Goal: Task Accomplishment & Management: Manage account settings

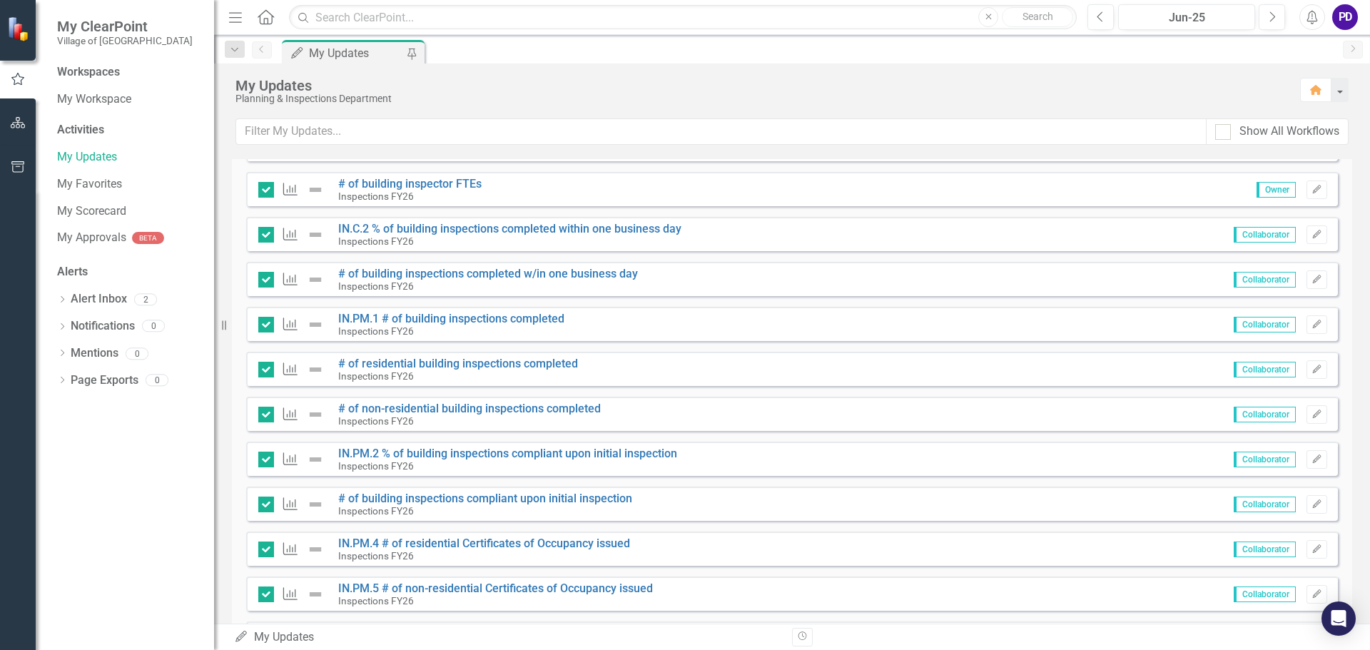
scroll to position [642, 0]
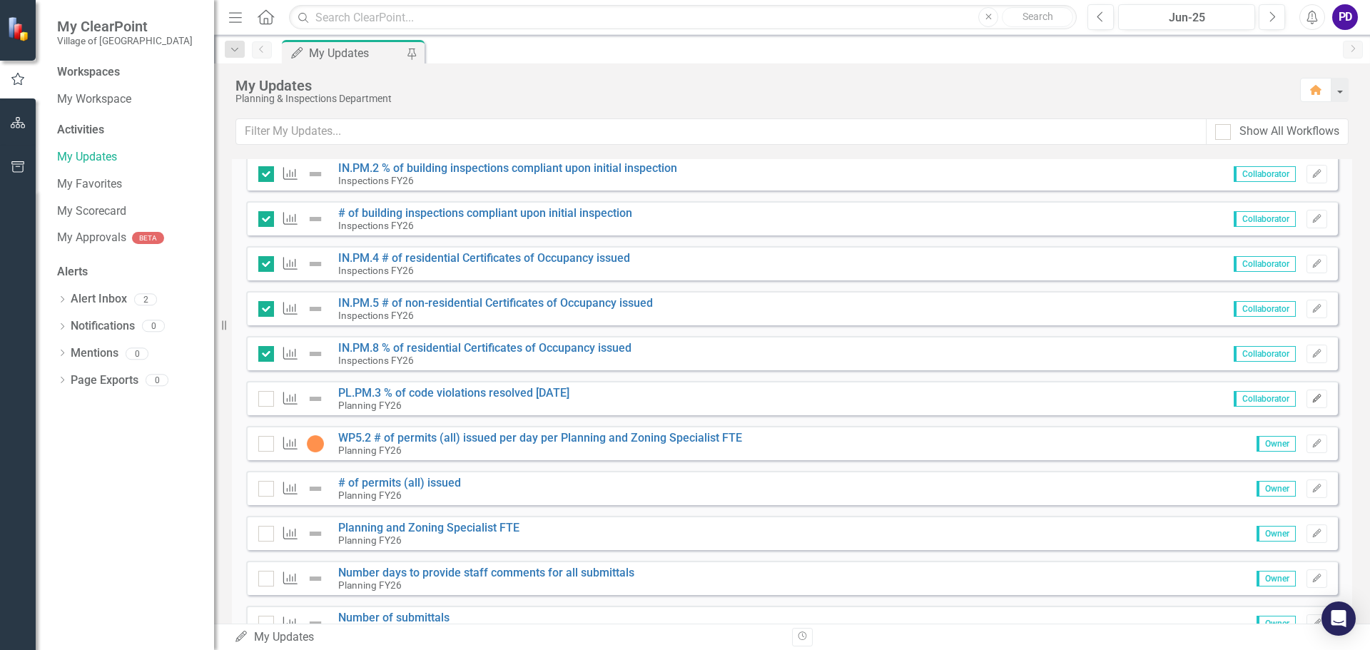
click at [1312, 397] on icon "Edit" at bounding box center [1317, 399] width 11 height 9
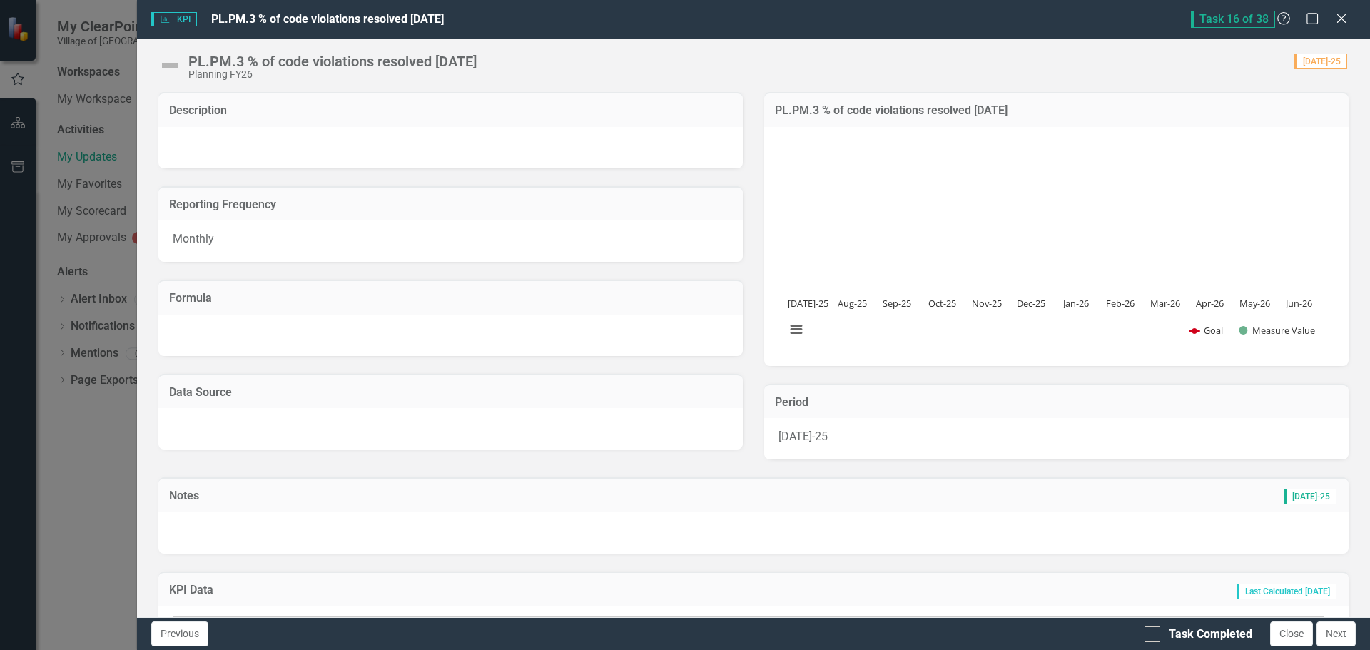
click at [1083, 189] on rect "Interactive chart" at bounding box center [1054, 245] width 550 height 214
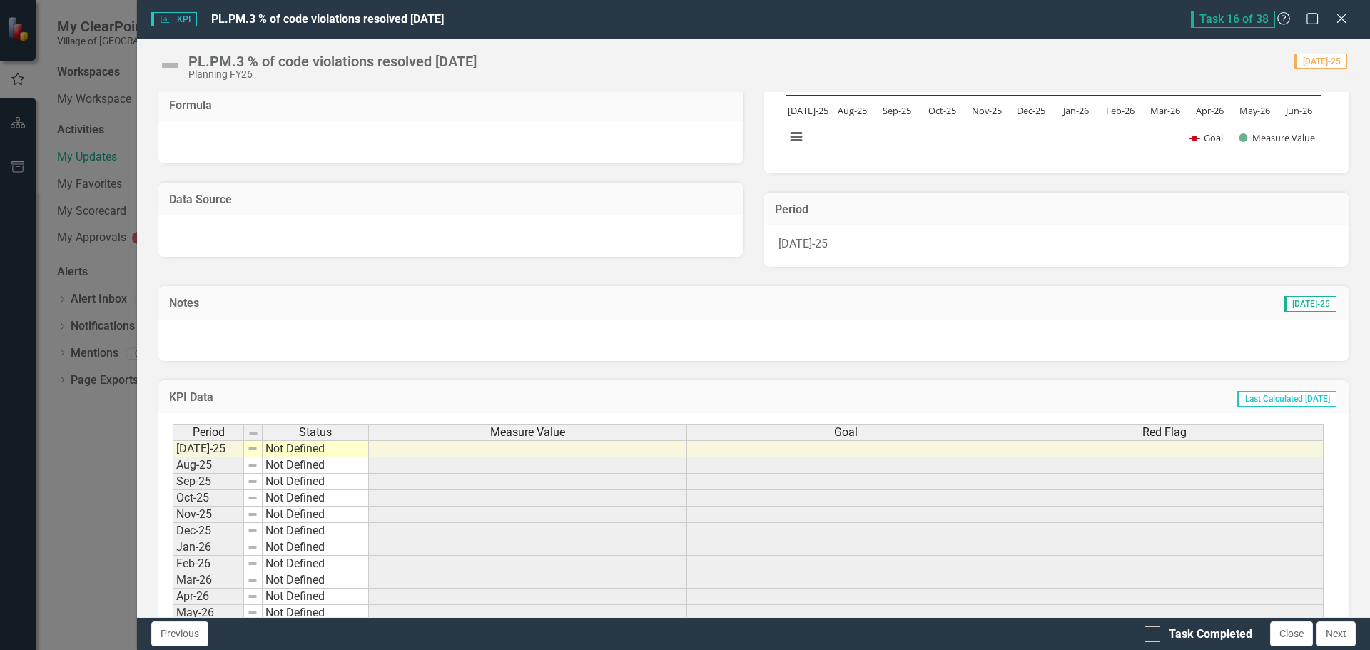
scroll to position [249, 0]
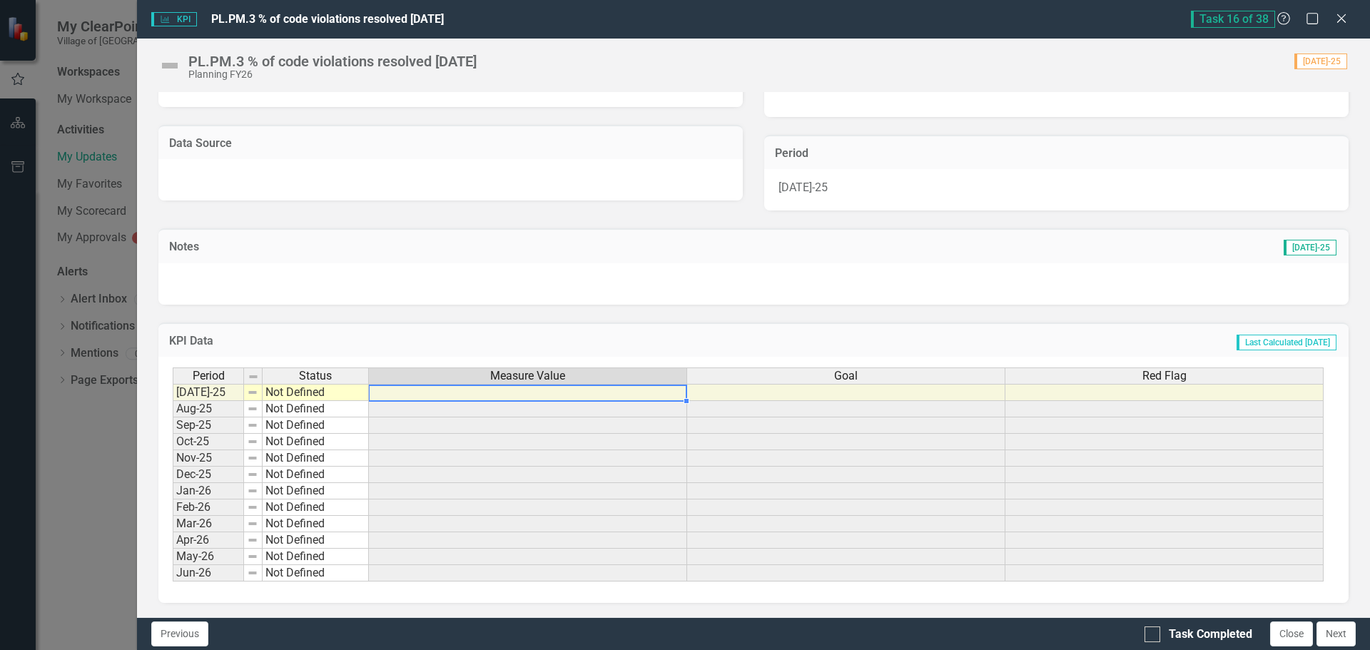
click at [595, 392] on td at bounding box center [528, 392] width 318 height 17
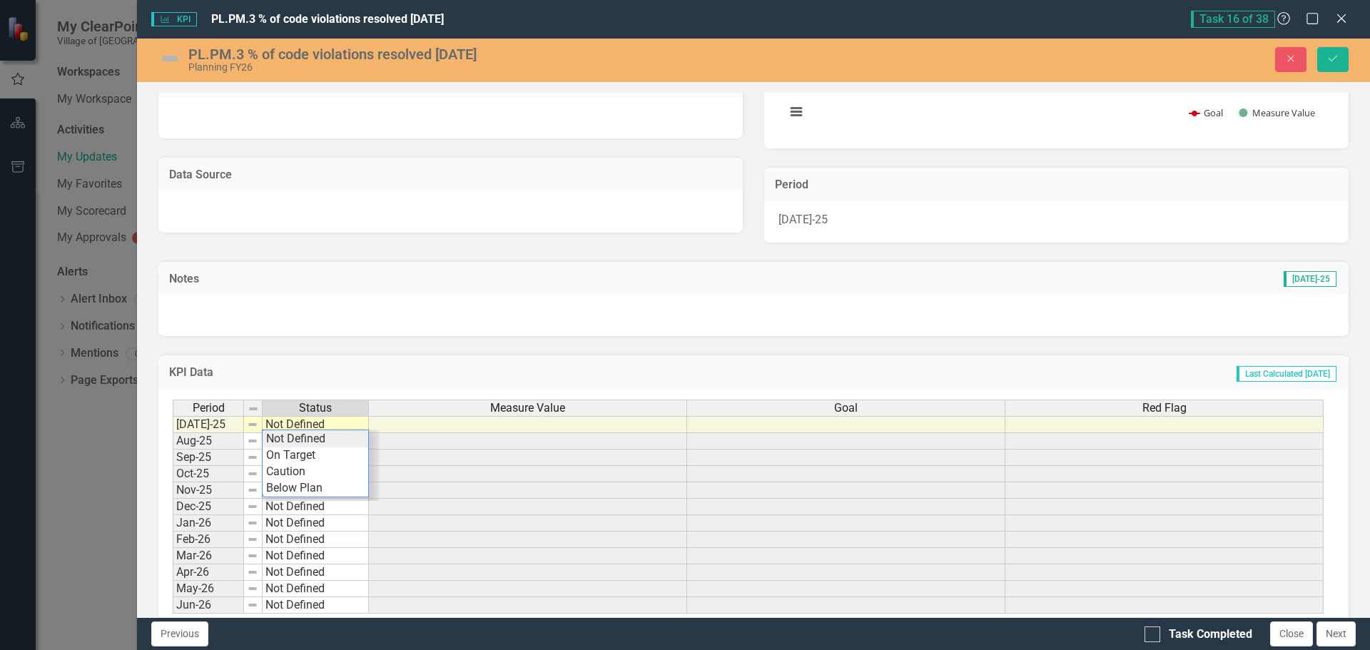
scroll to position [250, 0]
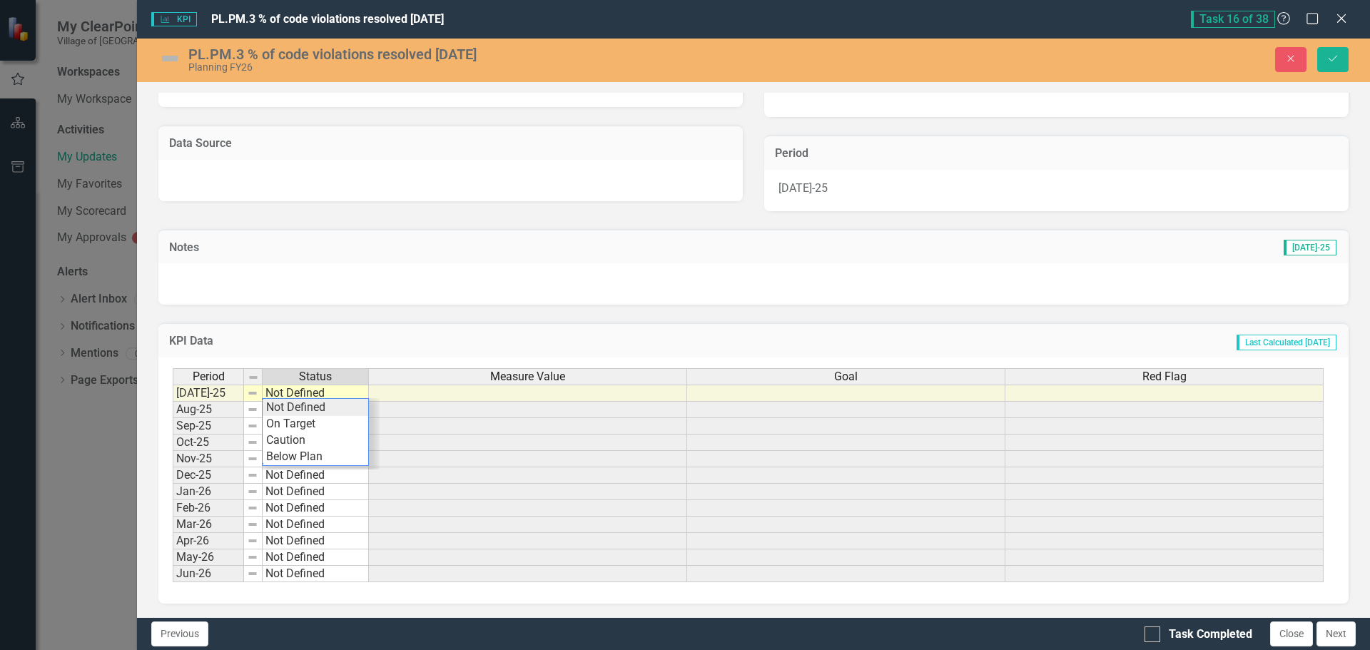
type textarea "Not Defined"
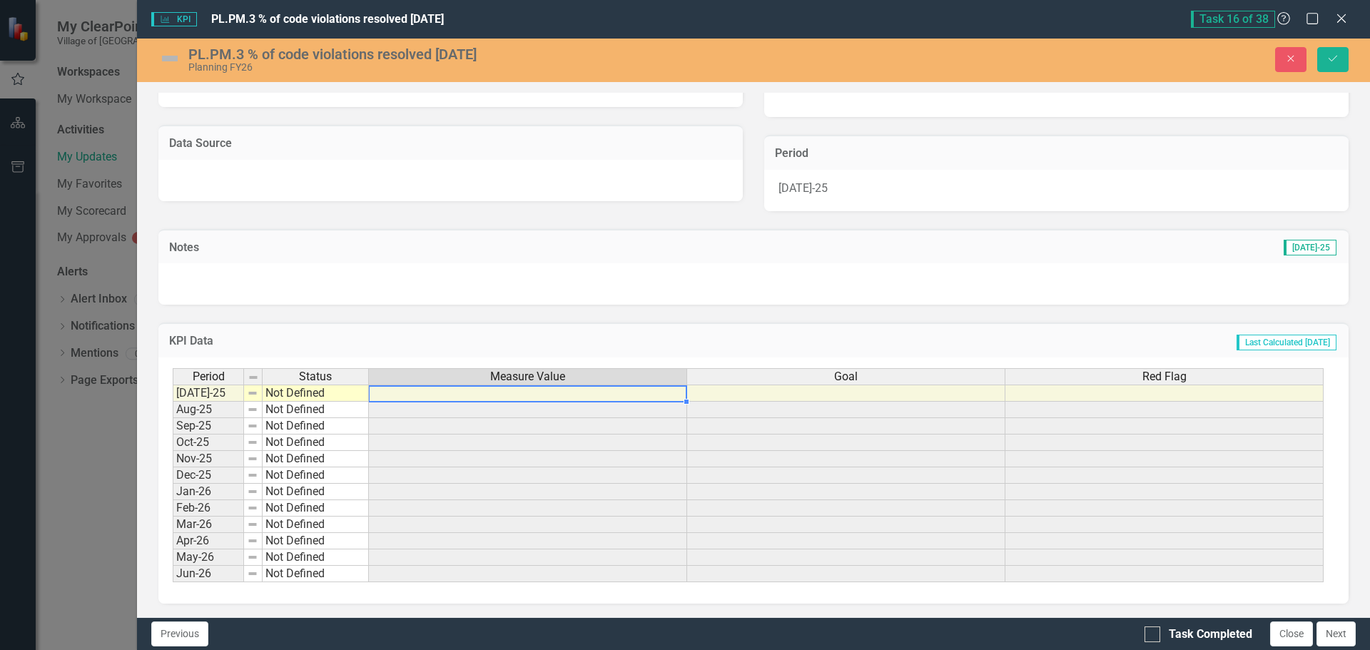
click at [494, 395] on td at bounding box center [528, 393] width 318 height 17
click at [454, 392] on td at bounding box center [528, 393] width 318 height 17
click at [443, 390] on td at bounding box center [528, 393] width 318 height 17
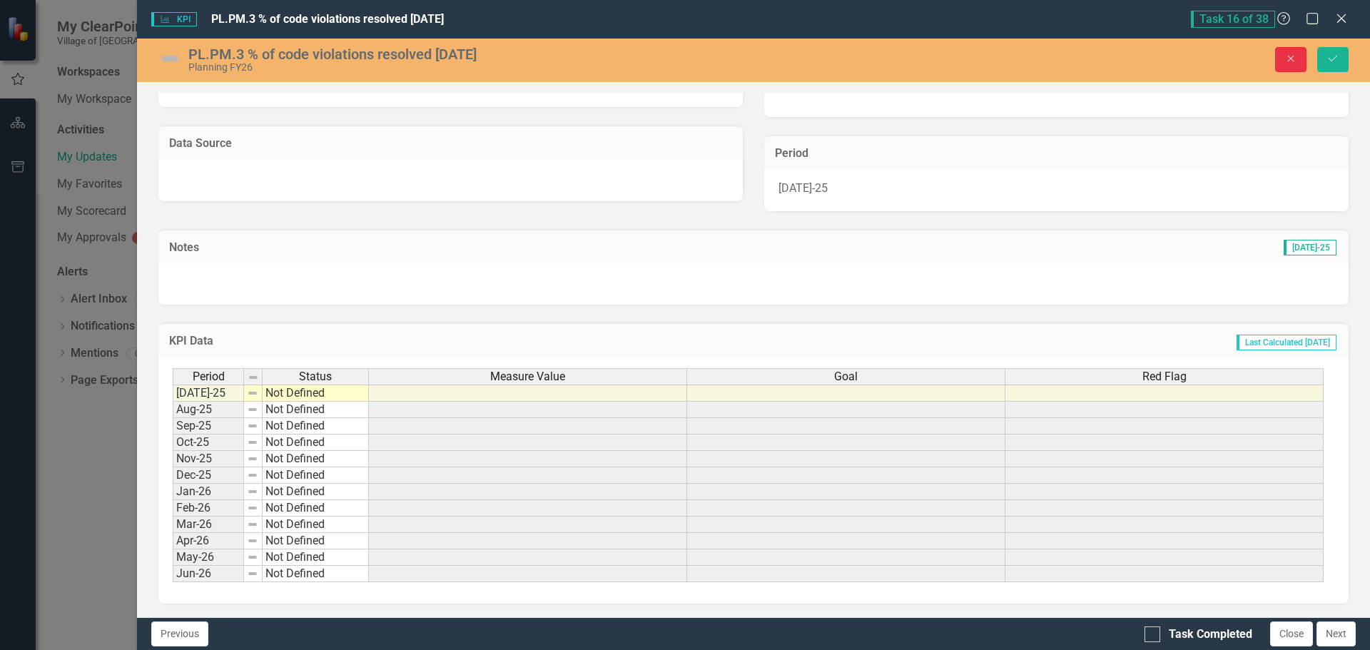
click at [1290, 59] on icon "Close" at bounding box center [1291, 59] width 13 height 10
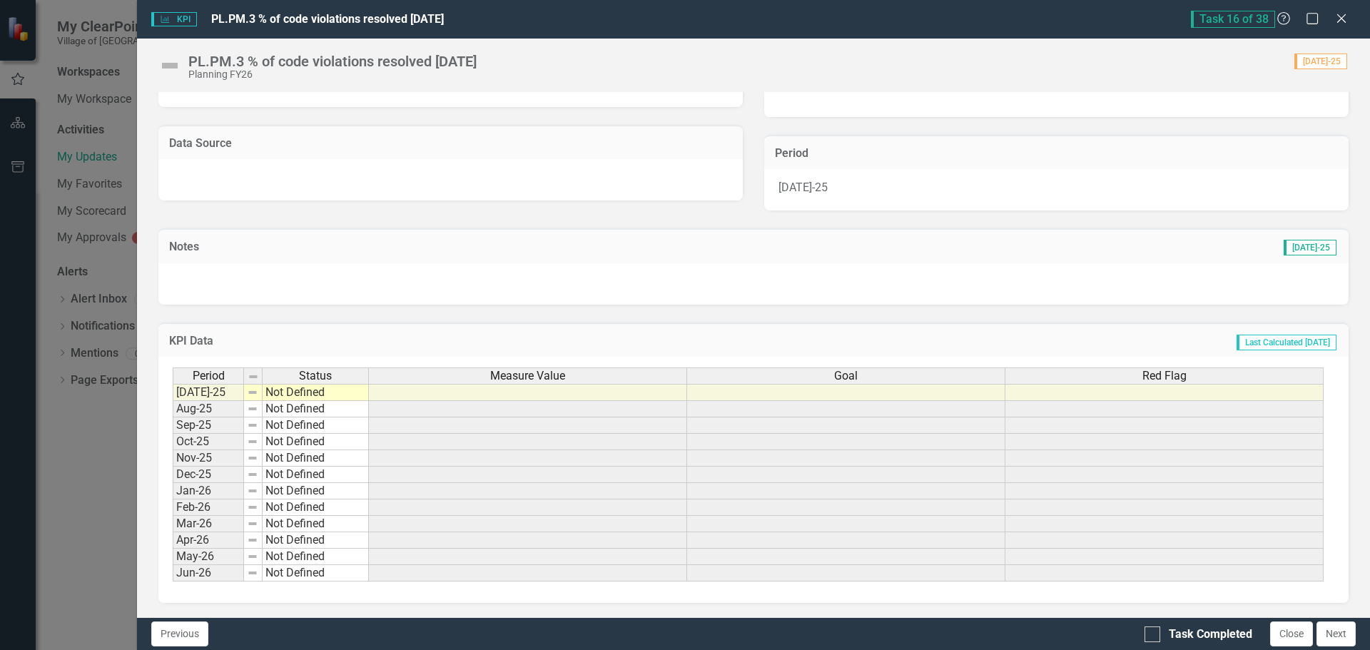
scroll to position [249, 0]
click at [1346, 636] on button "Next" at bounding box center [1336, 634] width 39 height 25
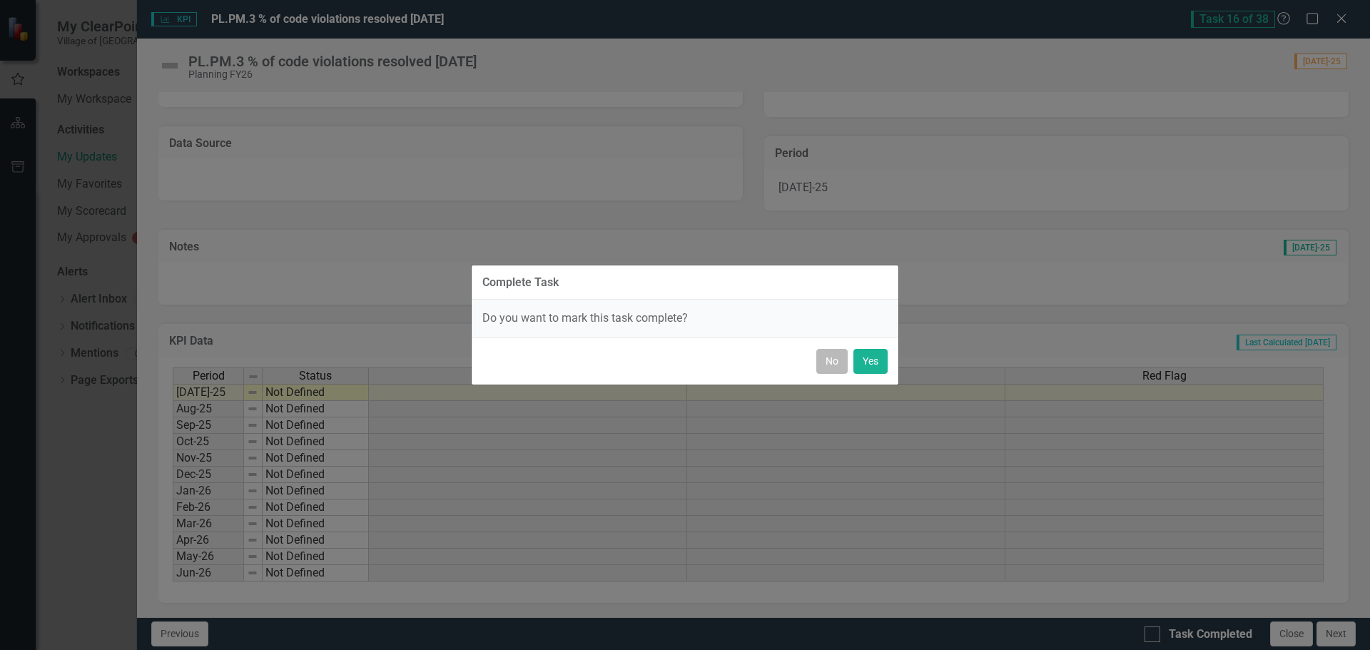
click at [839, 359] on button "No" at bounding box center [831, 361] width 31 height 25
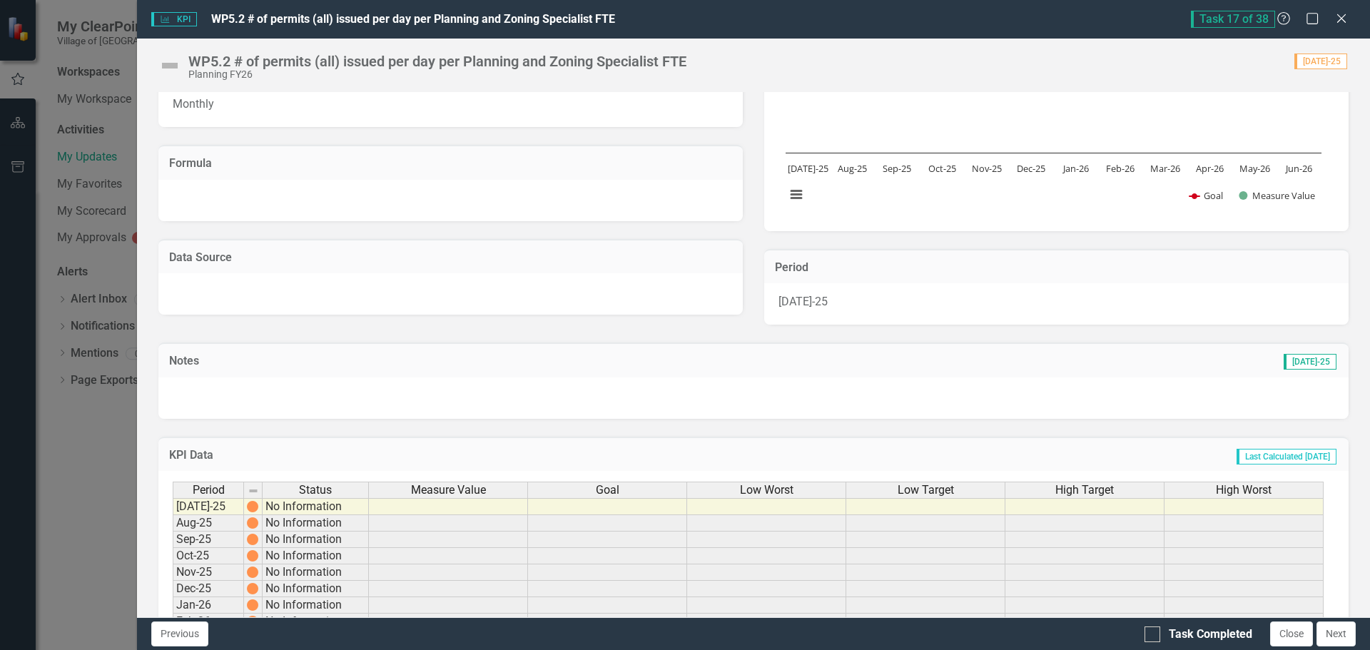
scroll to position [214, 0]
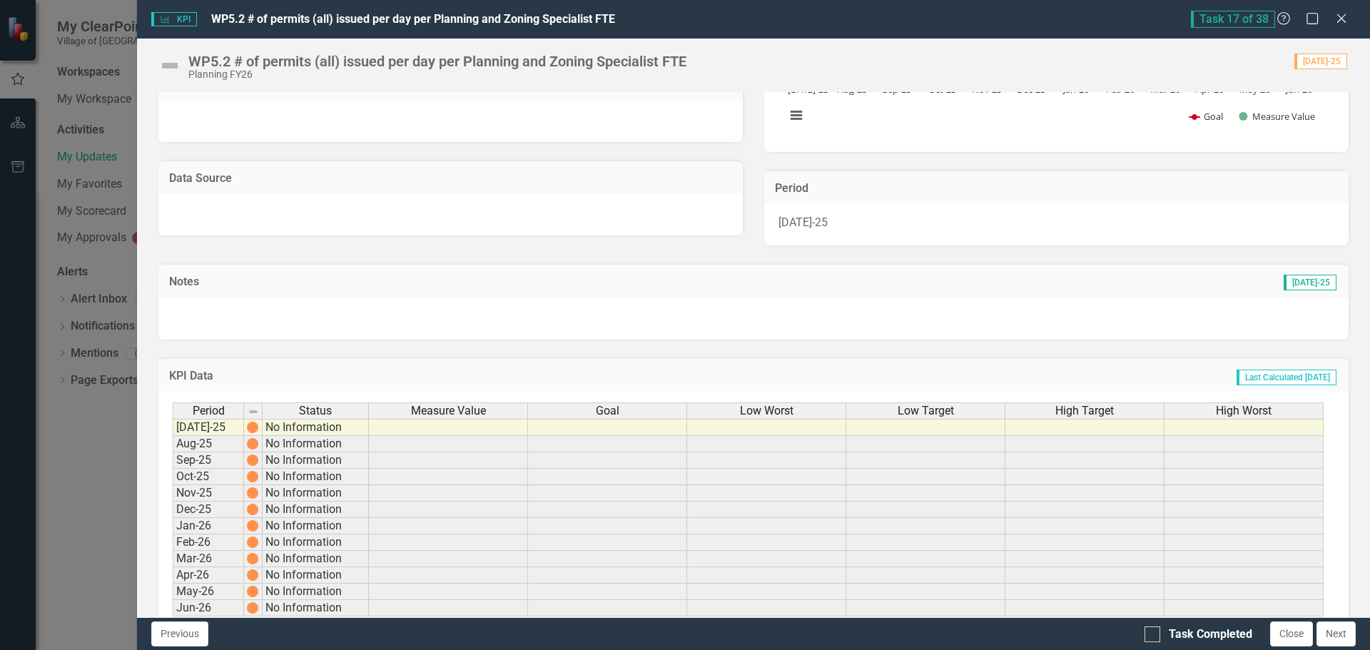
click at [490, 423] on td at bounding box center [448, 427] width 159 height 17
click at [505, 424] on td at bounding box center [448, 427] width 159 height 17
click at [445, 425] on td at bounding box center [448, 427] width 159 height 17
click at [450, 438] on td at bounding box center [448, 444] width 159 height 16
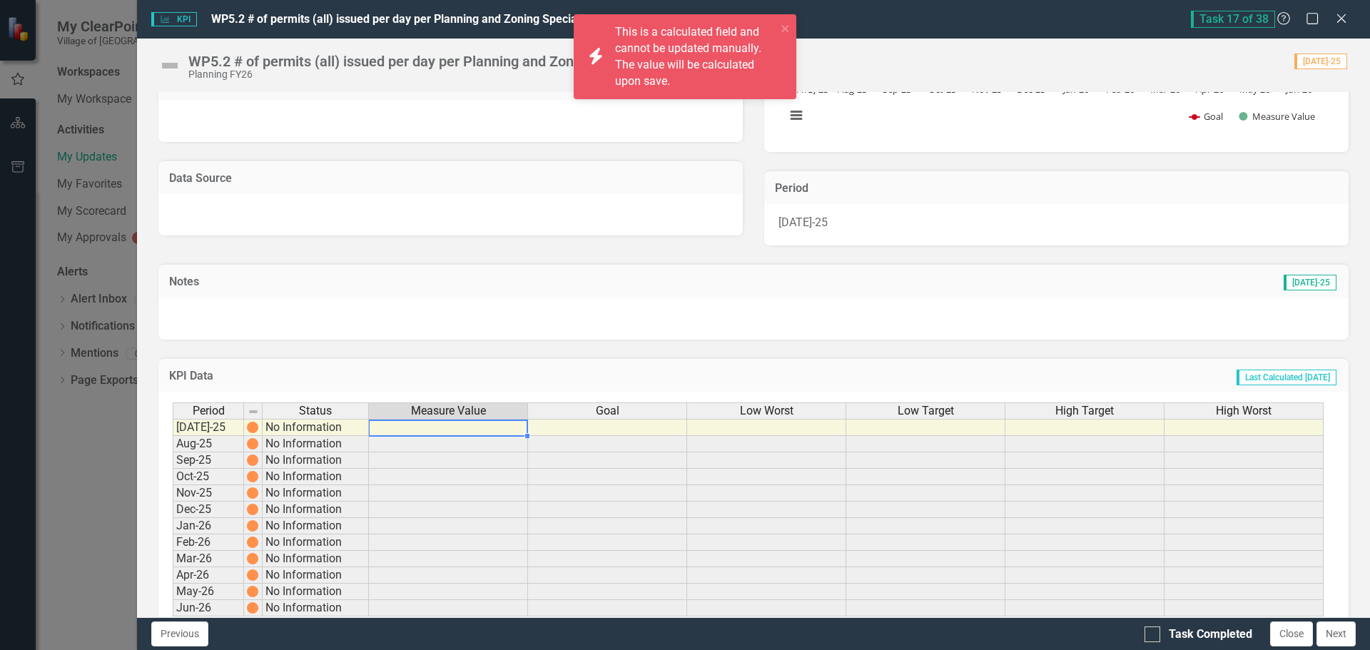
click at [445, 423] on td at bounding box center [448, 427] width 159 height 17
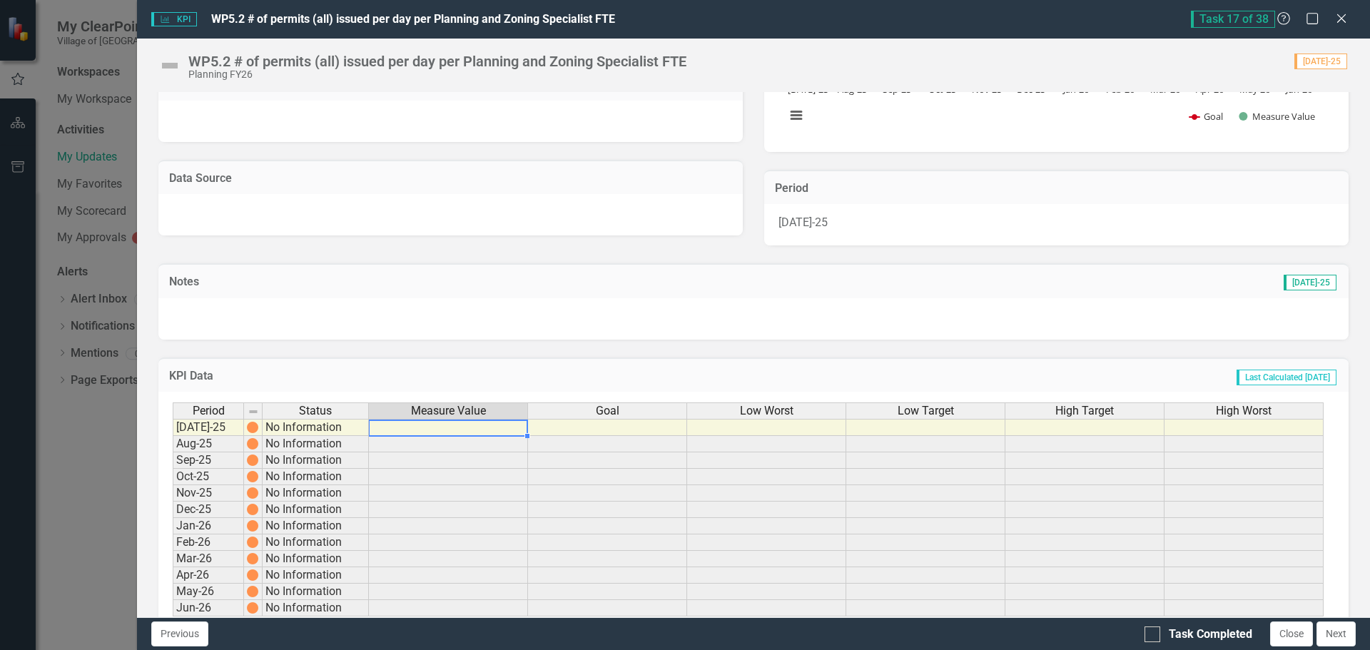
click at [445, 423] on td at bounding box center [448, 427] width 159 height 17
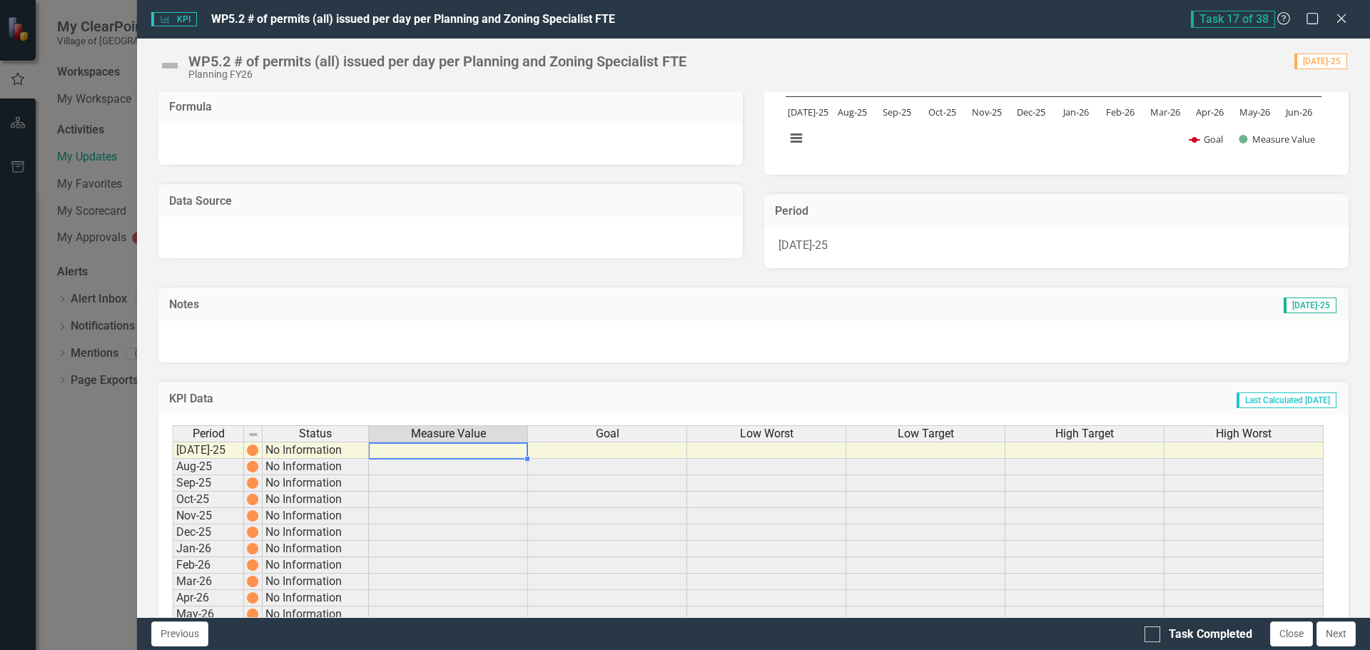
scroll to position [249, 0]
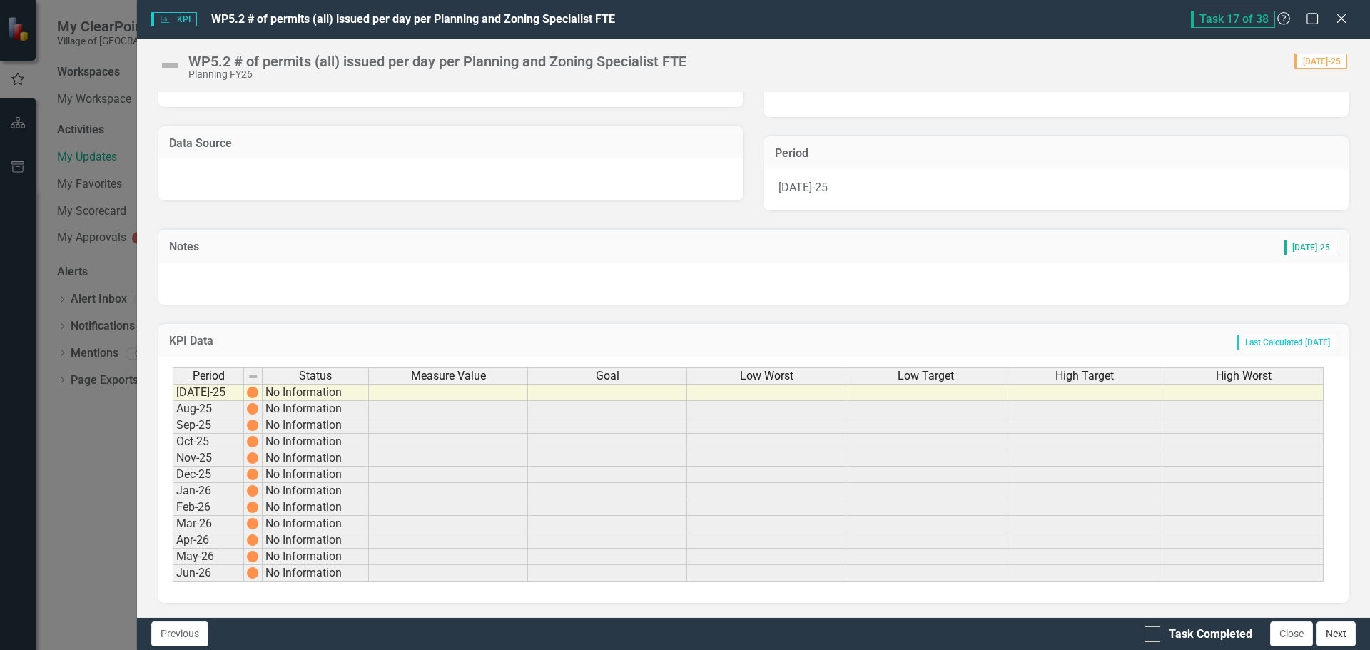
click at [1345, 632] on button "Next" at bounding box center [1336, 634] width 39 height 25
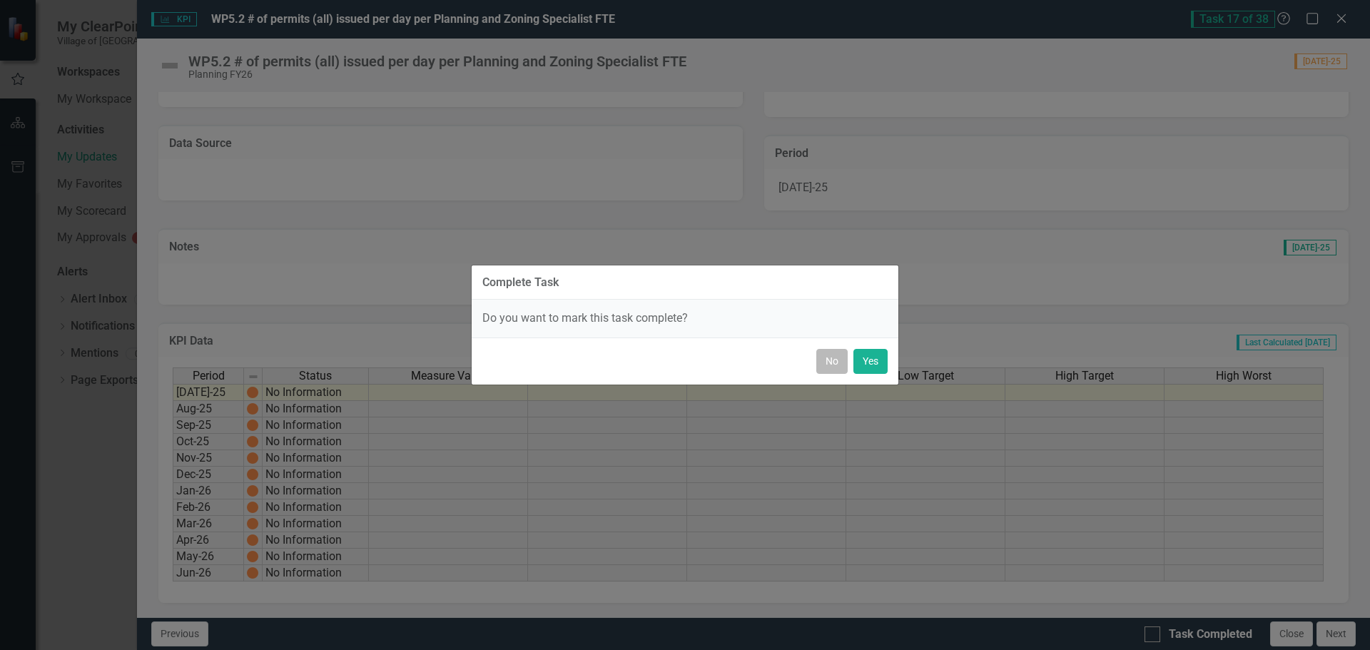
click at [835, 360] on button "No" at bounding box center [831, 361] width 31 height 25
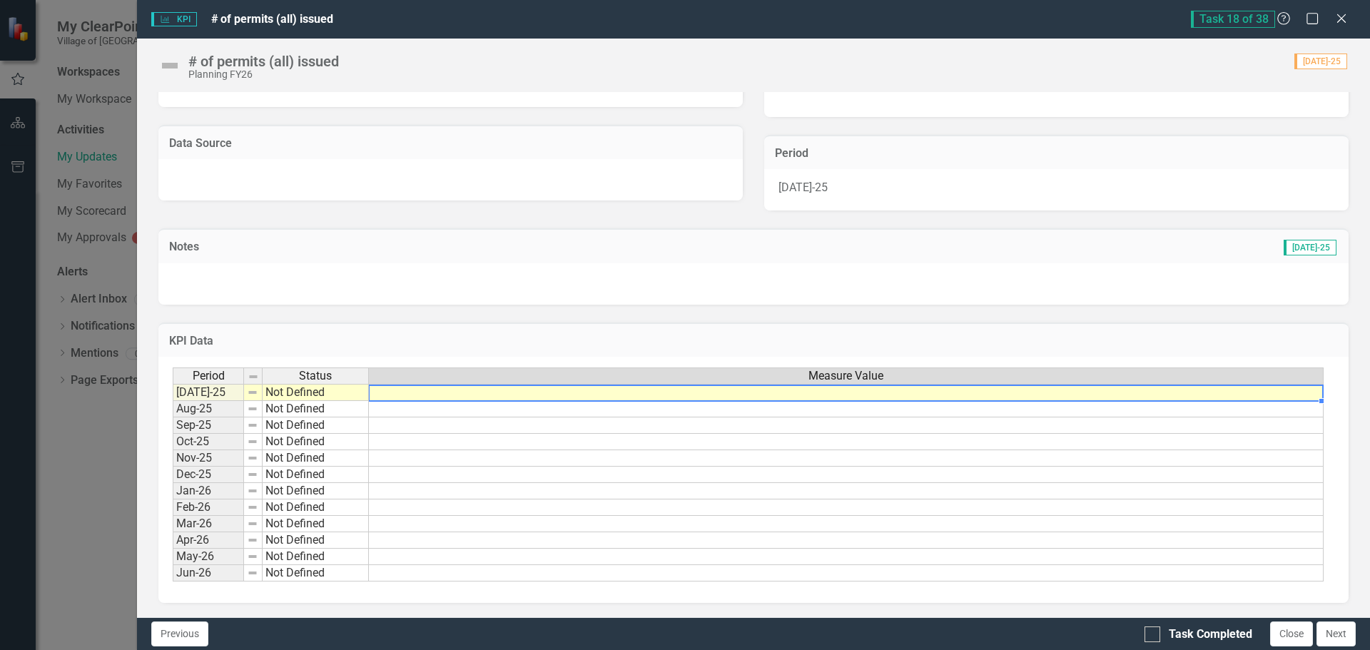
click at [516, 392] on td at bounding box center [846, 392] width 955 height 17
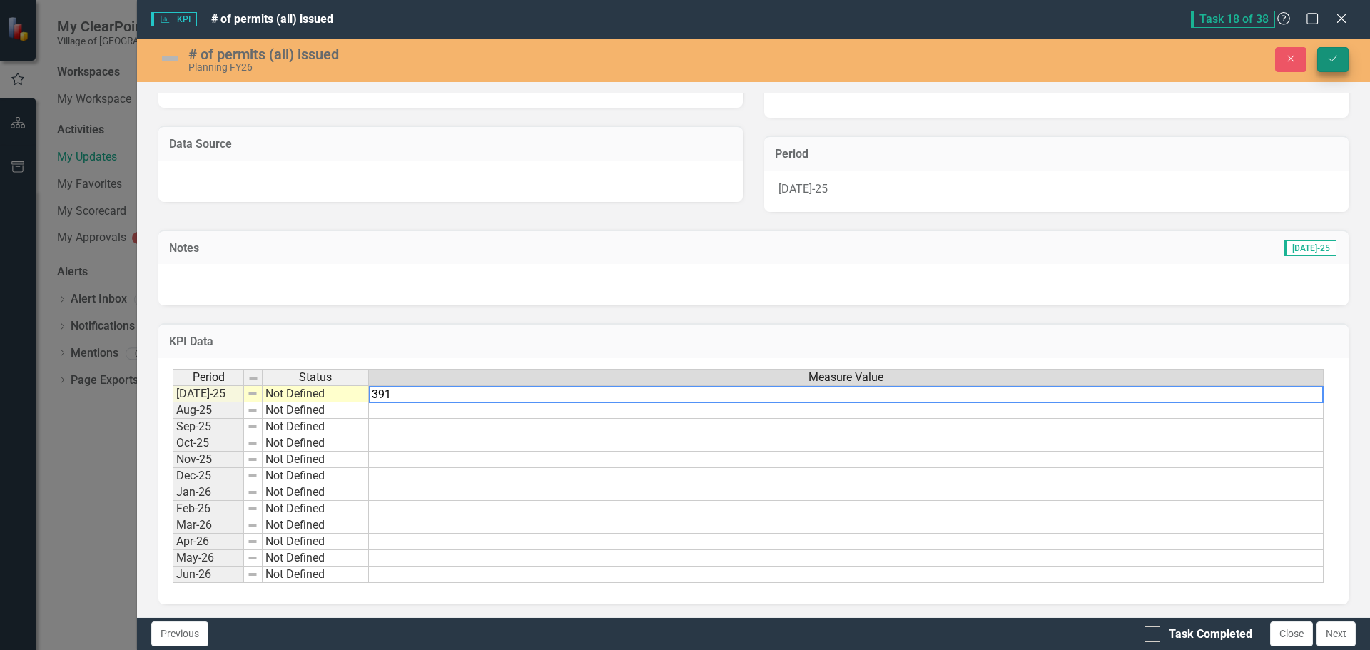
type textarea "391"
click at [1326, 56] on button "Save" at bounding box center [1332, 59] width 31 height 25
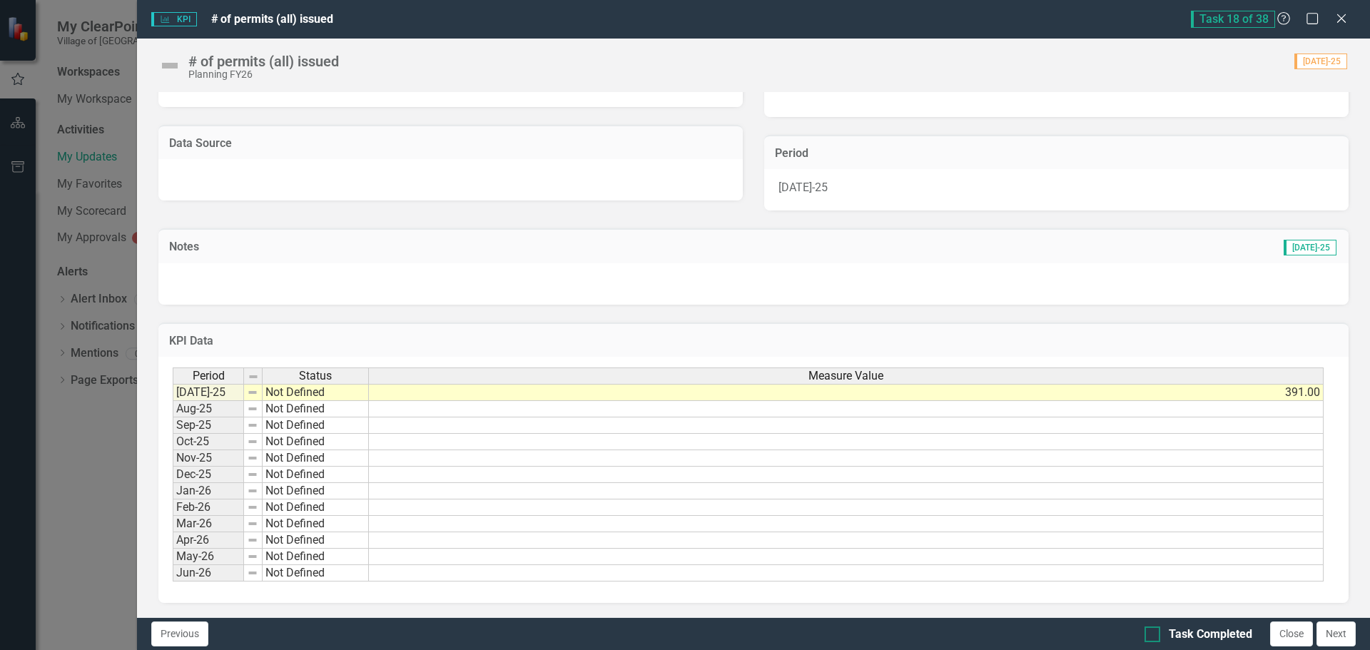
click at [1147, 639] on div at bounding box center [1153, 635] width 16 height 16
click at [1147, 636] on input "Task Completed" at bounding box center [1149, 631] width 9 height 9
checkbox input "true"
click at [1349, 634] on button "Next" at bounding box center [1336, 634] width 39 height 25
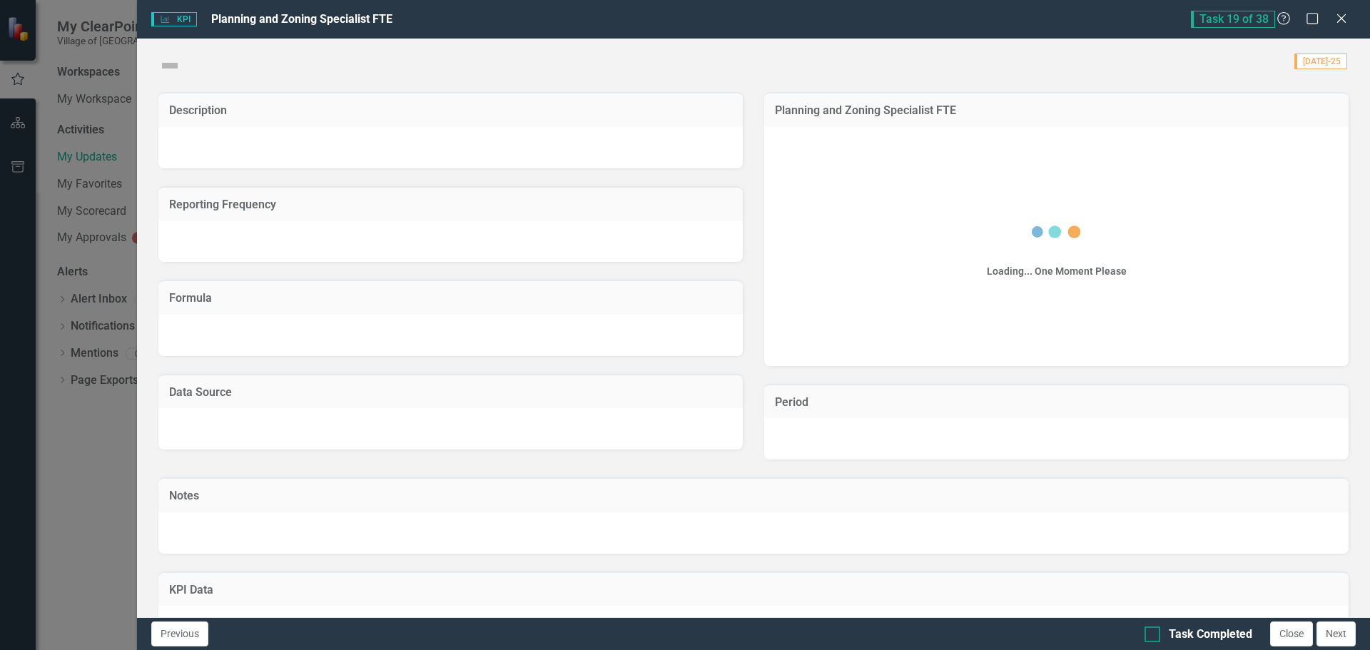
checkbox input "true"
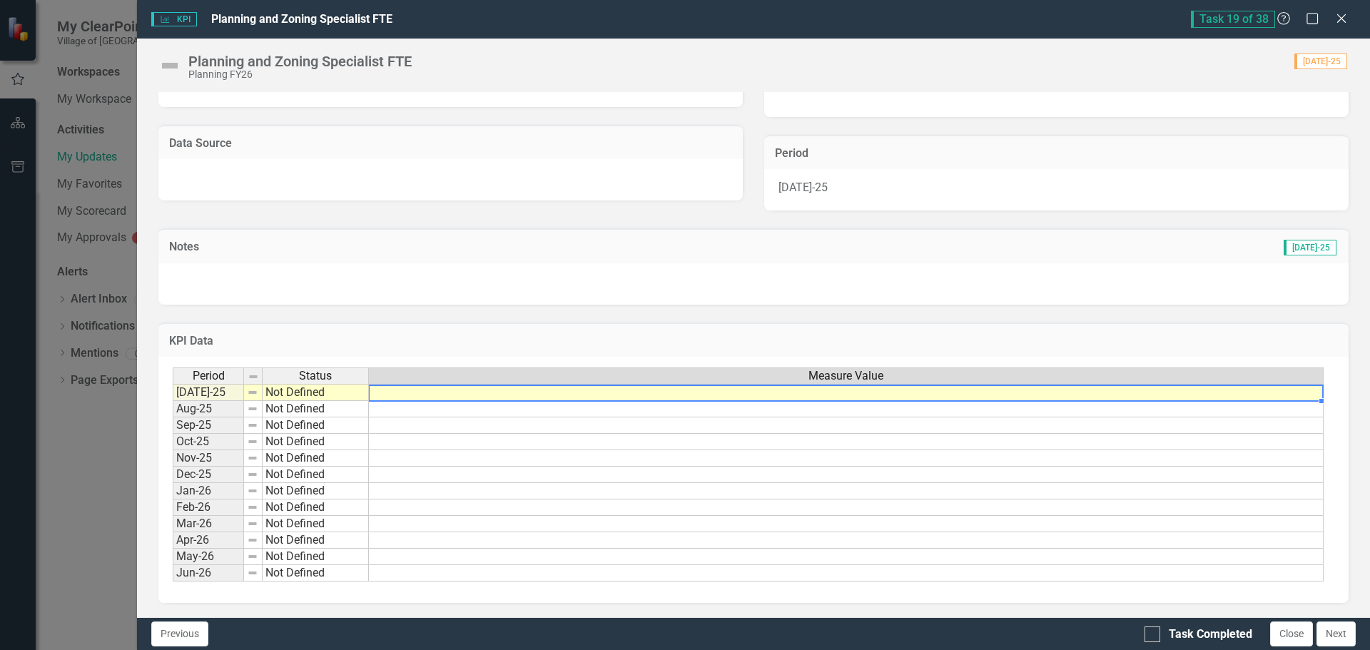
click at [433, 395] on td at bounding box center [846, 392] width 955 height 17
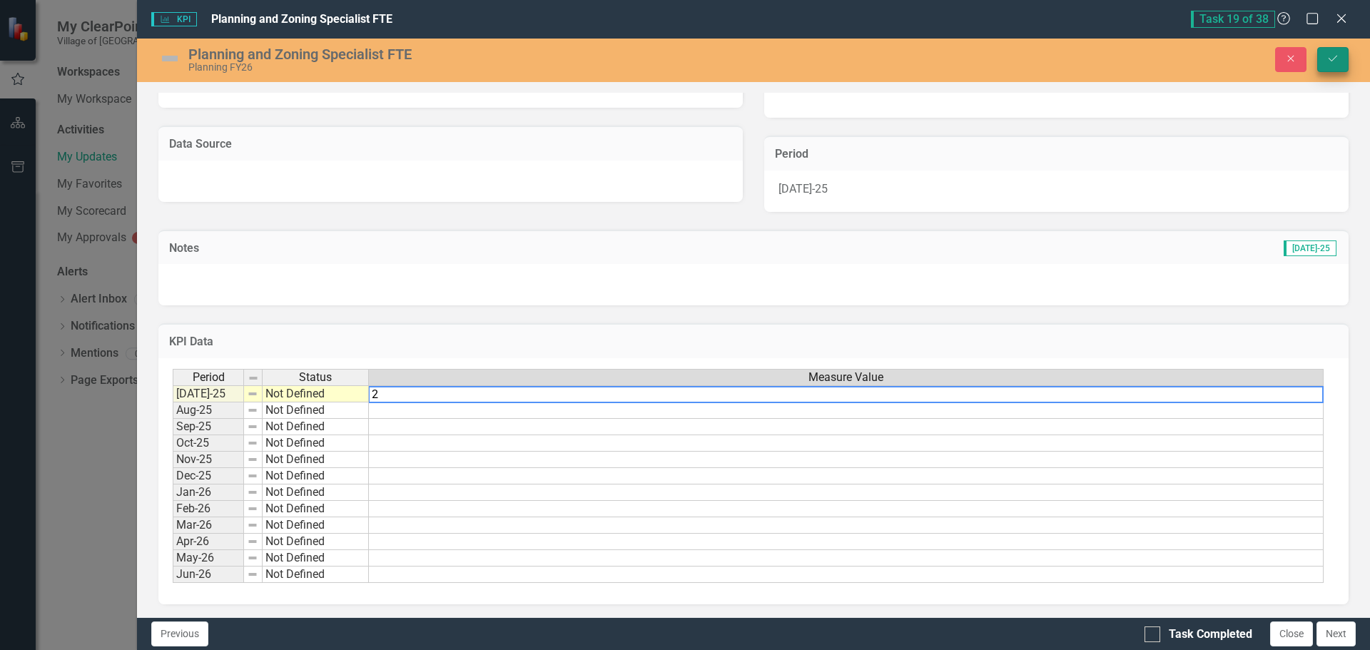
type textarea "2"
click at [1330, 56] on icon "Save" at bounding box center [1333, 59] width 13 height 10
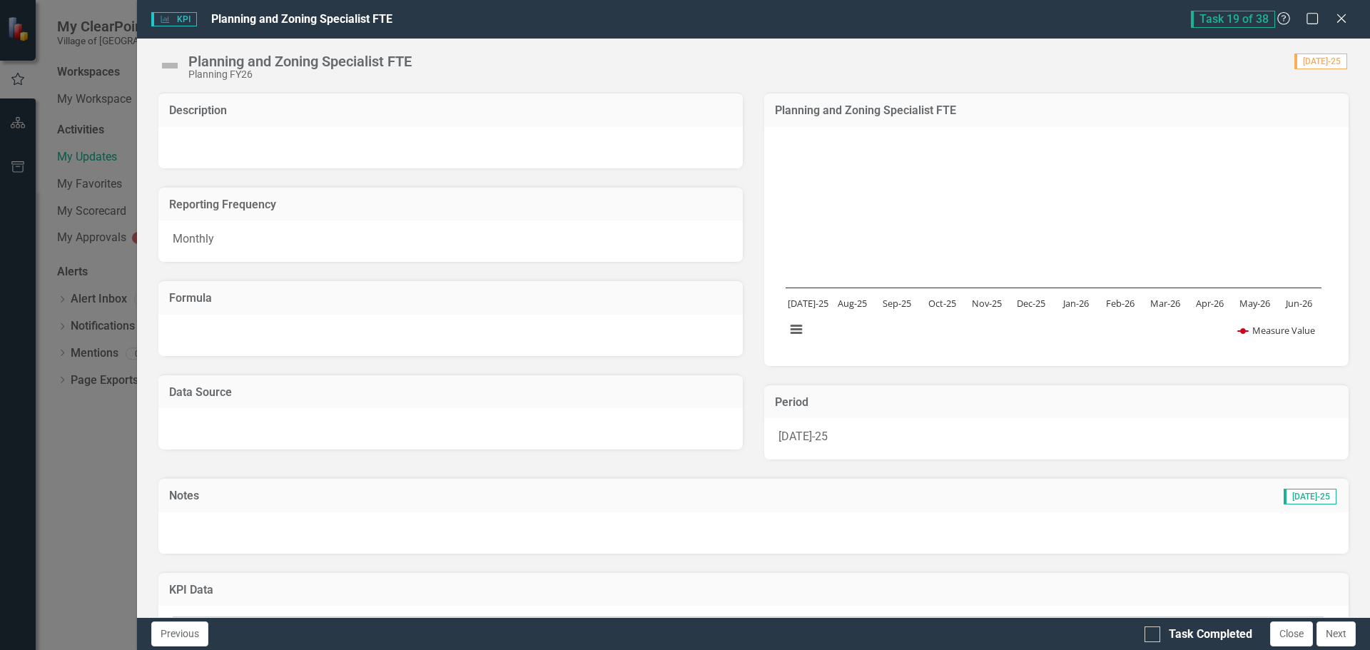
scroll to position [214, 0]
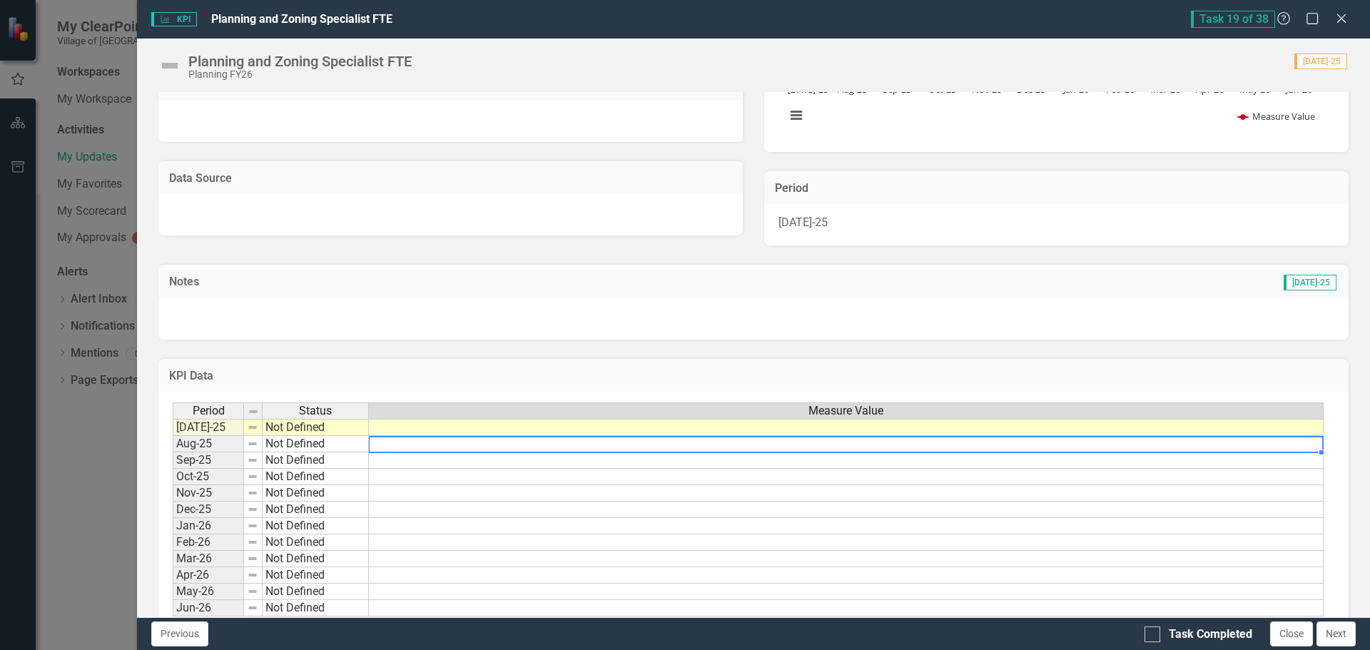
click at [173, 437] on div "Period Status Measure Value [DATE]-25 Not Defined Aug-25 Not Defined Sep-25 Not…" at bounding box center [173, 510] width 0 height 214
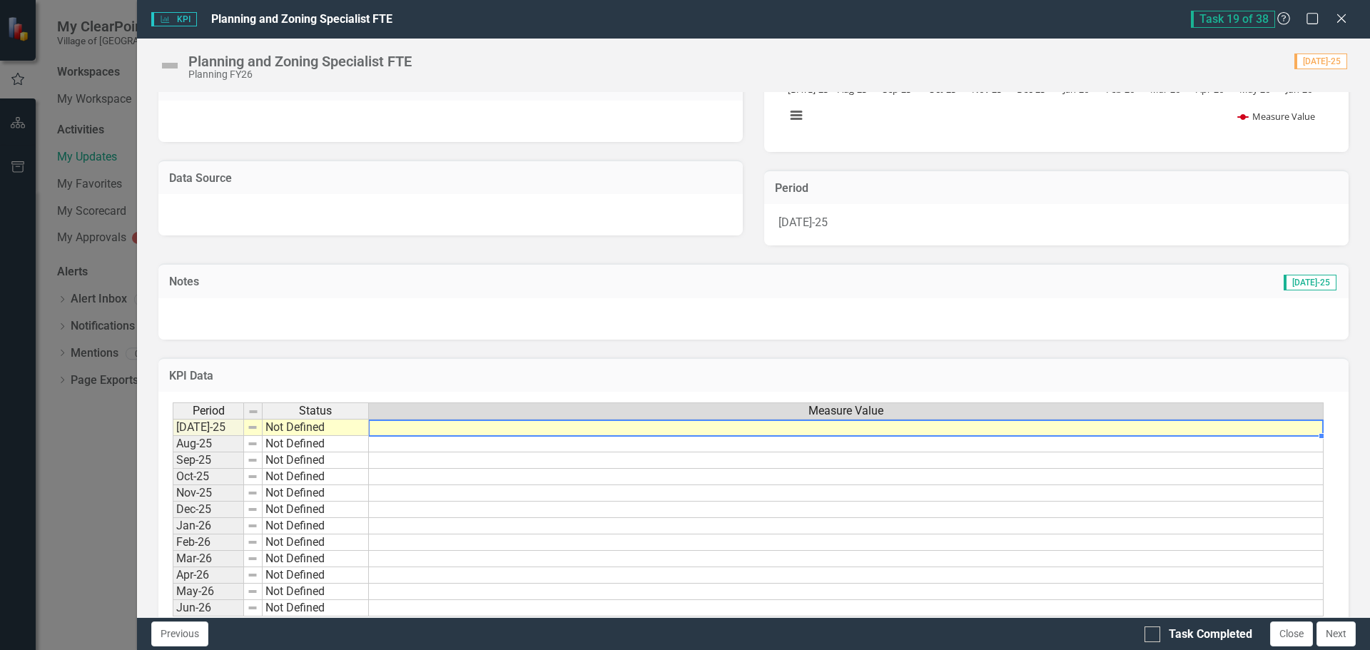
click at [482, 424] on td at bounding box center [846, 427] width 955 height 17
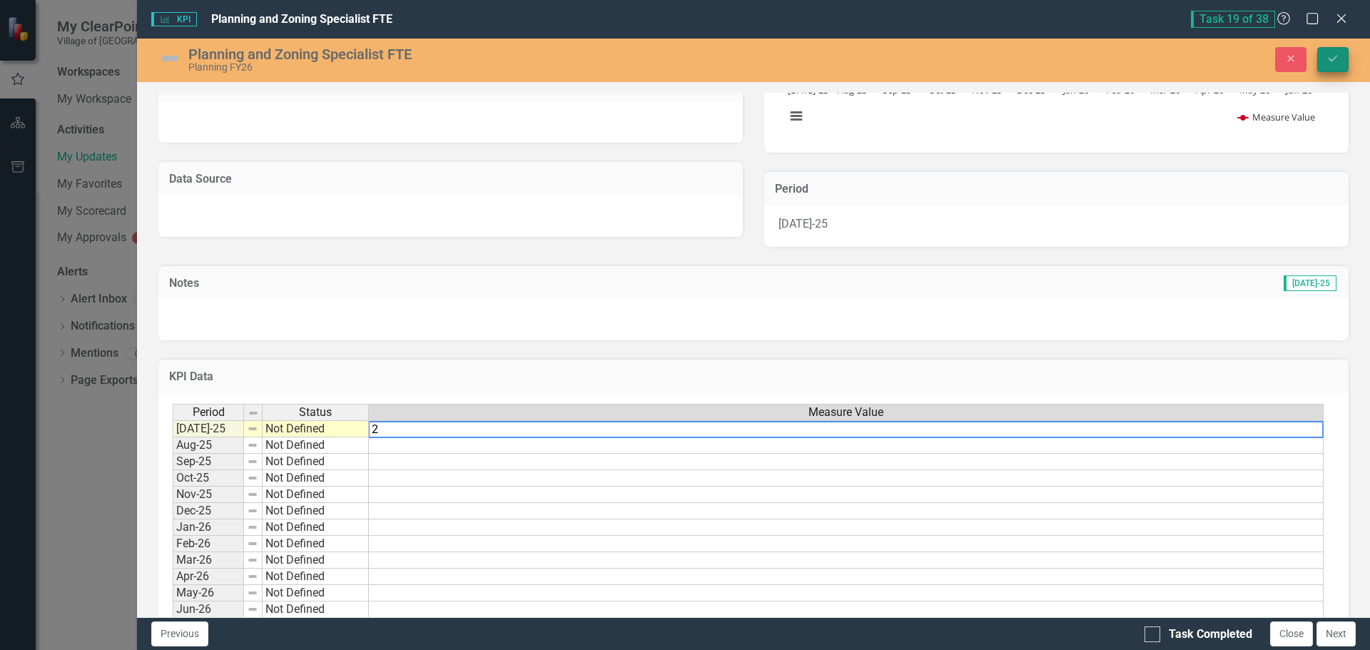
type textarea "2"
click at [1336, 64] on icon "Save" at bounding box center [1333, 59] width 13 height 10
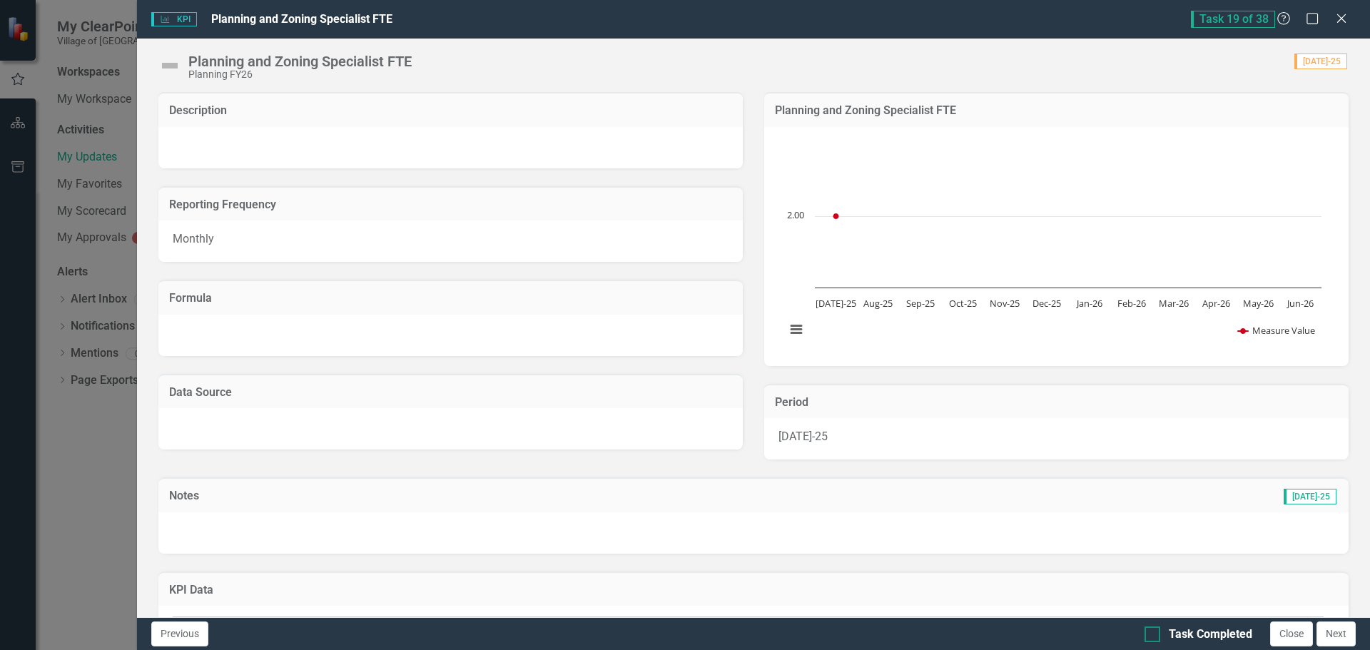
click at [1150, 635] on input "Task Completed" at bounding box center [1149, 631] width 9 height 9
checkbox input "true"
click at [1338, 631] on button "Next" at bounding box center [1336, 634] width 39 height 25
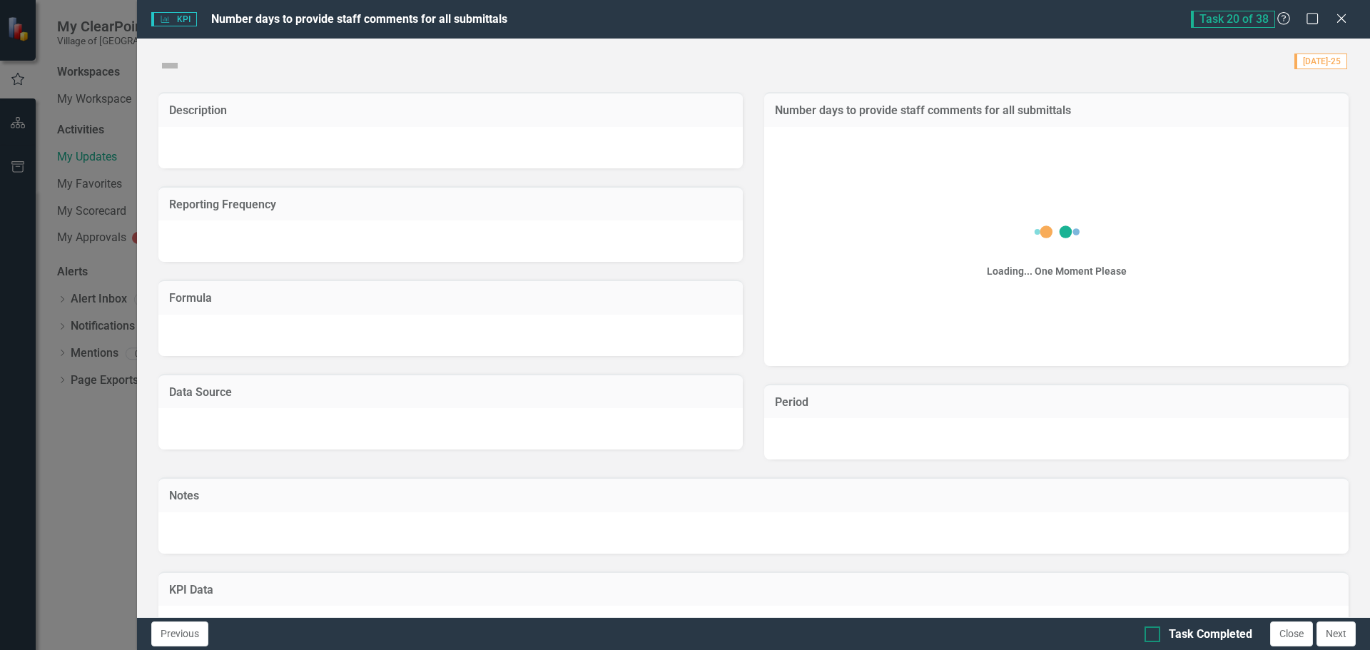
checkbox input "true"
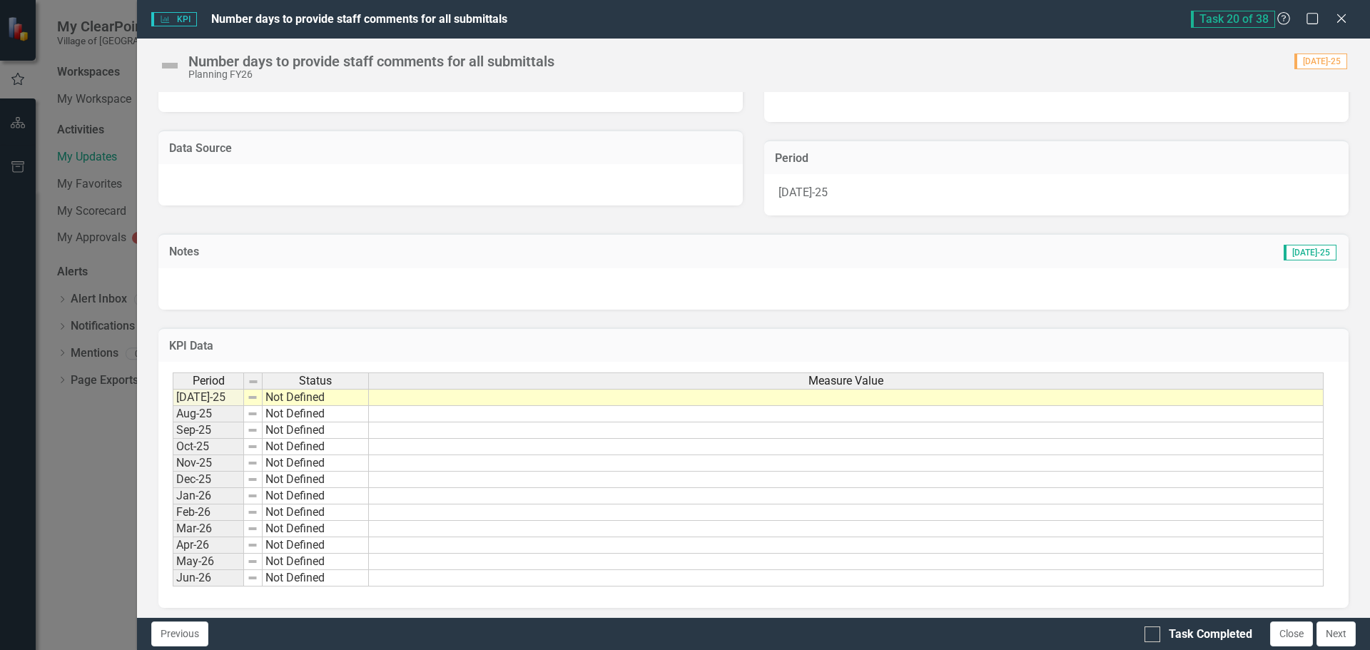
scroll to position [249, 0]
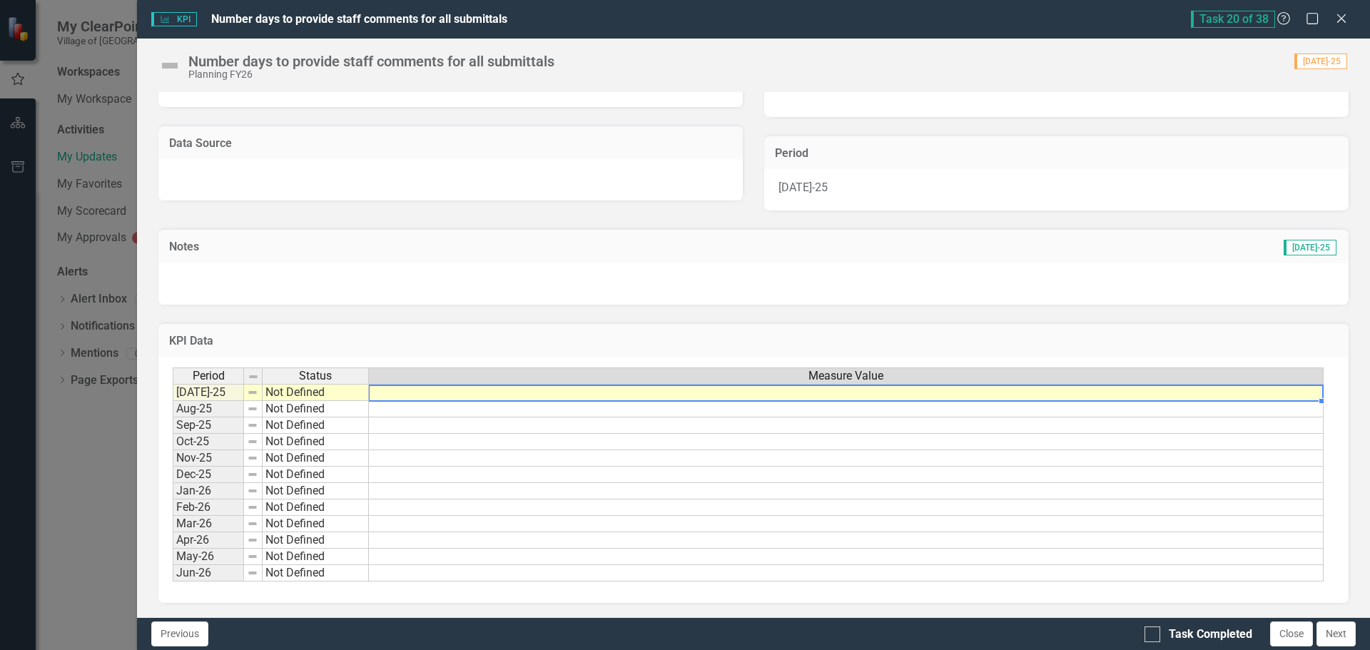
click at [1016, 393] on td at bounding box center [846, 392] width 955 height 17
click at [450, 390] on td at bounding box center [846, 392] width 955 height 17
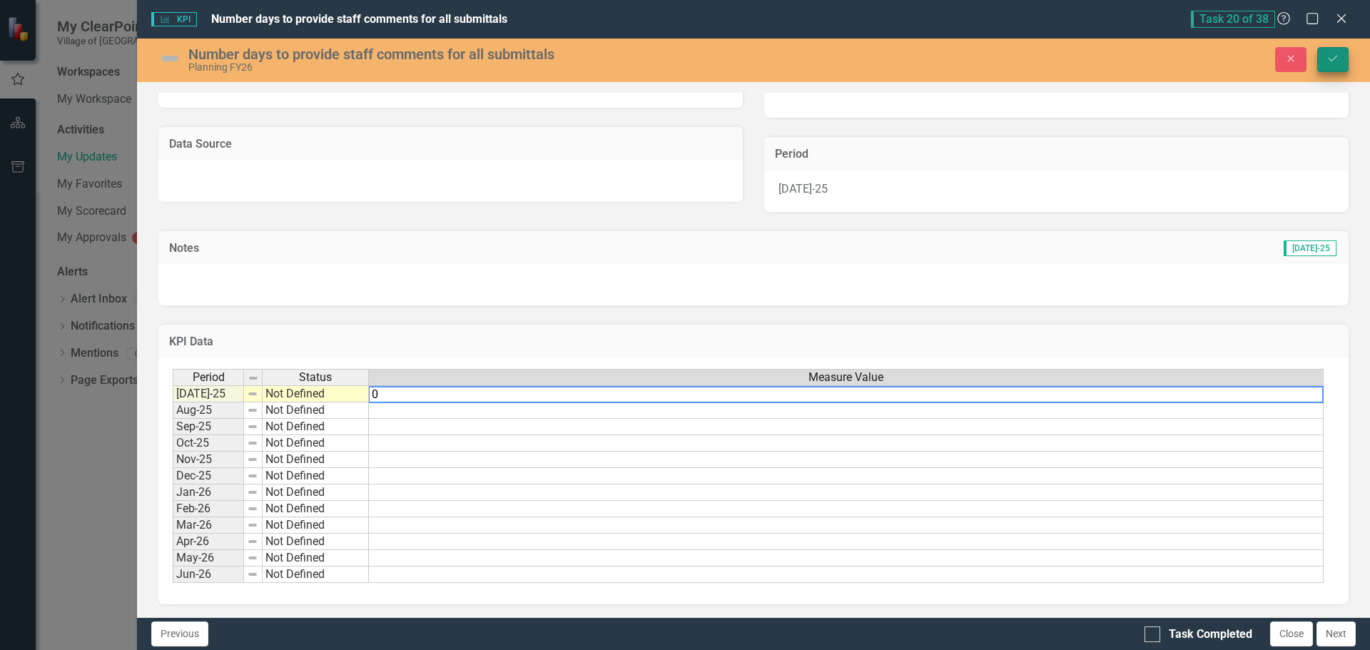
type textarea "0"
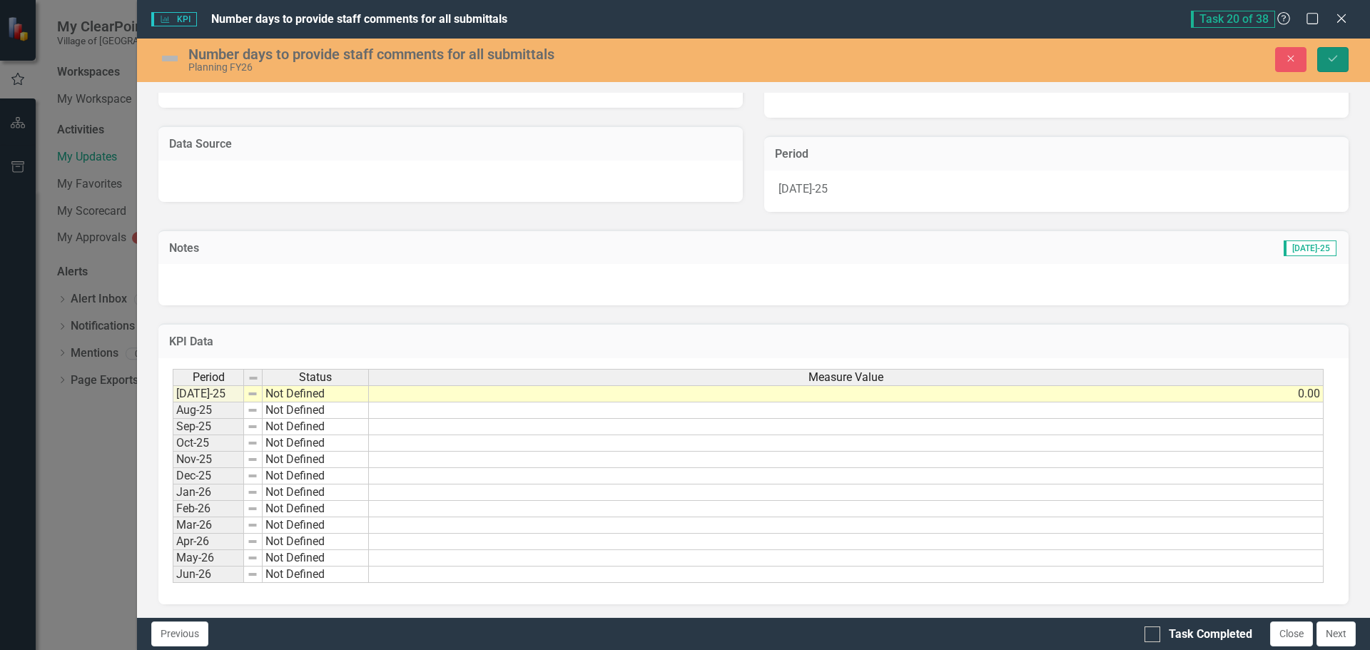
click at [1328, 56] on icon "Save" at bounding box center [1333, 59] width 13 height 10
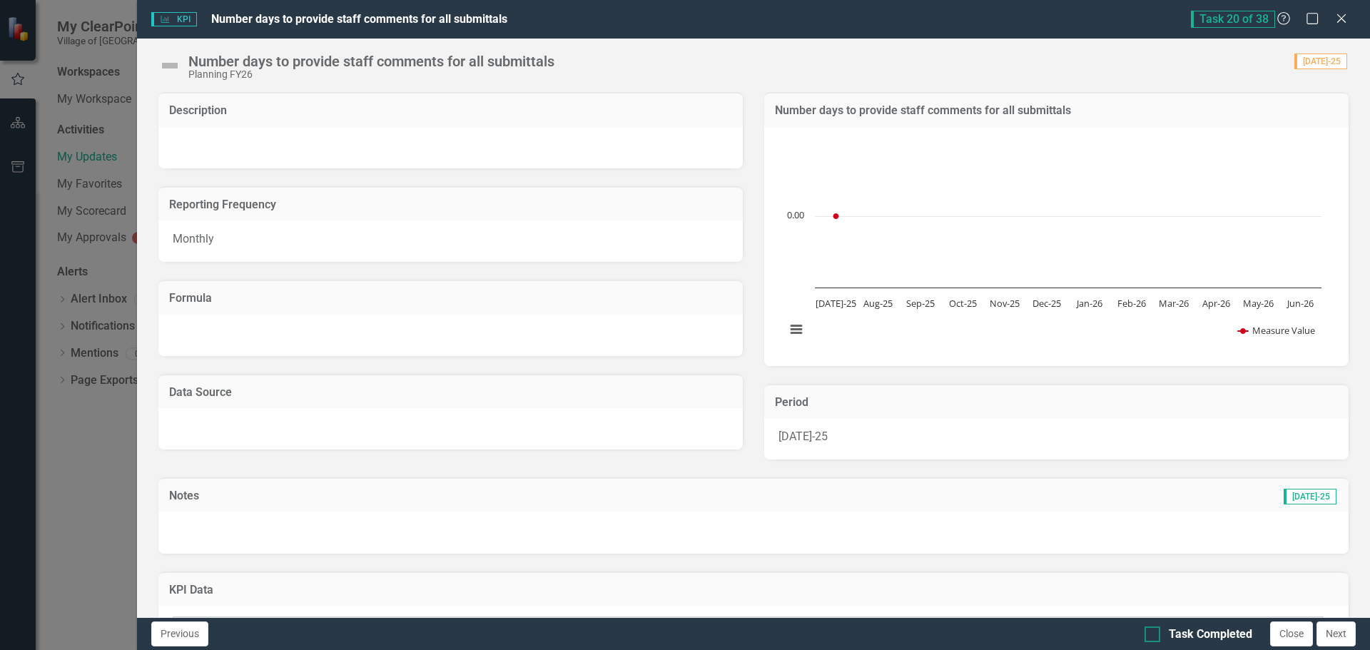
click at [1145, 632] on input "Task Completed" at bounding box center [1149, 631] width 9 height 9
checkbox input "true"
click at [1337, 634] on button "Next" at bounding box center [1336, 634] width 39 height 25
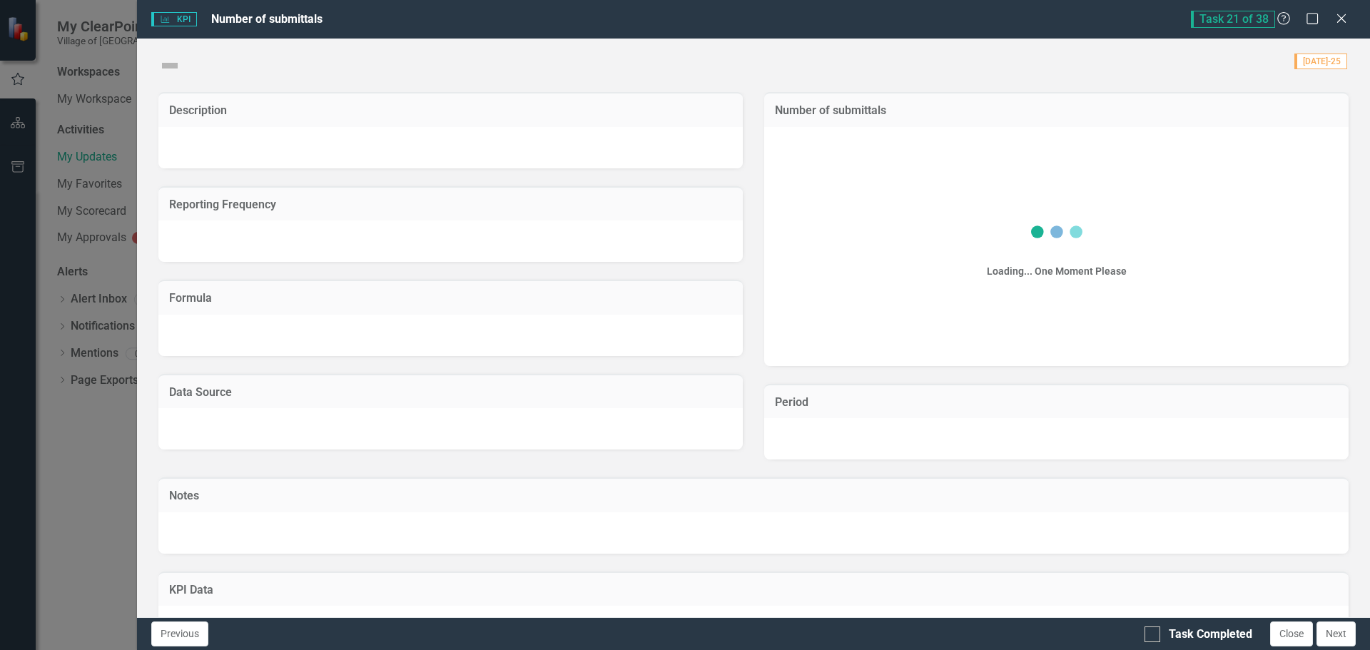
checkbox input "true"
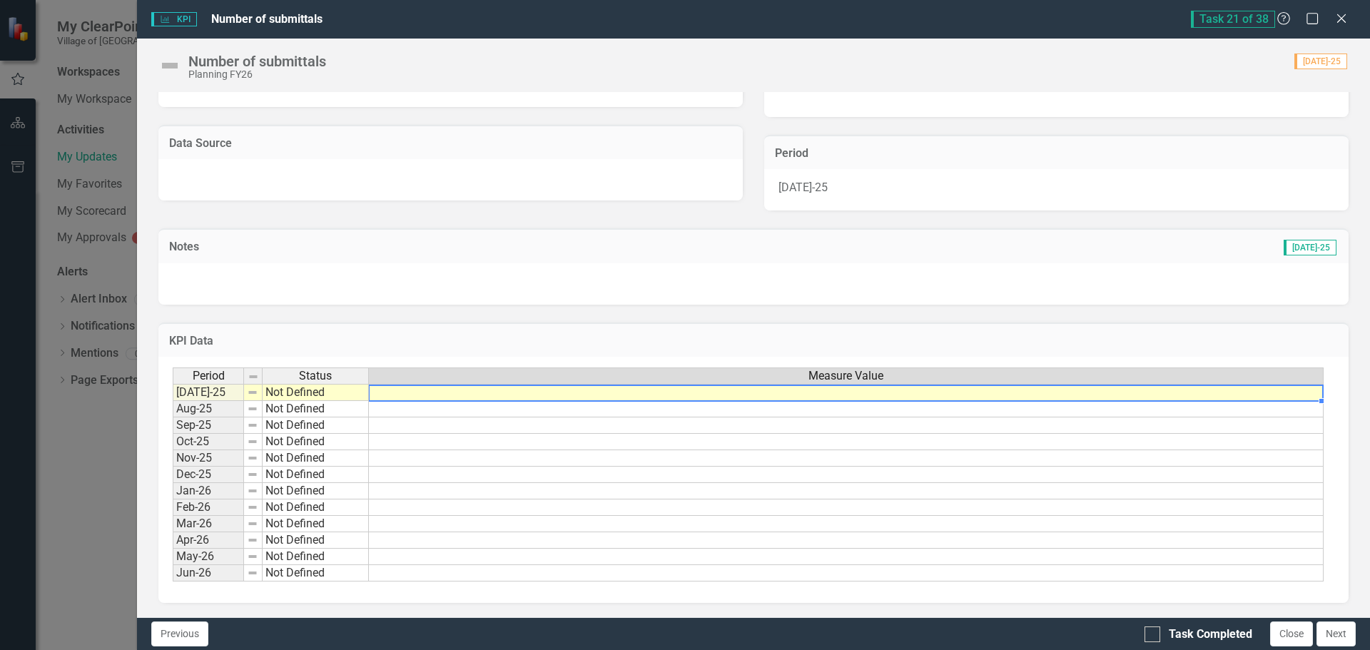
click at [400, 397] on td at bounding box center [846, 392] width 955 height 17
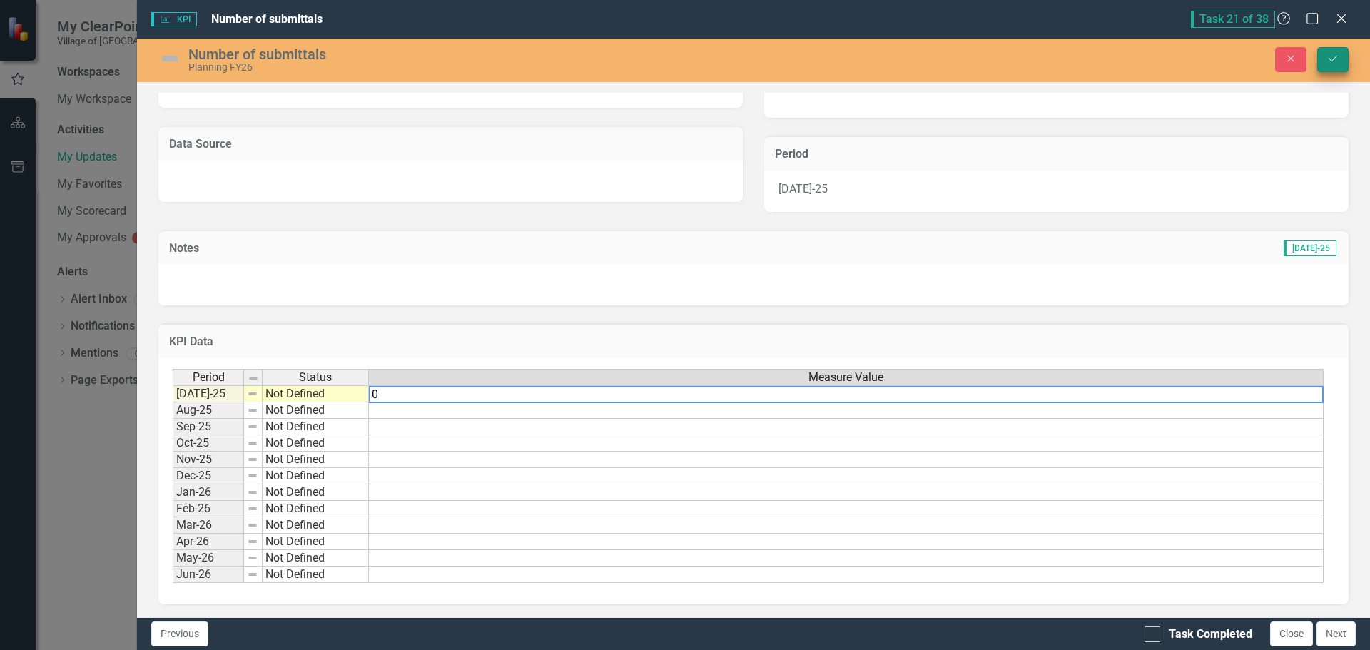
type textarea "0"
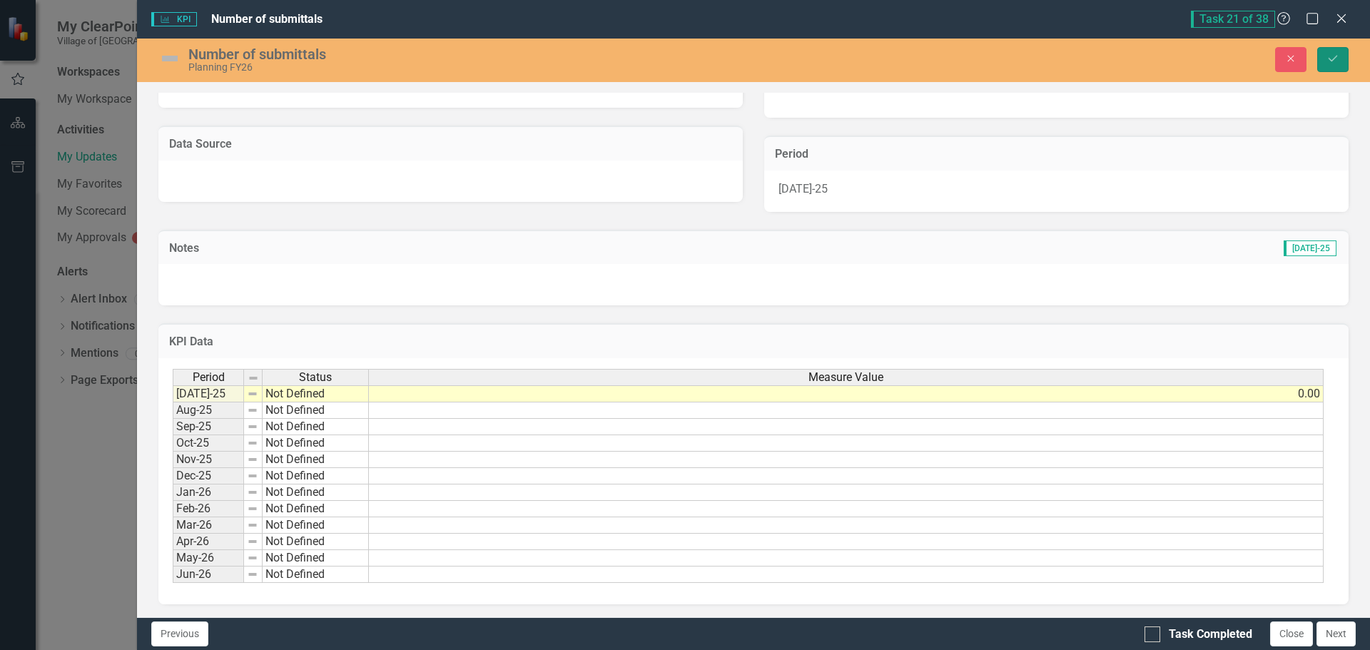
click at [1336, 63] on icon "Save" at bounding box center [1333, 59] width 13 height 10
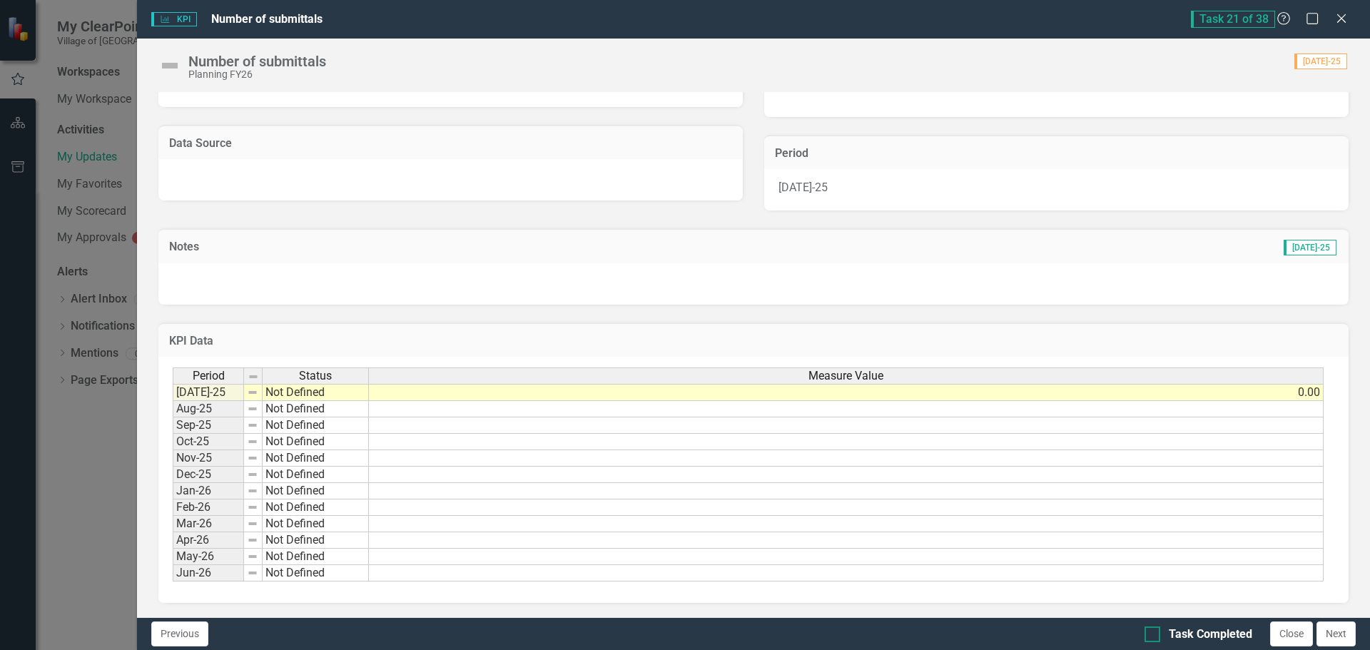
click at [1156, 633] on div at bounding box center [1153, 635] width 16 height 16
click at [1154, 633] on input "Task Completed" at bounding box center [1149, 631] width 9 height 9
checkbox input "true"
click at [1335, 639] on button "Next" at bounding box center [1336, 634] width 39 height 25
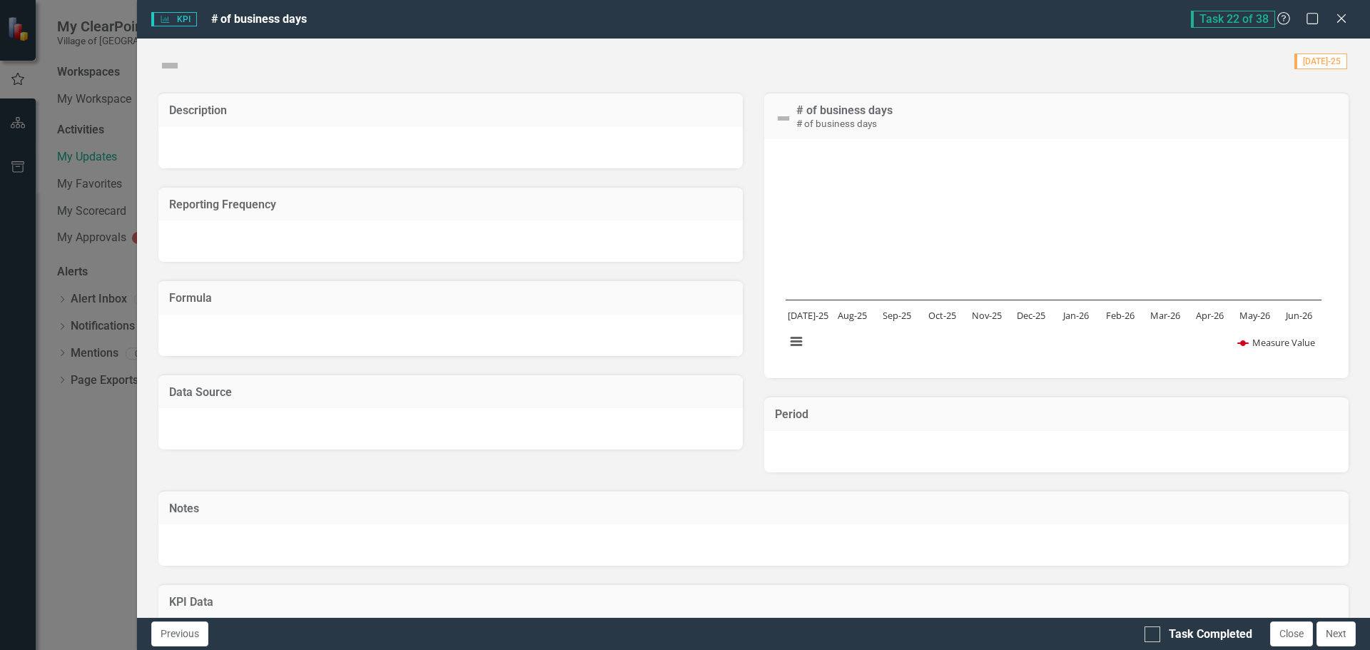
checkbox input "true"
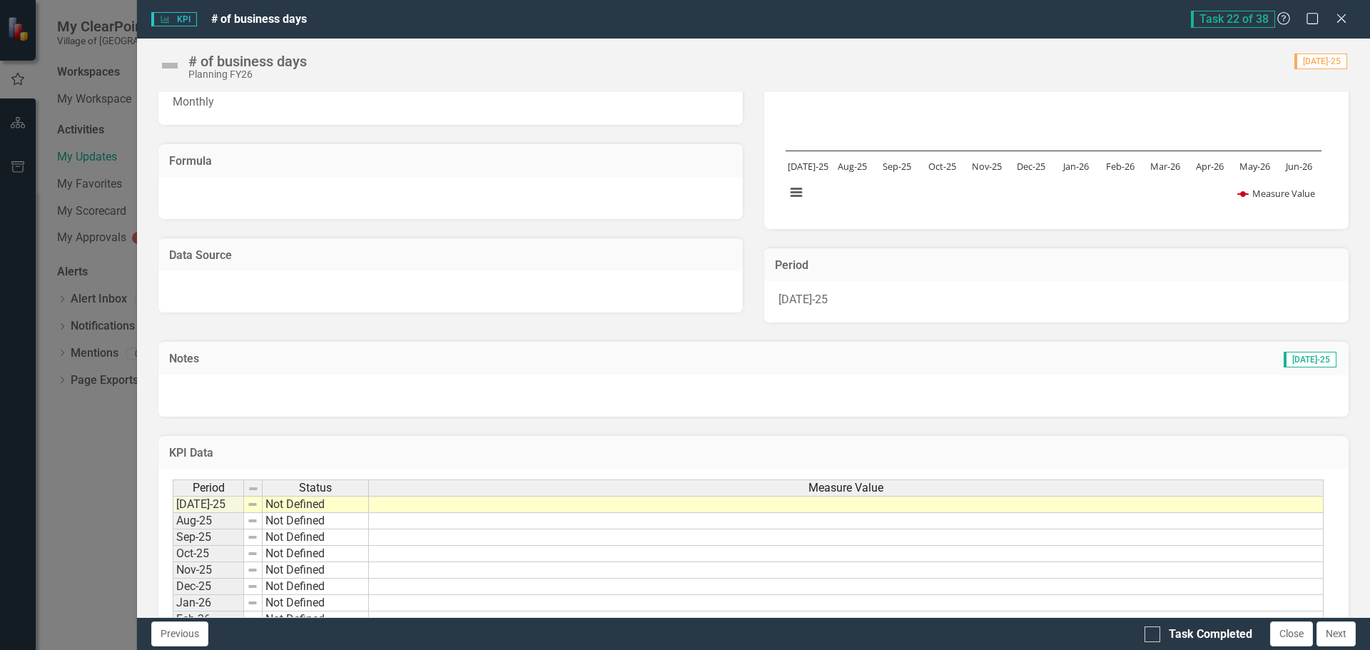
scroll to position [214, 0]
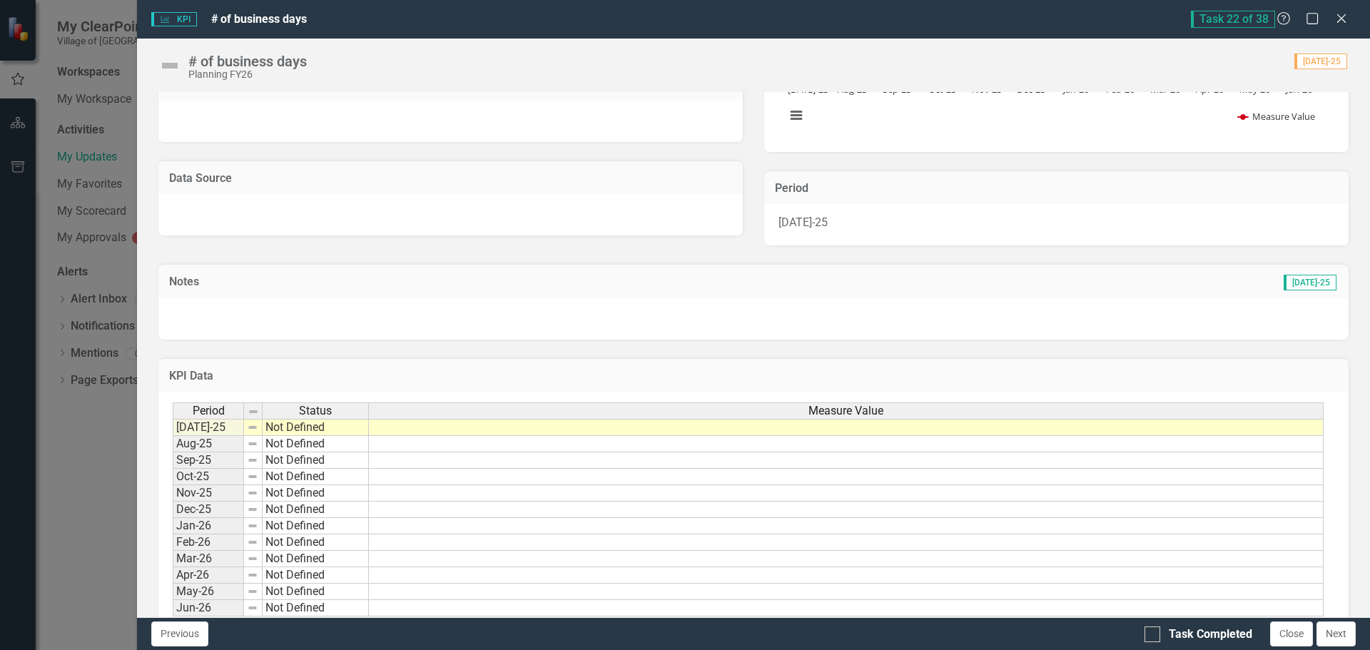
click at [502, 433] on td at bounding box center [846, 427] width 955 height 17
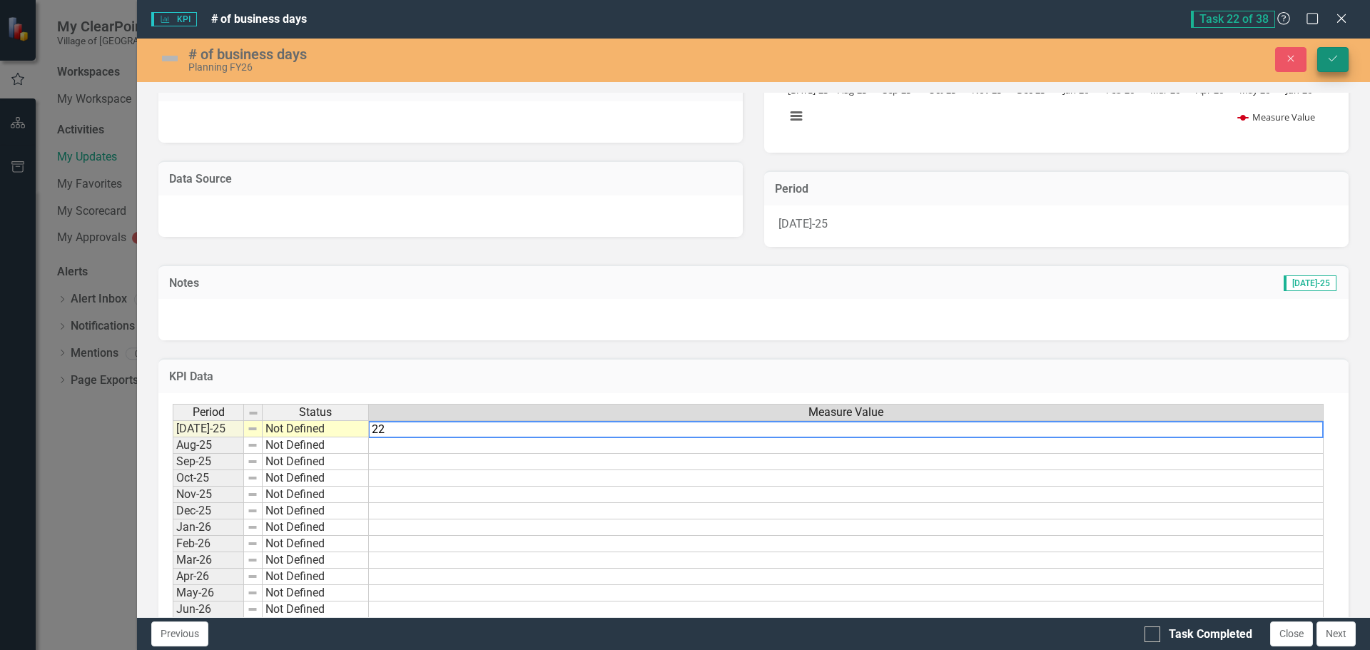
type textarea "22"
click at [1336, 58] on icon "Save" at bounding box center [1333, 59] width 13 height 10
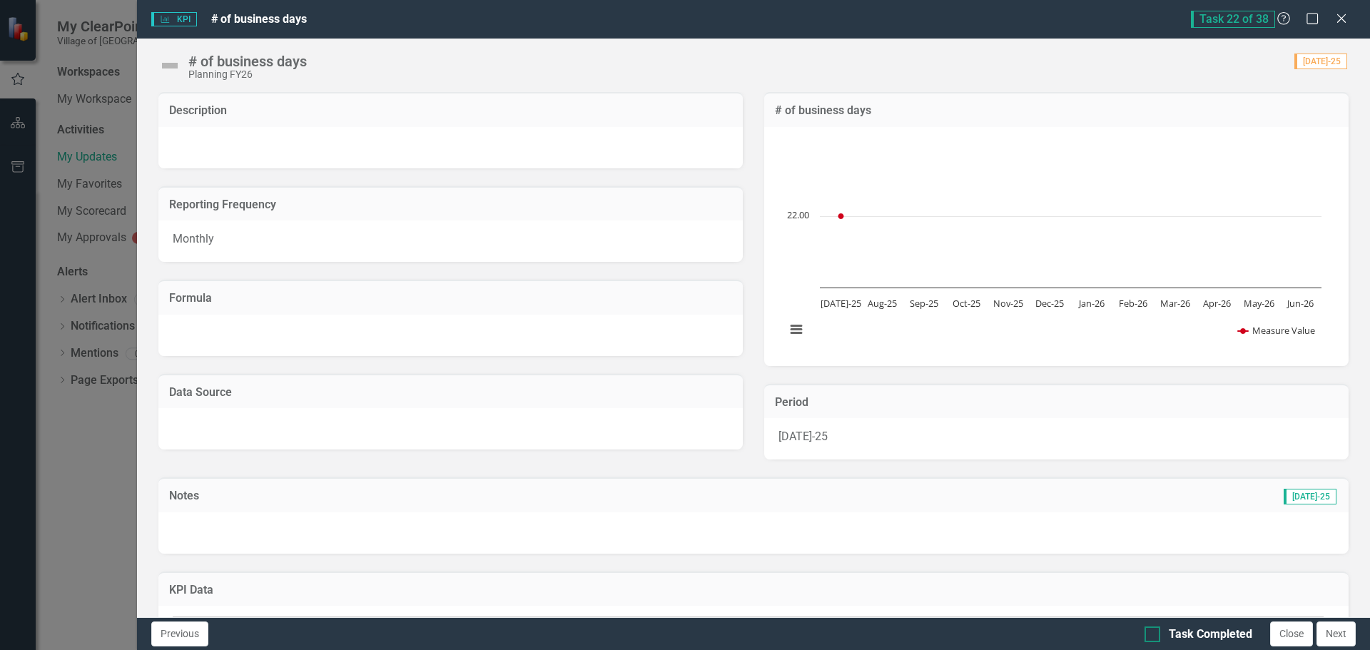
click at [1153, 634] on input "Task Completed" at bounding box center [1149, 631] width 9 height 9
checkbox input "true"
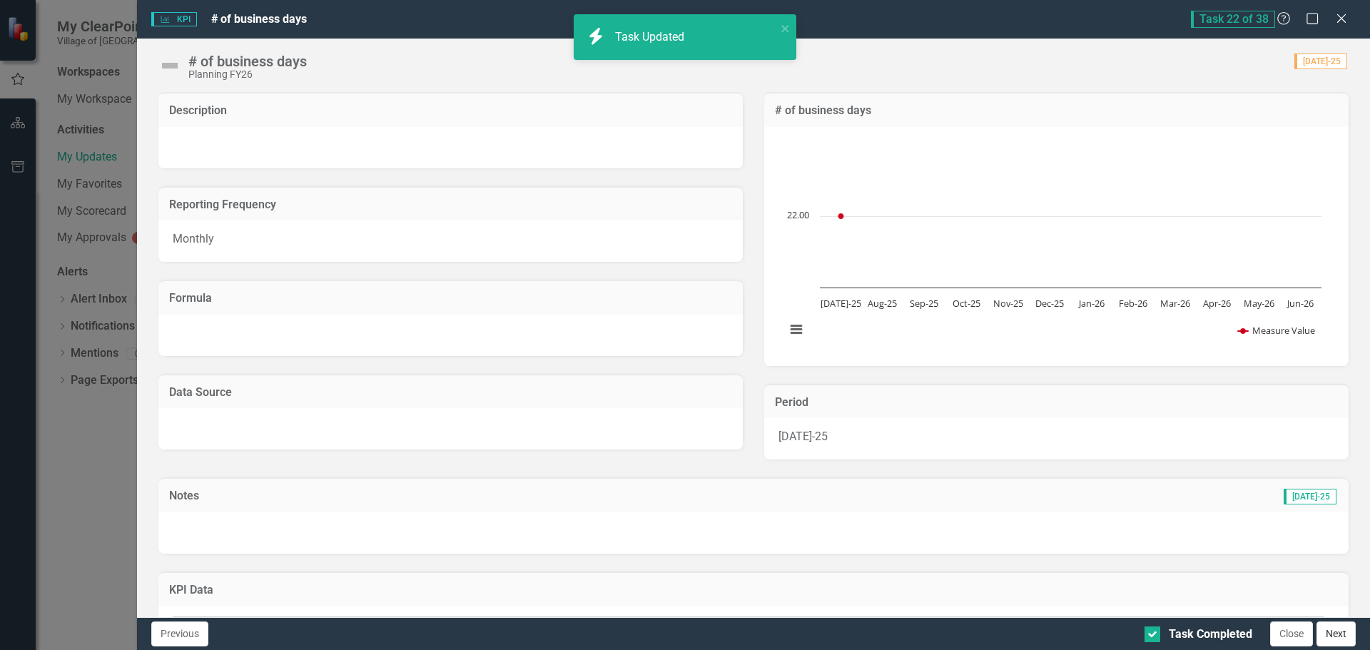
click at [1333, 632] on button "Next" at bounding box center [1336, 634] width 39 height 25
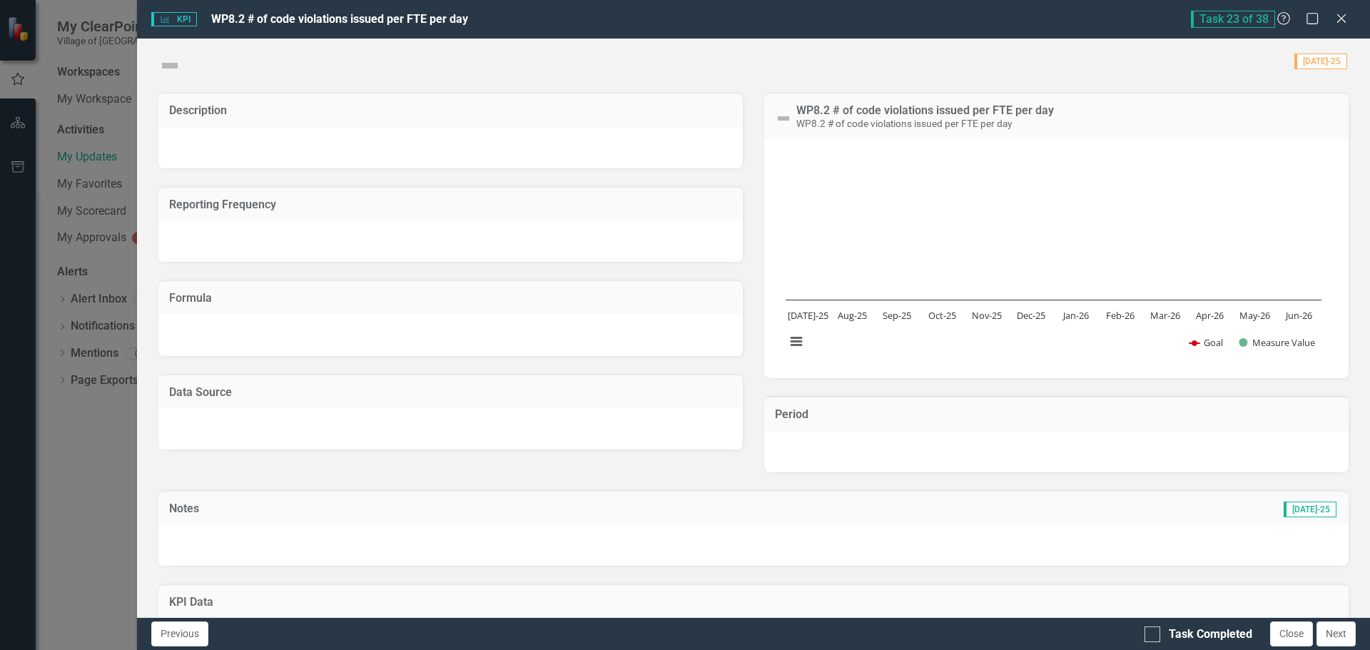
checkbox input "true"
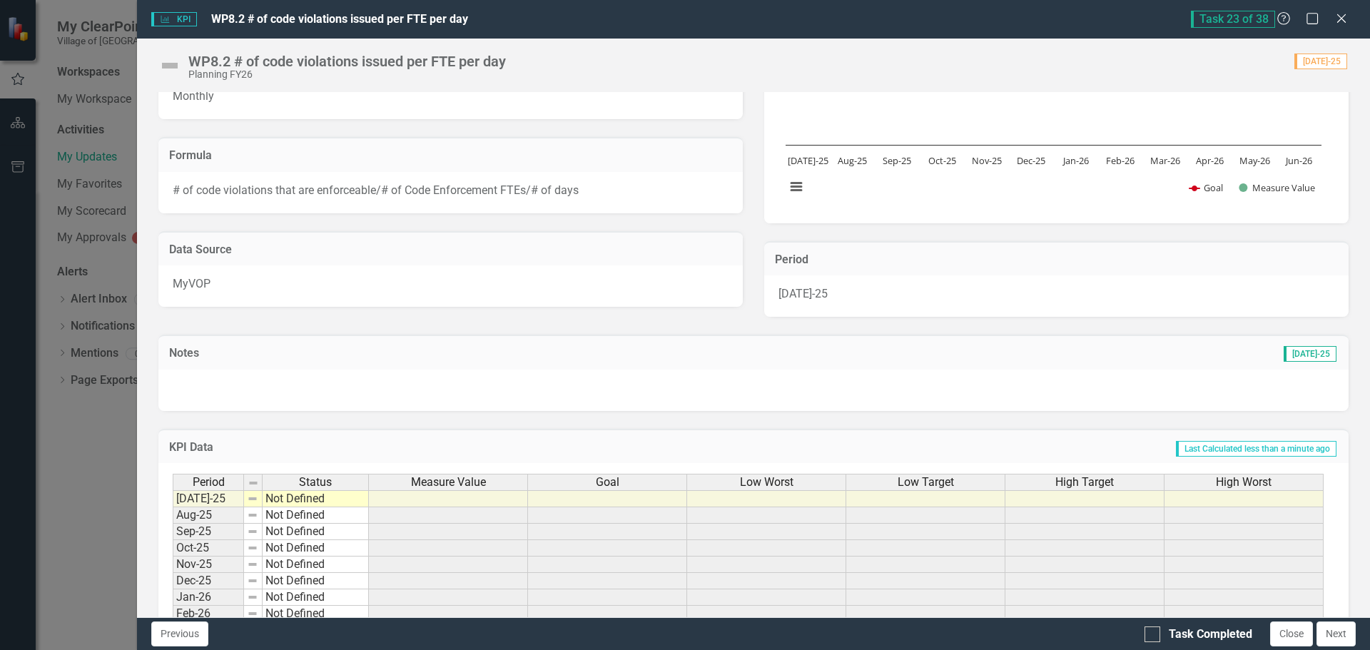
scroll to position [249, 0]
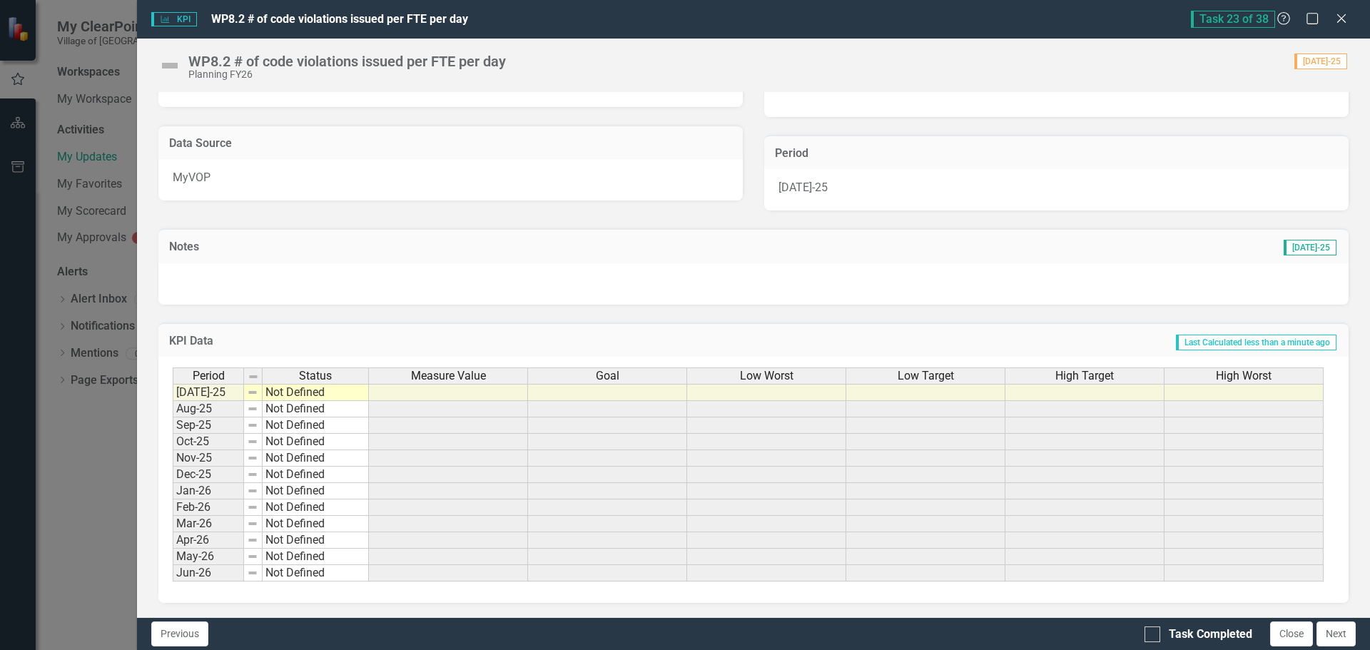
click at [439, 397] on td at bounding box center [448, 392] width 159 height 17
click at [1338, 634] on button "Next" at bounding box center [1336, 634] width 39 height 25
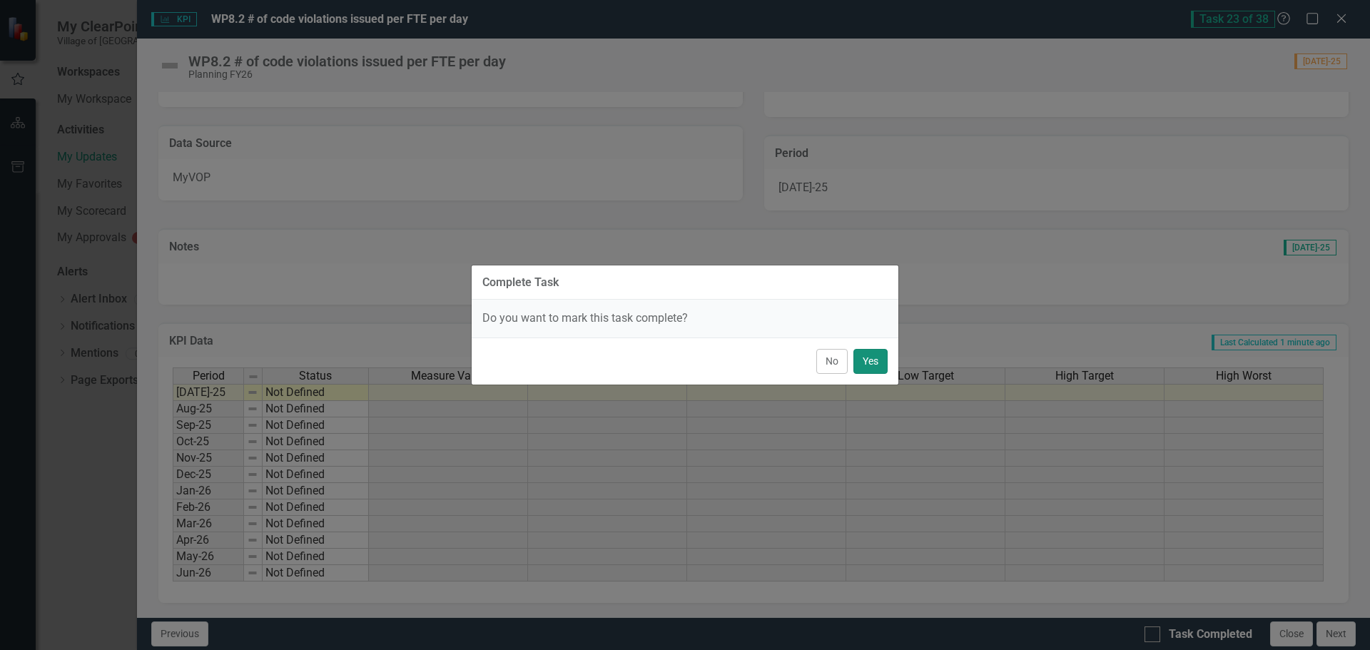
click at [864, 360] on button "Yes" at bounding box center [871, 361] width 34 height 25
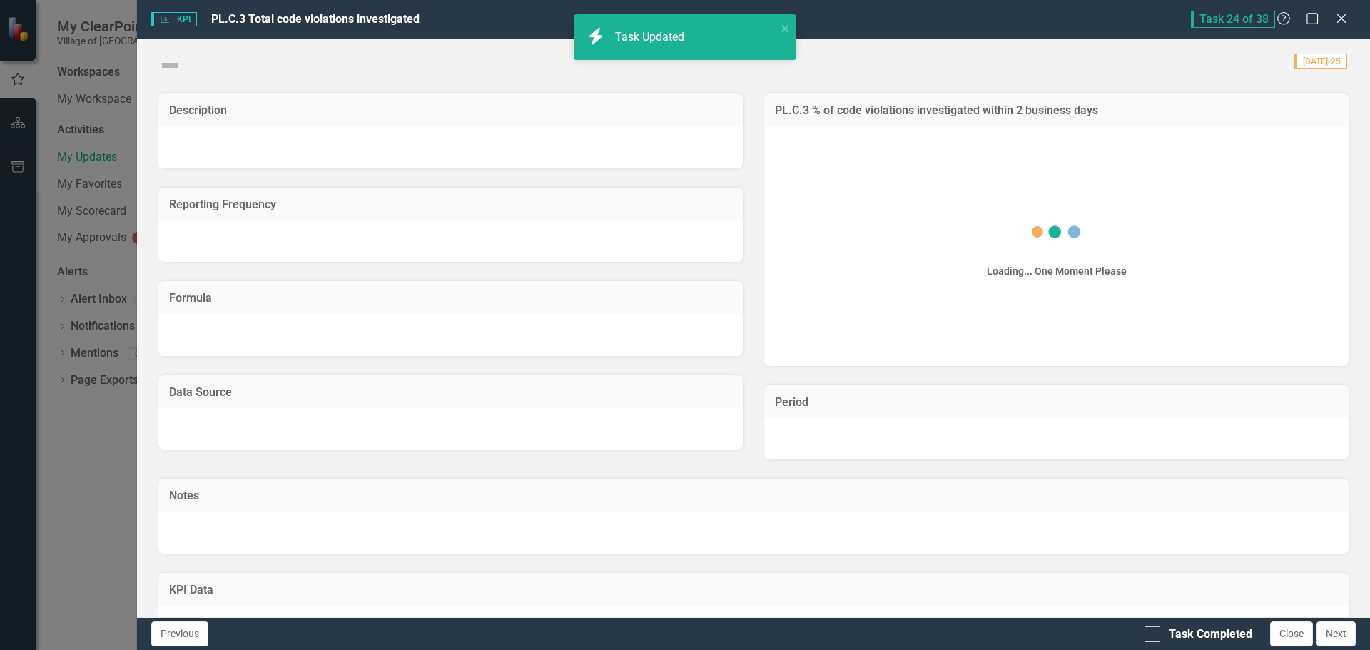
checkbox input "true"
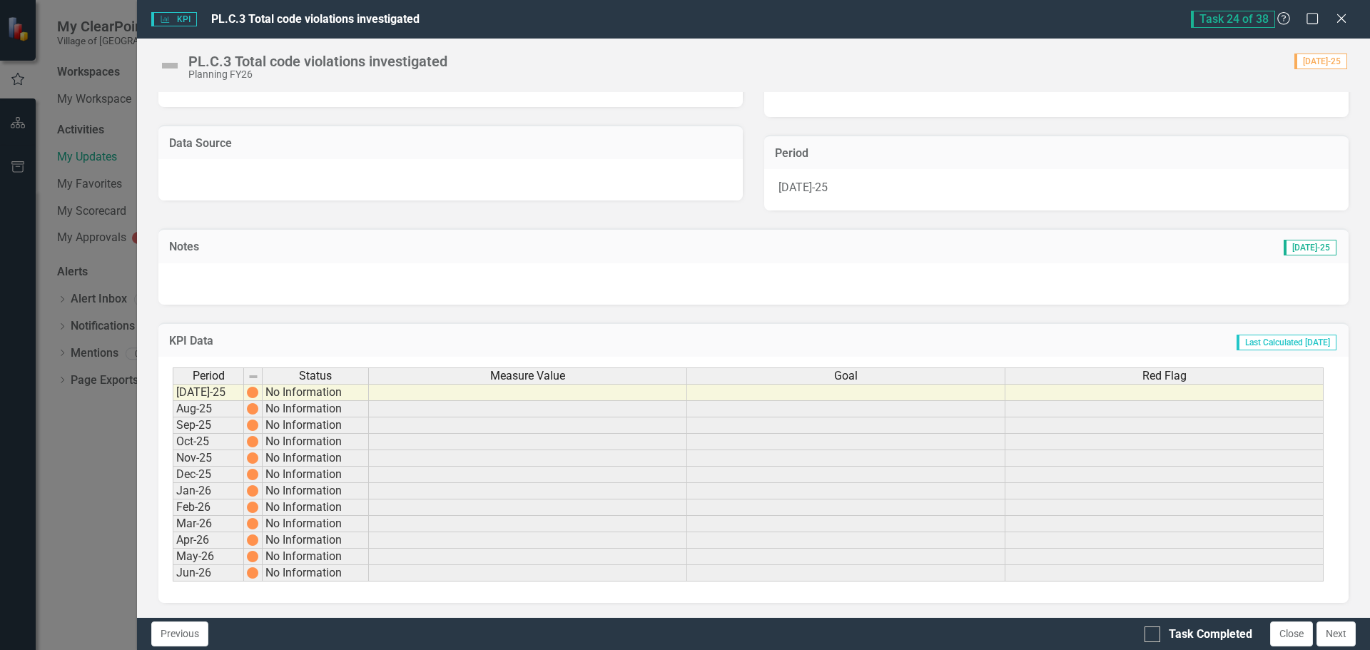
click at [496, 394] on td at bounding box center [528, 392] width 318 height 17
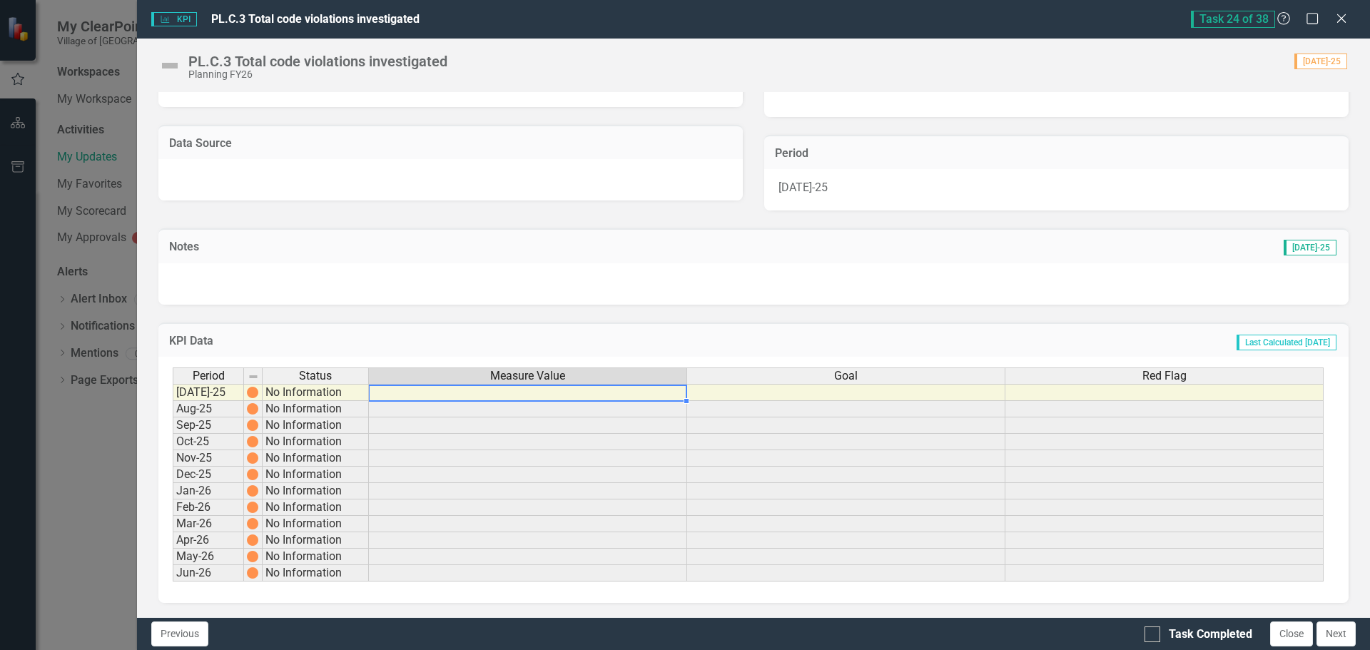
click at [490, 395] on td at bounding box center [528, 392] width 318 height 17
click at [490, 397] on td at bounding box center [528, 392] width 318 height 17
click at [398, 395] on td at bounding box center [528, 392] width 318 height 17
click at [395, 398] on td at bounding box center [528, 392] width 318 height 17
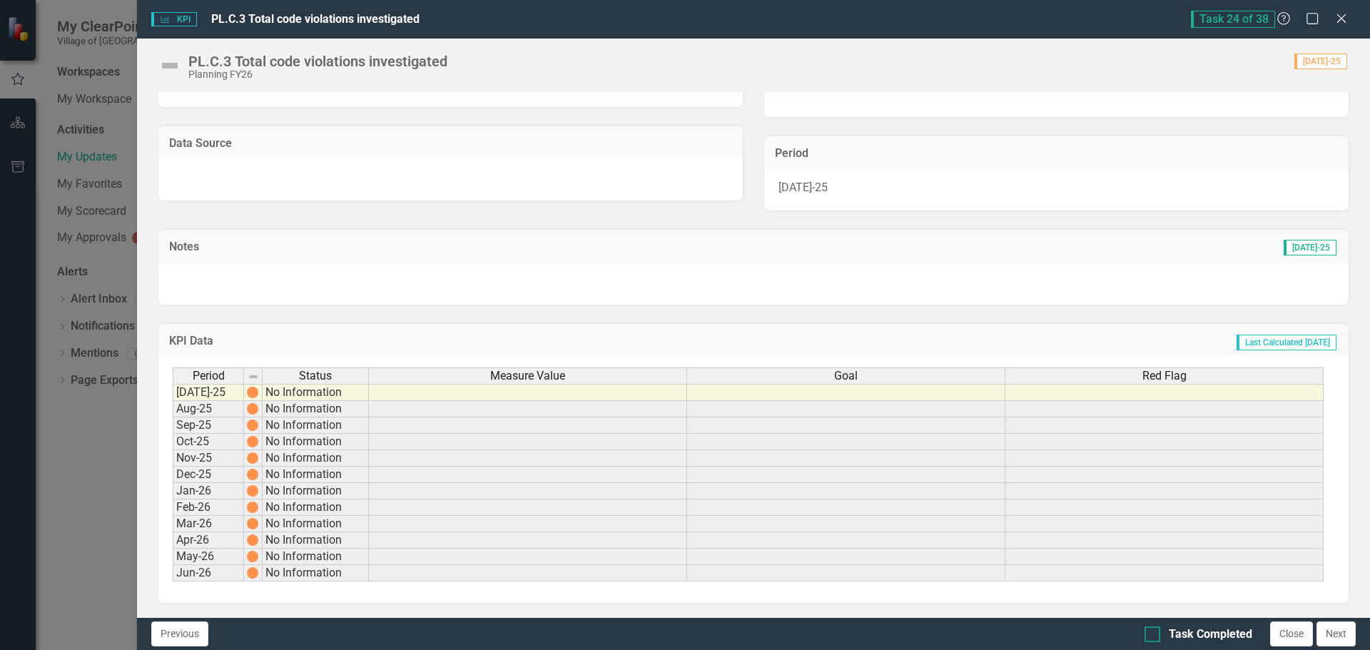
click at [1156, 634] on div at bounding box center [1153, 635] width 16 height 16
click at [1154, 634] on input "Task Completed" at bounding box center [1149, 631] width 9 height 9
checkbox input "true"
click at [1331, 632] on button "Next" at bounding box center [1336, 634] width 39 height 25
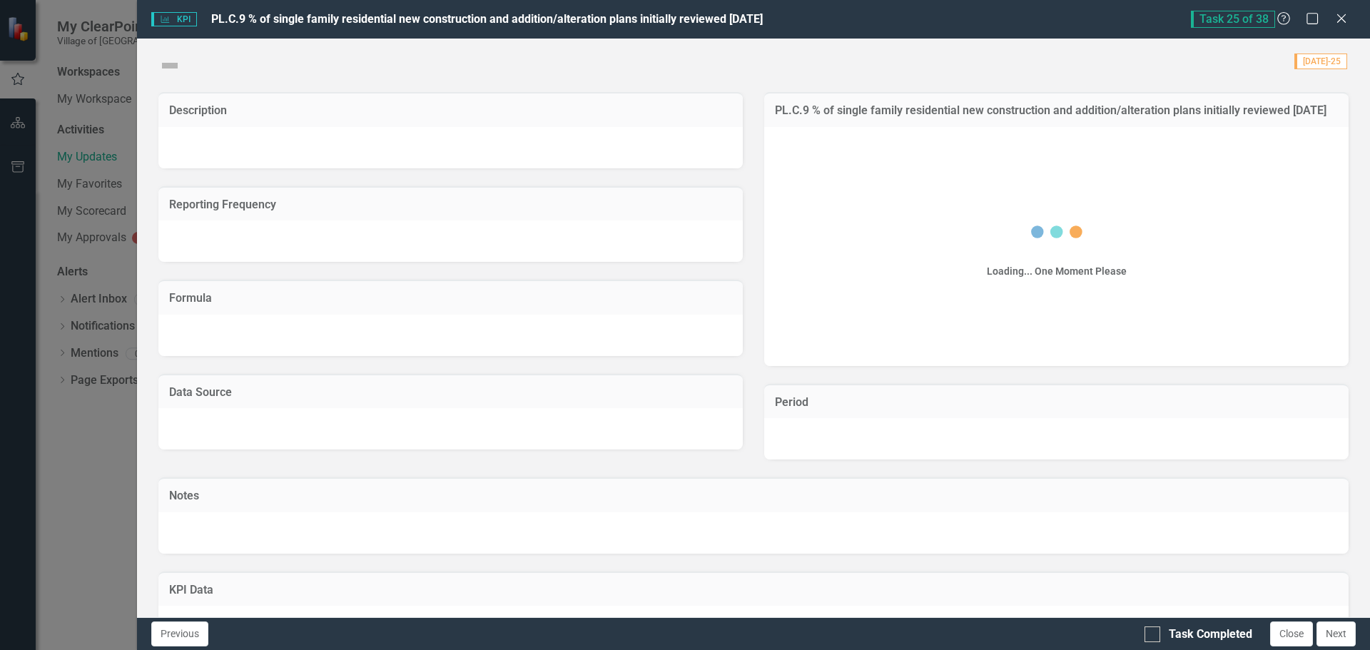
checkbox input "true"
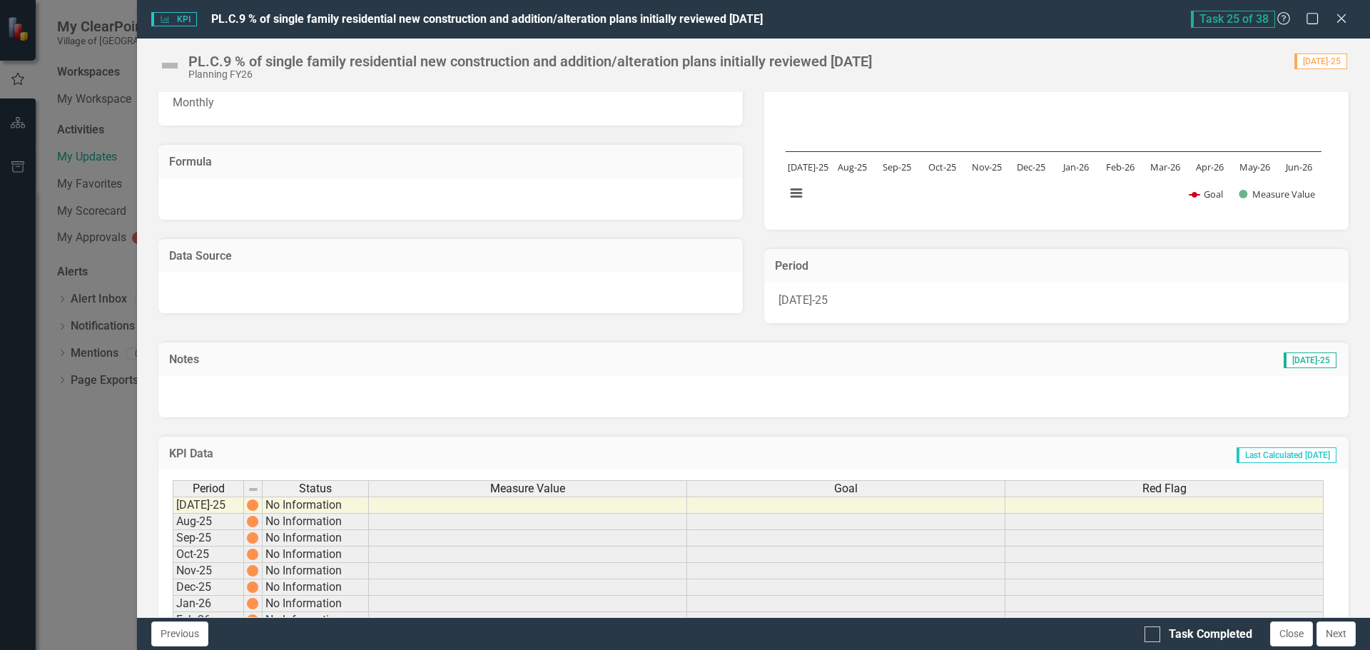
scroll to position [214, 0]
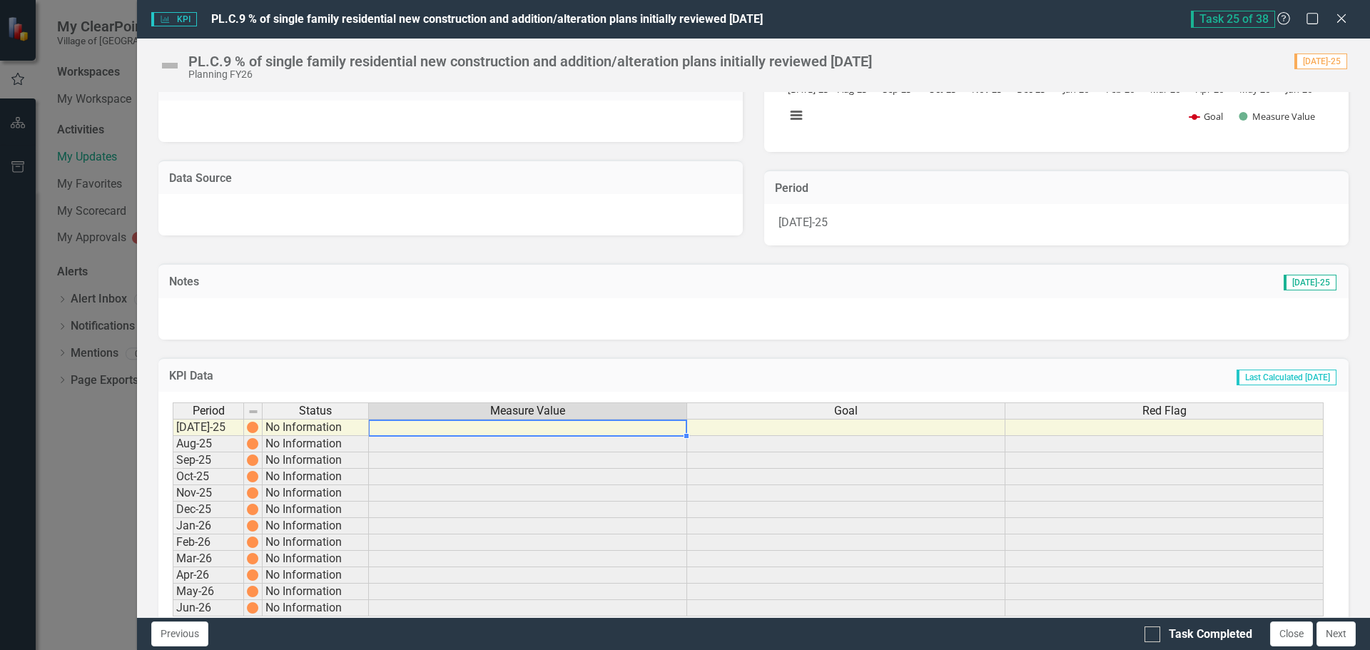
click at [476, 436] on td at bounding box center [528, 427] width 318 height 17
click at [478, 436] on td at bounding box center [528, 427] width 318 height 17
click at [377, 436] on td at bounding box center [528, 427] width 318 height 17
click at [402, 436] on td at bounding box center [528, 427] width 318 height 17
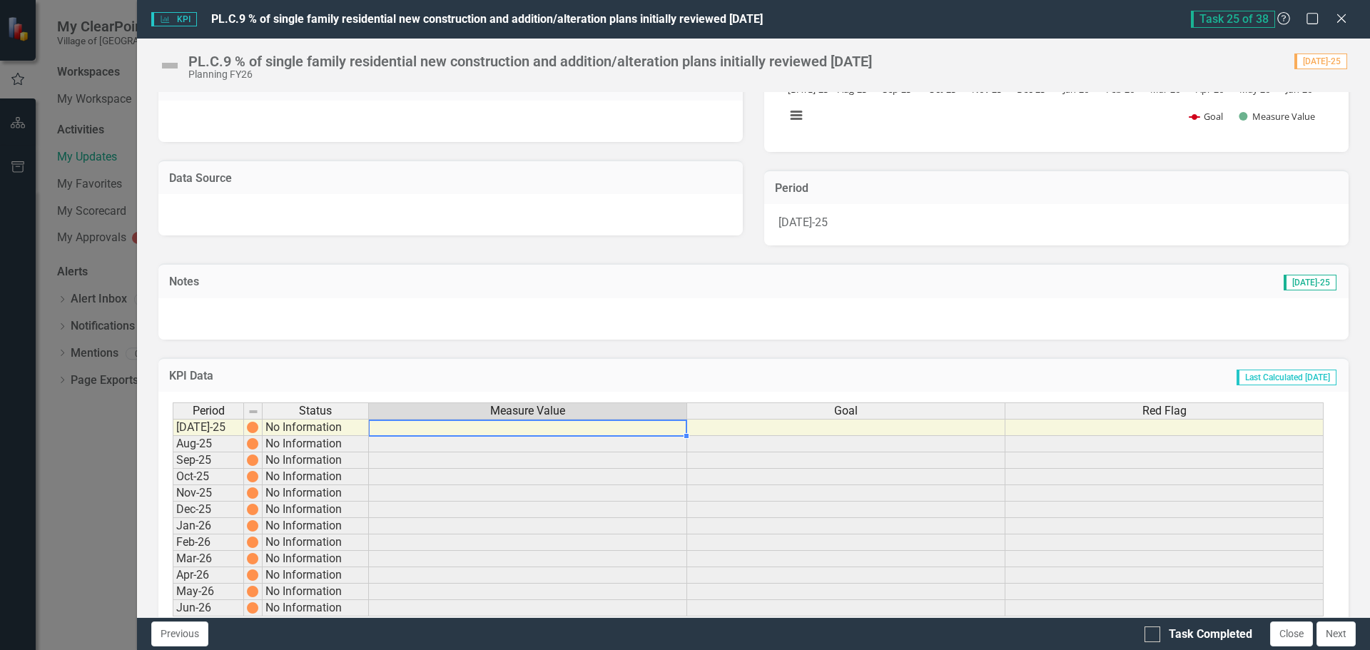
click at [437, 436] on td at bounding box center [528, 427] width 318 height 17
click at [442, 436] on td at bounding box center [528, 427] width 318 height 17
click at [438, 436] on td at bounding box center [528, 427] width 318 height 17
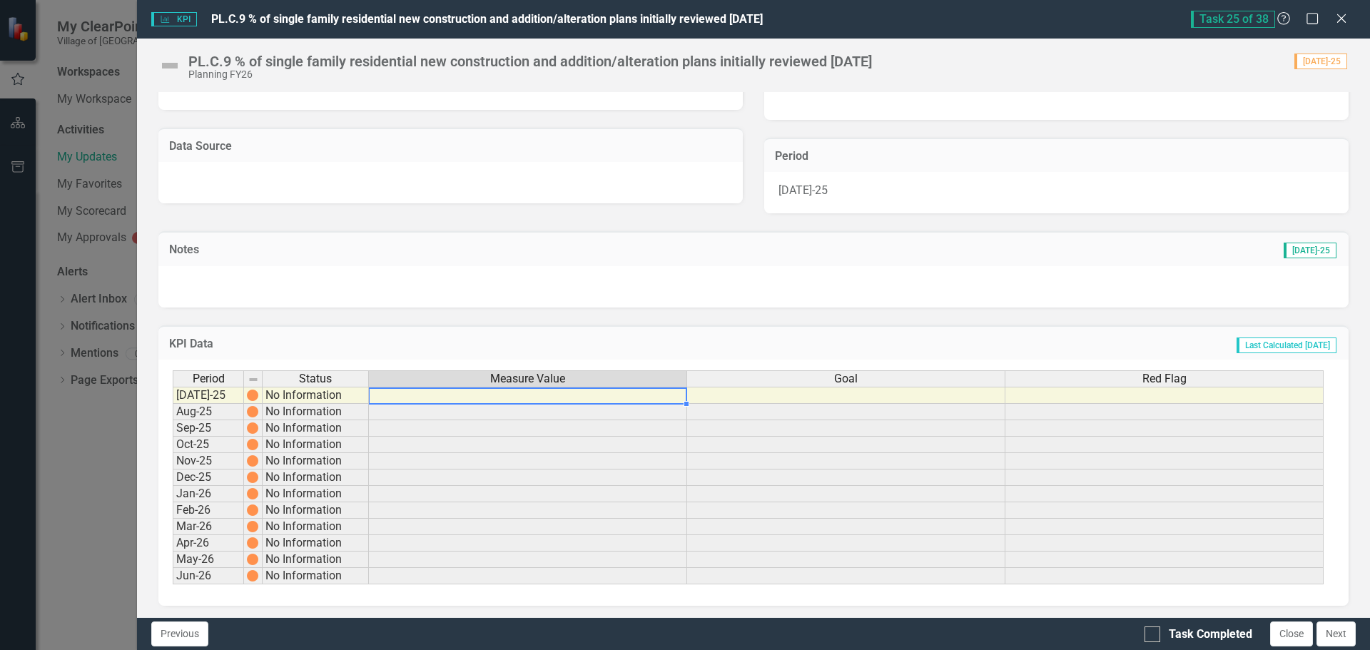
scroll to position [262, 0]
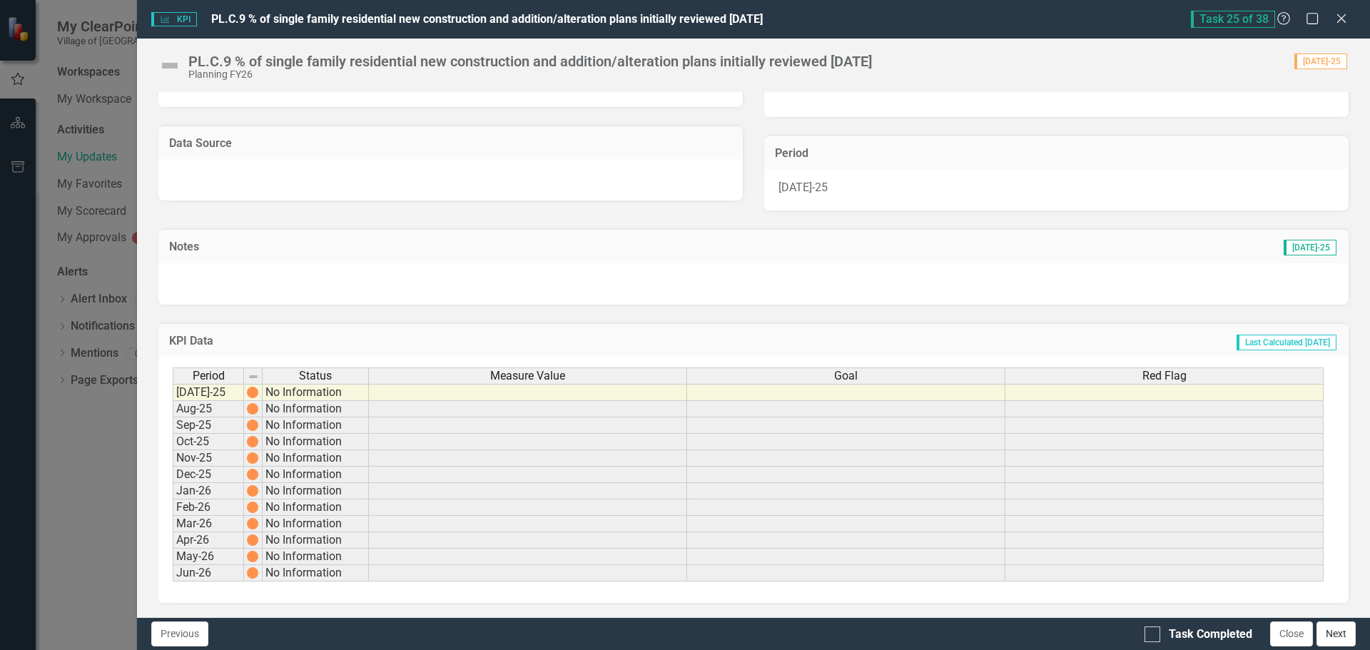
click at [1337, 632] on button "Next" at bounding box center [1336, 634] width 39 height 25
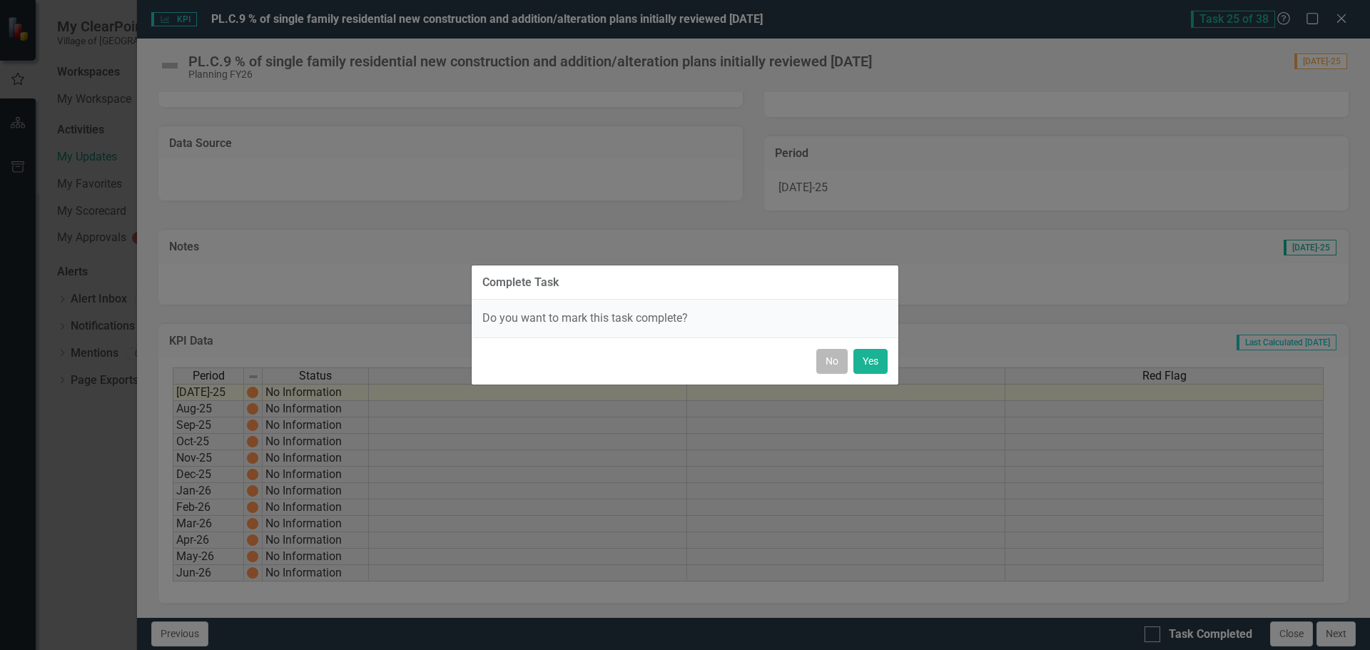
click at [831, 365] on button "No" at bounding box center [831, 361] width 31 height 25
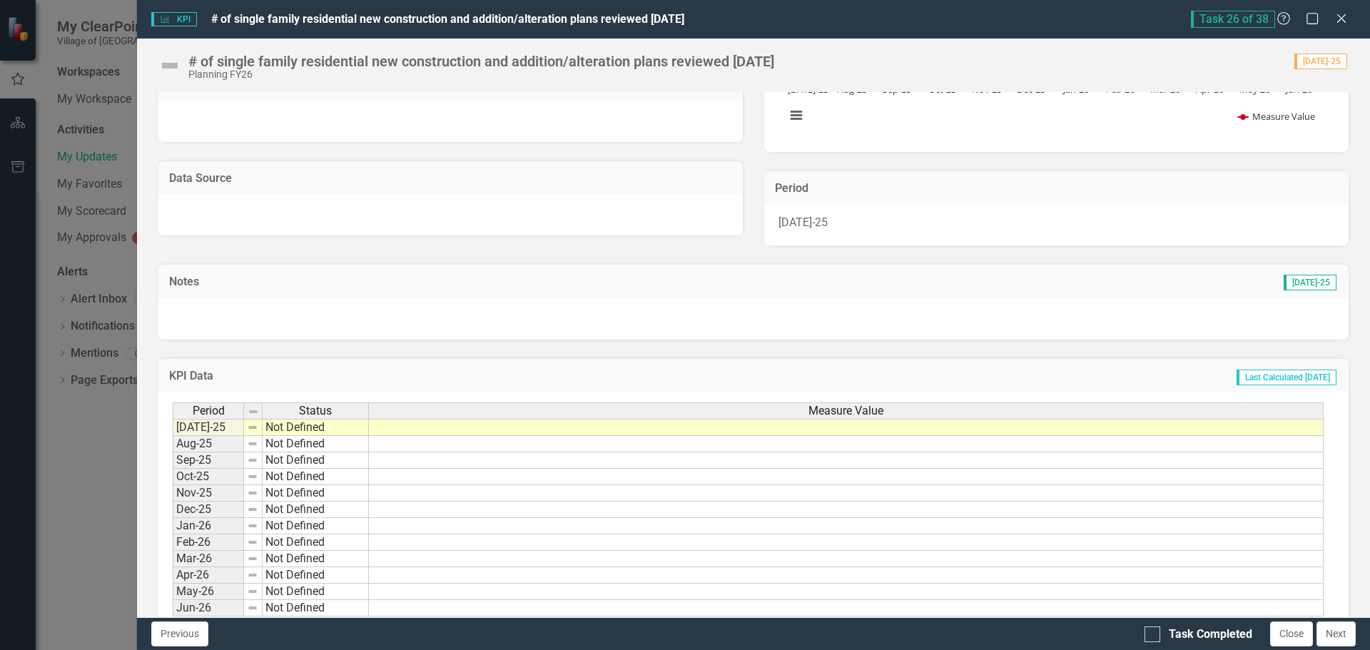
scroll to position [249, 0]
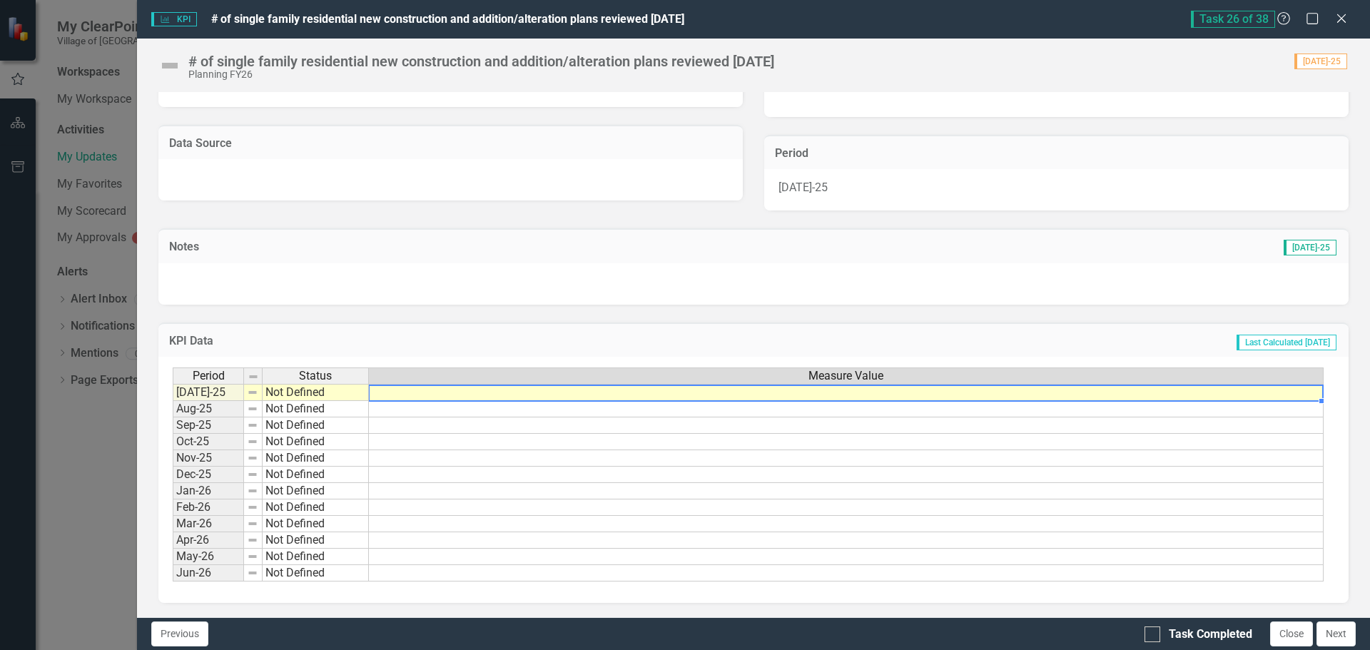
click at [453, 391] on td at bounding box center [846, 392] width 955 height 17
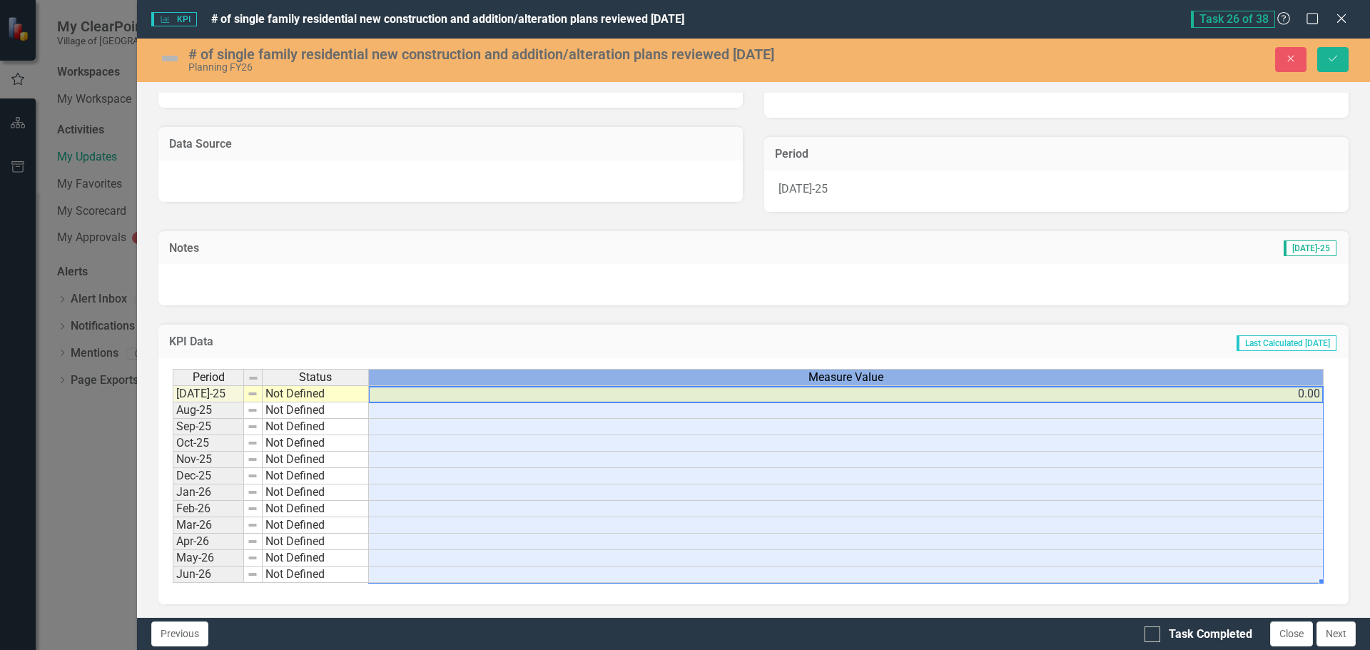
click at [427, 385] on div "Measure Value" at bounding box center [846, 378] width 954 height 16
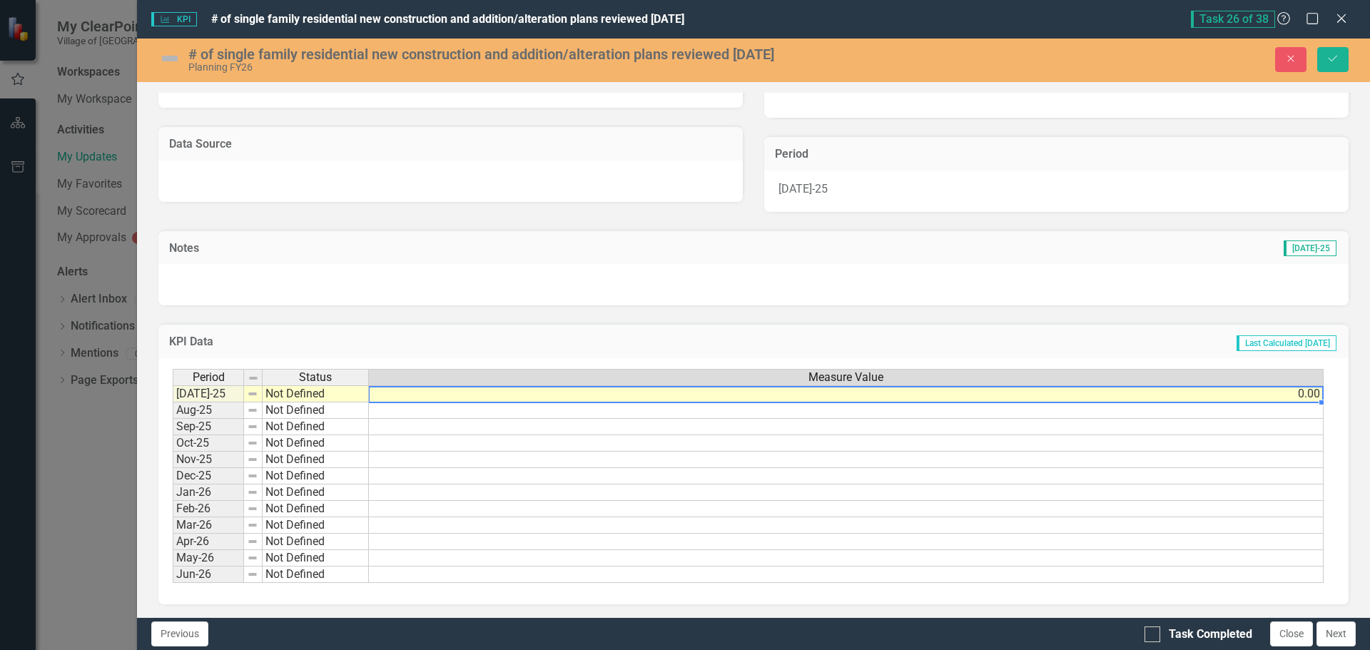
click at [743, 398] on td "0.00" at bounding box center [846, 393] width 955 height 17
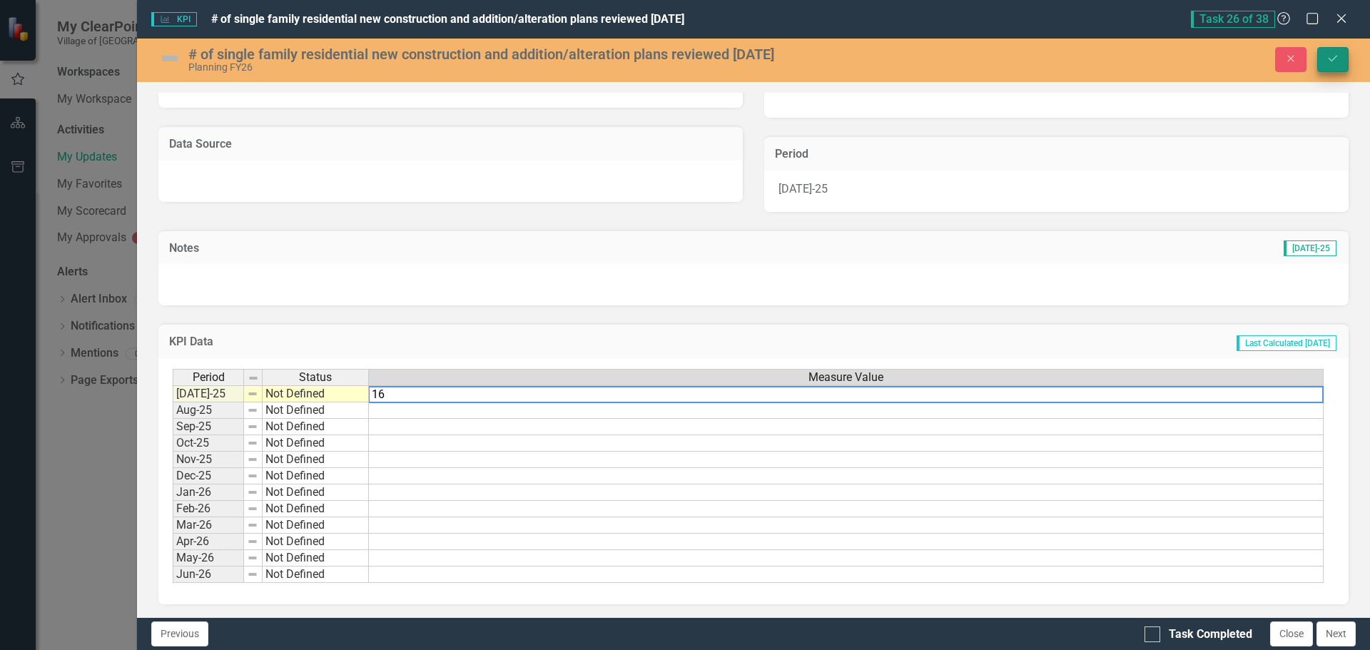
type textarea "16"
click at [1336, 54] on icon "Save" at bounding box center [1333, 59] width 13 height 10
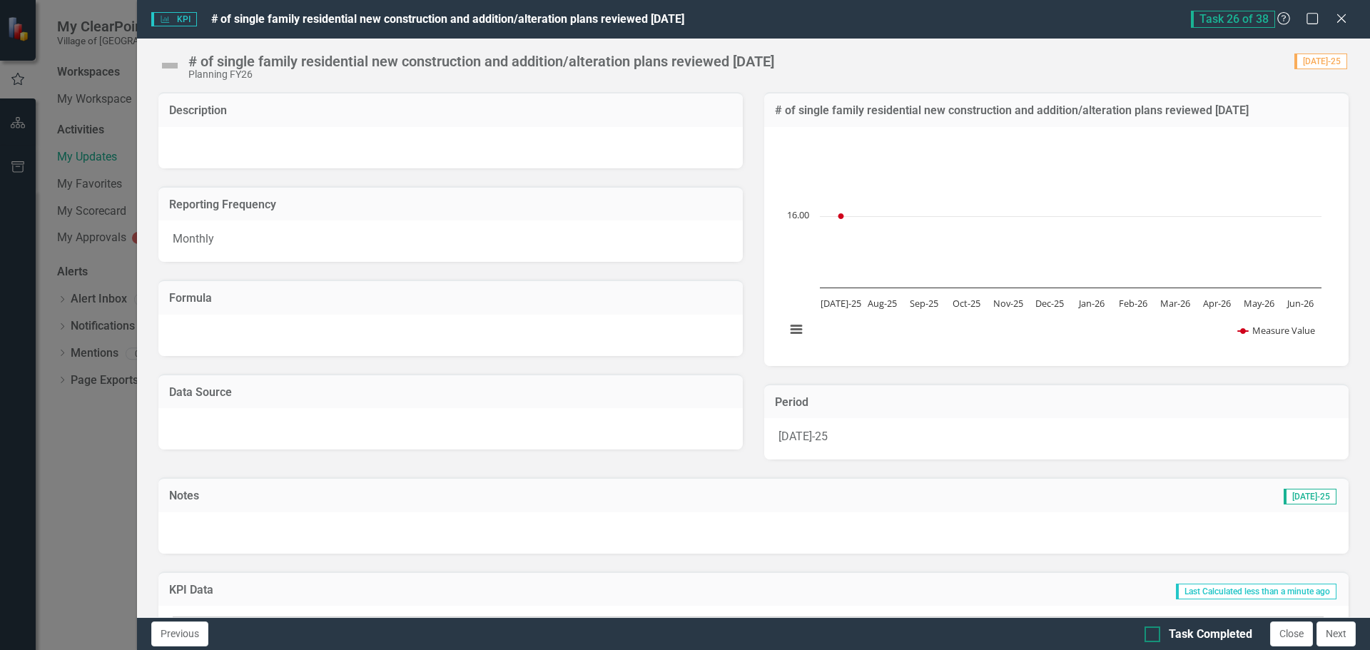
click at [1150, 635] on input "Task Completed" at bounding box center [1149, 631] width 9 height 9
checkbox input "true"
click at [1335, 633] on button "Next" at bounding box center [1336, 634] width 39 height 25
checkbox input "true"
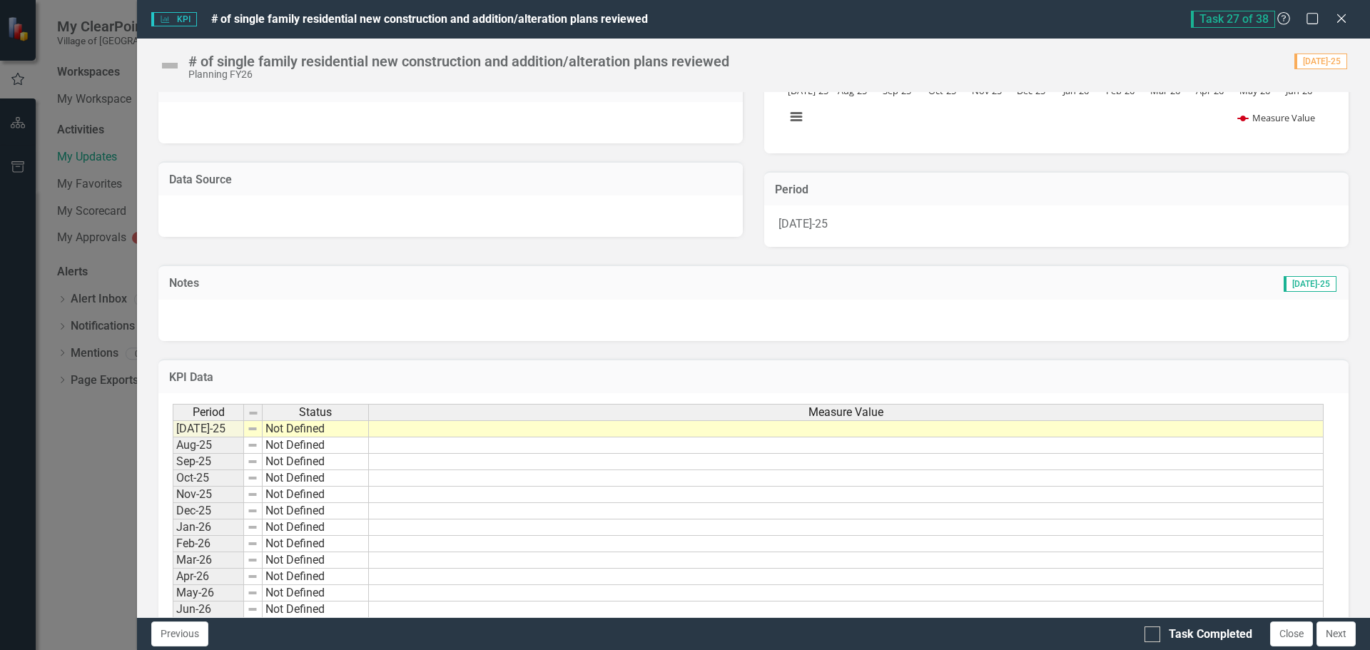
scroll to position [214, 0]
click at [404, 431] on td at bounding box center [846, 427] width 955 height 17
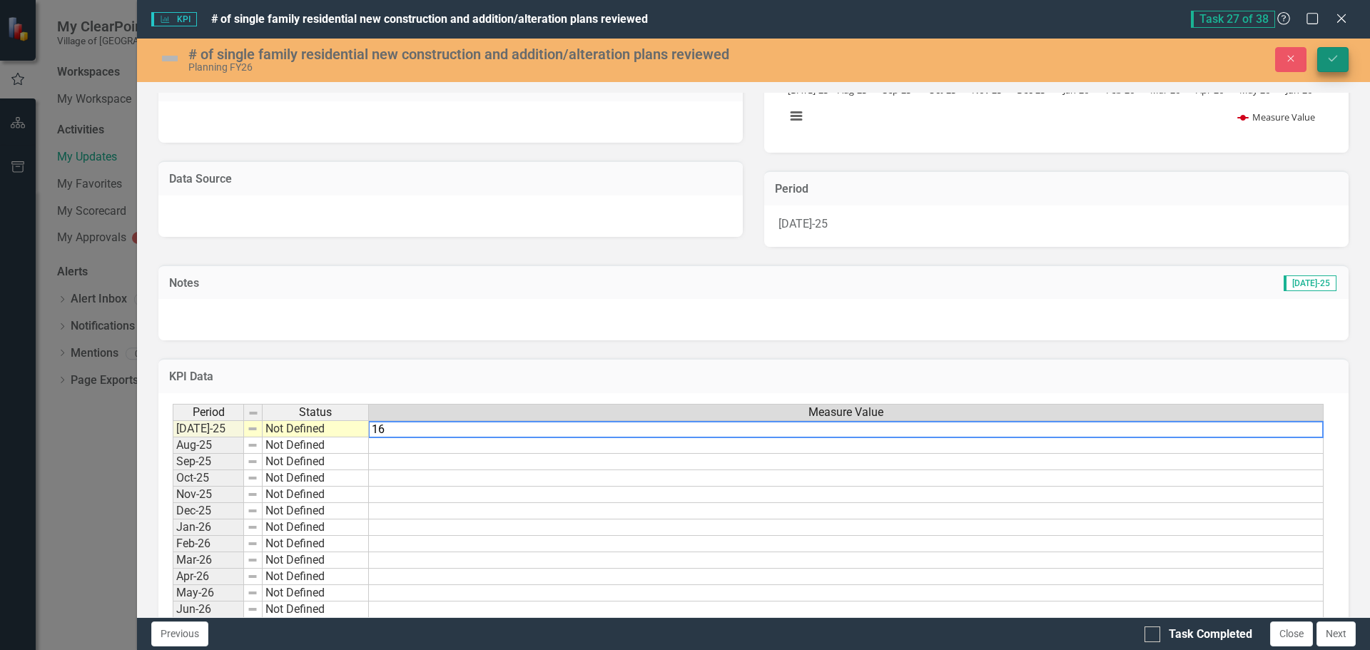
type textarea "16"
click at [1335, 54] on icon "Save" at bounding box center [1333, 59] width 13 height 10
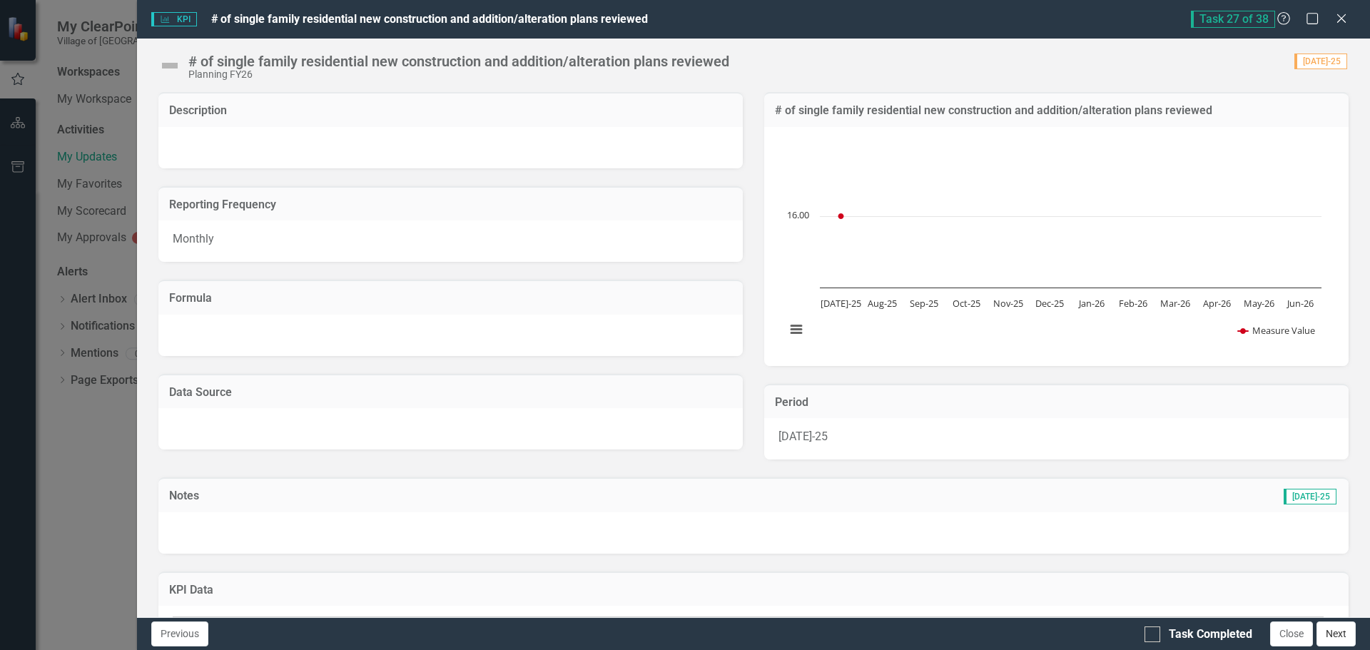
click at [1333, 638] on button "Next" at bounding box center [1336, 634] width 39 height 25
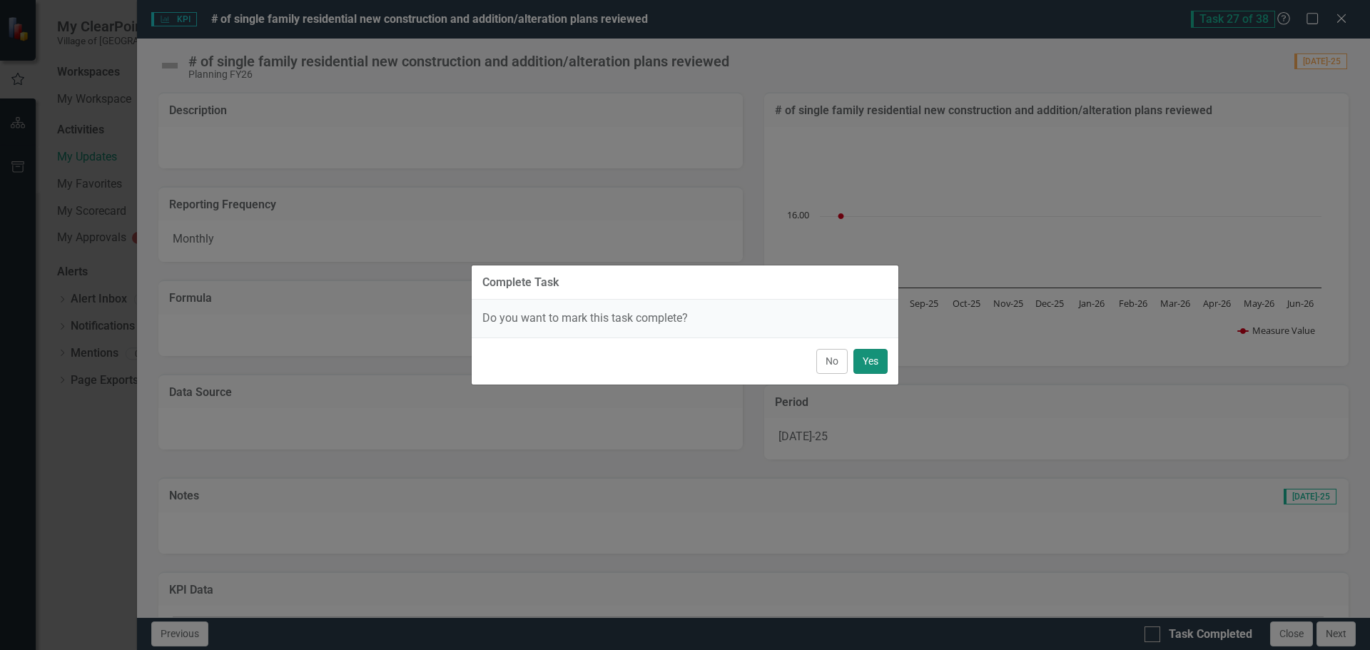
click at [865, 359] on button "Yes" at bounding box center [871, 361] width 34 height 25
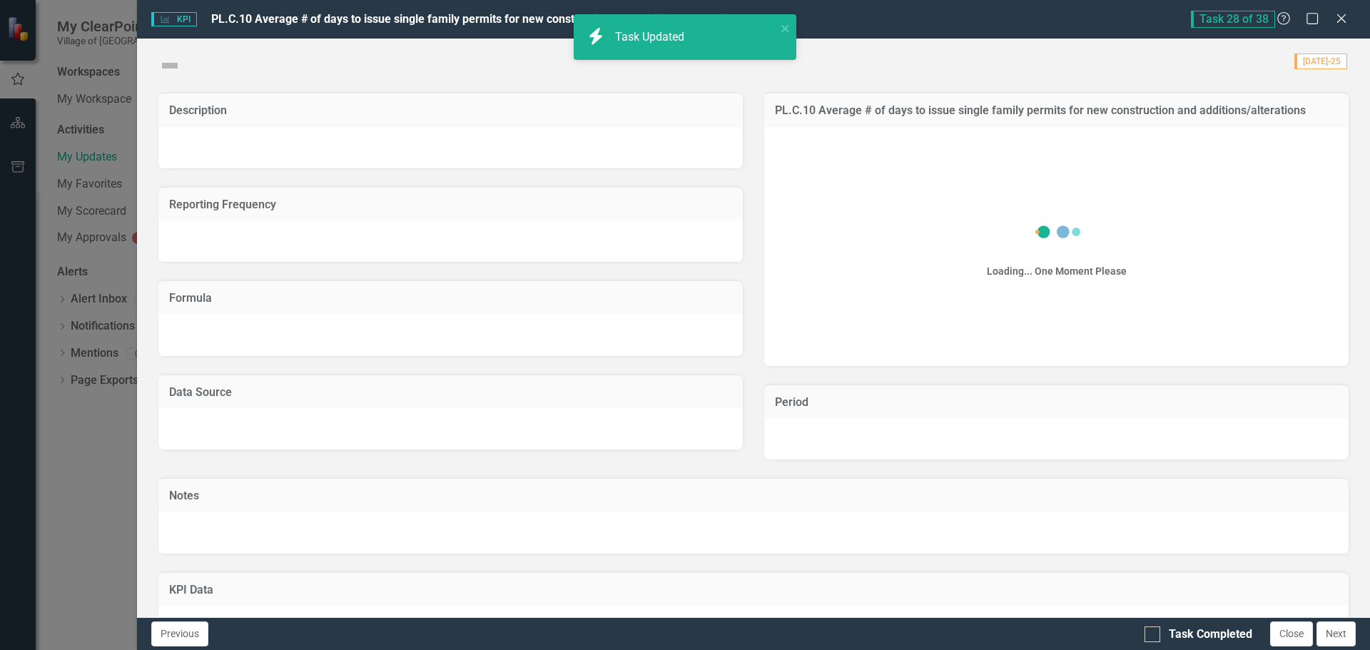
checkbox input "true"
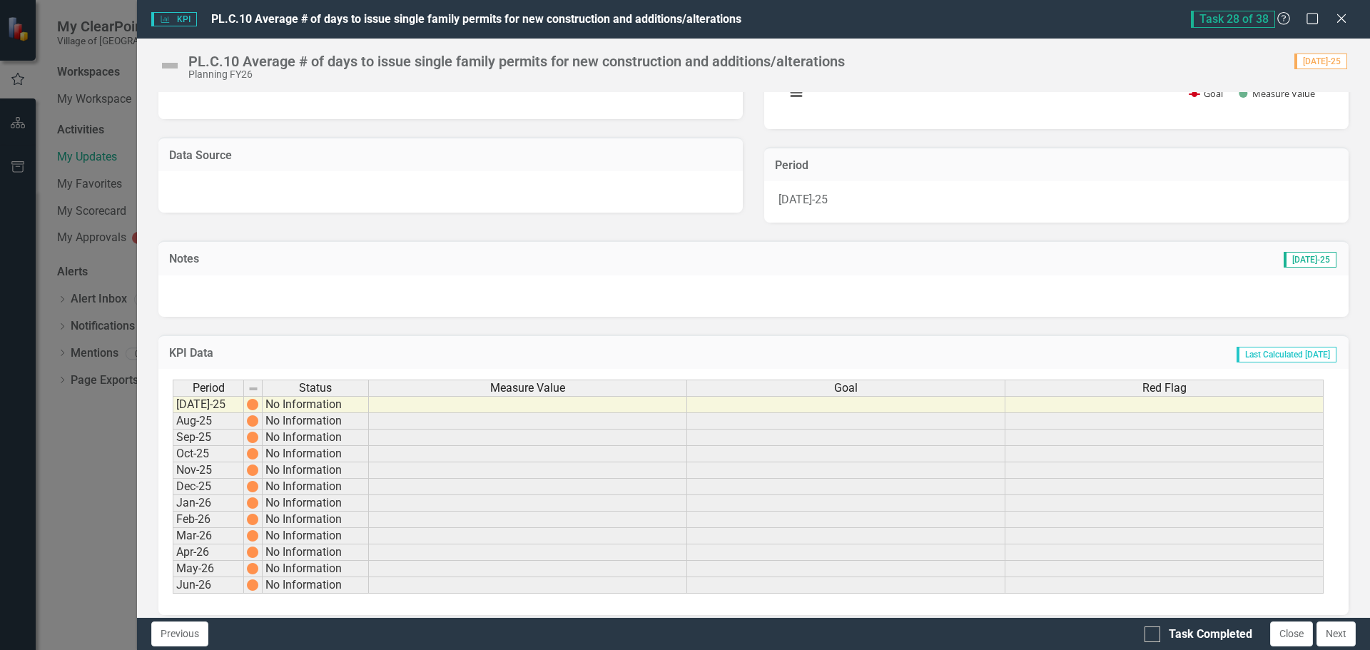
scroll to position [249, 0]
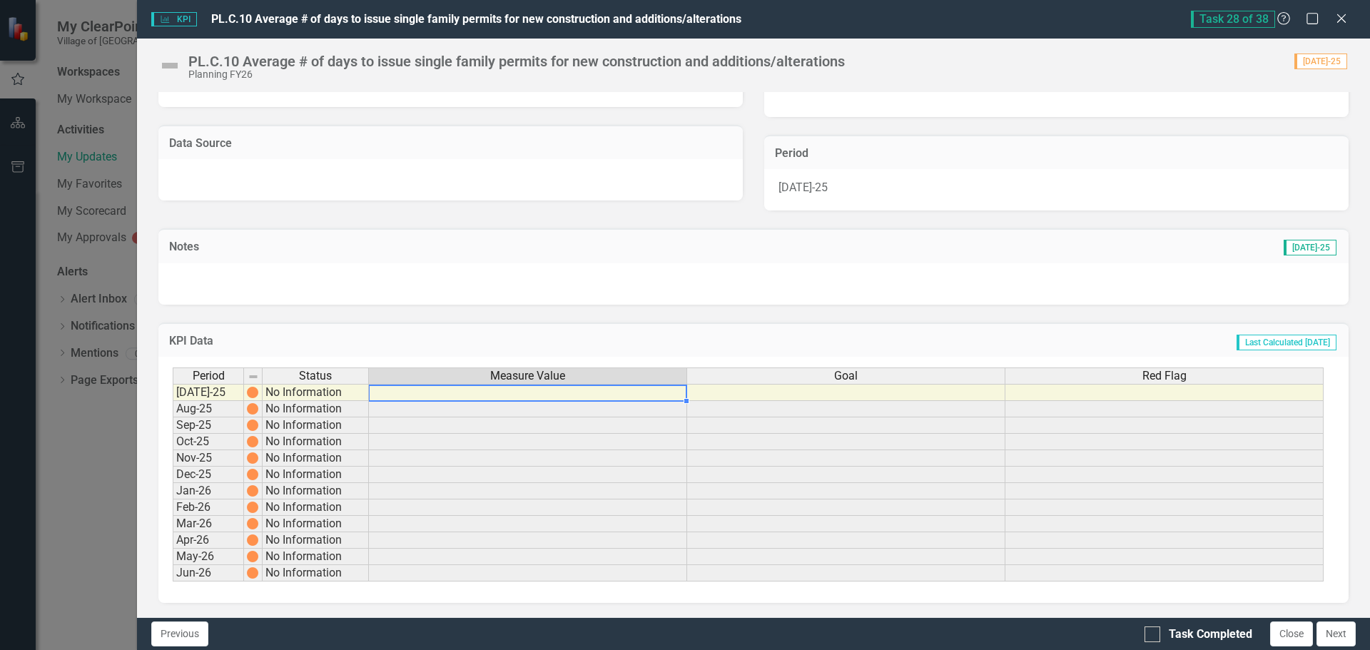
click at [439, 393] on td at bounding box center [528, 392] width 318 height 17
click at [425, 396] on td at bounding box center [528, 392] width 318 height 17
click at [403, 395] on td at bounding box center [528, 392] width 318 height 17
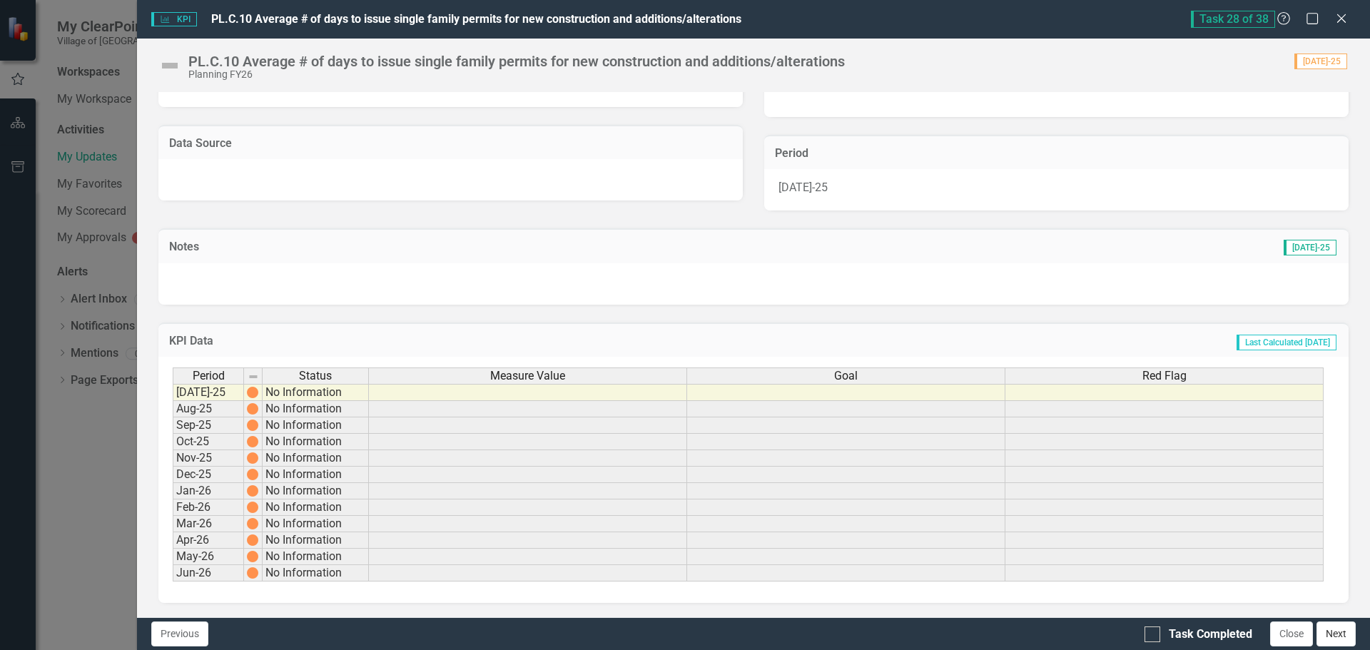
click at [1347, 629] on button "Next" at bounding box center [1336, 634] width 39 height 25
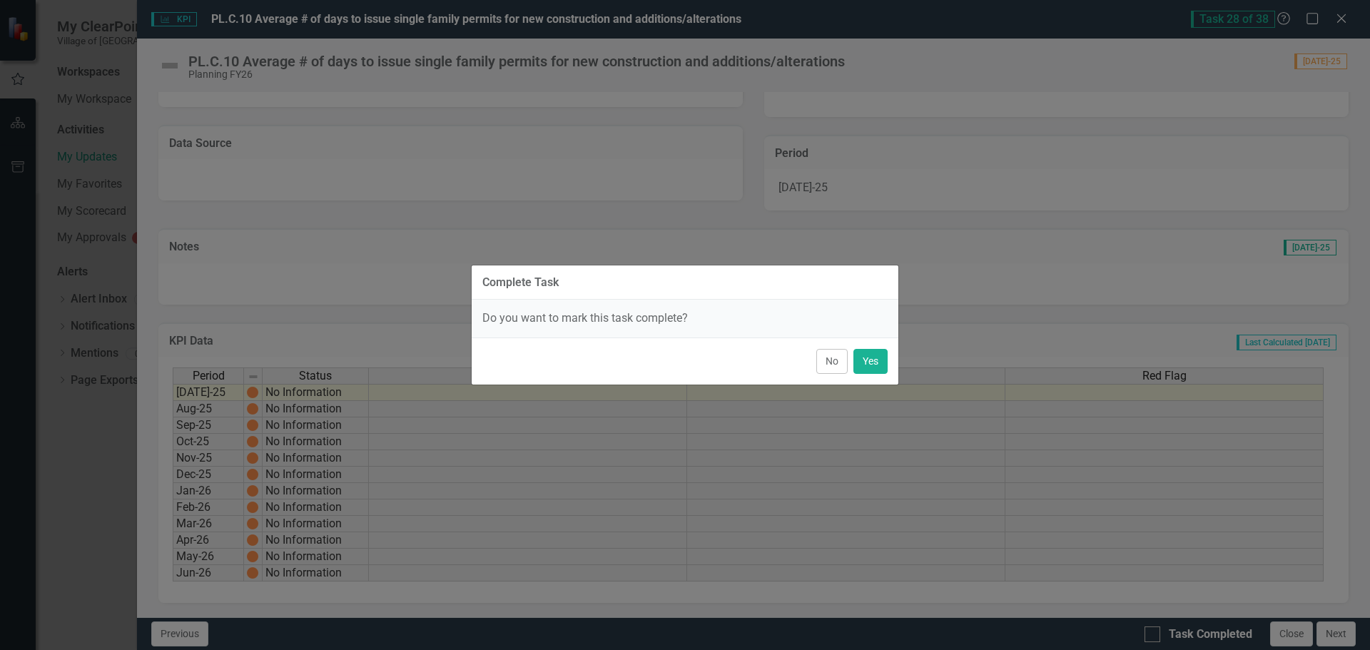
click at [834, 363] on button "No" at bounding box center [831, 361] width 31 height 25
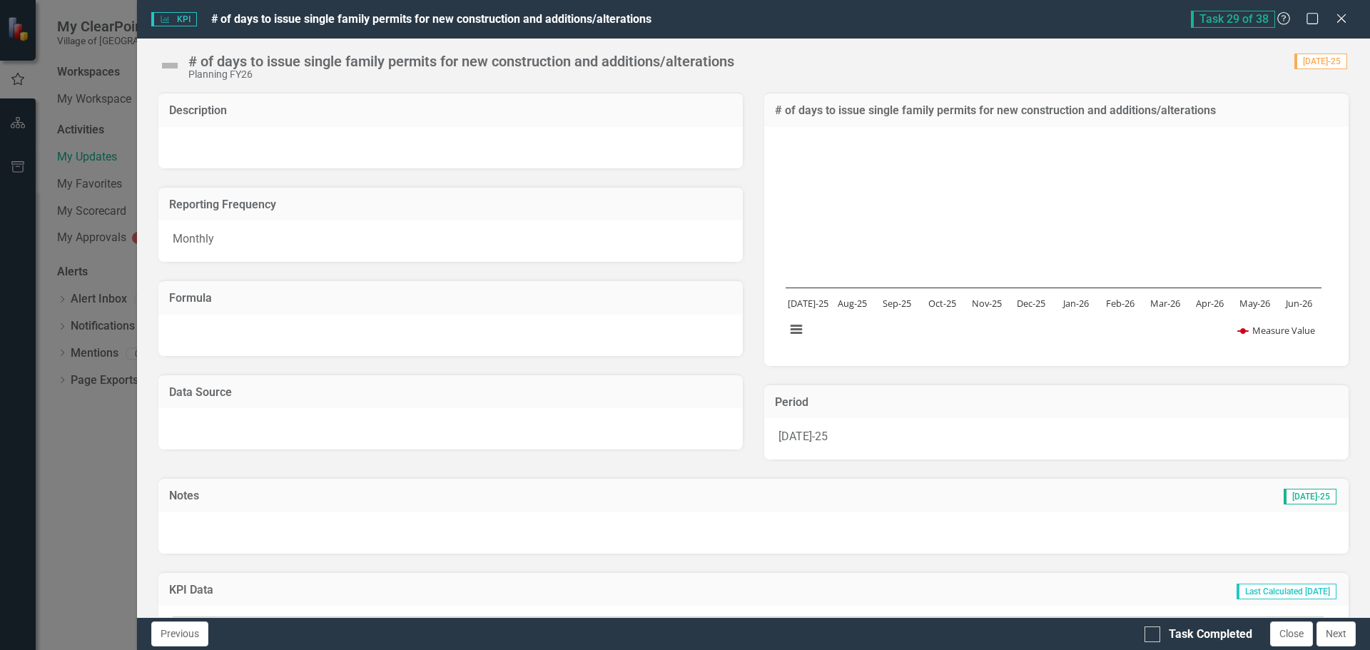
scroll to position [143, 0]
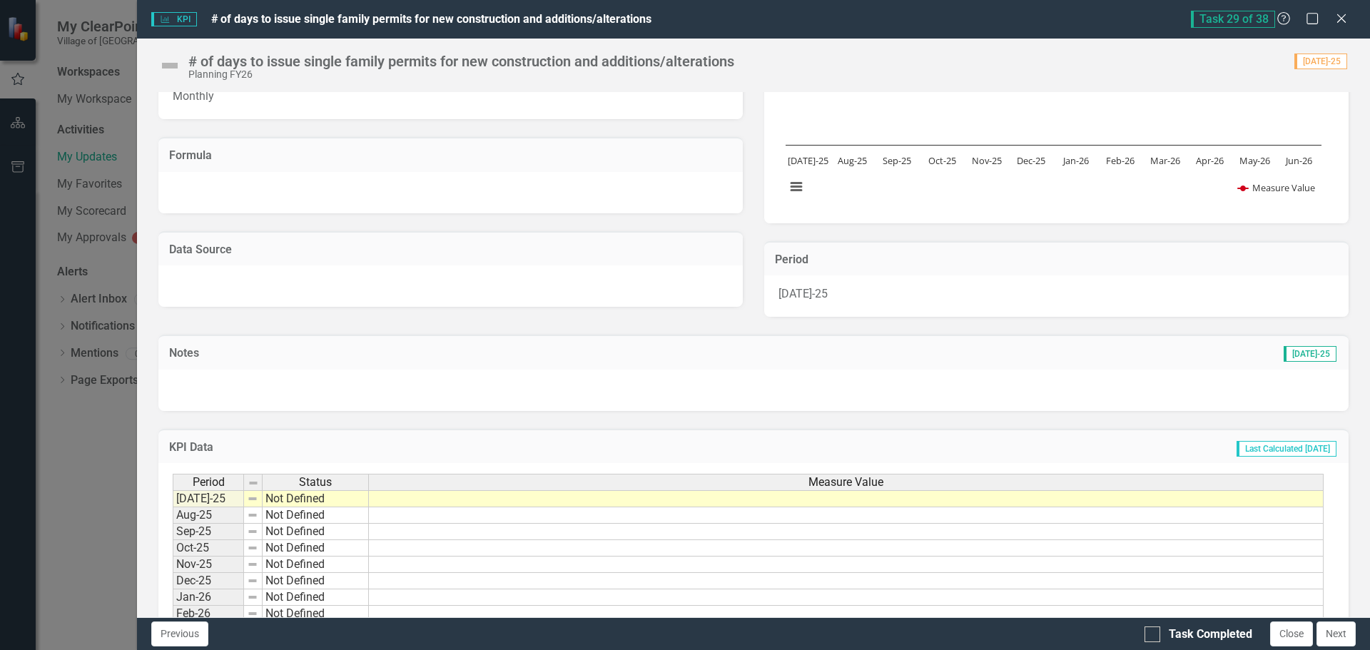
click at [404, 498] on td at bounding box center [846, 498] width 955 height 17
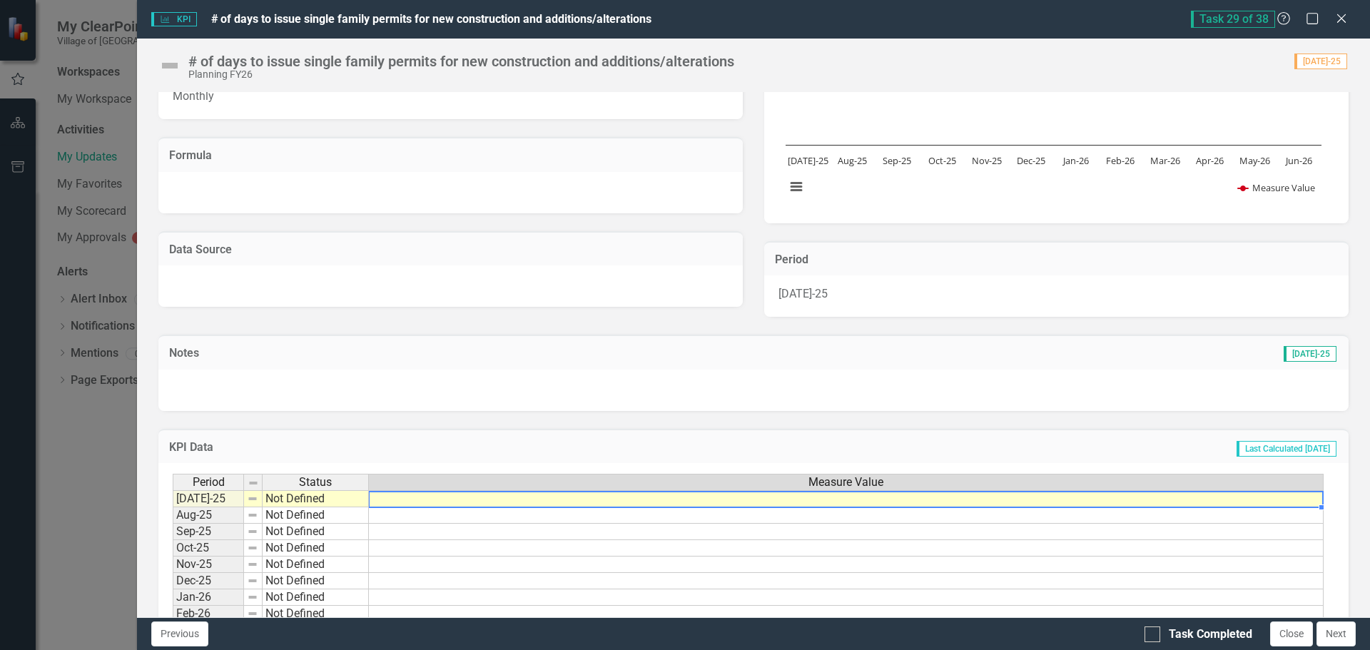
click at [406, 500] on td at bounding box center [846, 498] width 955 height 17
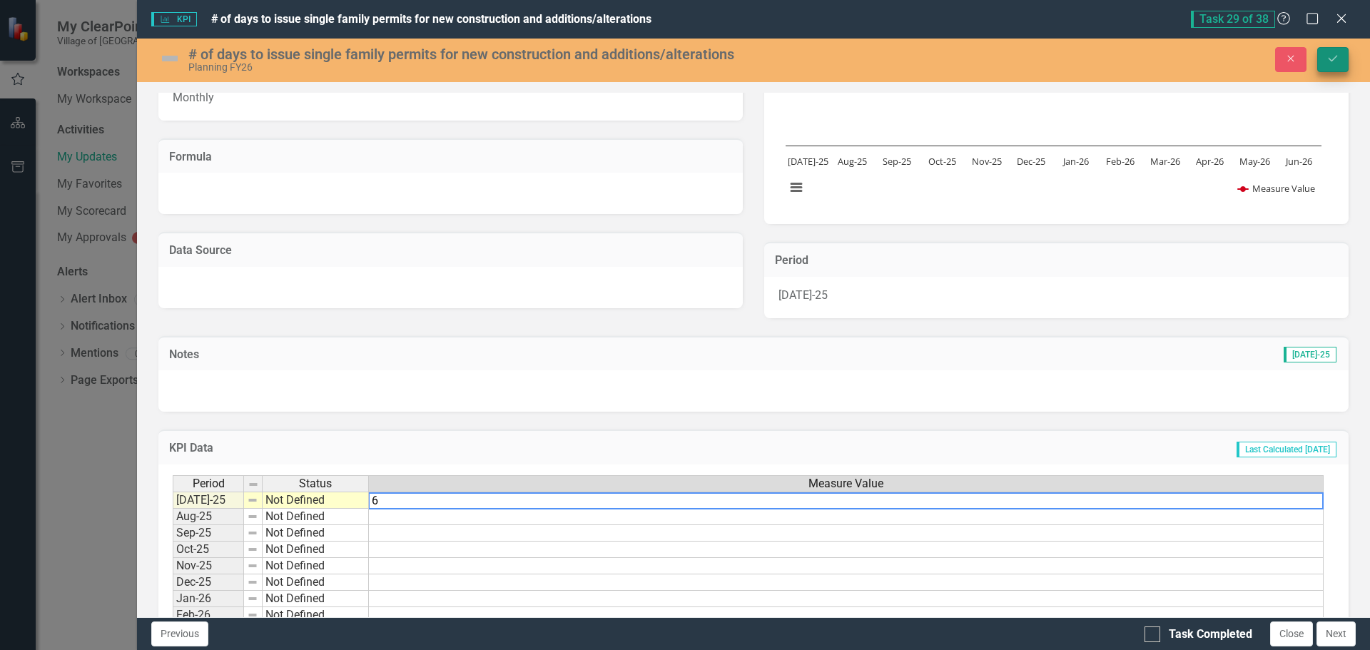
type textarea "6"
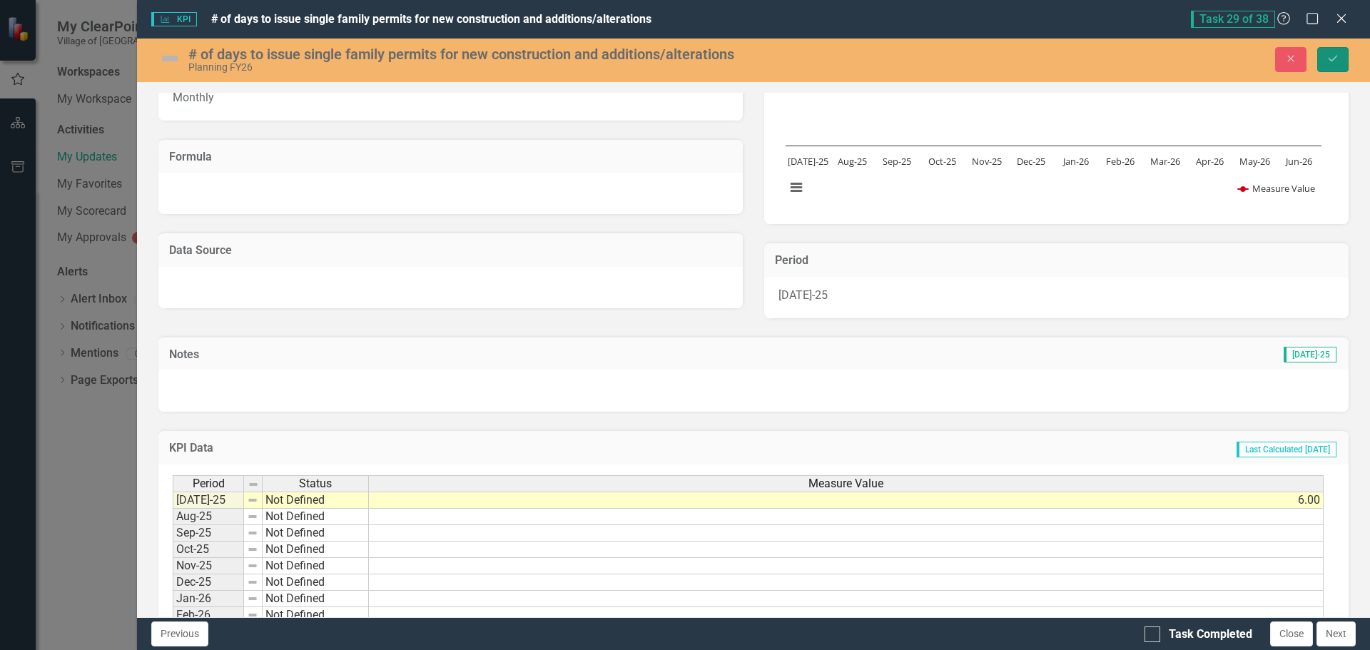
click at [1326, 53] on button "Save" at bounding box center [1332, 59] width 31 height 25
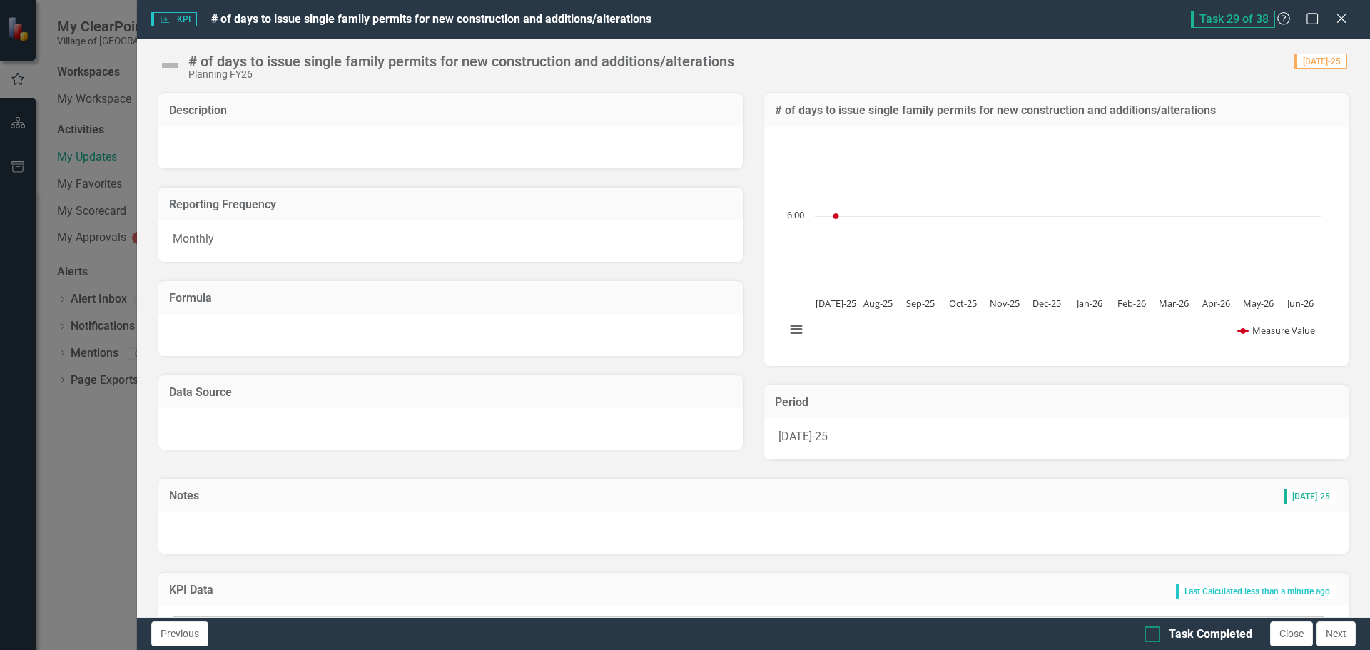
click at [1153, 637] on div at bounding box center [1153, 635] width 16 height 16
click at [1153, 636] on input "Task Completed" at bounding box center [1149, 631] width 9 height 9
checkbox input "true"
click at [1342, 638] on button "Next" at bounding box center [1336, 634] width 39 height 25
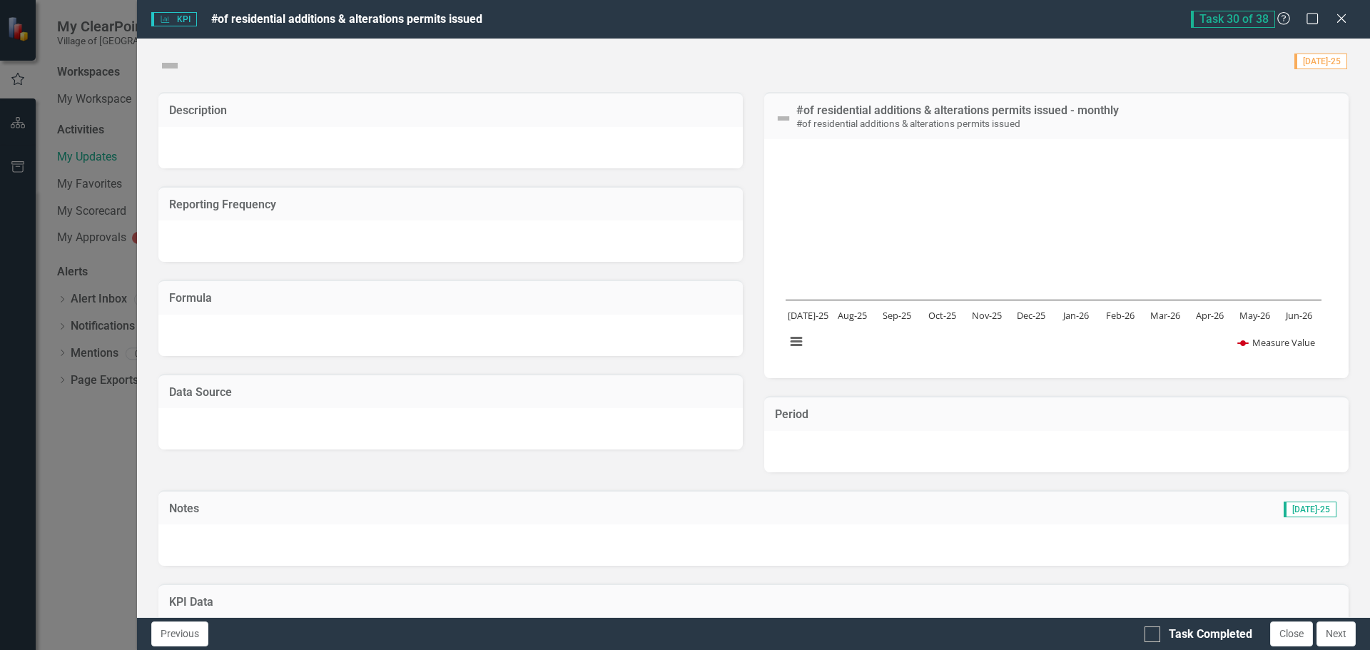
checkbox input "true"
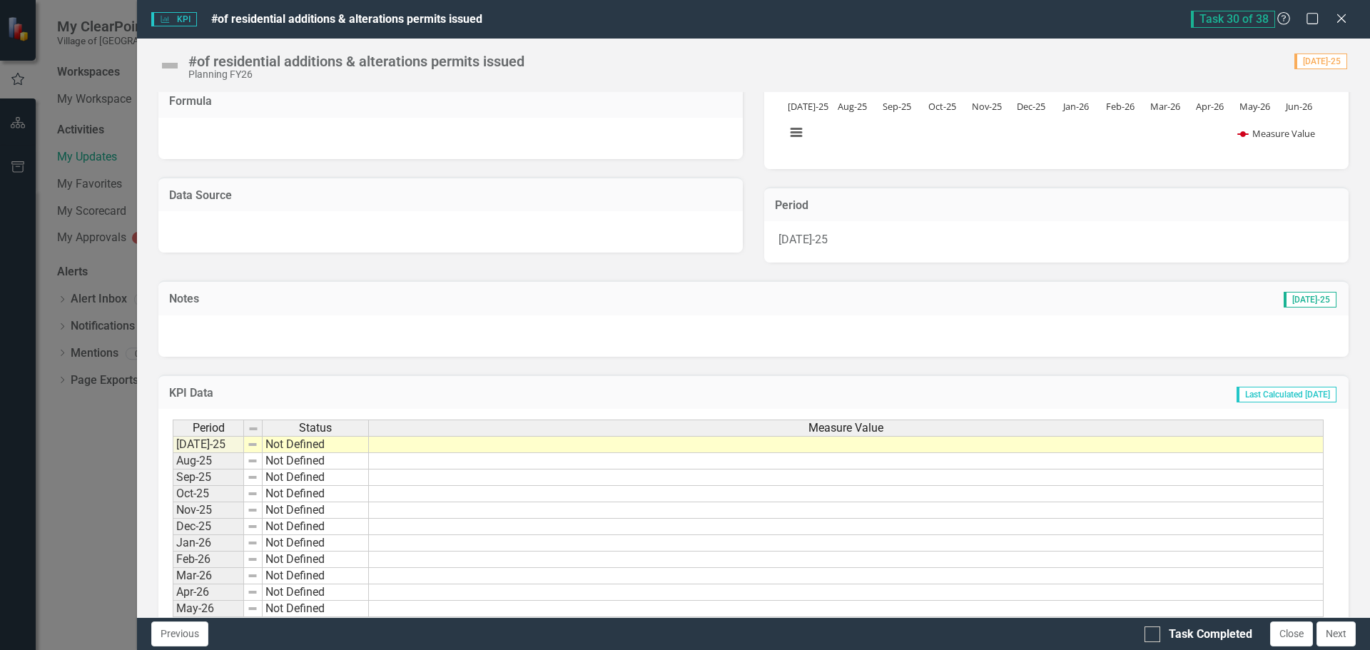
scroll to position [214, 0]
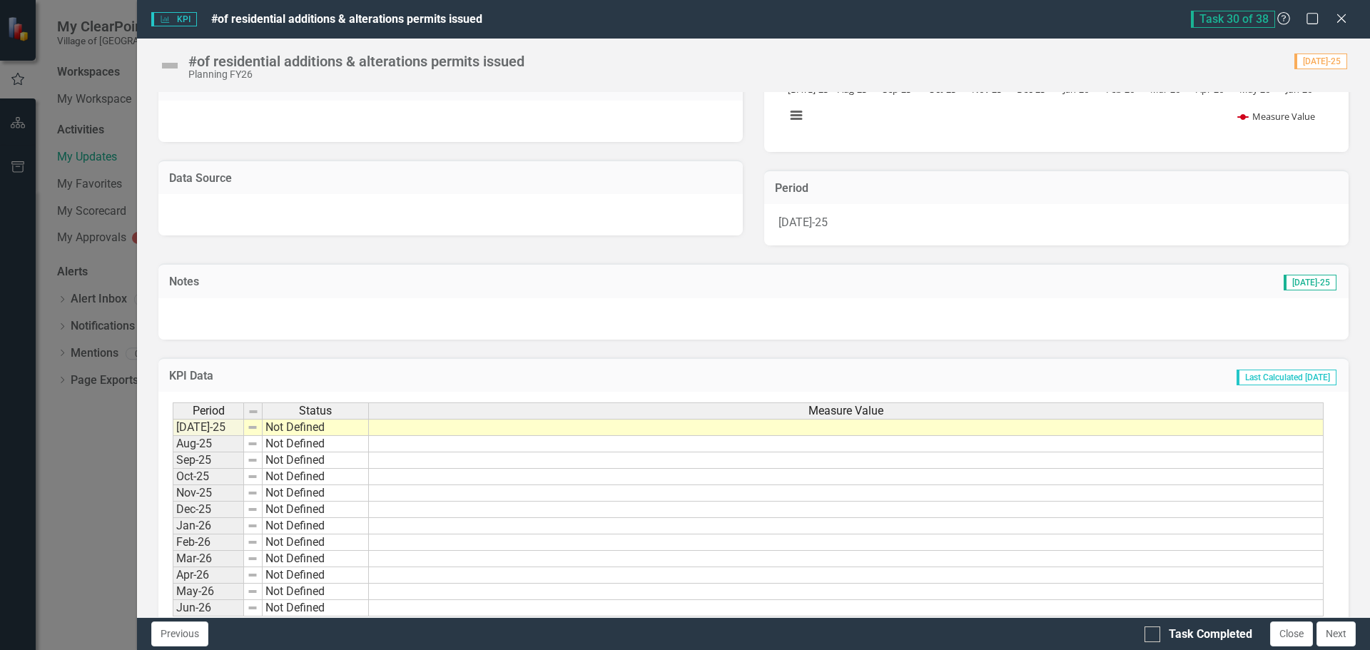
click at [390, 430] on td at bounding box center [846, 427] width 955 height 17
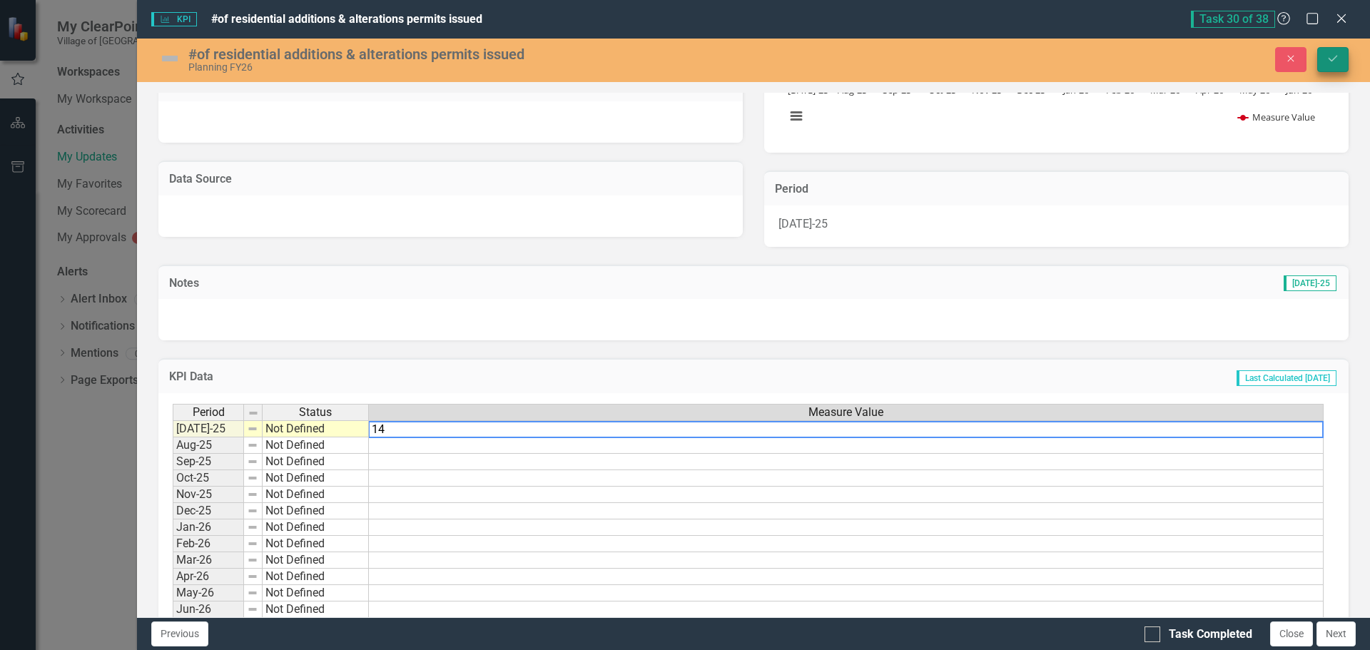
type textarea "14"
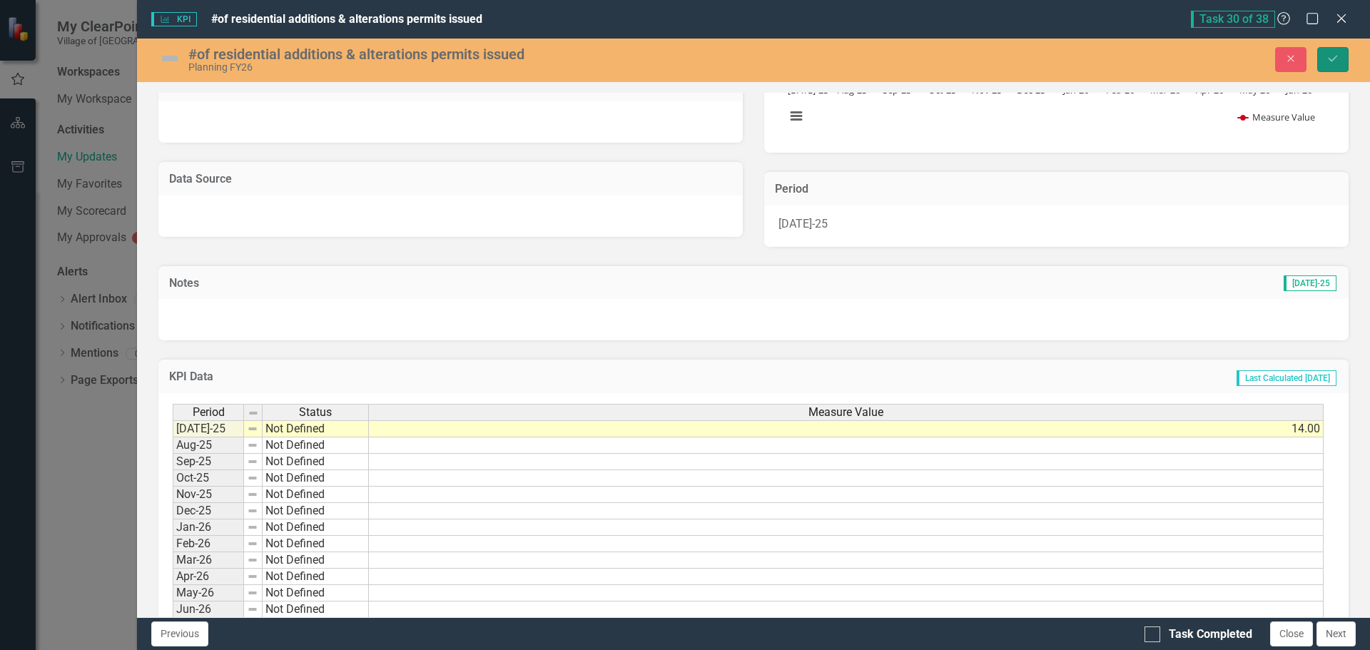
click at [1328, 64] on button "Save" at bounding box center [1332, 59] width 31 height 25
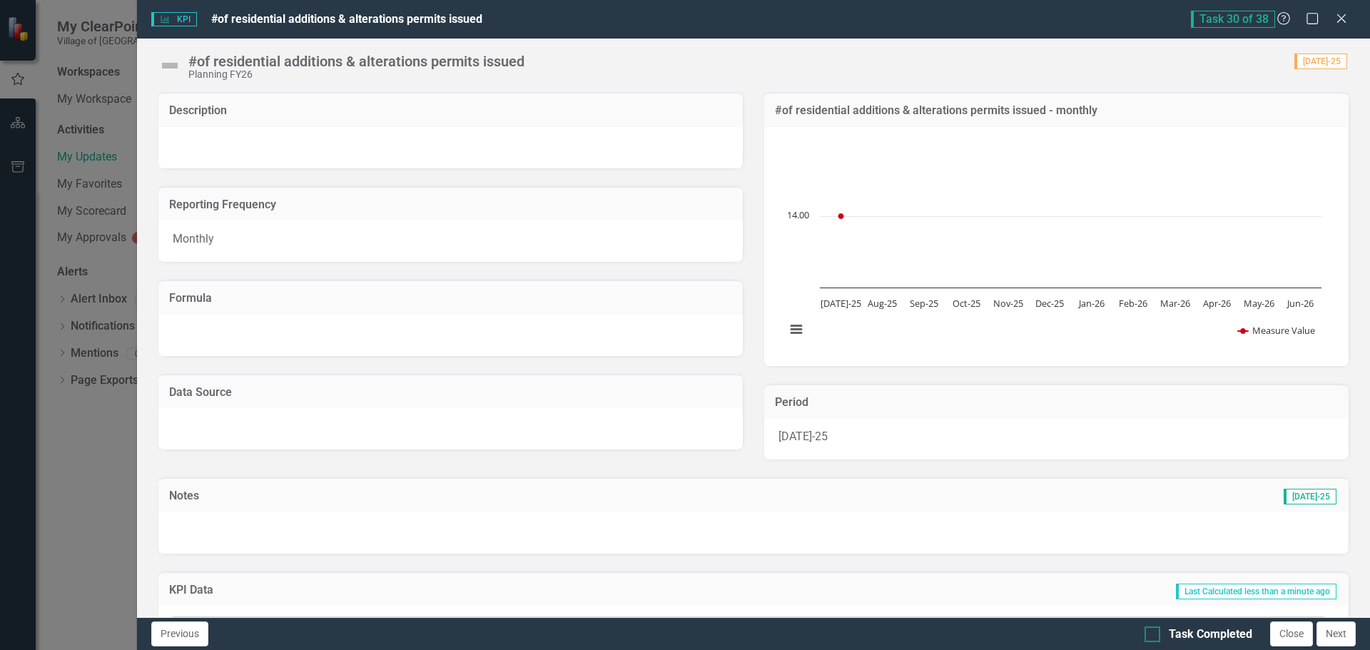
click at [1153, 632] on input "Task Completed" at bounding box center [1149, 631] width 9 height 9
checkbox input "true"
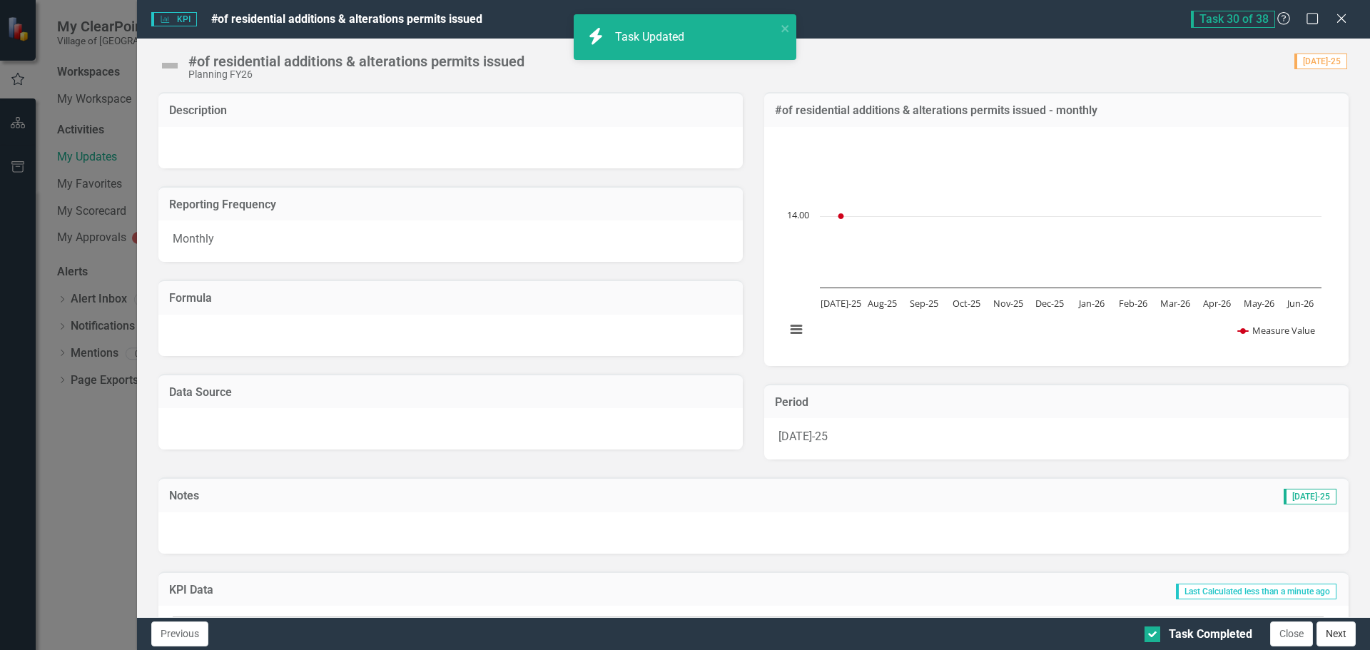
click at [1340, 639] on button "Next" at bounding box center [1336, 634] width 39 height 25
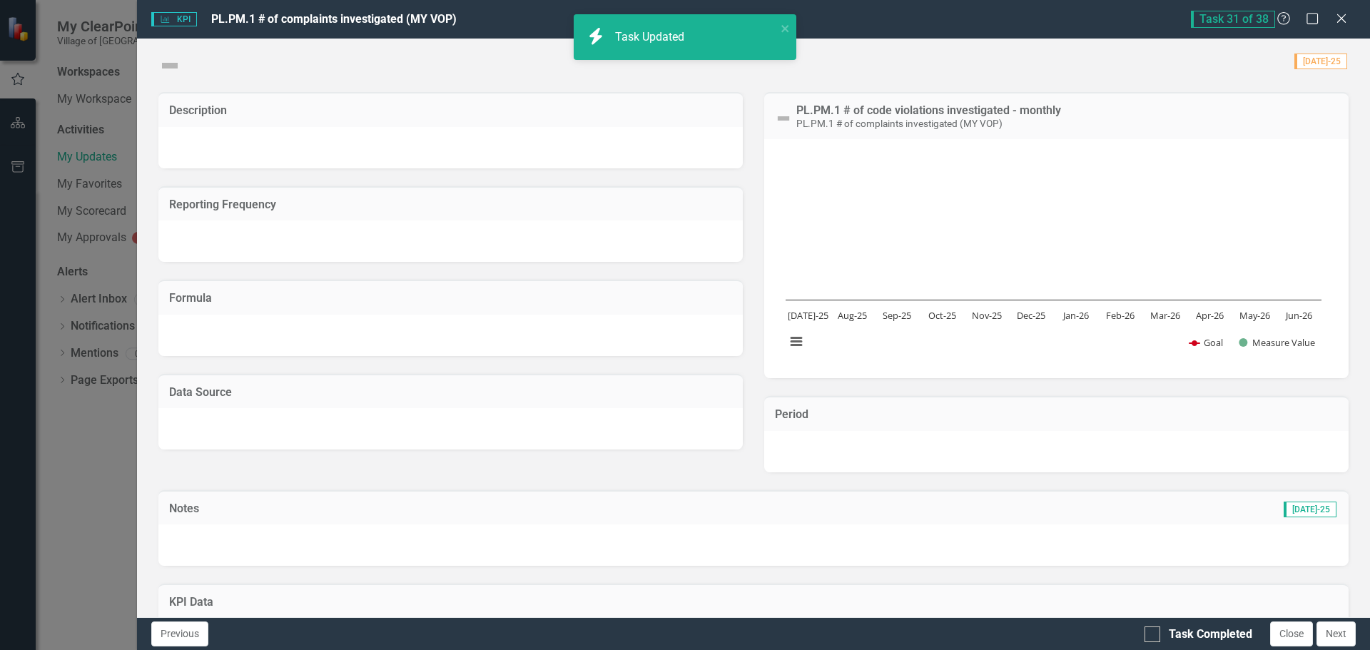
checkbox input "true"
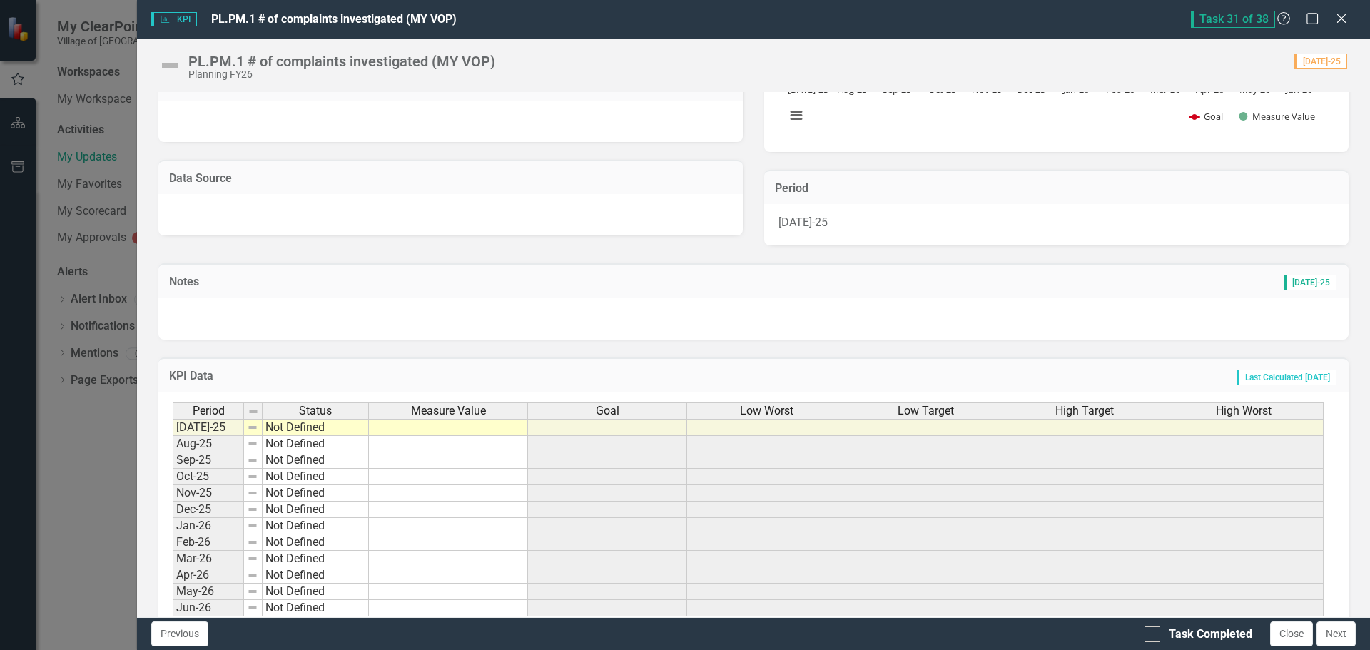
click at [405, 426] on td at bounding box center [448, 427] width 159 height 17
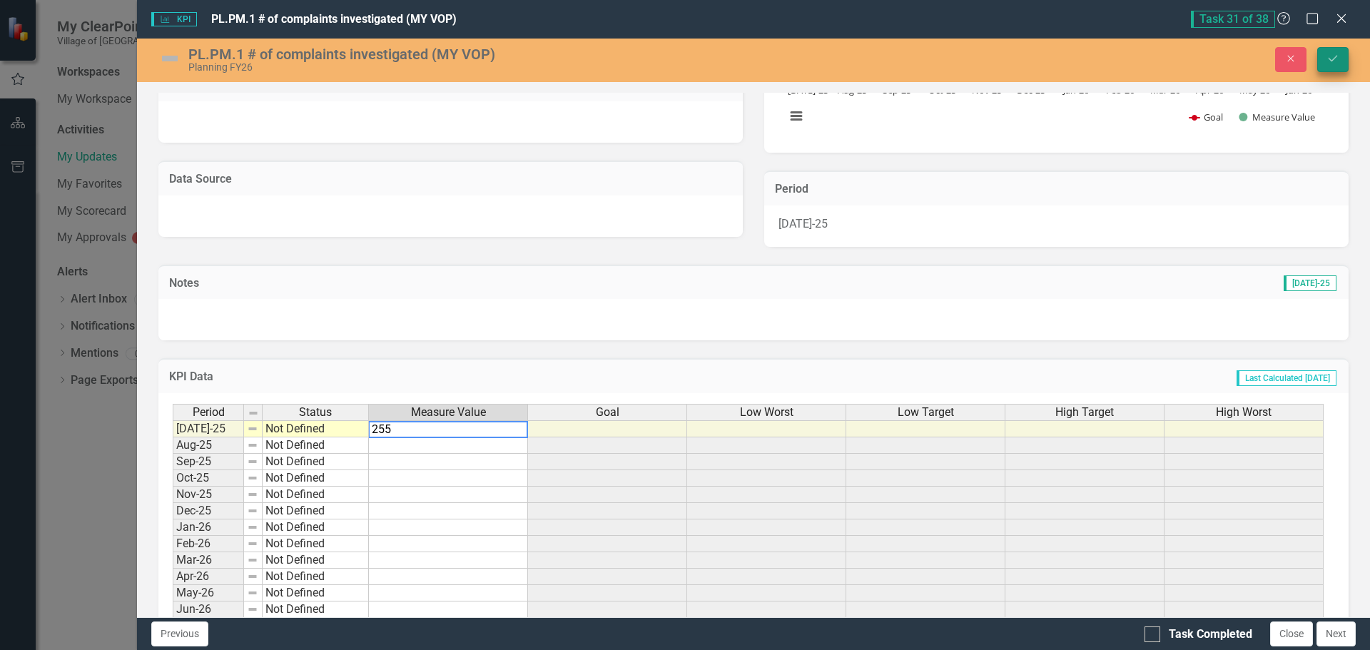
type textarea "255"
click at [1335, 54] on icon "Save" at bounding box center [1333, 59] width 13 height 10
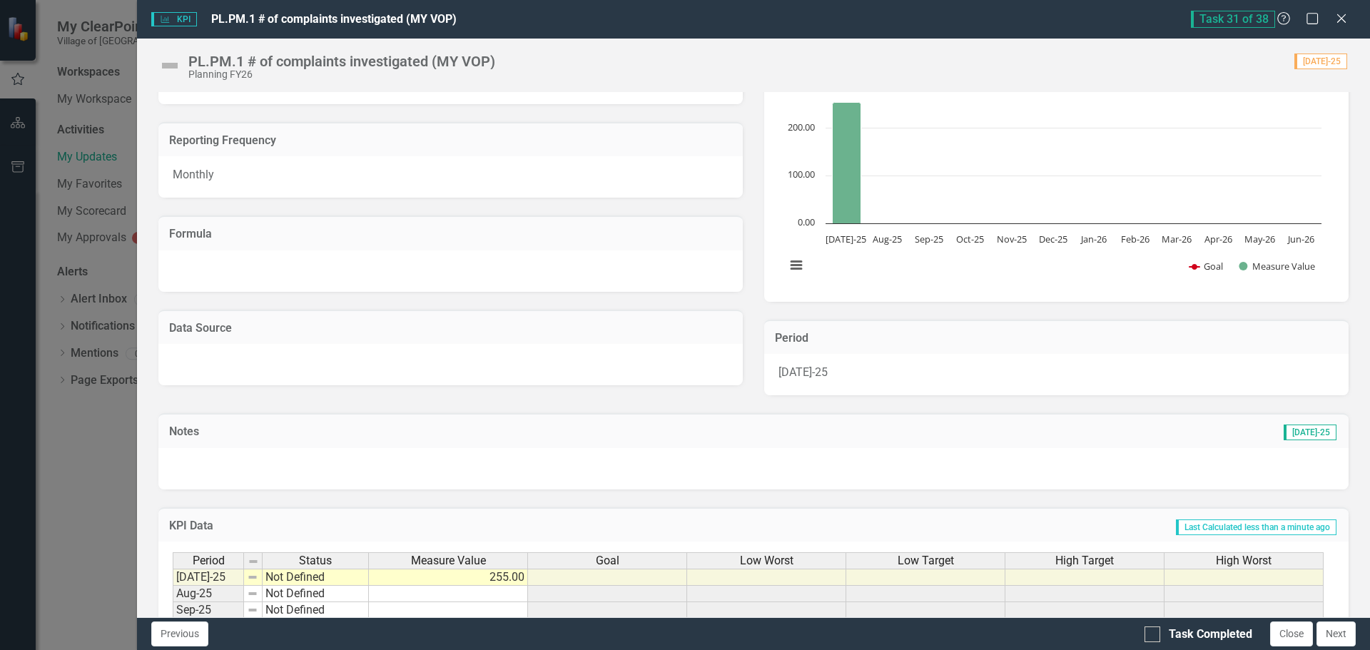
scroll to position [143, 0]
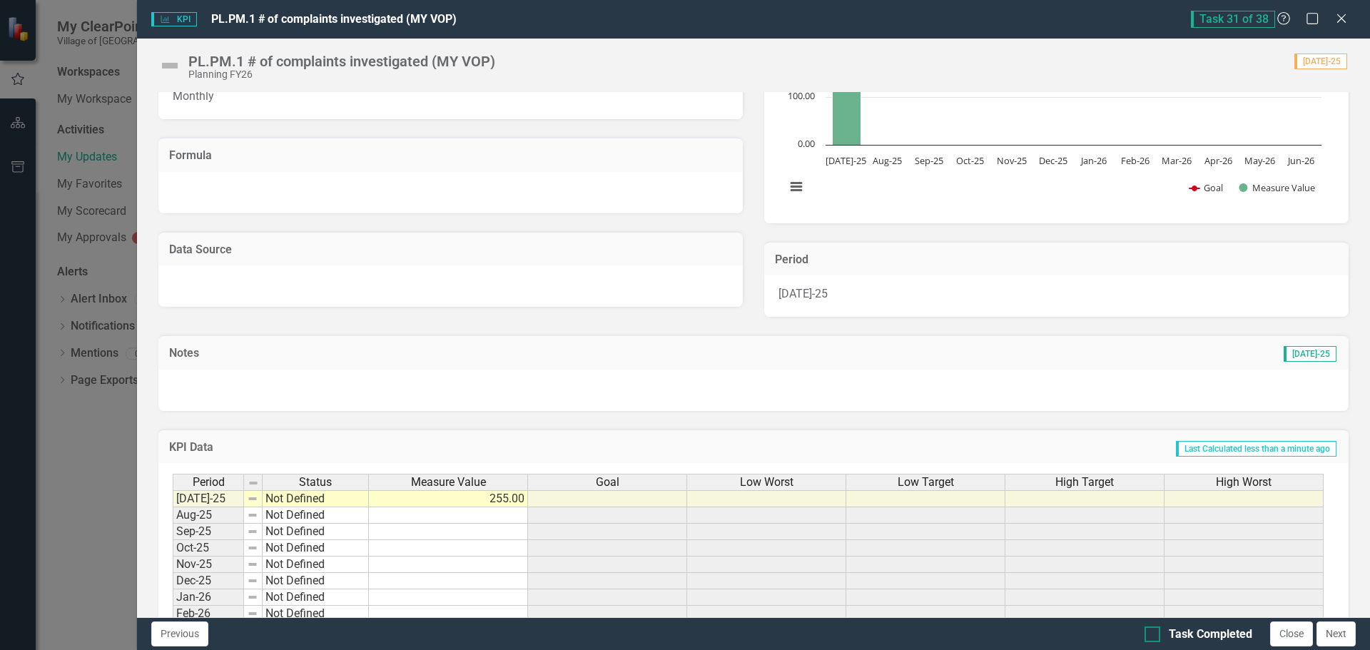
click at [1158, 636] on div at bounding box center [1153, 635] width 16 height 16
click at [1154, 636] on input "Task Completed" at bounding box center [1149, 631] width 9 height 9
checkbox input "true"
click at [1333, 634] on button "Next" at bounding box center [1336, 634] width 39 height 25
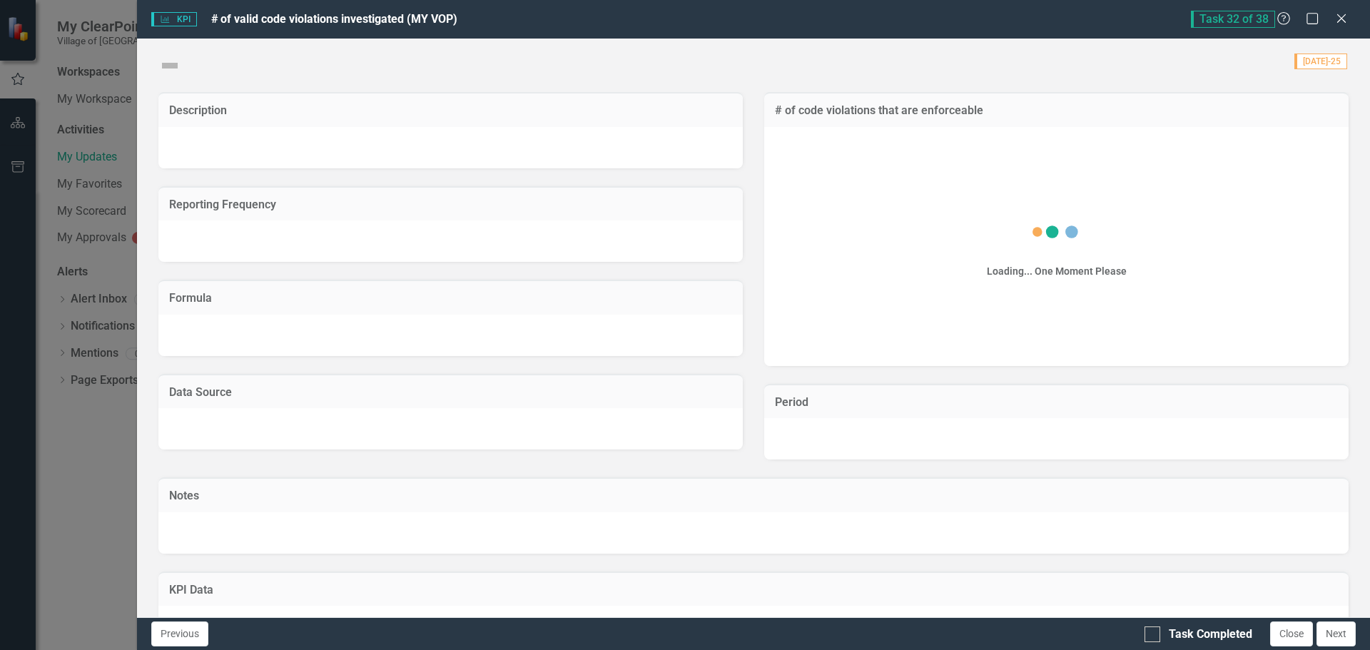
checkbox input "true"
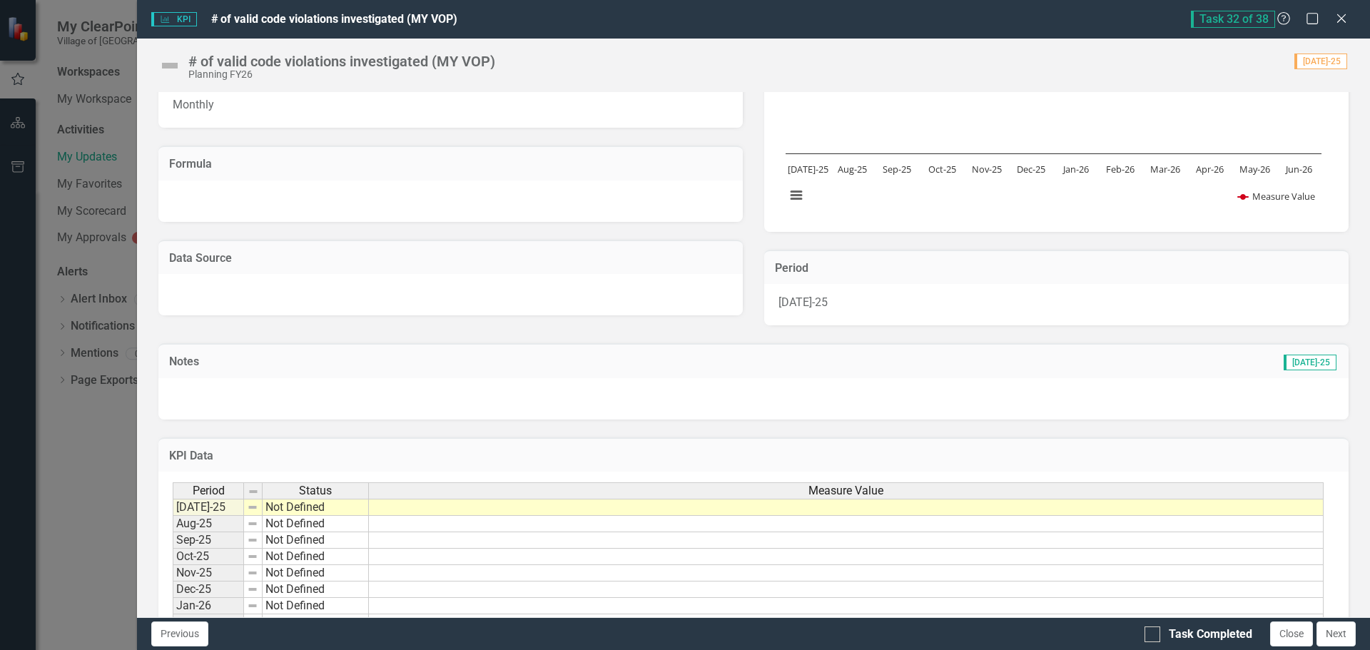
scroll to position [214, 0]
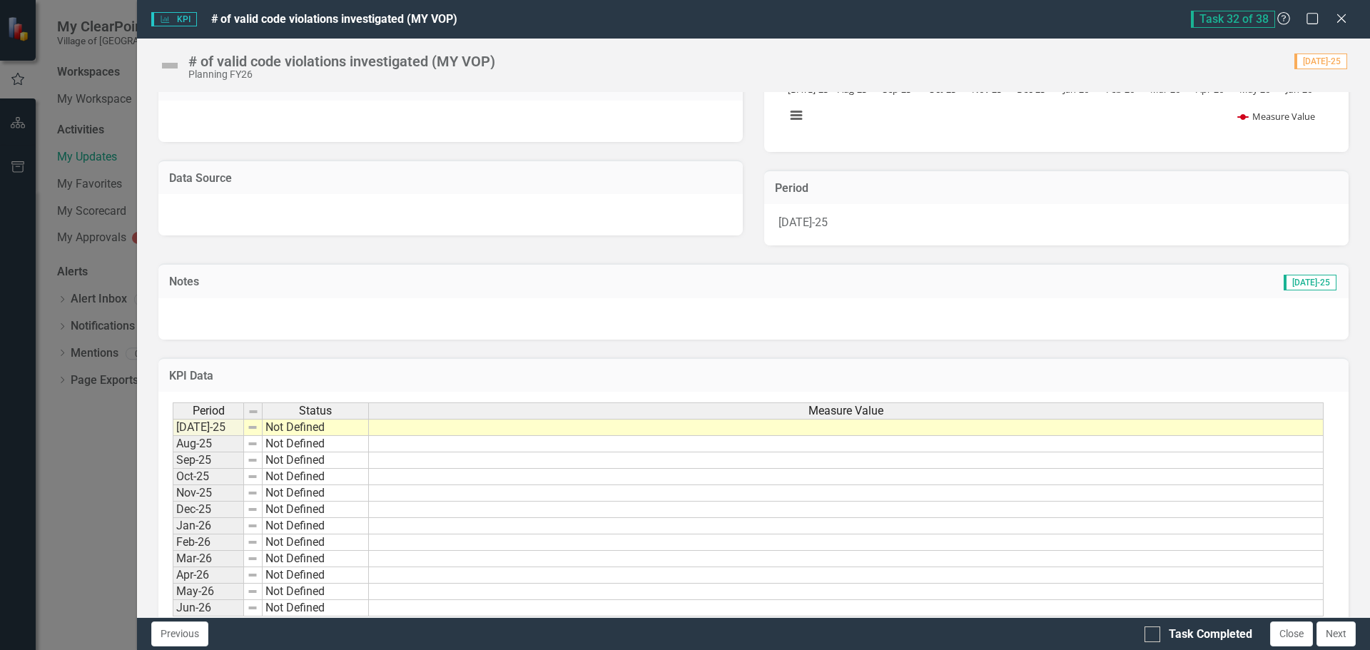
click at [426, 422] on div "Period Status Measure Value" at bounding box center [748, 412] width 1151 height 19
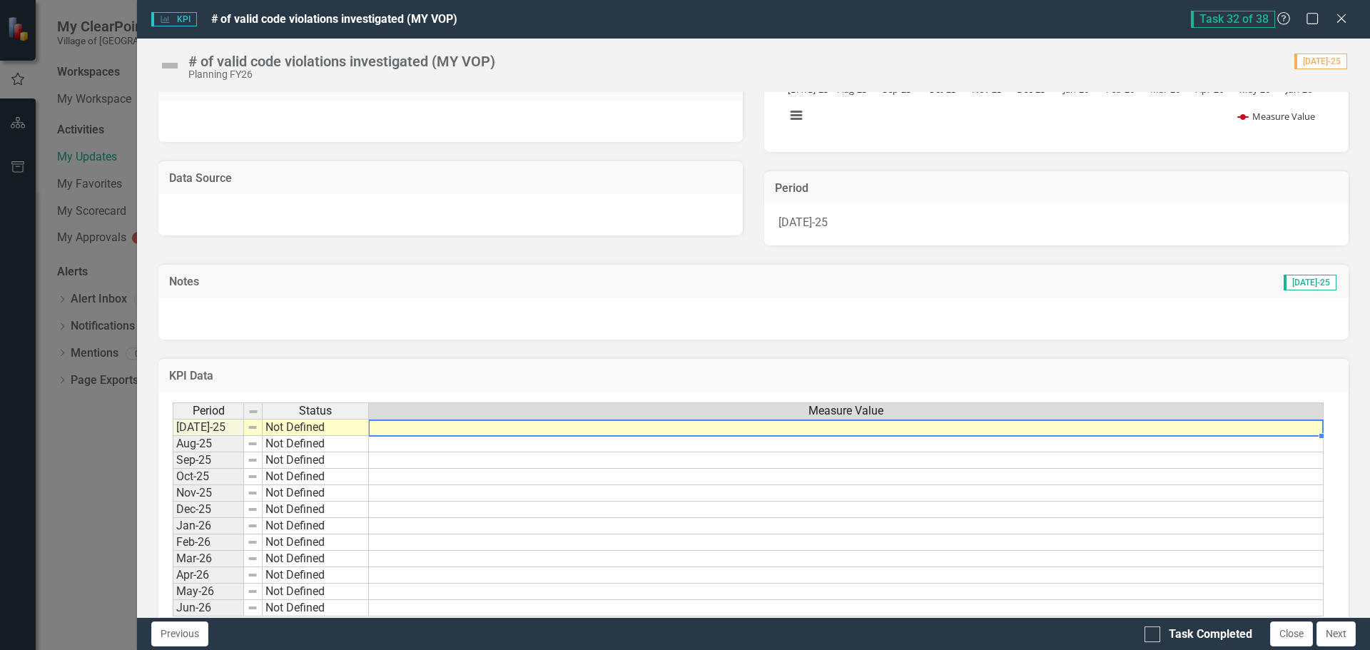
click at [425, 430] on td at bounding box center [846, 427] width 955 height 17
click at [427, 423] on td at bounding box center [846, 427] width 955 height 17
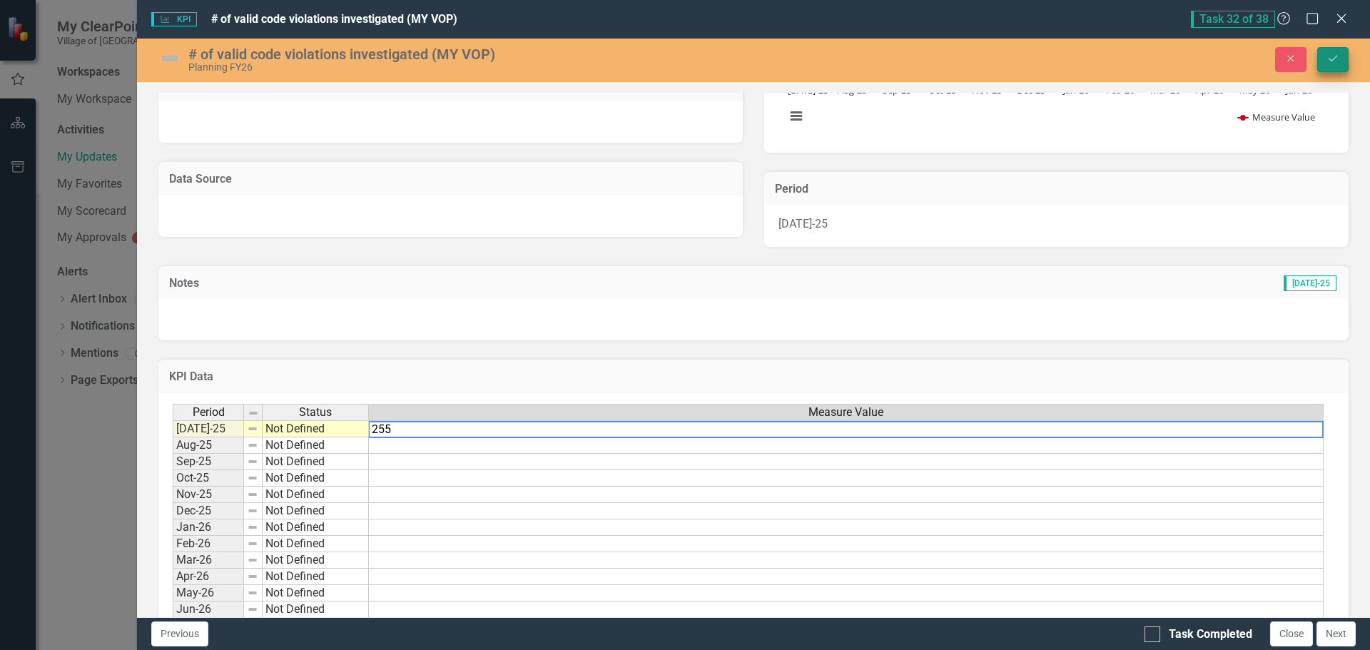
type textarea "255"
click at [1335, 55] on icon "Save" at bounding box center [1333, 59] width 13 height 10
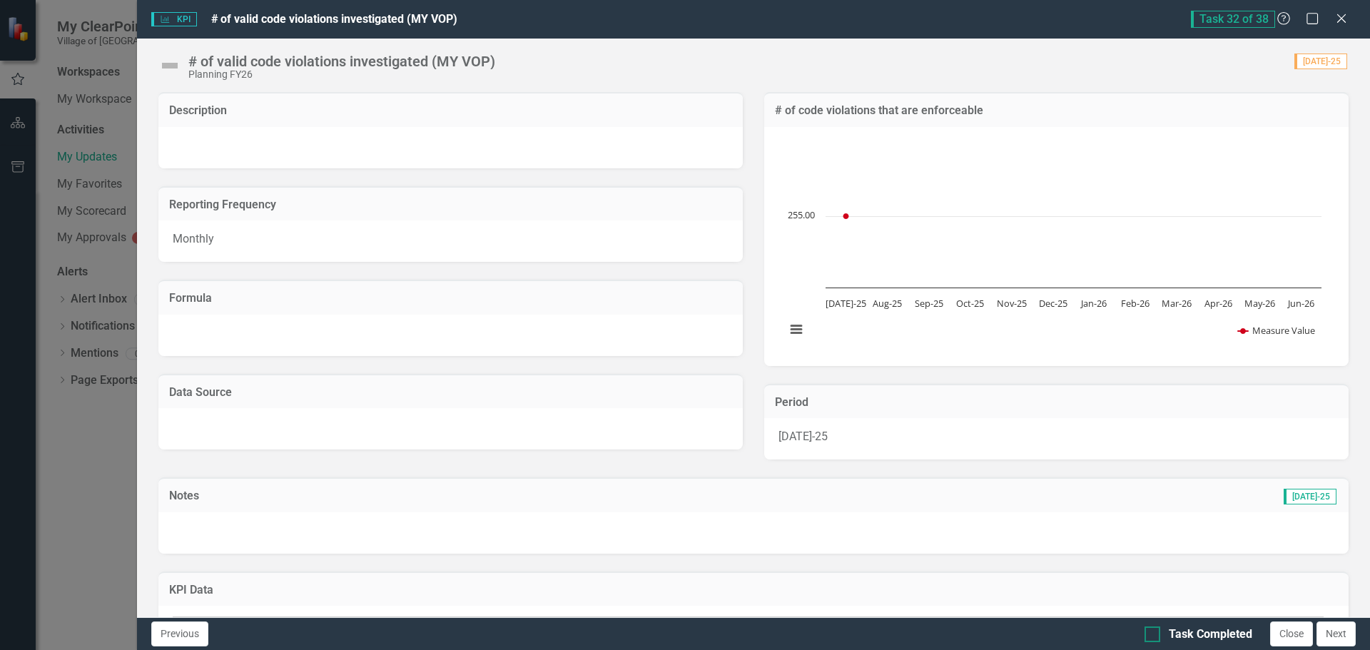
click at [1153, 632] on input "Task Completed" at bounding box center [1149, 631] width 9 height 9
checkbox input "true"
click at [1327, 637] on button "Next" at bounding box center [1336, 634] width 39 height 25
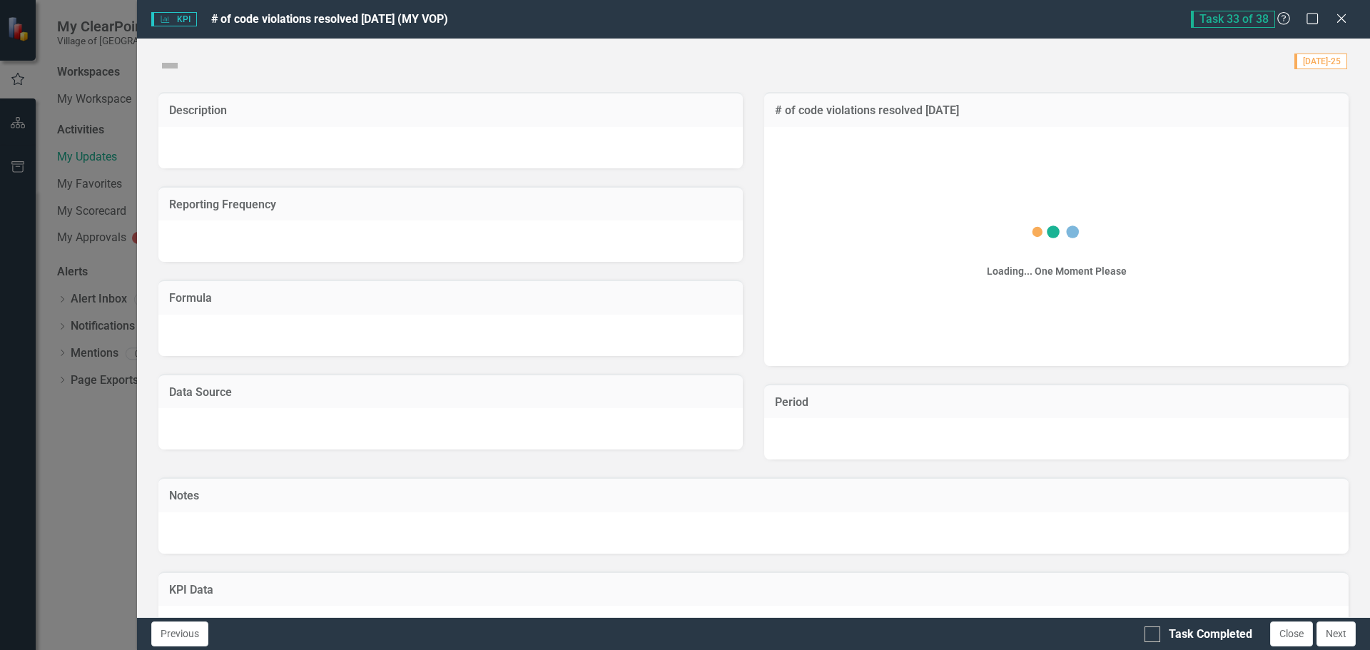
checkbox input "true"
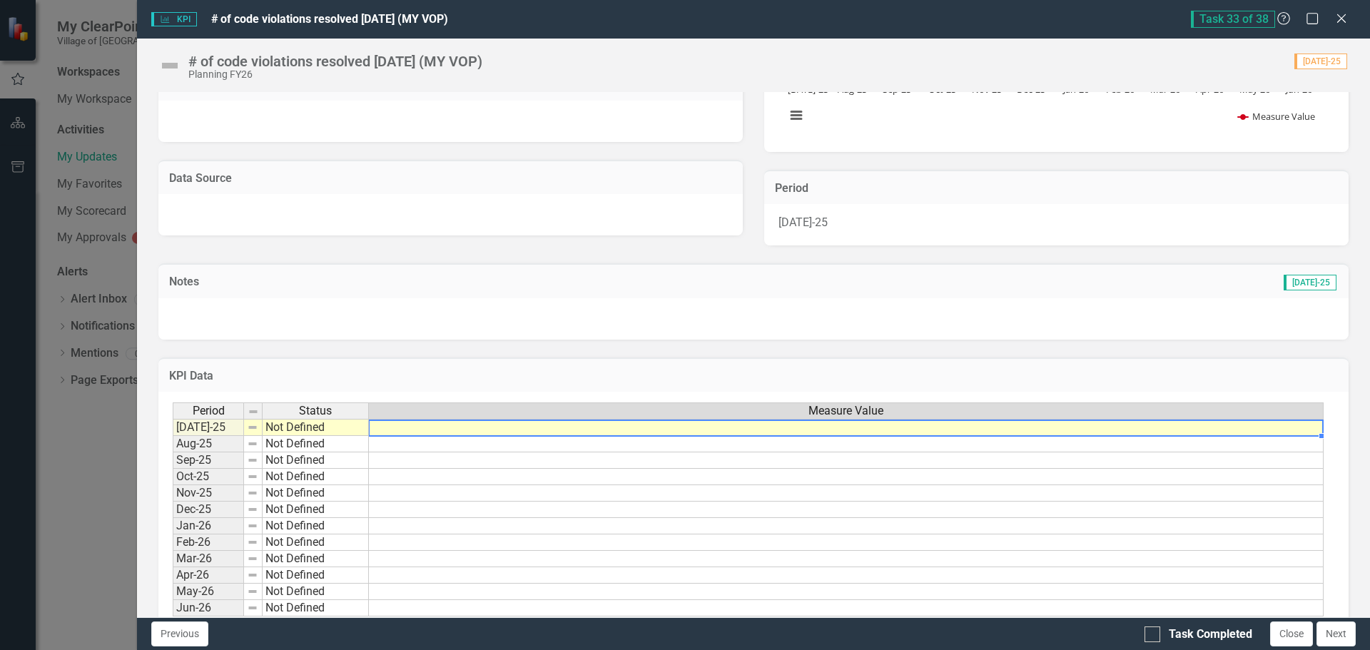
click at [447, 428] on td at bounding box center [846, 427] width 955 height 17
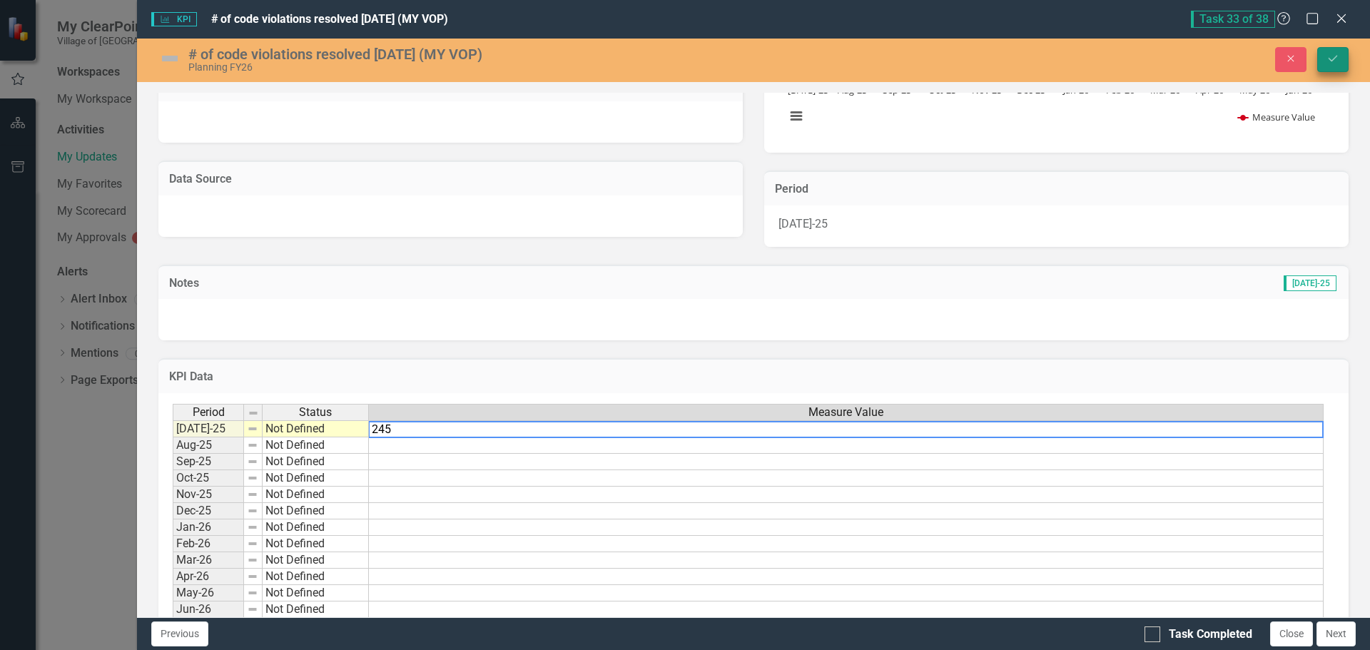
type textarea "245"
click at [1330, 60] on icon "submit" at bounding box center [1333, 59] width 9 height 6
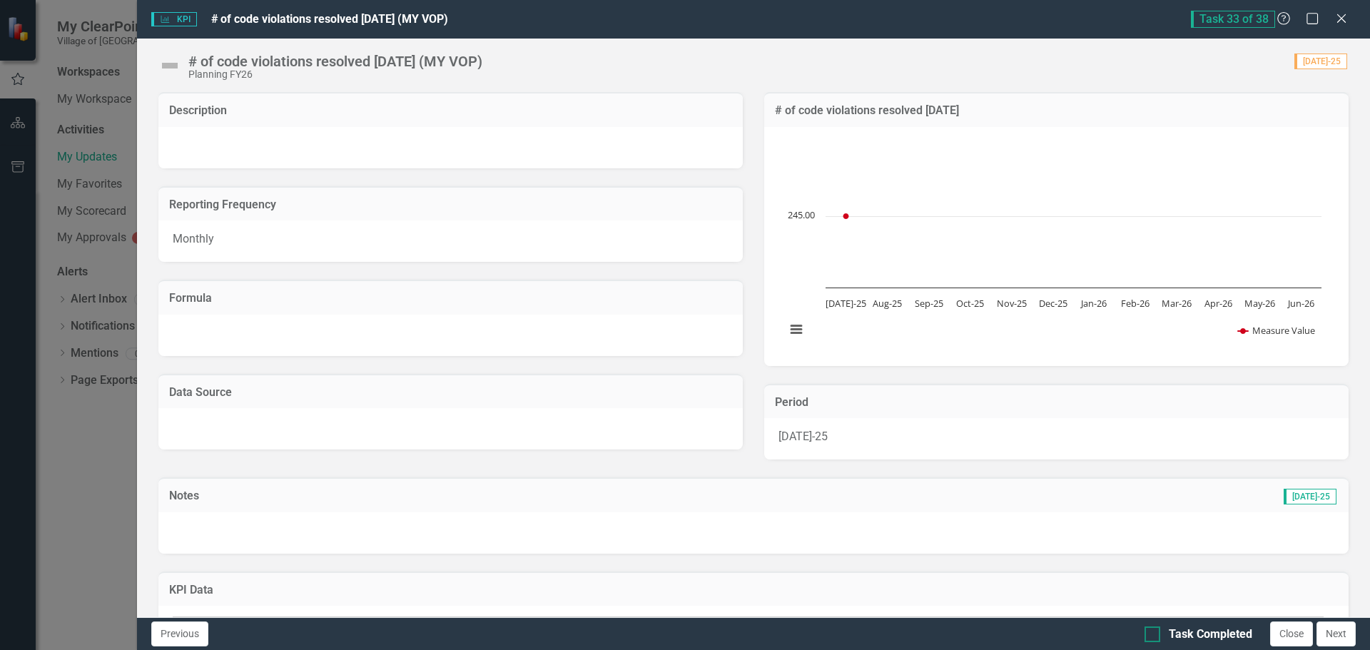
click at [1154, 631] on div at bounding box center [1153, 635] width 16 height 16
click at [1154, 631] on input "Task Completed" at bounding box center [1149, 631] width 9 height 9
checkbox input "true"
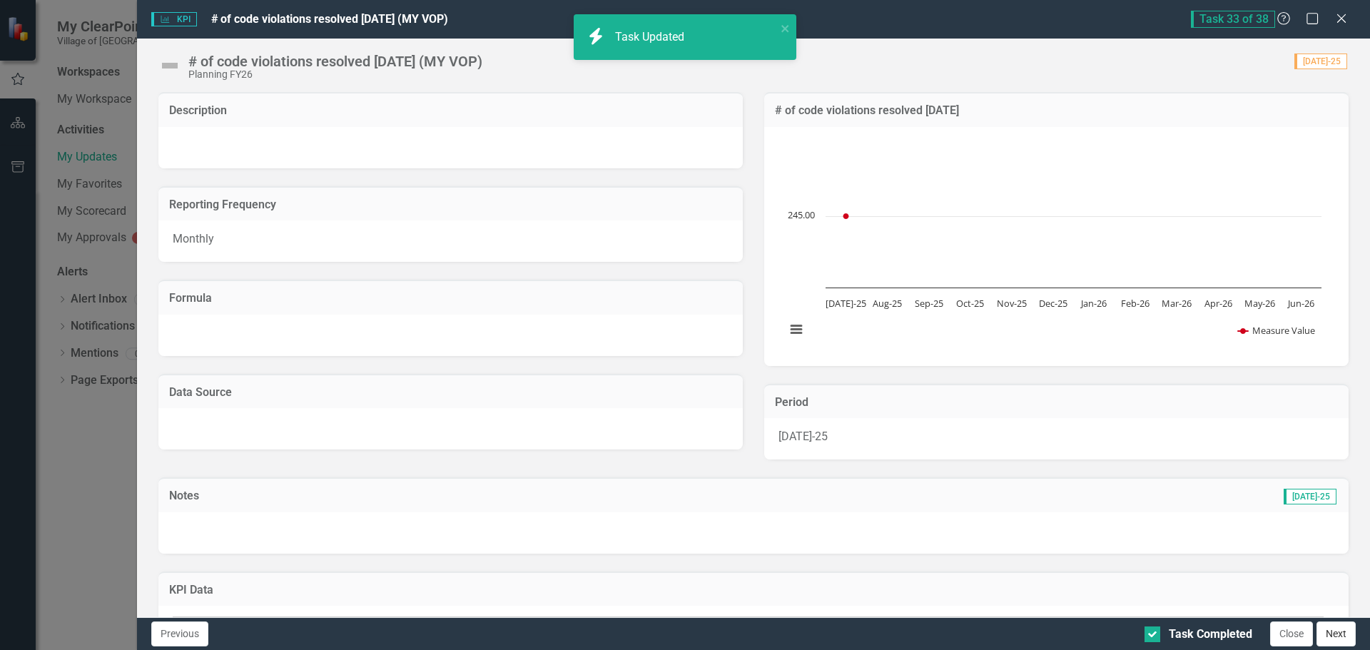
click at [1343, 633] on button "Next" at bounding box center [1336, 634] width 39 height 25
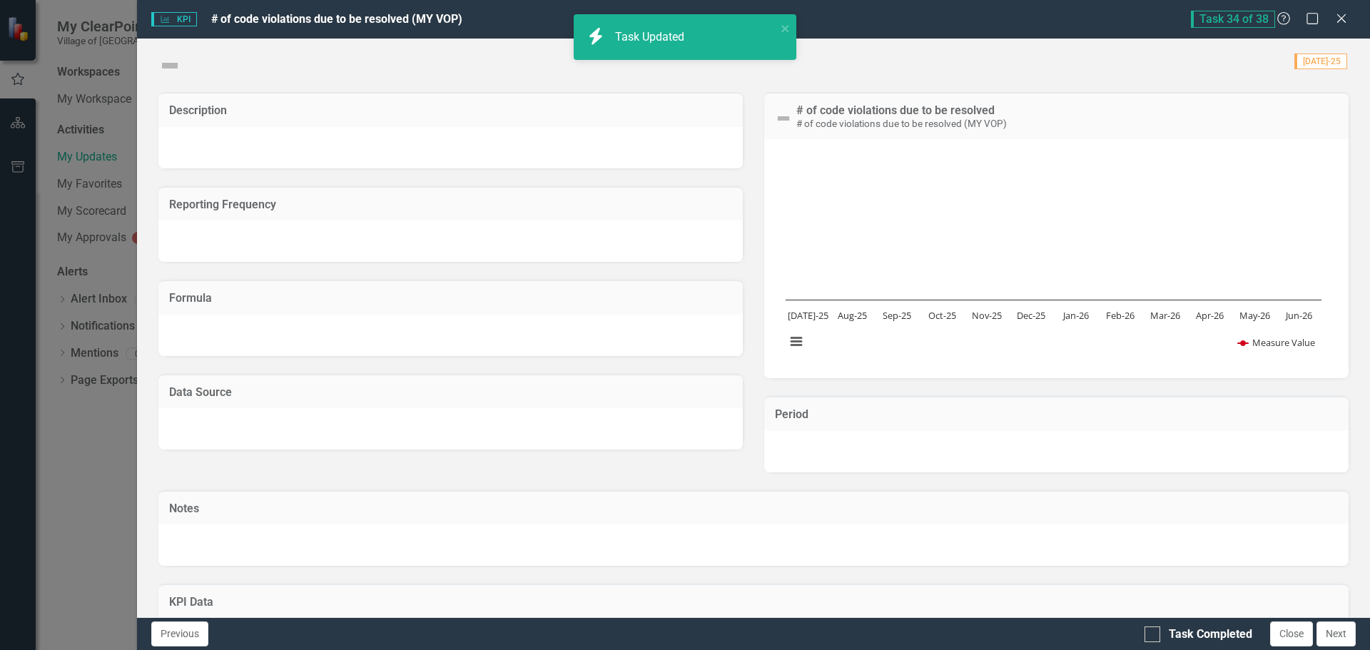
checkbox input "true"
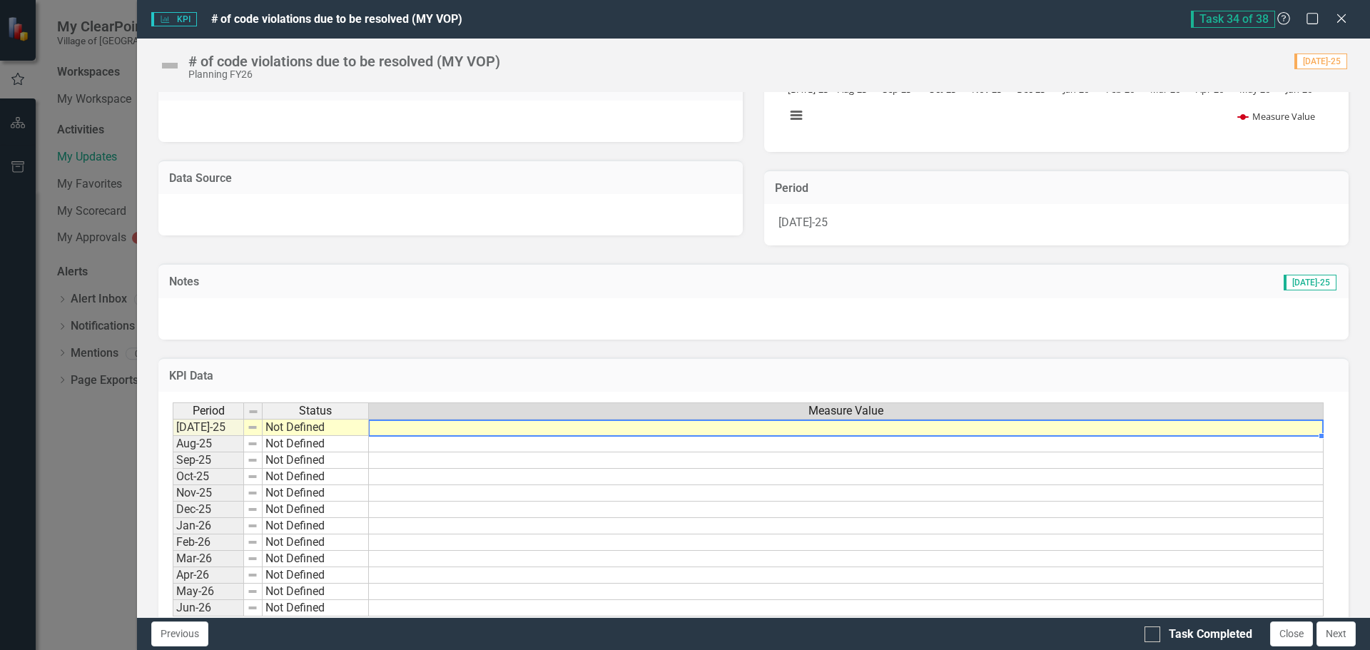
click at [394, 427] on td at bounding box center [846, 427] width 955 height 17
click at [398, 429] on td at bounding box center [846, 427] width 955 height 17
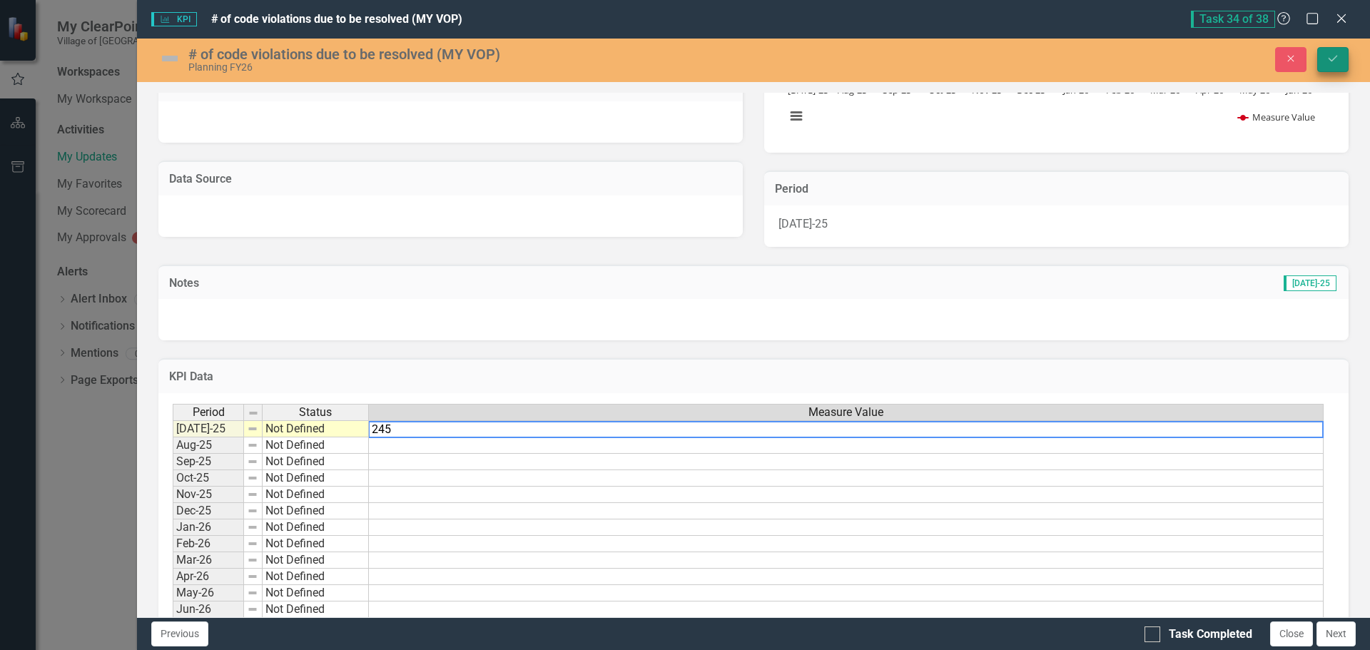
type textarea "245"
click at [1339, 57] on icon "Save" at bounding box center [1333, 59] width 13 height 10
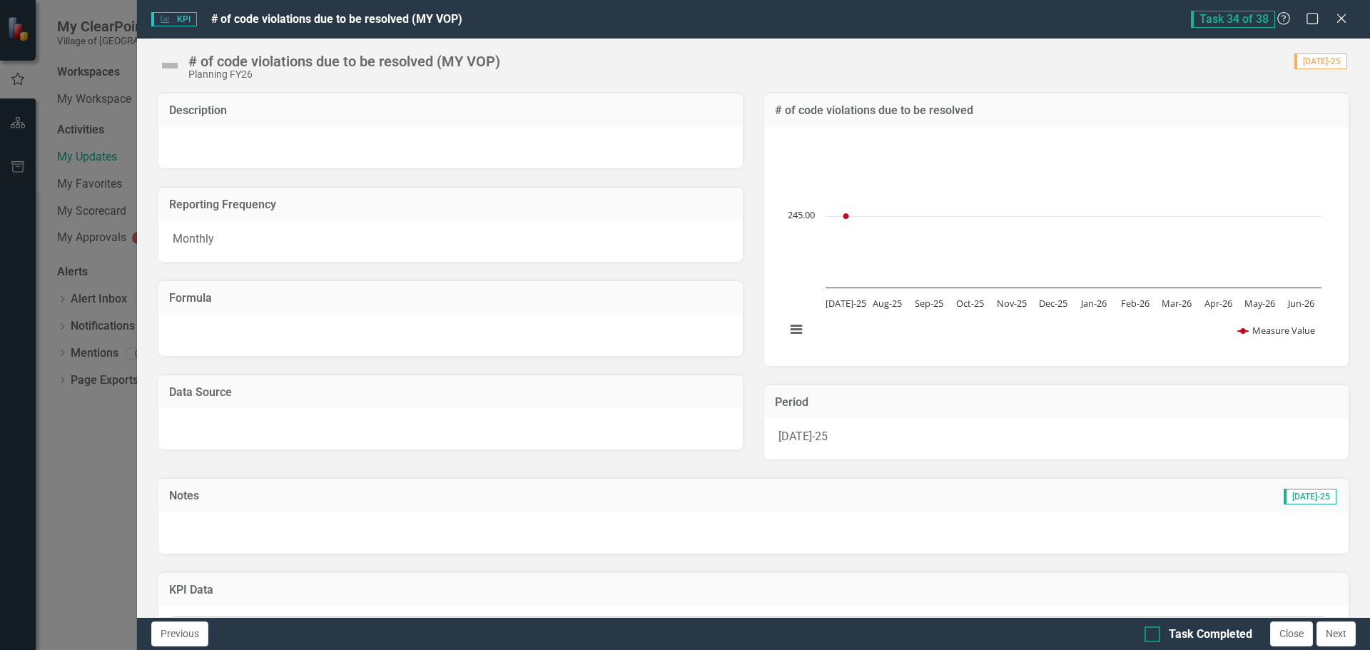
click at [1153, 642] on div at bounding box center [1153, 635] width 16 height 16
click at [1153, 636] on input "Task Completed" at bounding box center [1149, 631] width 9 height 9
checkbox input "true"
click at [1330, 635] on button "Next" at bounding box center [1336, 634] width 39 height 25
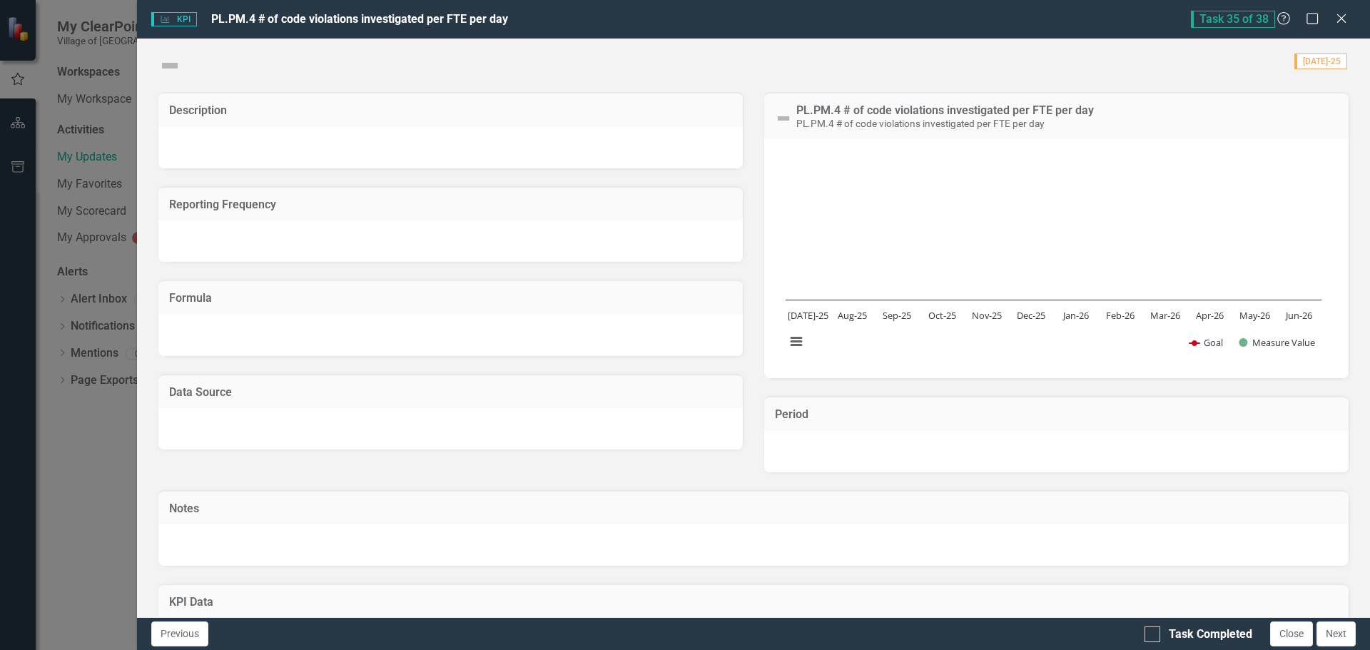
checkbox input "true"
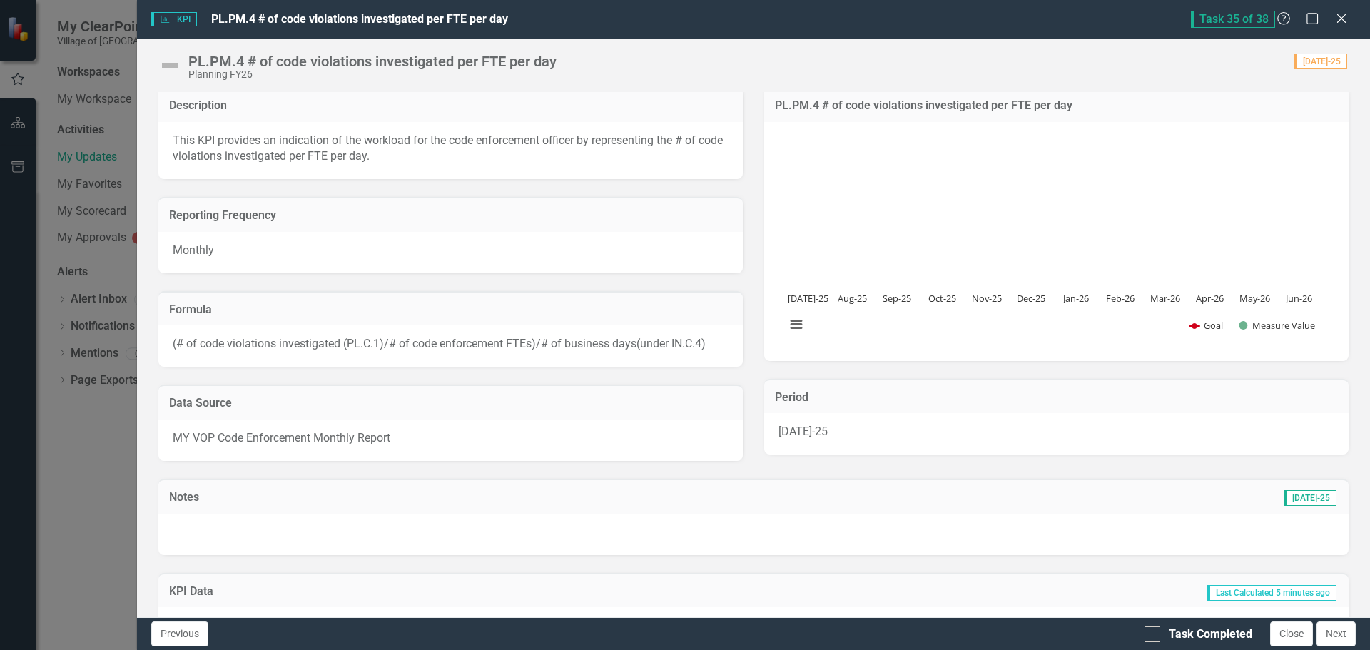
scroll to position [0, 0]
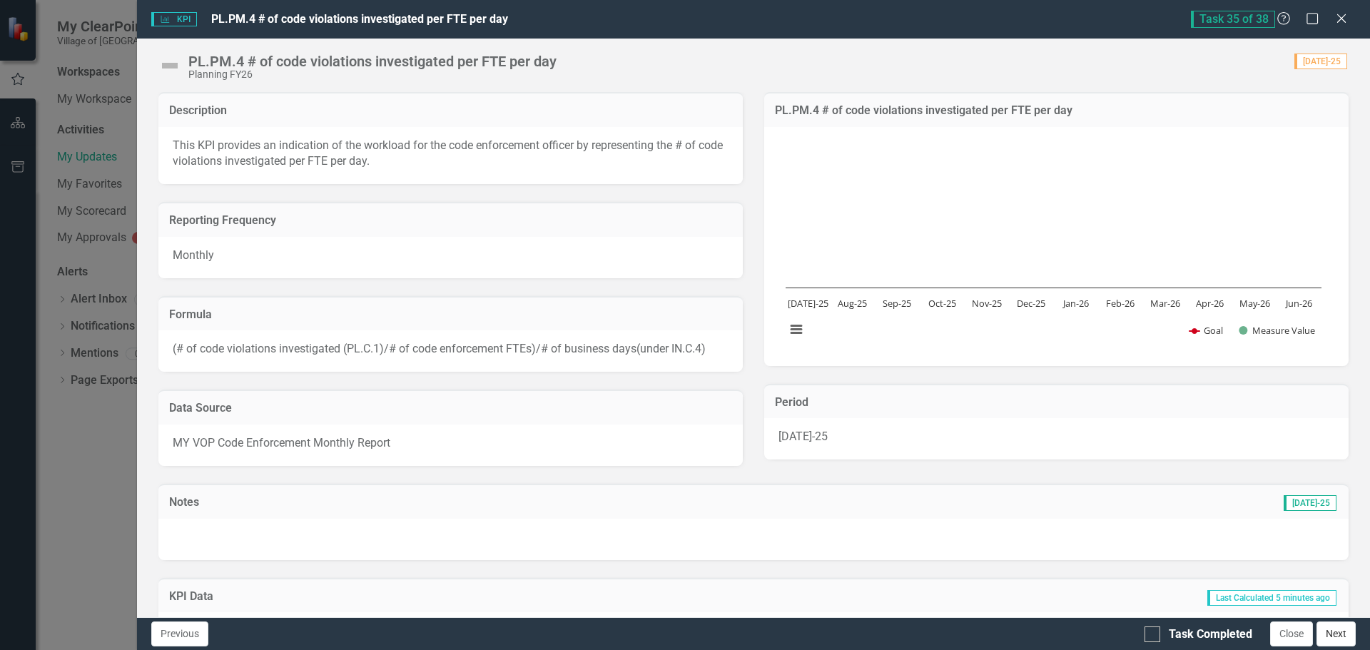
click at [1344, 632] on button "Next" at bounding box center [1336, 634] width 39 height 25
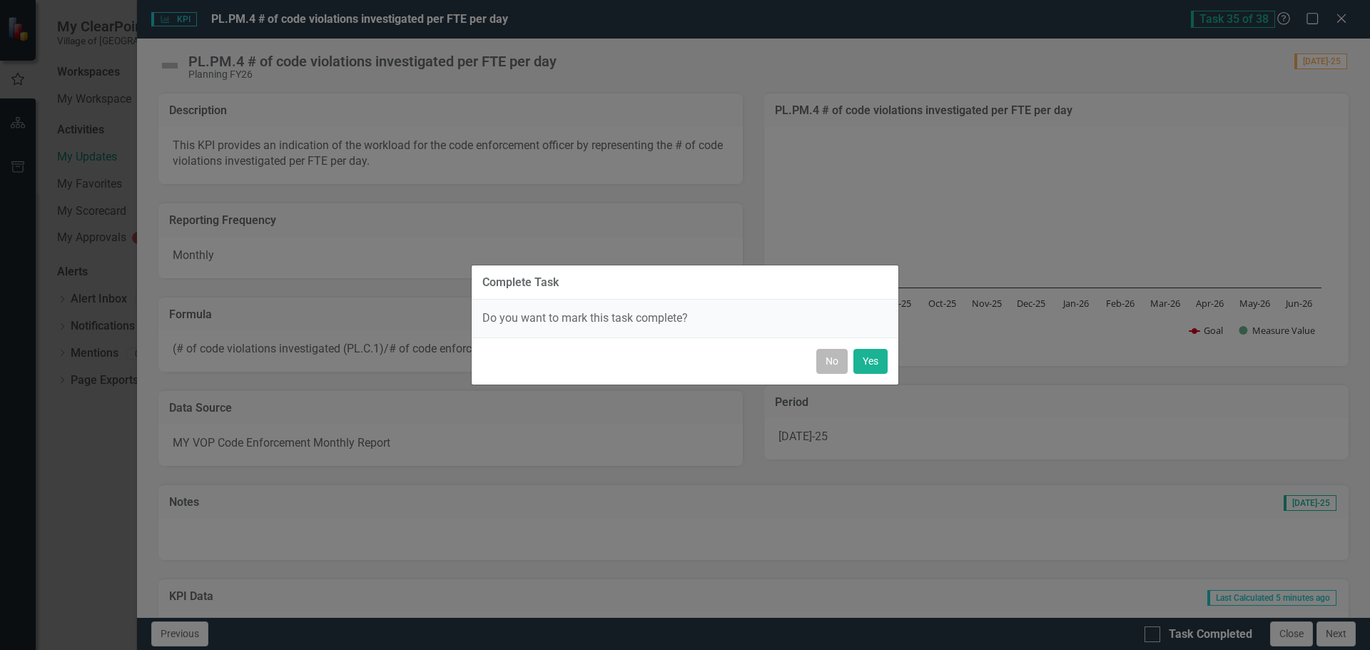
click at [832, 360] on button "No" at bounding box center [831, 361] width 31 height 25
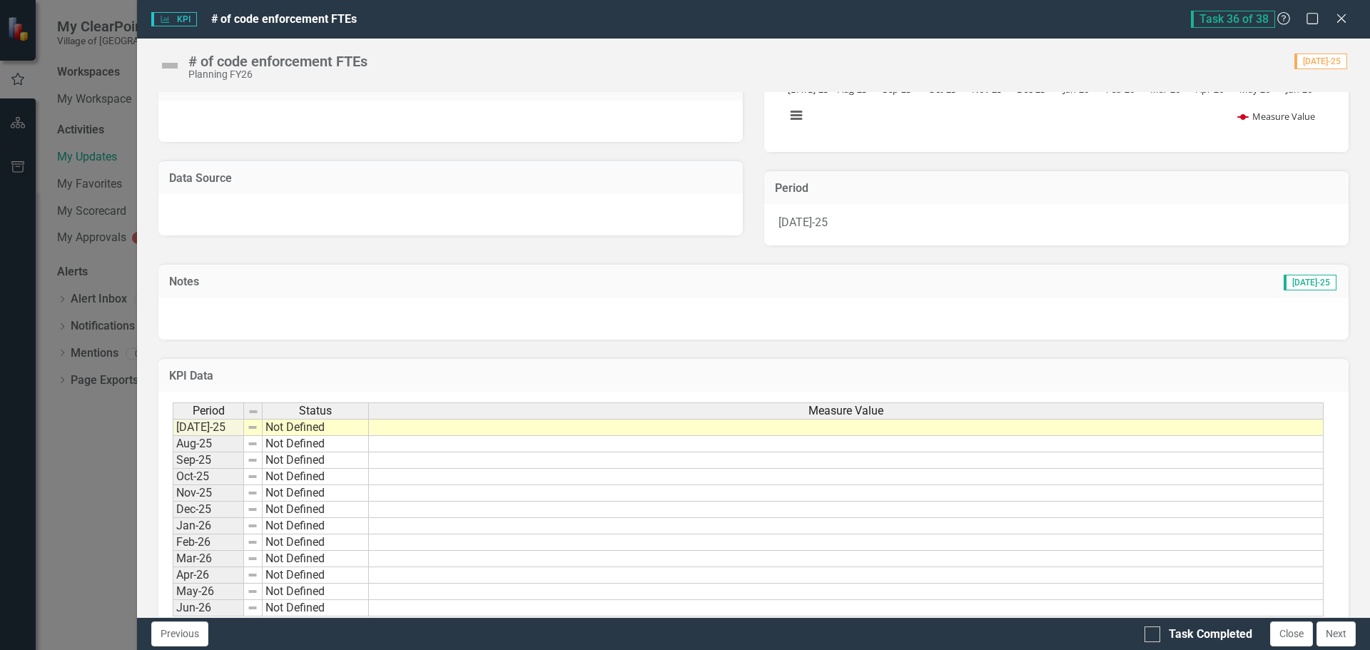
scroll to position [249, 0]
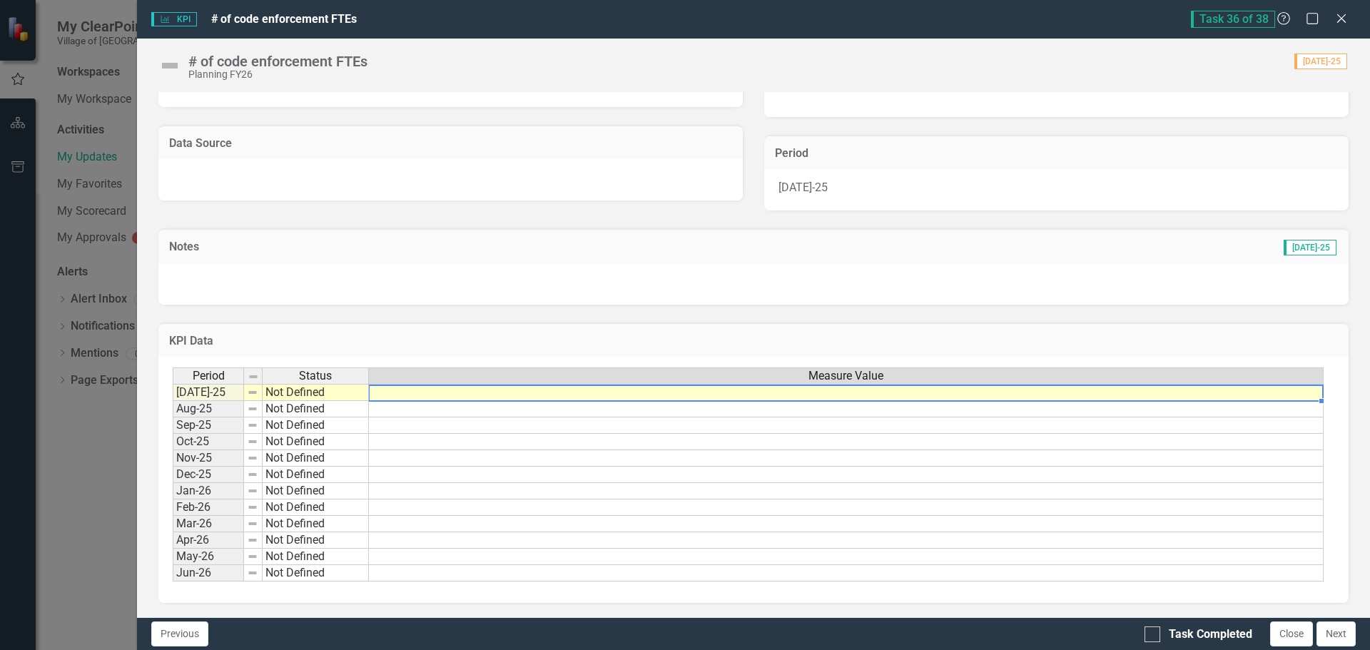
click at [389, 395] on td at bounding box center [846, 392] width 955 height 17
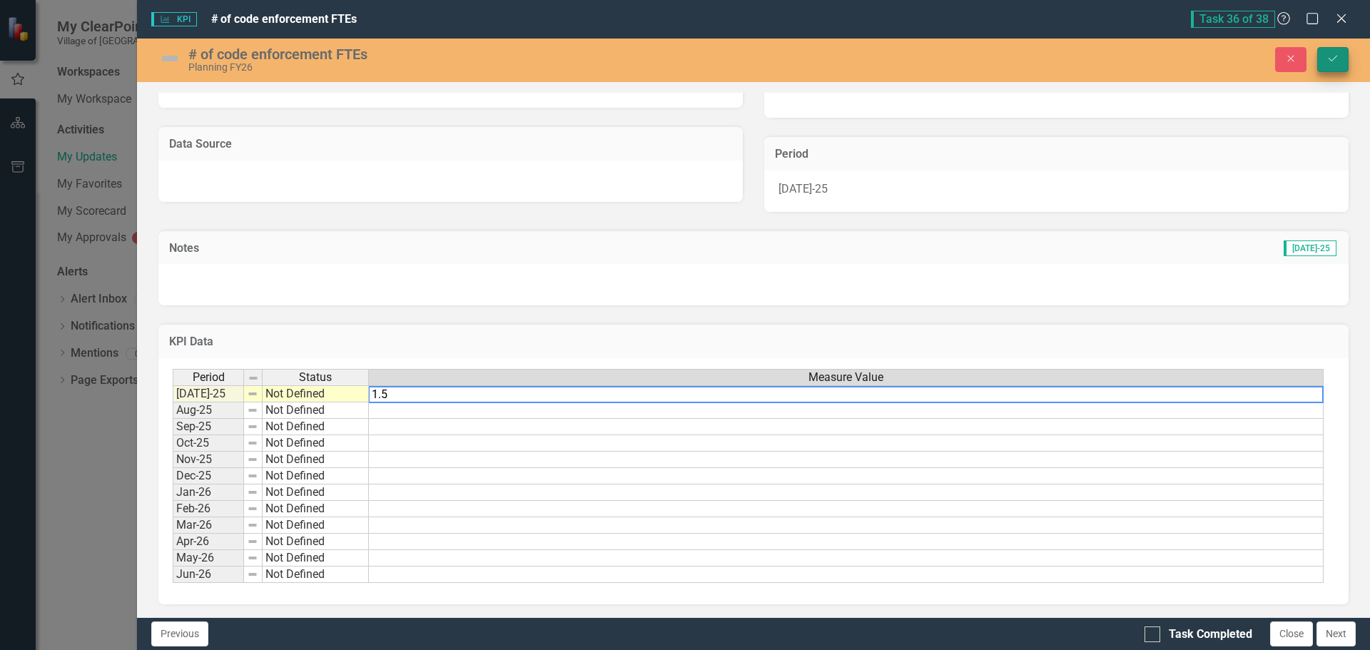
type textarea "1.5"
click at [1330, 57] on icon "Save" at bounding box center [1333, 59] width 13 height 10
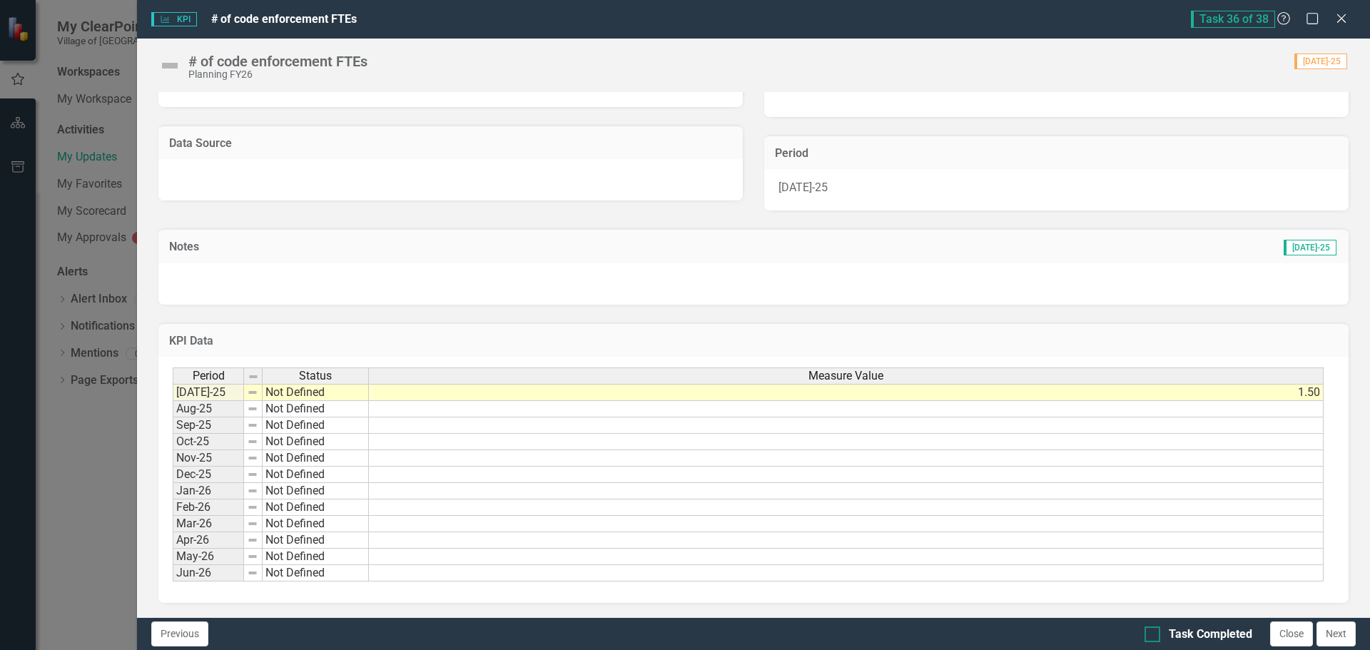
click at [1147, 633] on input "Task Completed" at bounding box center [1149, 631] width 9 height 9
checkbox input "true"
click at [1346, 639] on button "Next" at bounding box center [1336, 634] width 39 height 25
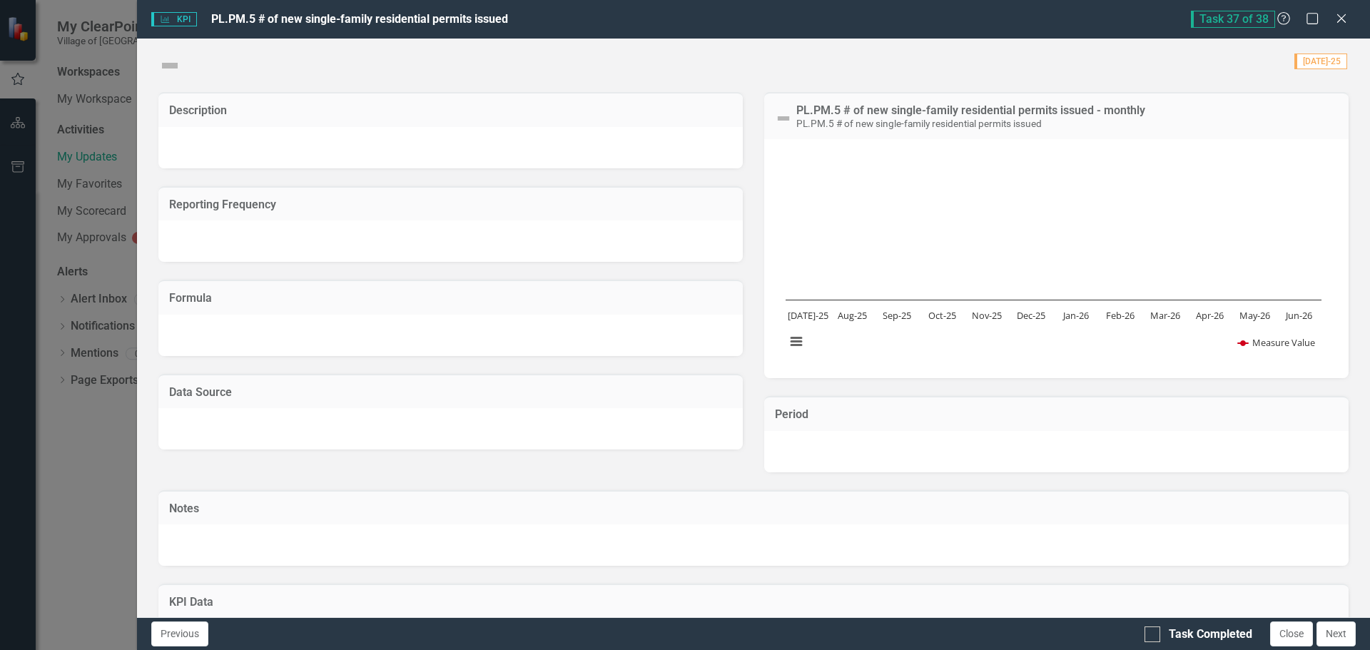
checkbox input "true"
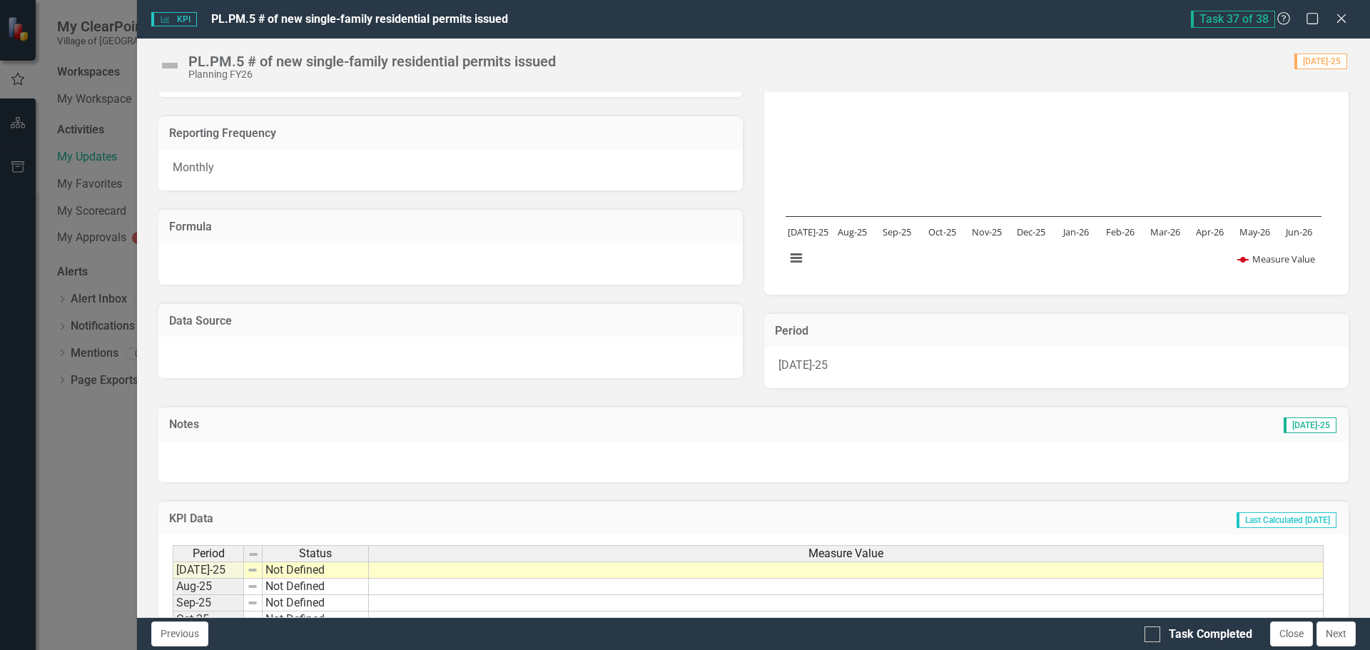
scroll to position [214, 0]
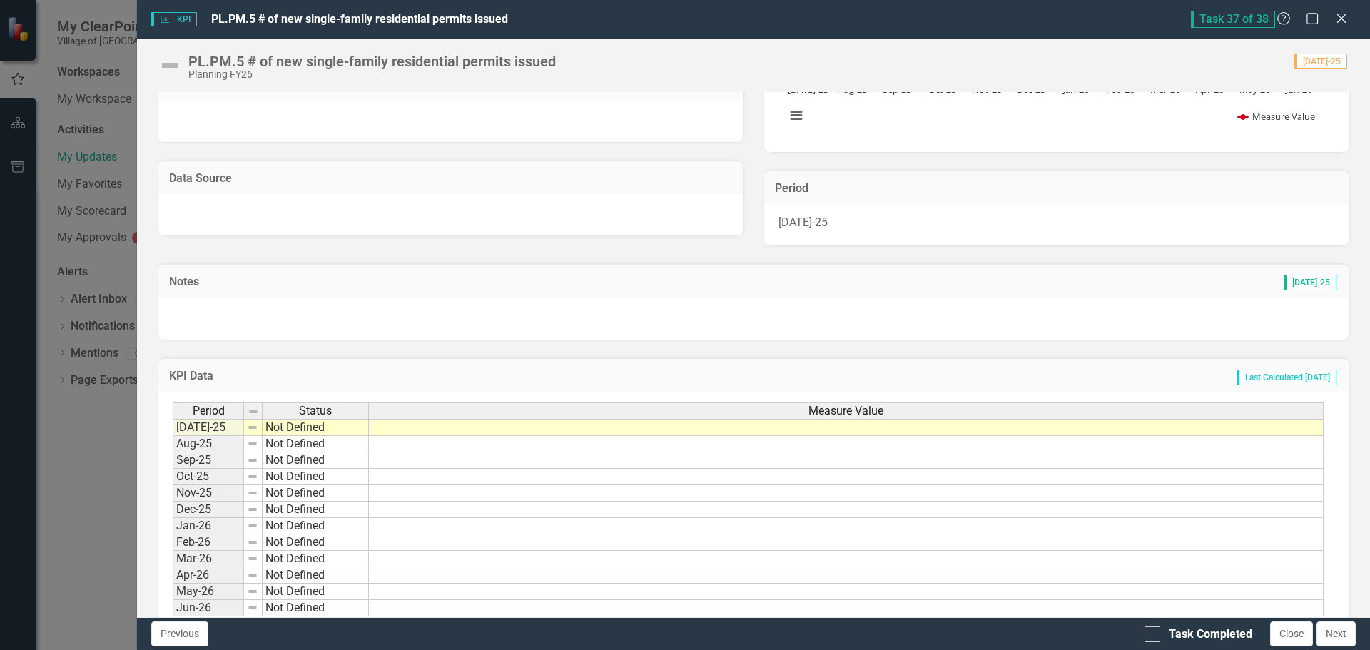
click at [416, 431] on td at bounding box center [846, 427] width 955 height 17
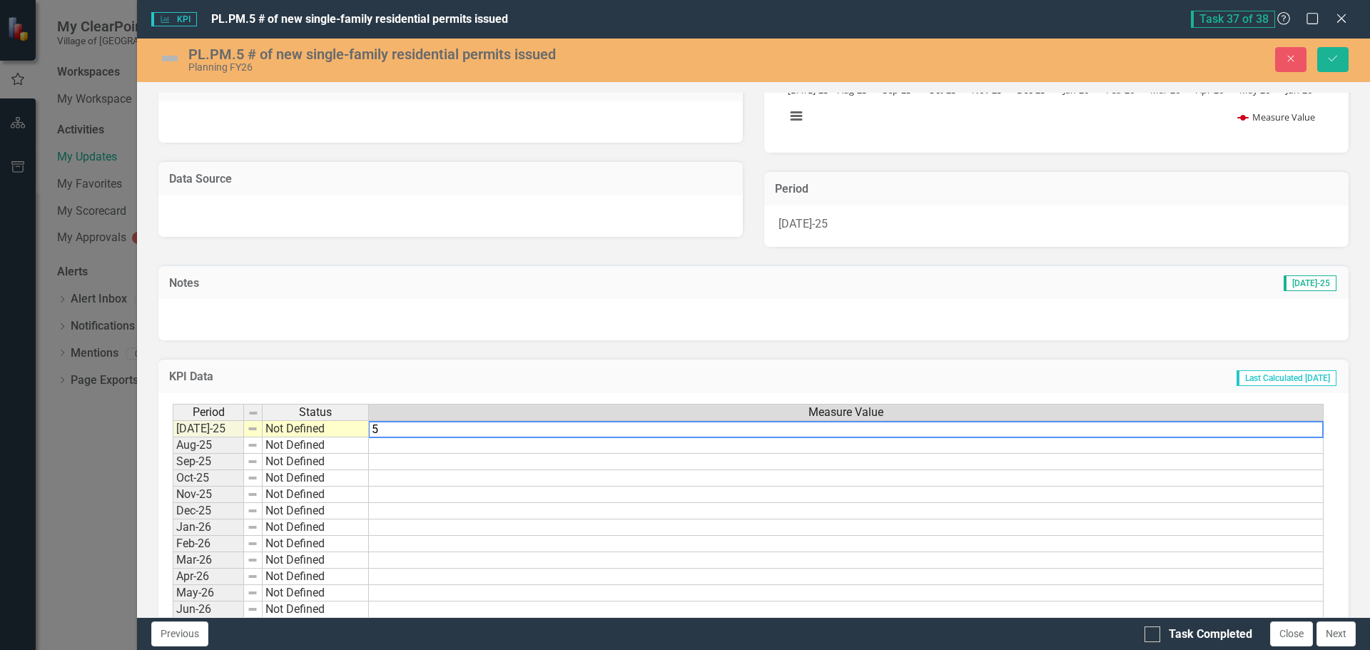
type textarea "5"
click at [1327, 48] on button "Save" at bounding box center [1332, 59] width 31 height 25
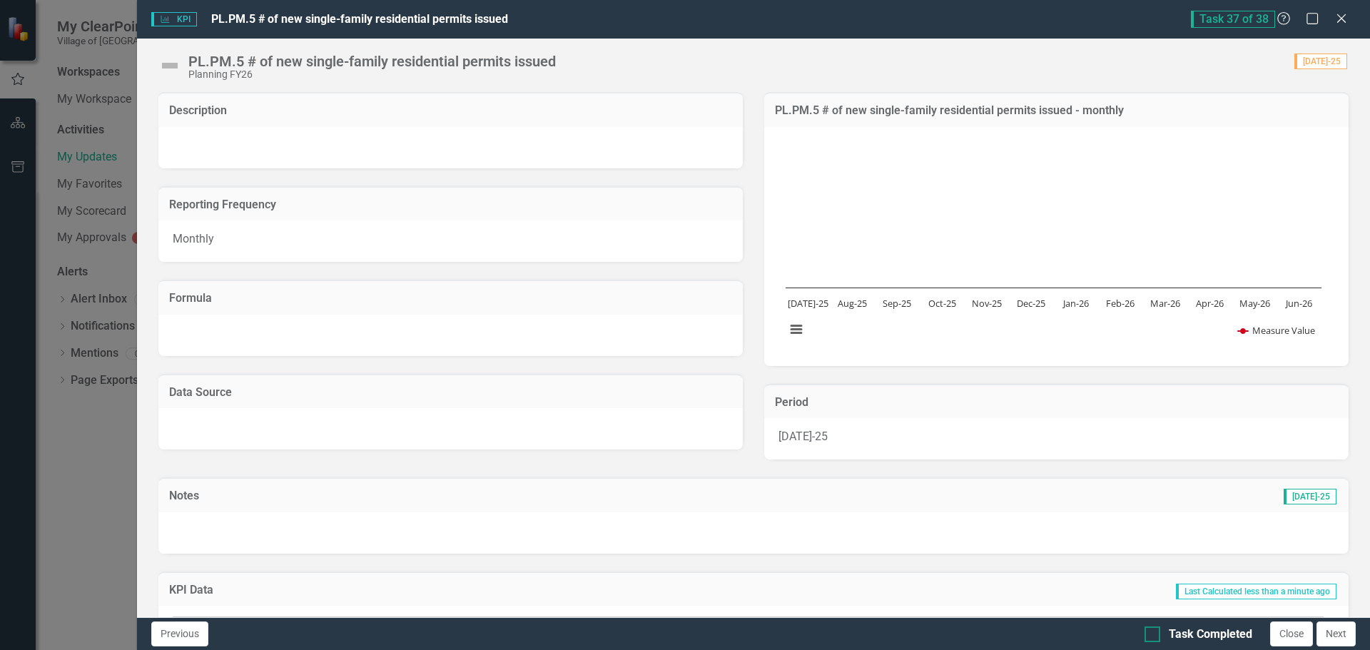
click at [1157, 637] on div at bounding box center [1153, 635] width 16 height 16
click at [1154, 636] on input "Task Completed" at bounding box center [1149, 631] width 9 height 9
checkbox input "true"
click at [1335, 637] on button "Next" at bounding box center [1336, 634] width 39 height 25
checkbox input "true"
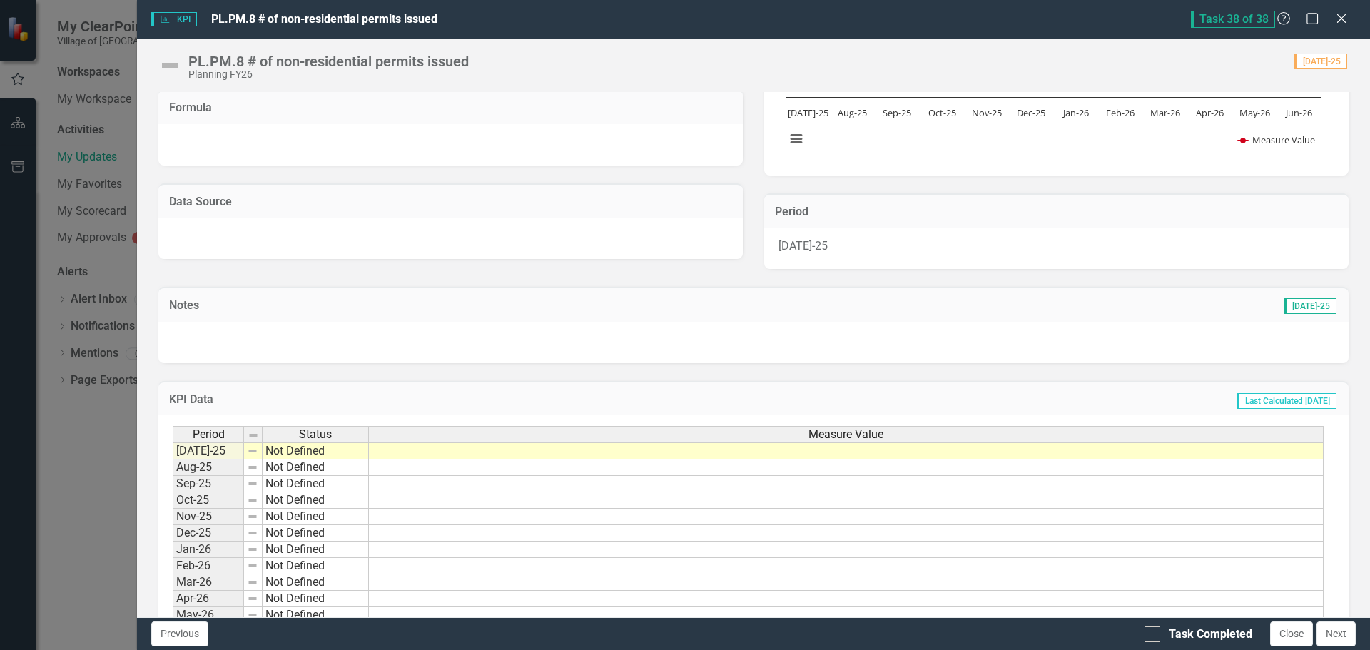
scroll to position [249, 0]
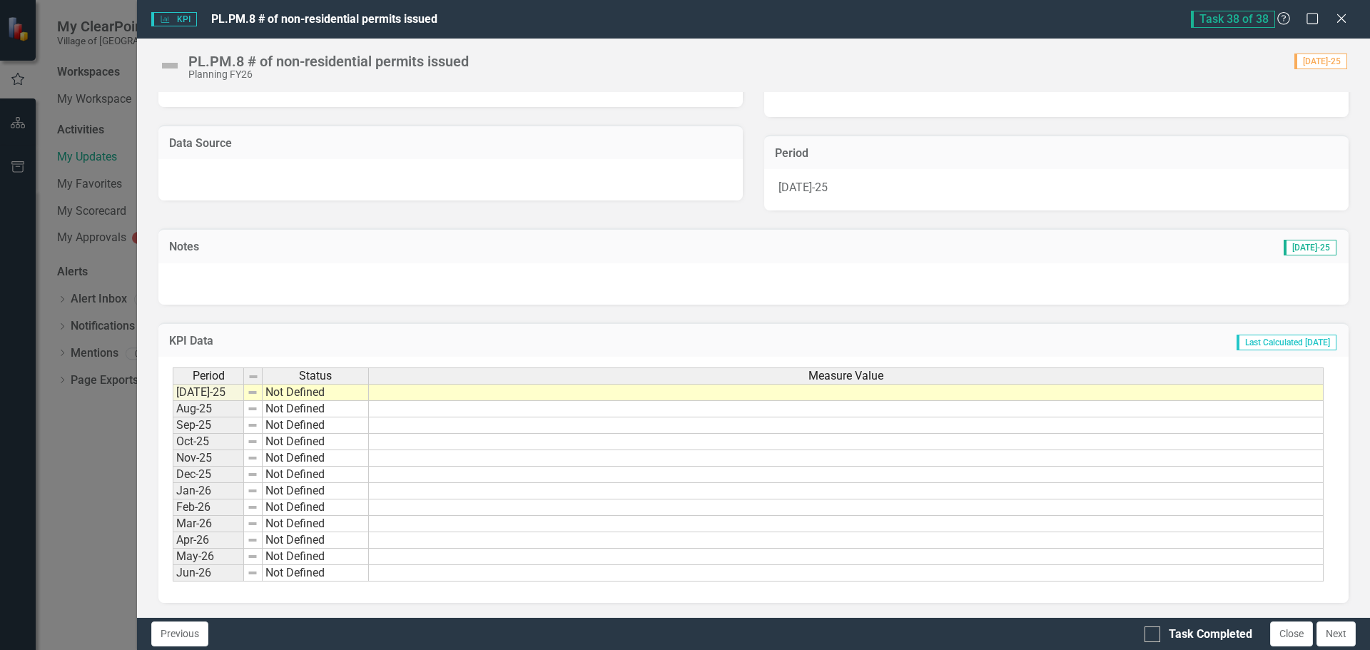
click at [405, 390] on td at bounding box center [846, 392] width 955 height 17
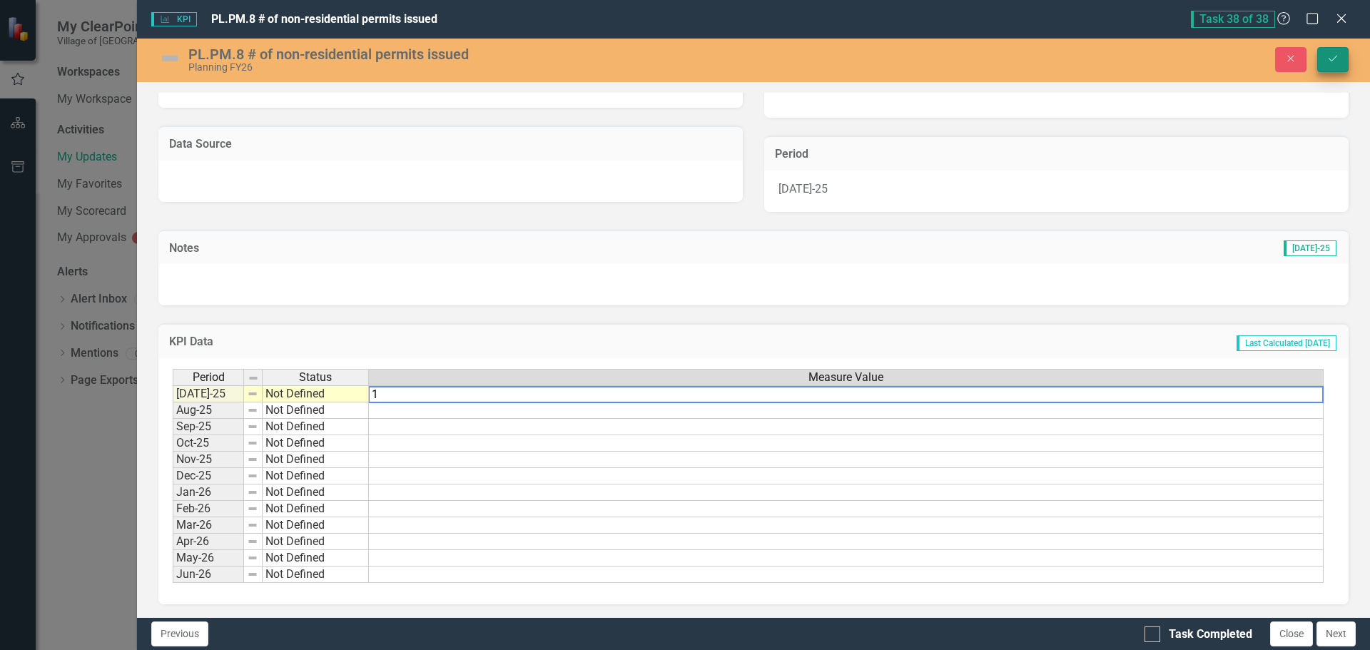
type textarea "1"
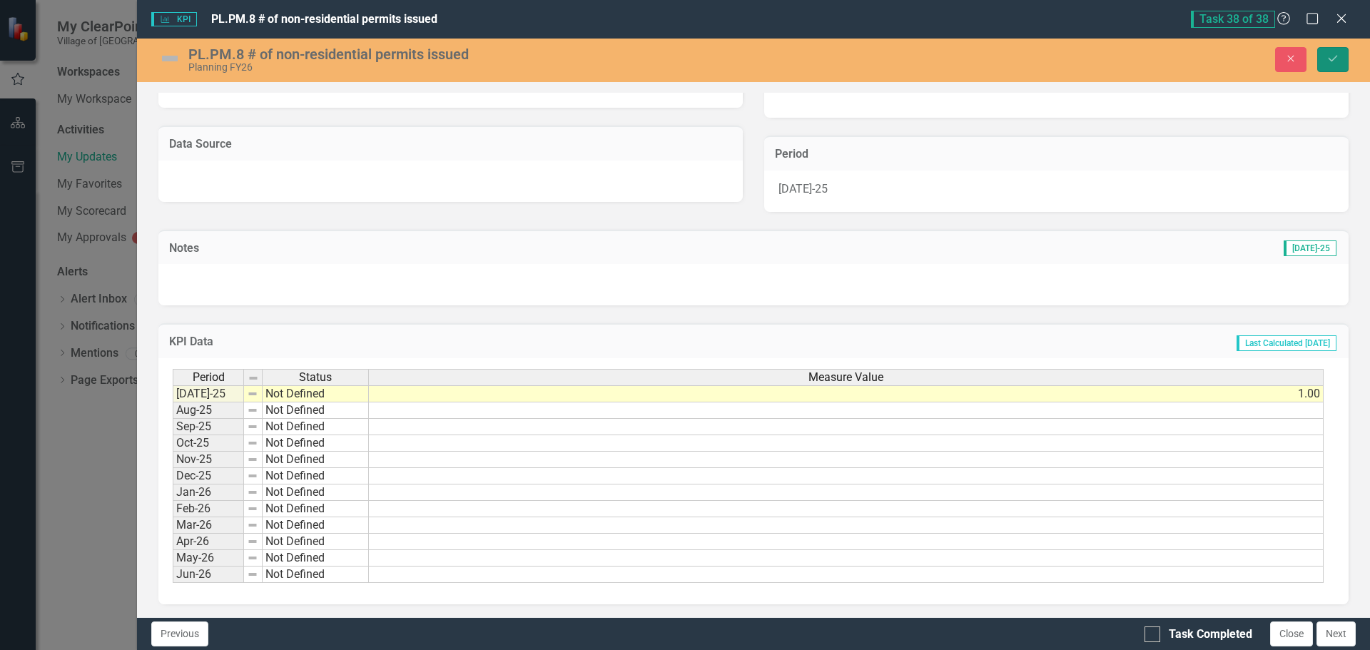
click at [1333, 56] on icon "Save" at bounding box center [1333, 59] width 13 height 10
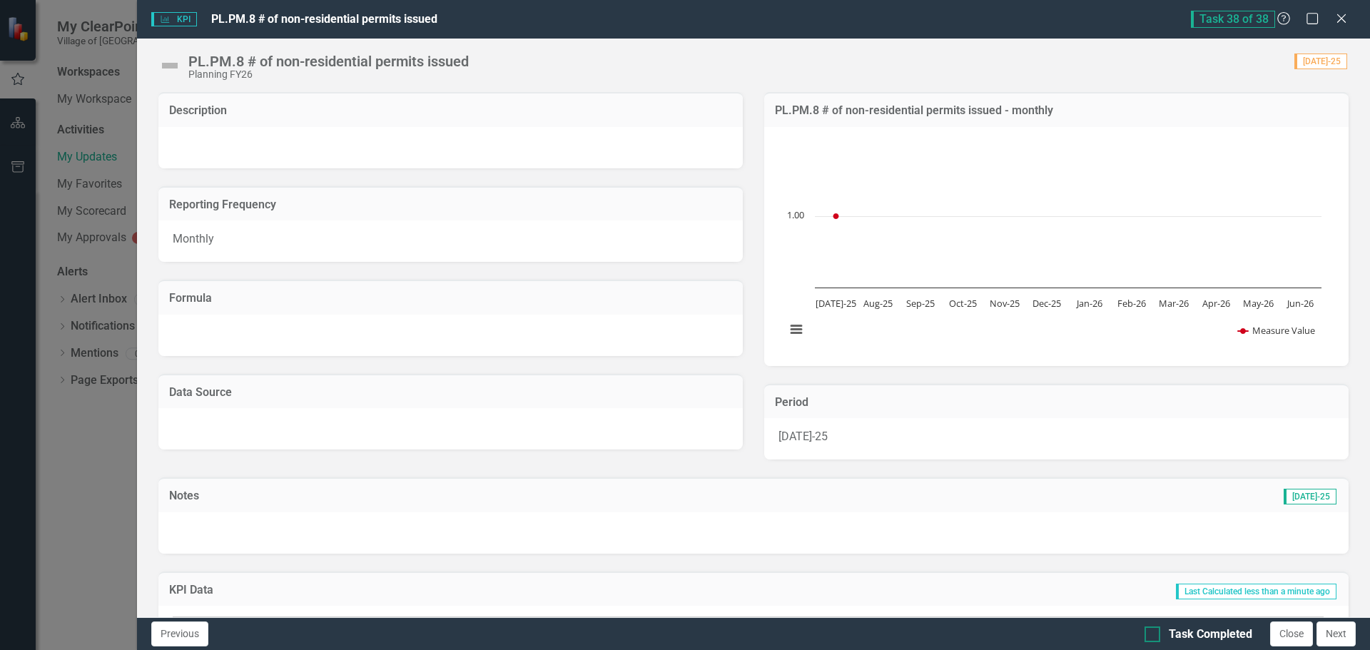
click at [1150, 637] on div at bounding box center [1153, 635] width 16 height 16
click at [1150, 636] on input "Task Completed" at bounding box center [1149, 631] width 9 height 9
checkbox input "true"
click at [1330, 625] on button "Next" at bounding box center [1336, 634] width 39 height 25
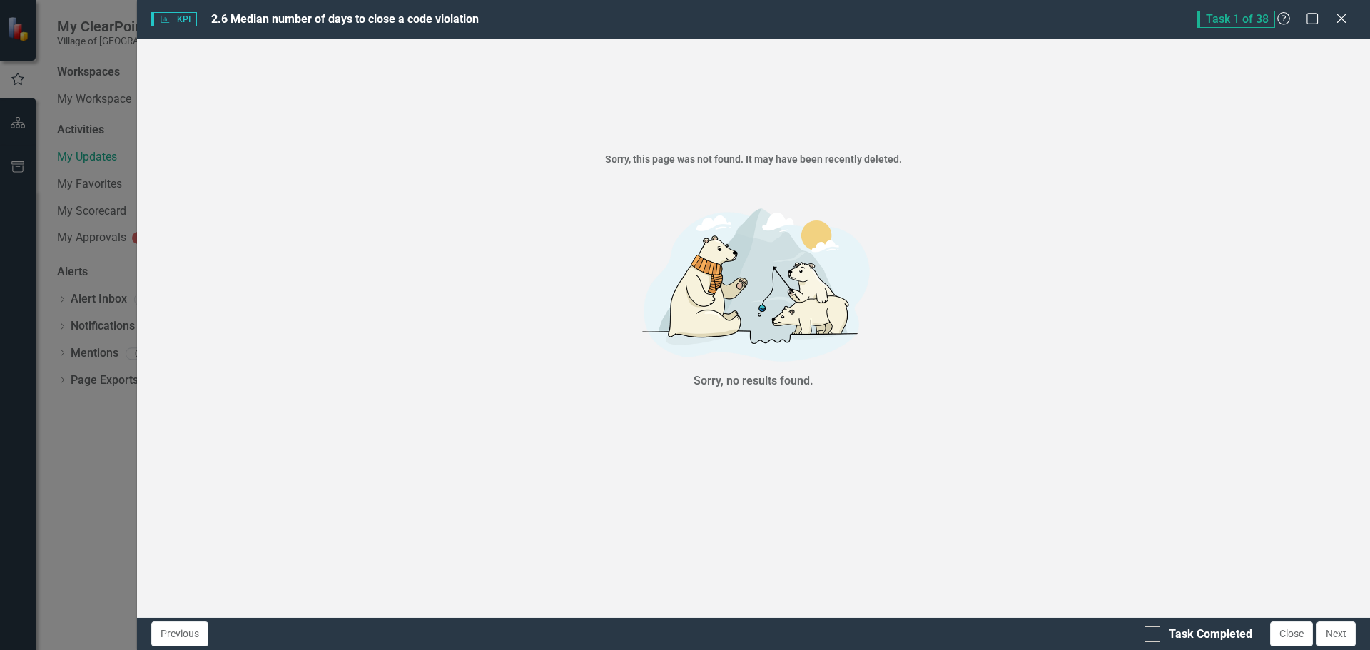
checkbox input "true"
click at [1155, 629] on div at bounding box center [1153, 635] width 16 height 16
click at [1154, 629] on input "Task Completed" at bounding box center [1149, 631] width 9 height 9
checkbox input "true"
click at [1336, 627] on button "Next" at bounding box center [1336, 634] width 39 height 25
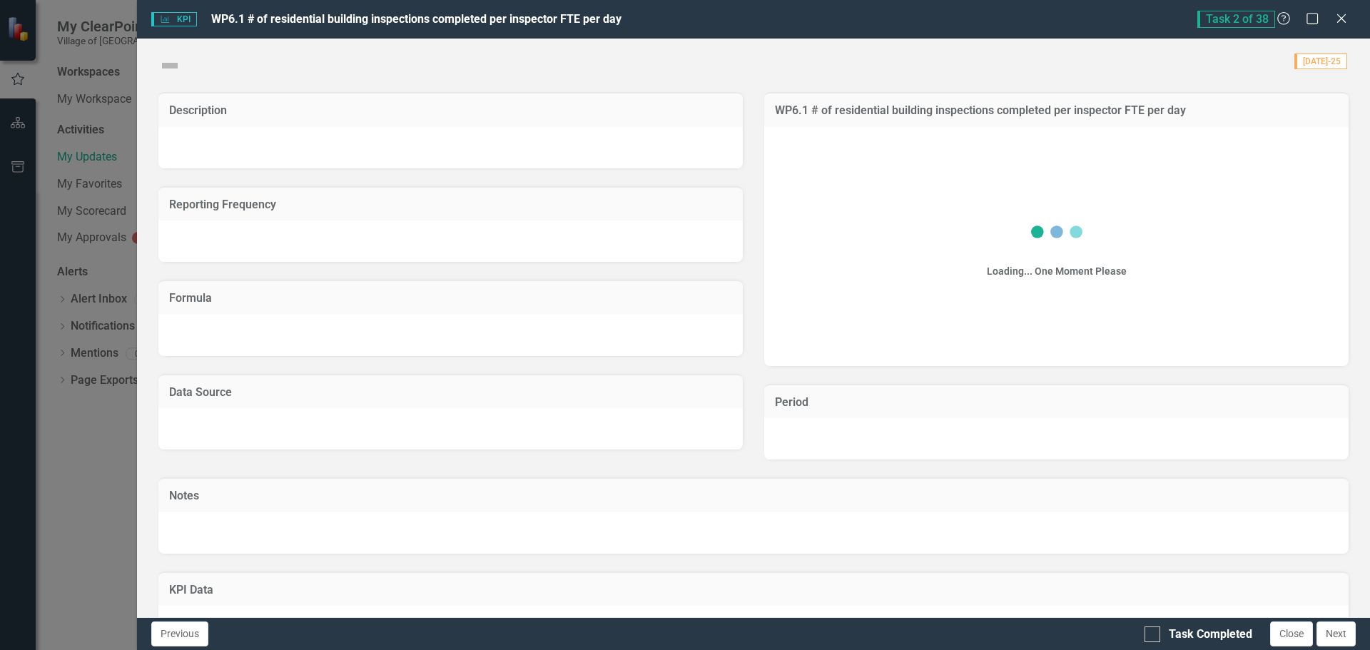
checkbox input "true"
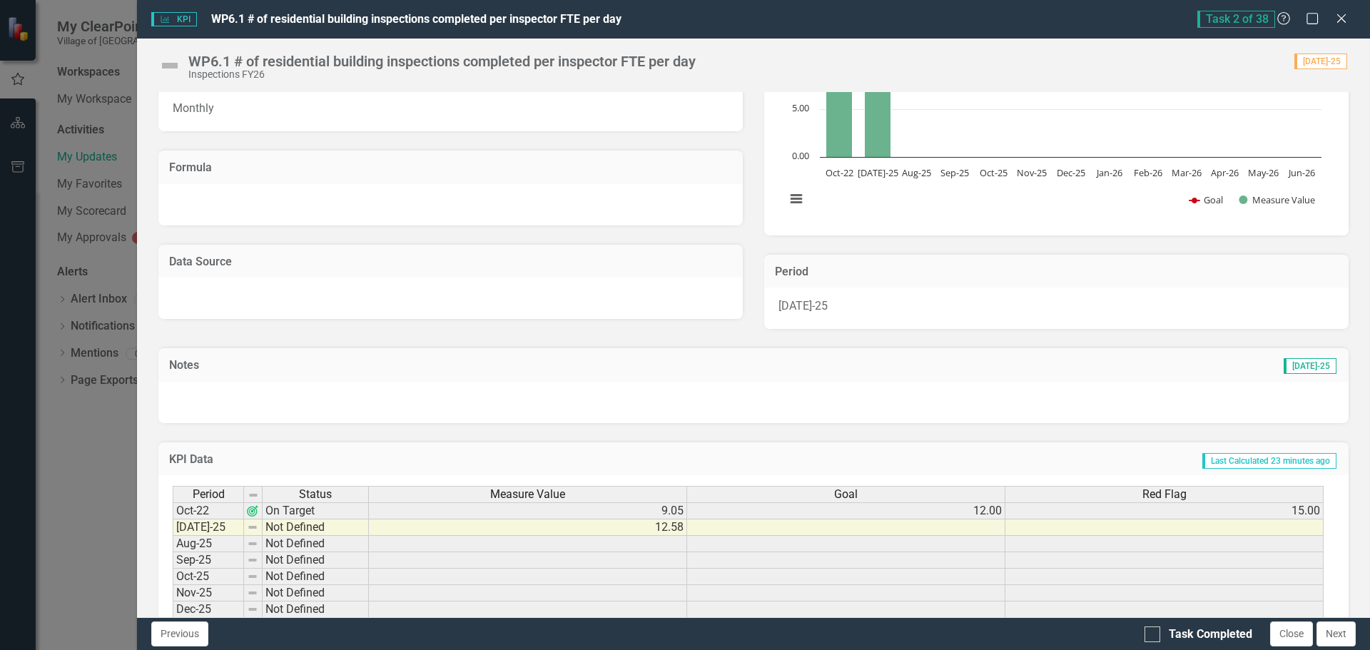
scroll to position [143, 0]
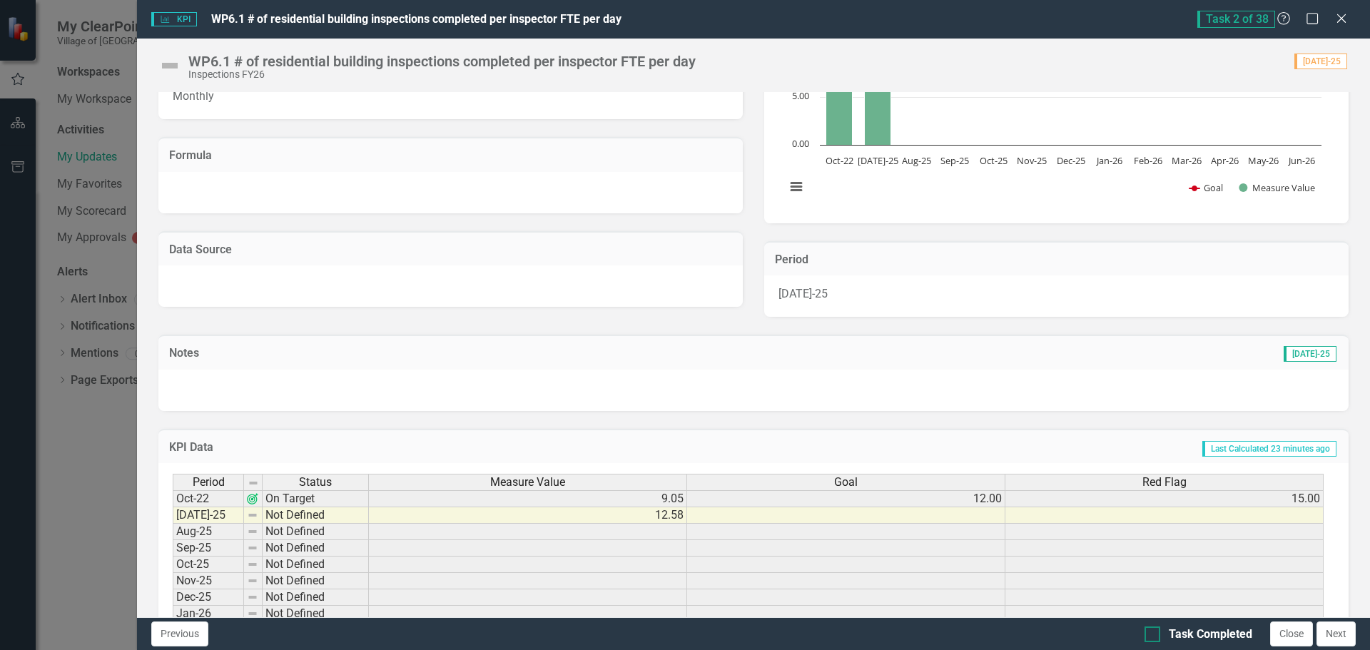
click at [1153, 632] on input "Task Completed" at bounding box center [1149, 631] width 9 height 9
checkbox input "true"
click at [1340, 632] on button "Next" at bounding box center [1336, 634] width 39 height 25
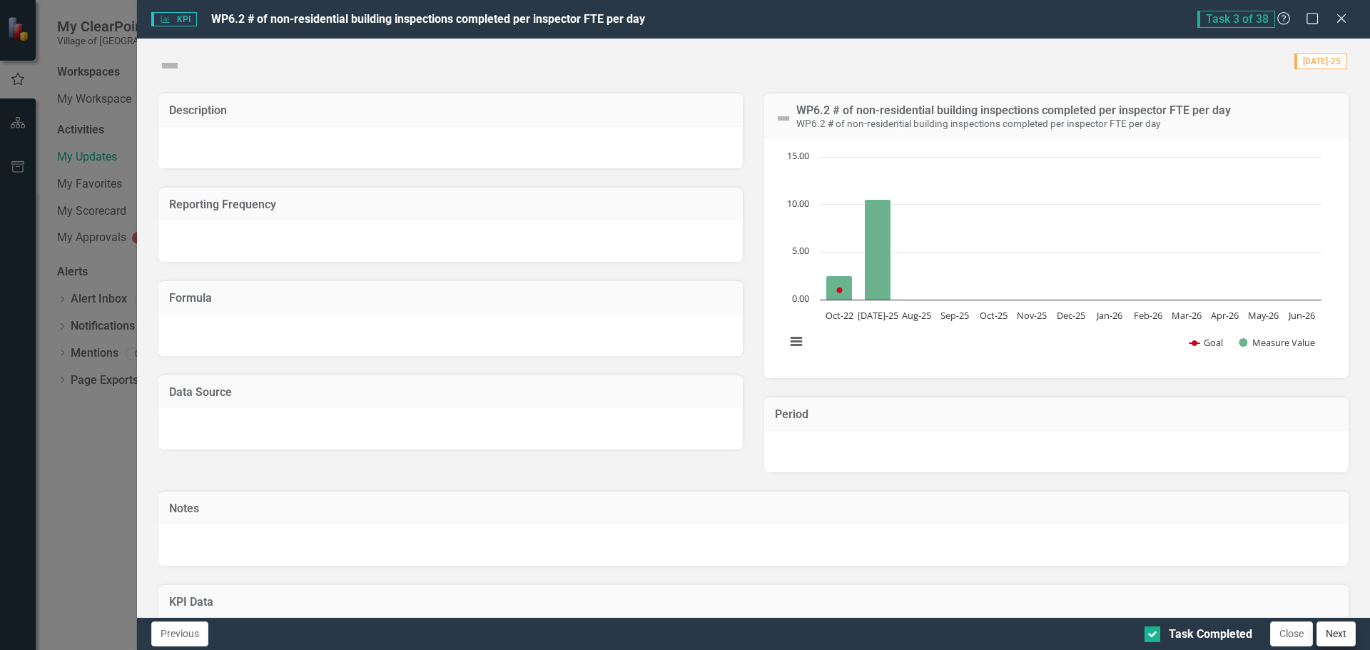
checkbox input "true"
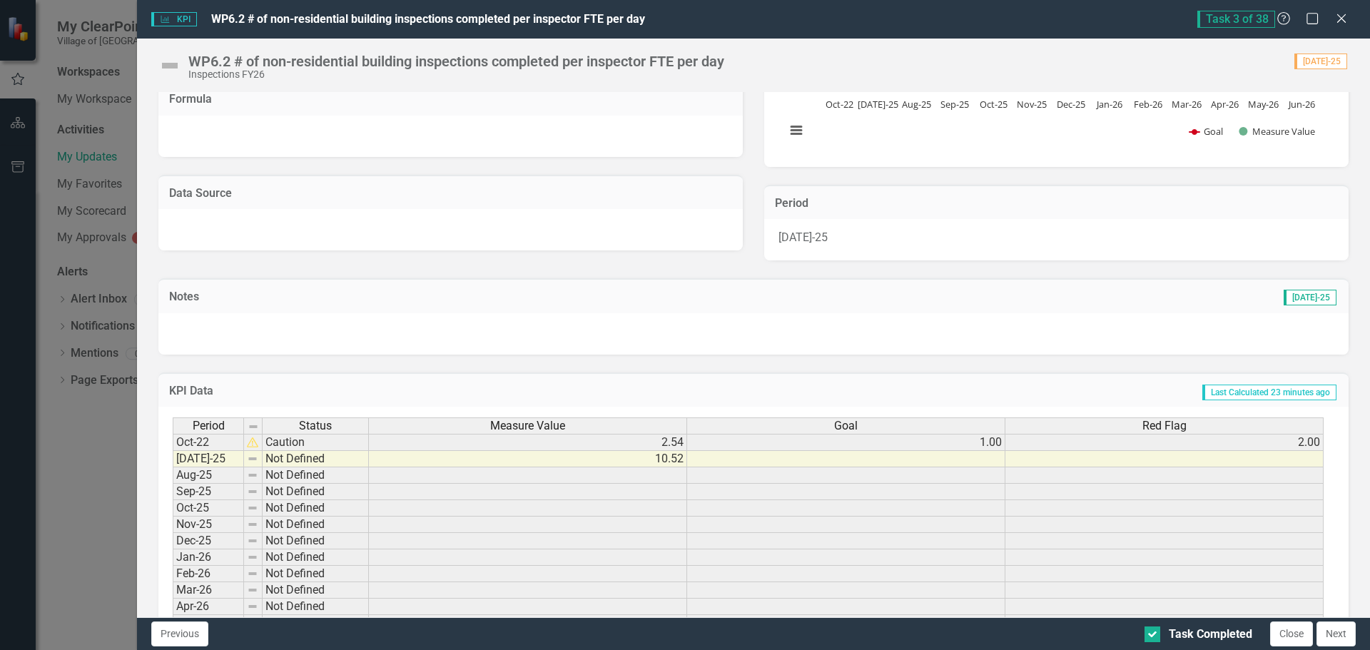
scroll to position [214, 0]
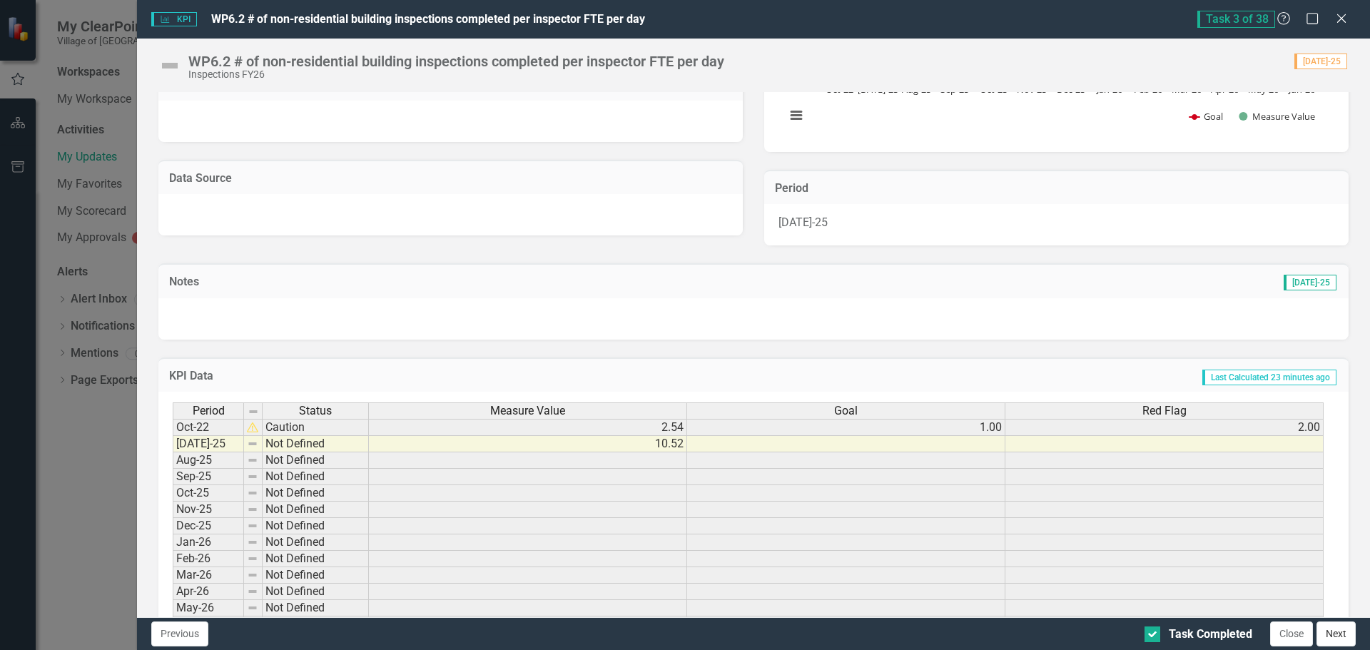
click at [1322, 628] on button "Next" at bounding box center [1336, 634] width 39 height 25
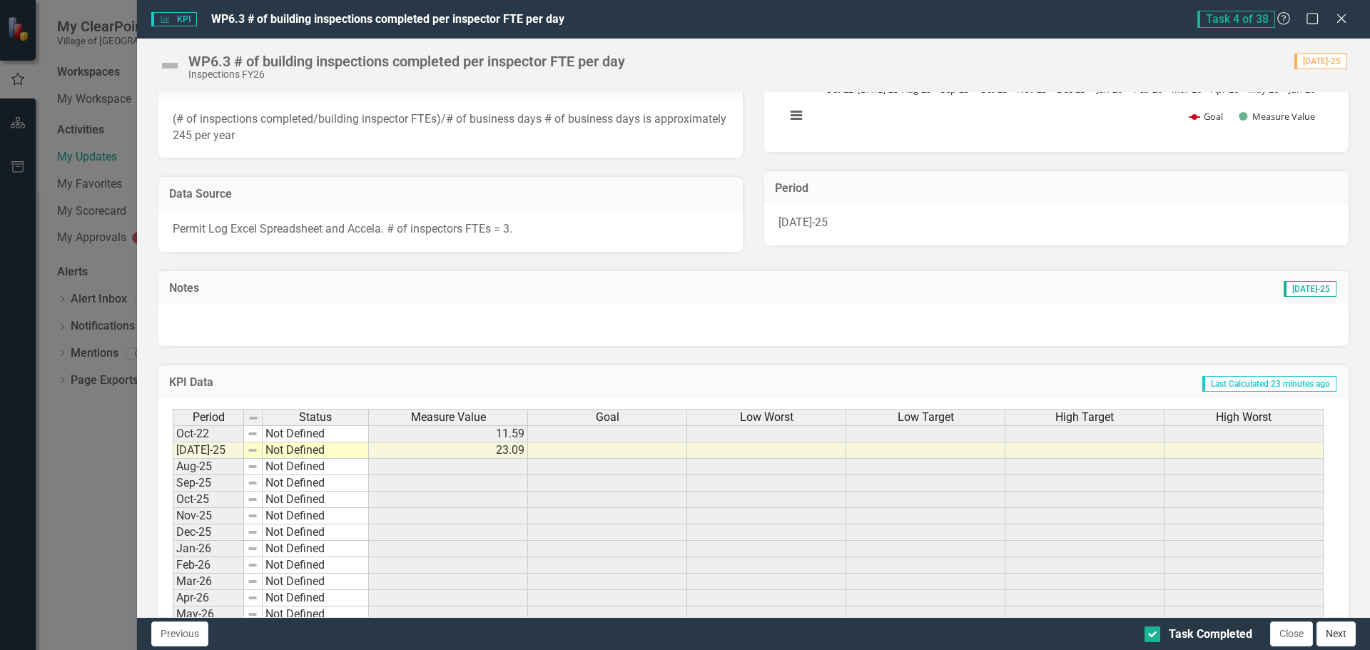
click at [1349, 624] on button "Next" at bounding box center [1336, 634] width 39 height 25
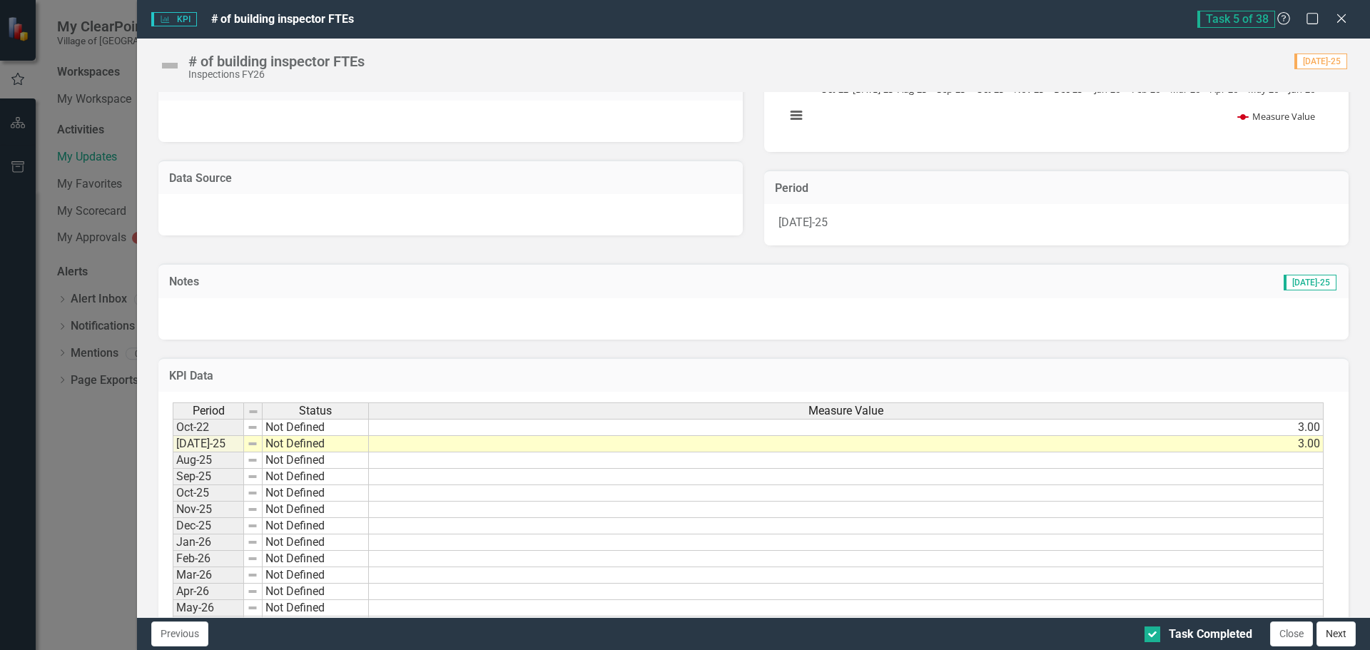
click at [1339, 637] on button "Next" at bounding box center [1336, 634] width 39 height 25
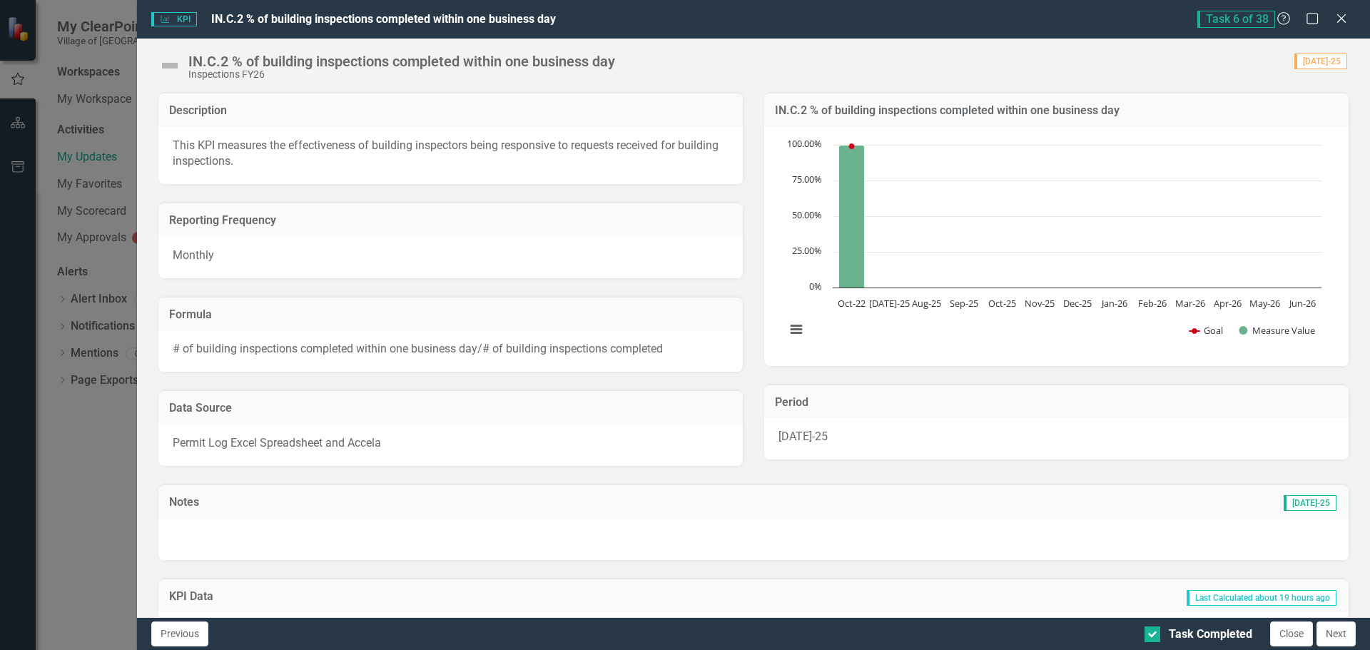
scroll to position [272, 0]
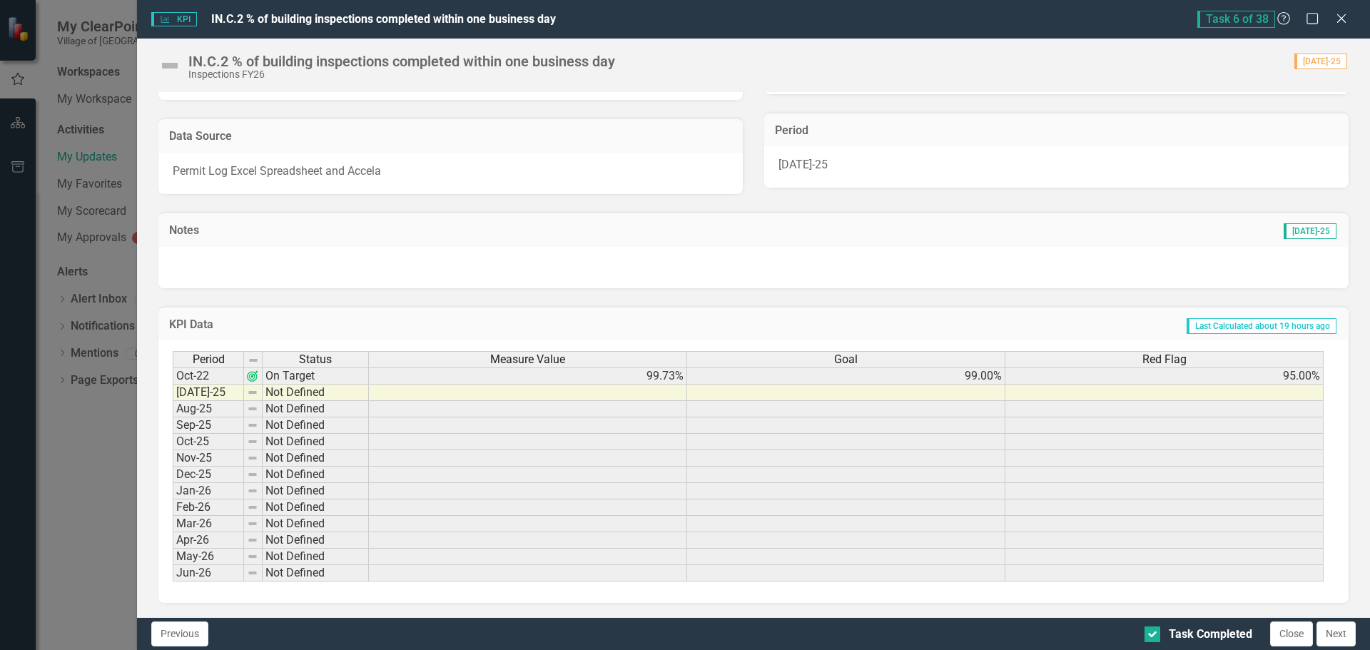
click at [466, 393] on td at bounding box center [528, 393] width 318 height 16
click at [1340, 631] on button "Next" at bounding box center [1336, 634] width 39 height 25
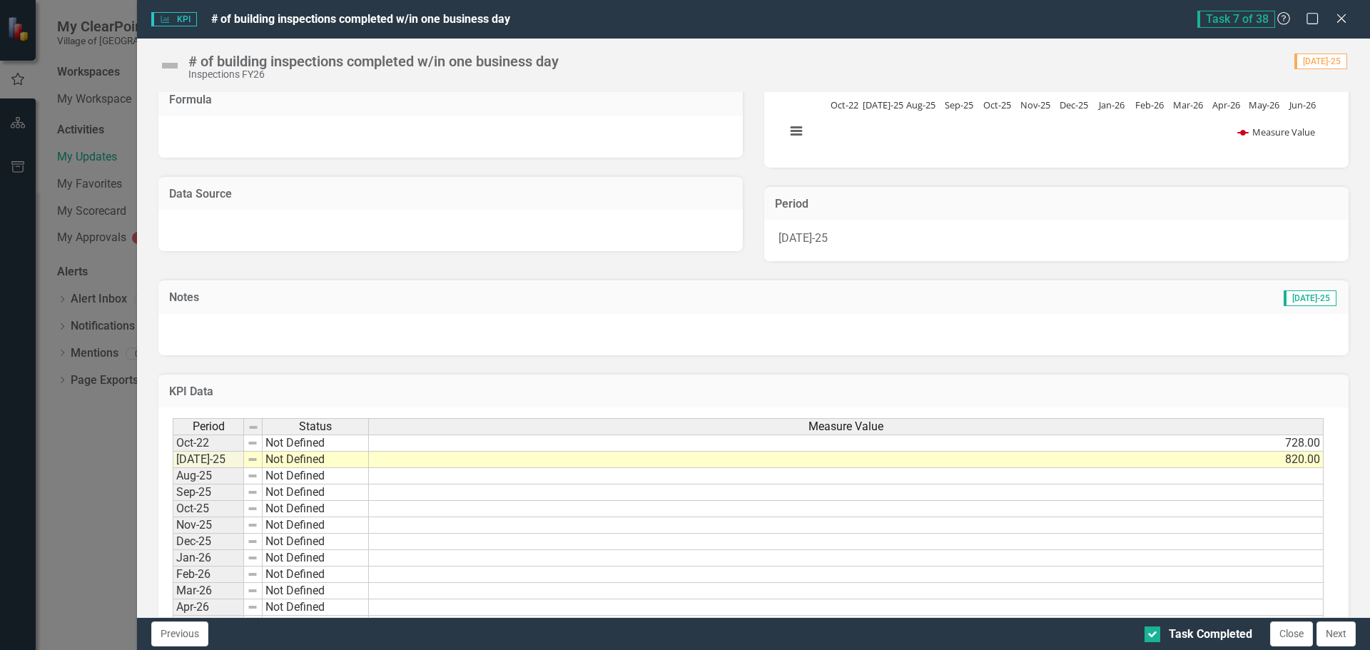
scroll to position [214, 0]
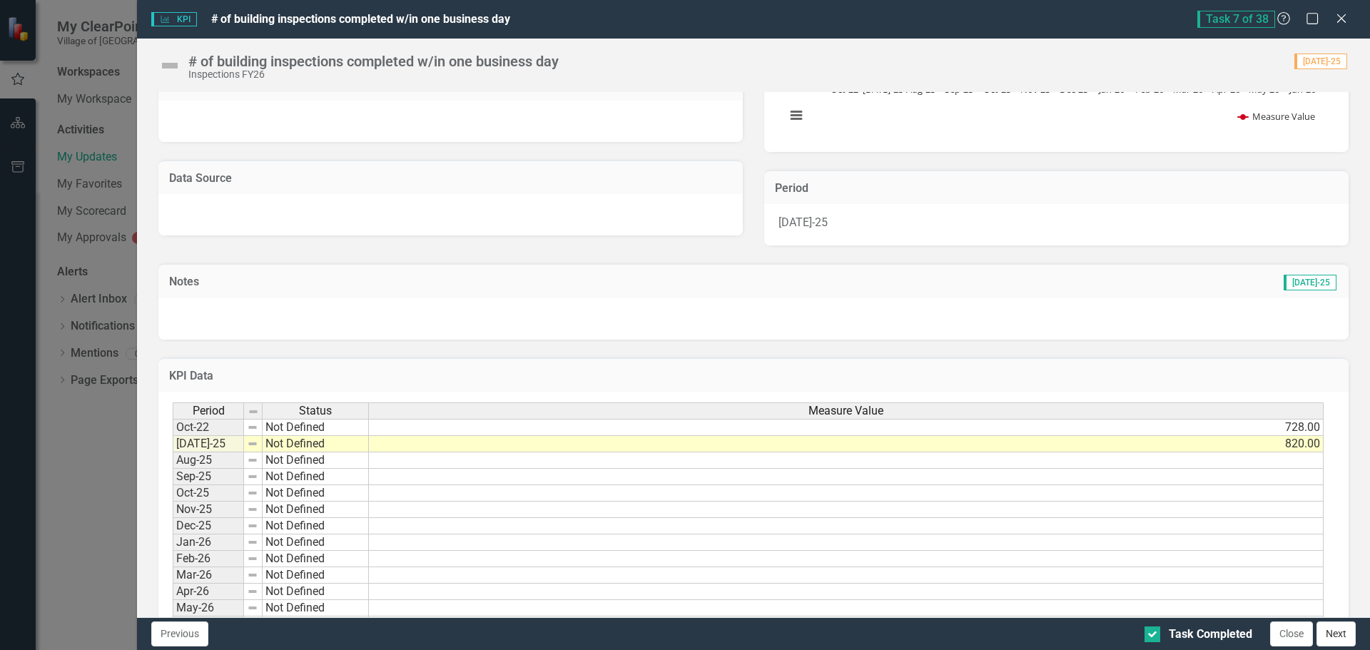
click at [1328, 631] on button "Next" at bounding box center [1336, 634] width 39 height 25
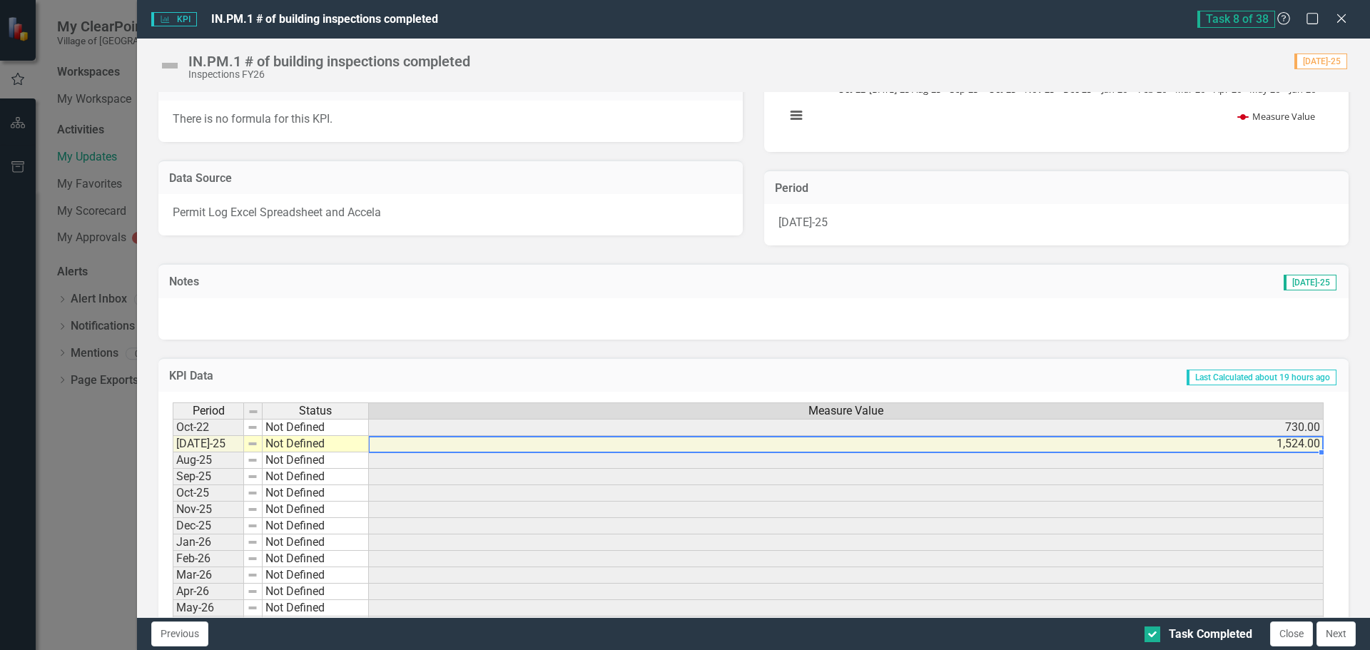
click at [1273, 445] on td "1,524.00" at bounding box center [846, 444] width 955 height 16
click at [1279, 443] on td "1,524.00" at bounding box center [846, 444] width 955 height 16
click at [1293, 442] on td "1,524.00" at bounding box center [846, 444] width 955 height 16
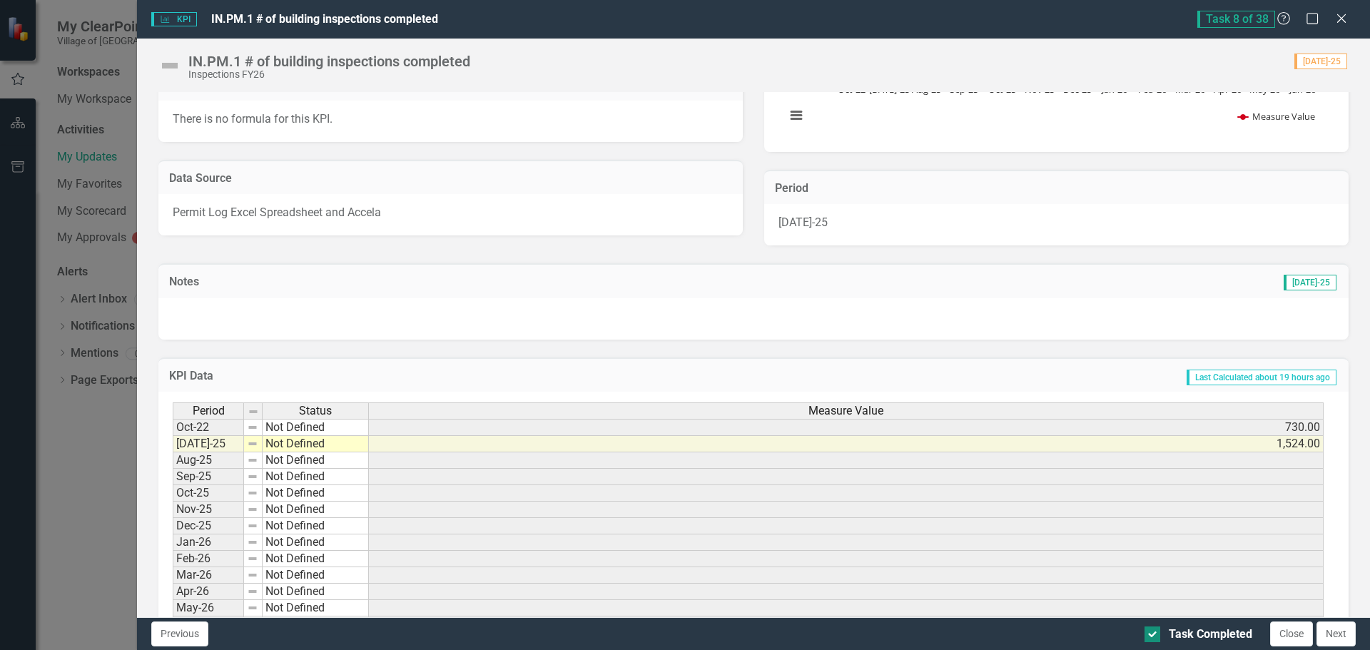
click at [1148, 640] on div at bounding box center [1153, 635] width 16 height 16
click at [1148, 636] on input "Task Completed" at bounding box center [1149, 631] width 9 height 9
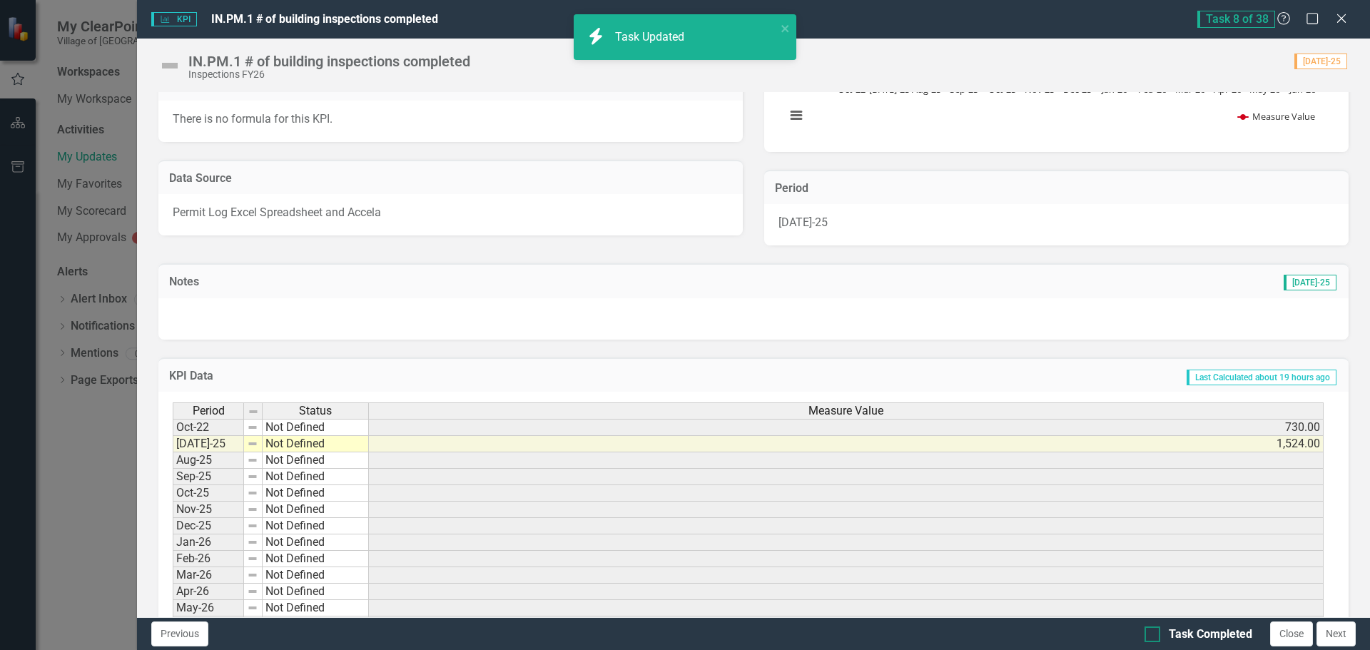
click at [1150, 642] on div "Task Completed" at bounding box center [1199, 635] width 108 height 16
click at [1150, 636] on input "Task Completed" at bounding box center [1149, 631] width 9 height 9
checkbox input "true"
click at [1307, 450] on td "1,524.00" at bounding box center [846, 444] width 955 height 16
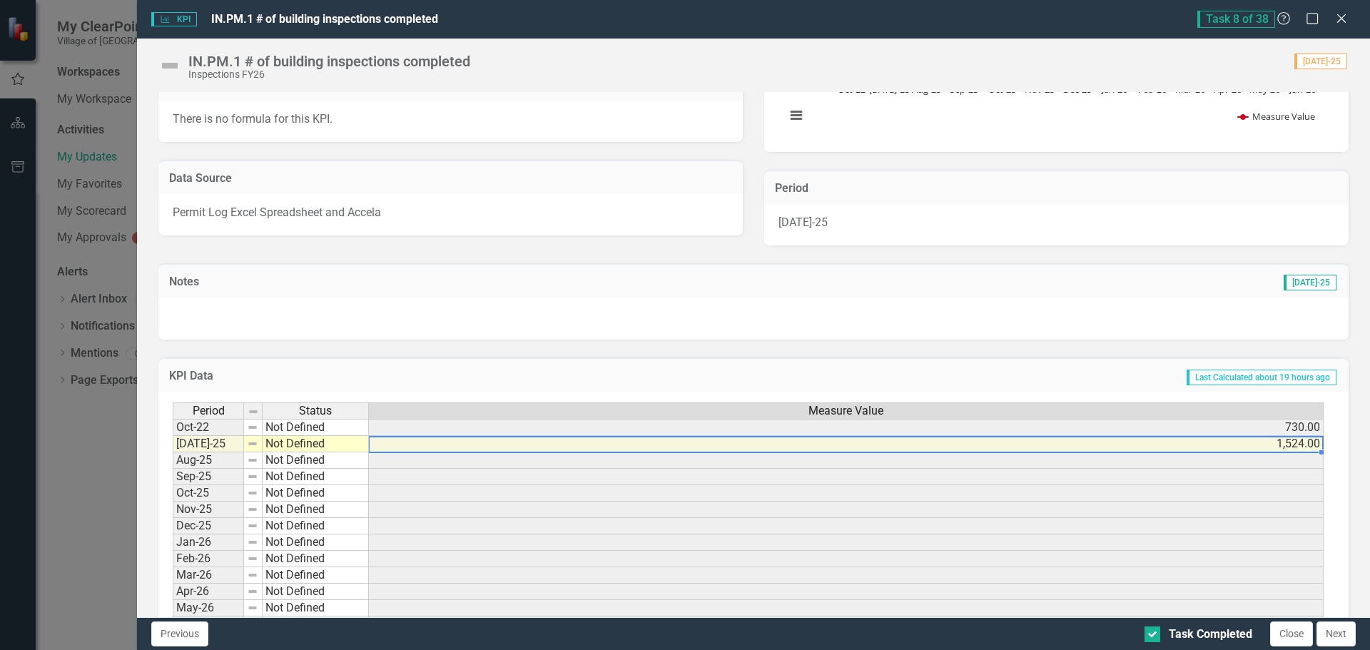
scroll to position [265, 0]
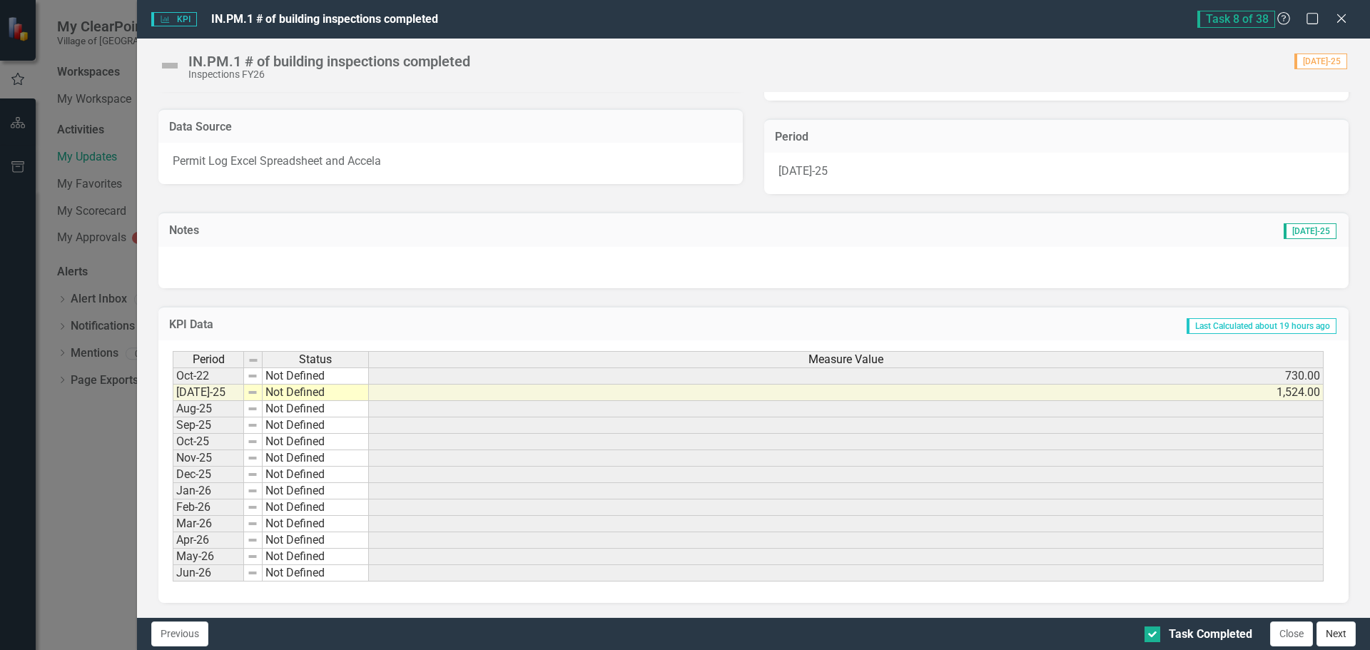
click at [1334, 635] on button "Next" at bounding box center [1336, 634] width 39 height 25
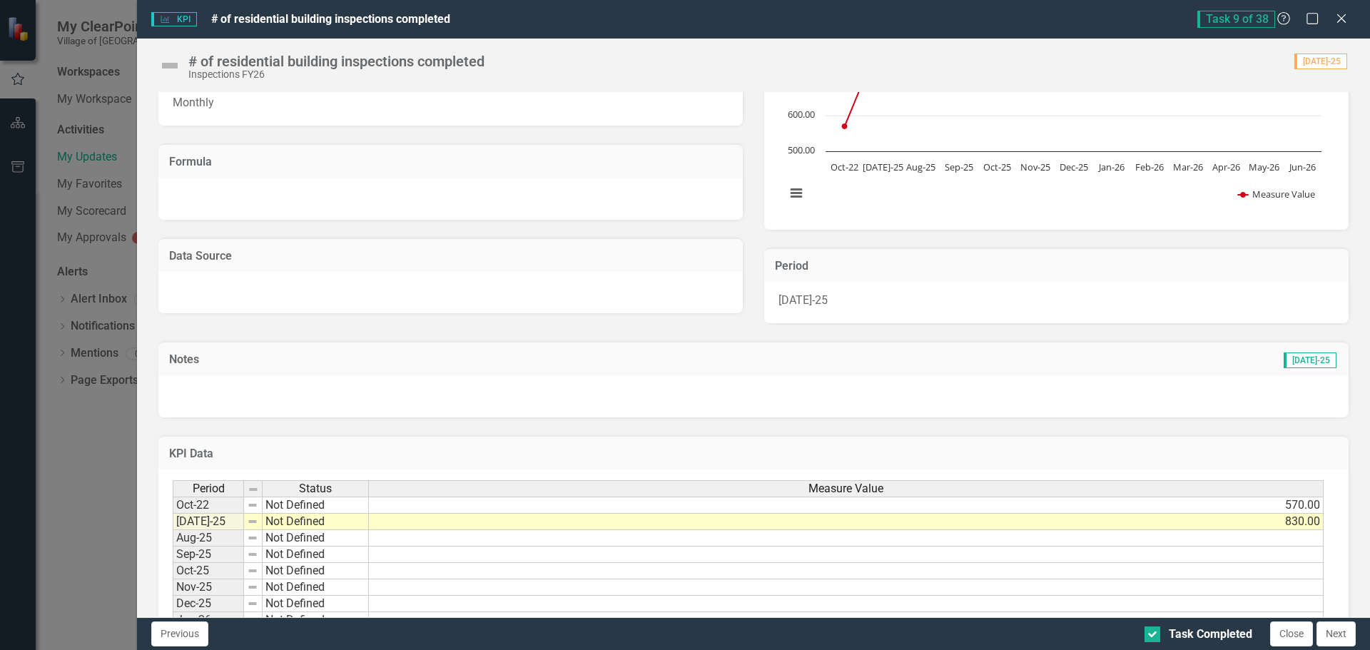
scroll to position [214, 0]
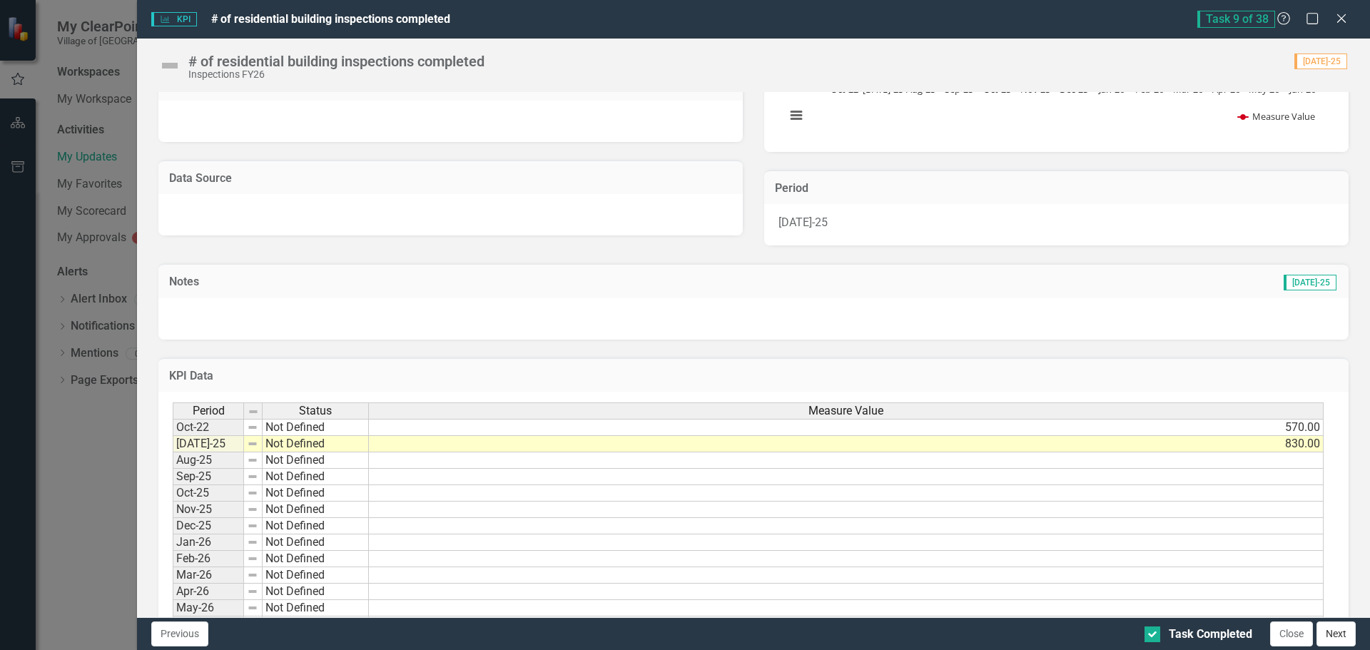
click at [1335, 633] on button "Next" at bounding box center [1336, 634] width 39 height 25
click at [1338, 637] on button "Next" at bounding box center [1336, 634] width 39 height 25
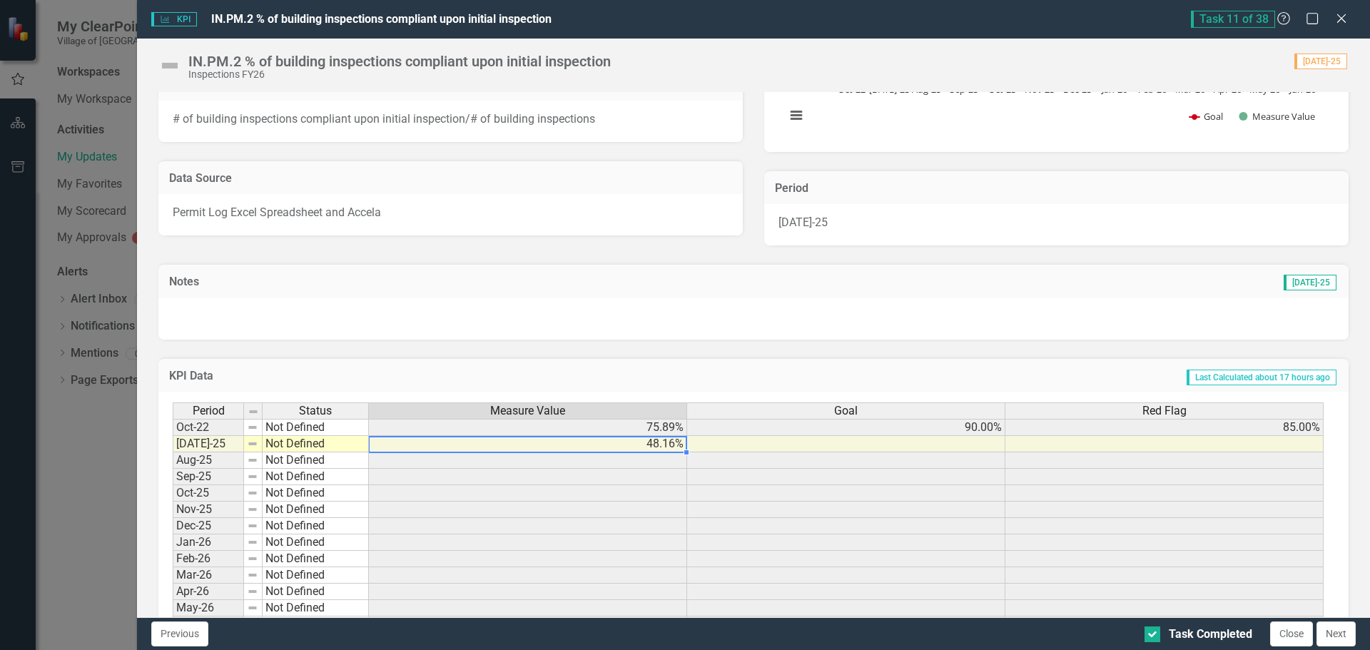
click at [617, 445] on td "48.16%" at bounding box center [528, 444] width 318 height 16
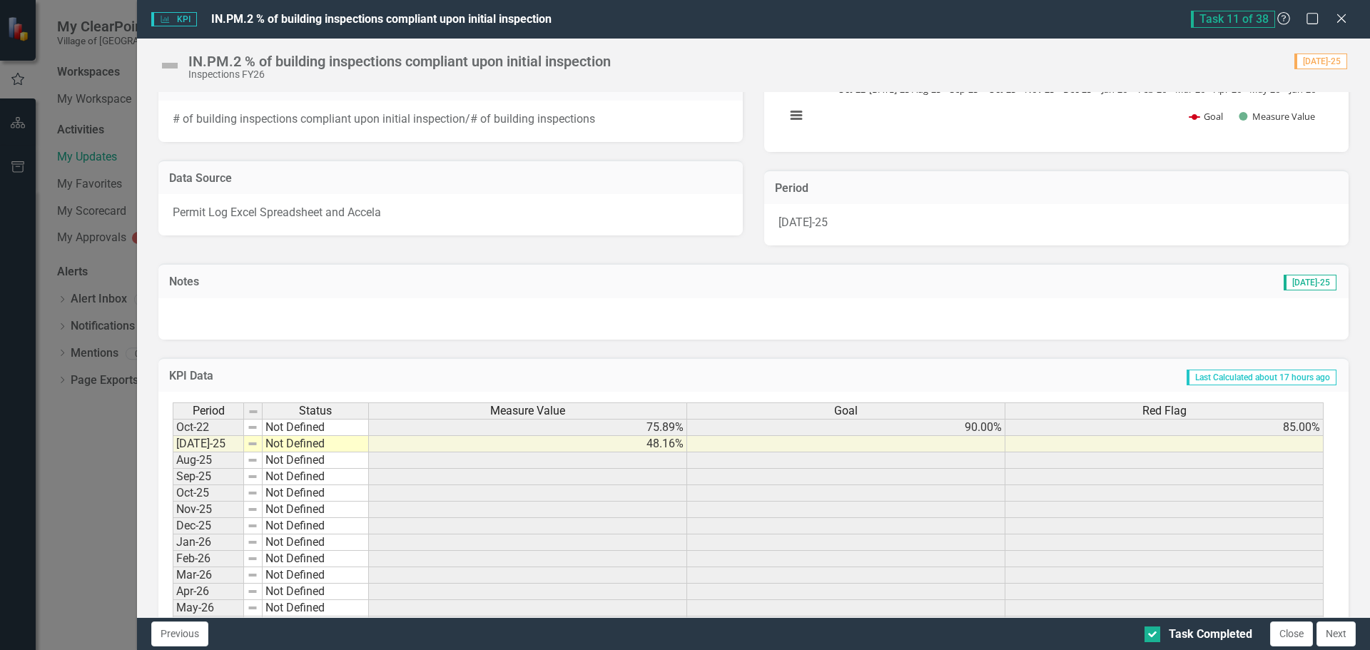
click at [1341, 631] on button "Next" at bounding box center [1336, 634] width 39 height 25
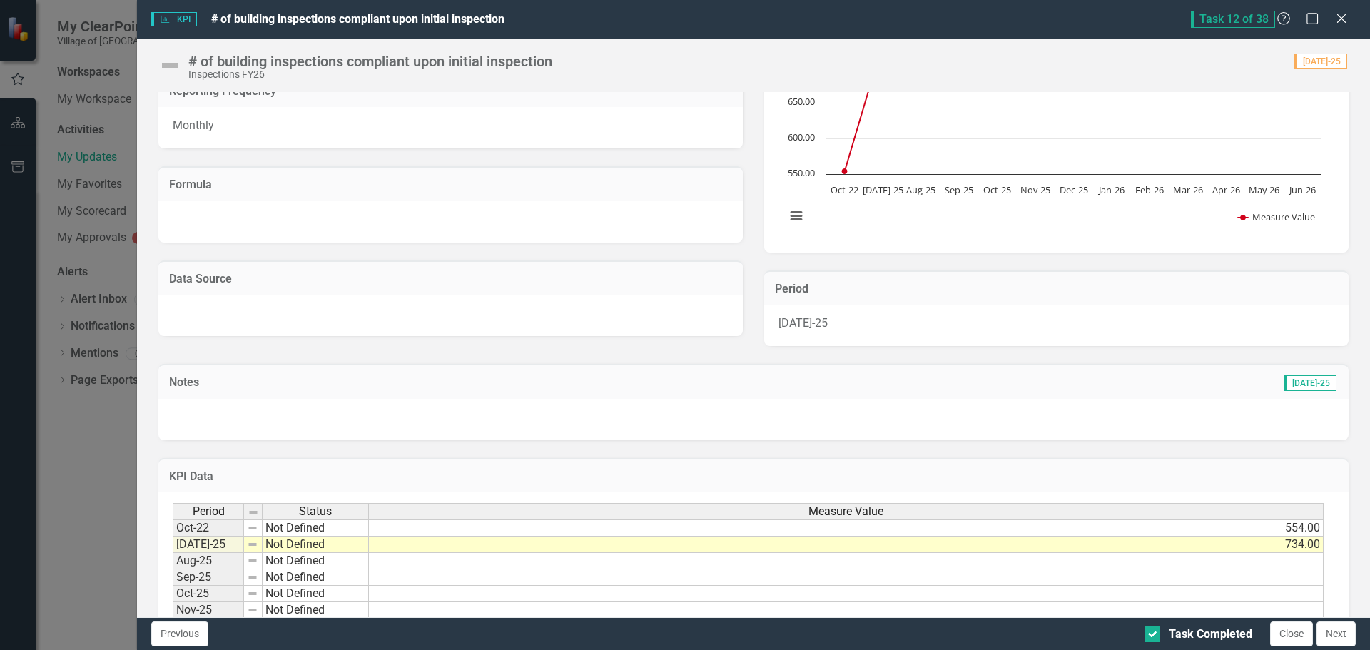
scroll to position [265, 0]
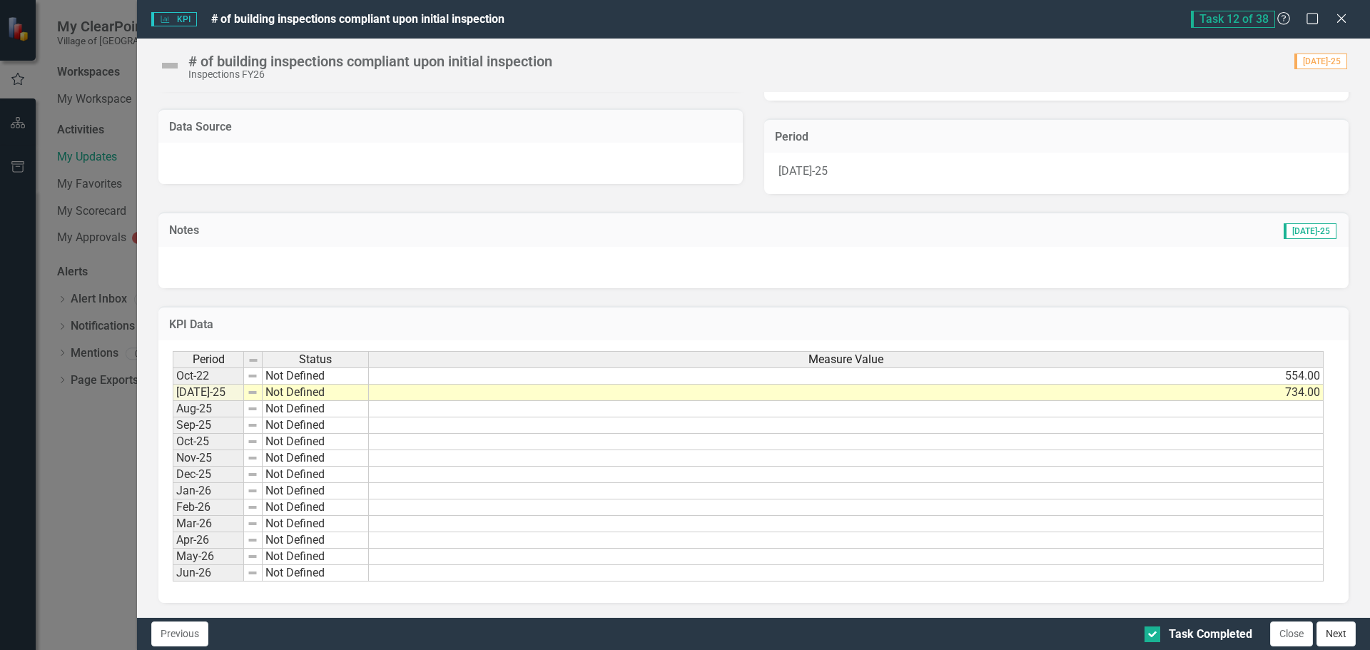
click at [1322, 633] on button "Next" at bounding box center [1336, 634] width 39 height 25
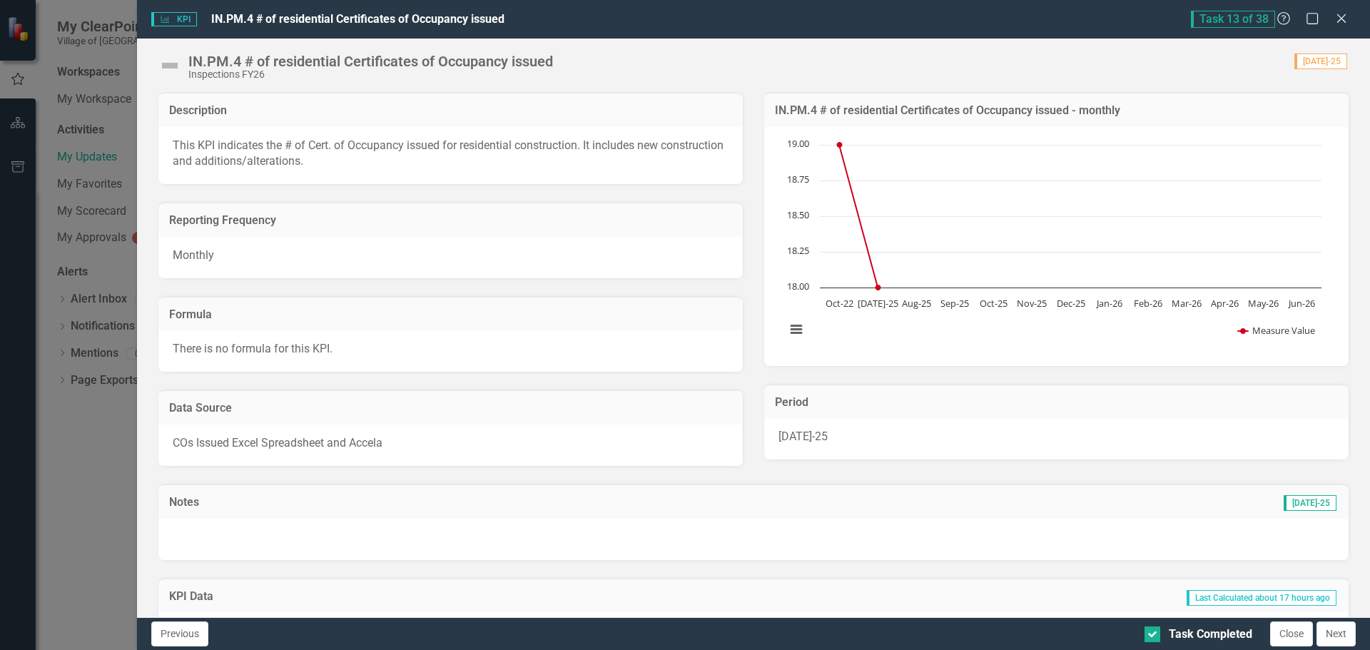
scroll to position [214, 0]
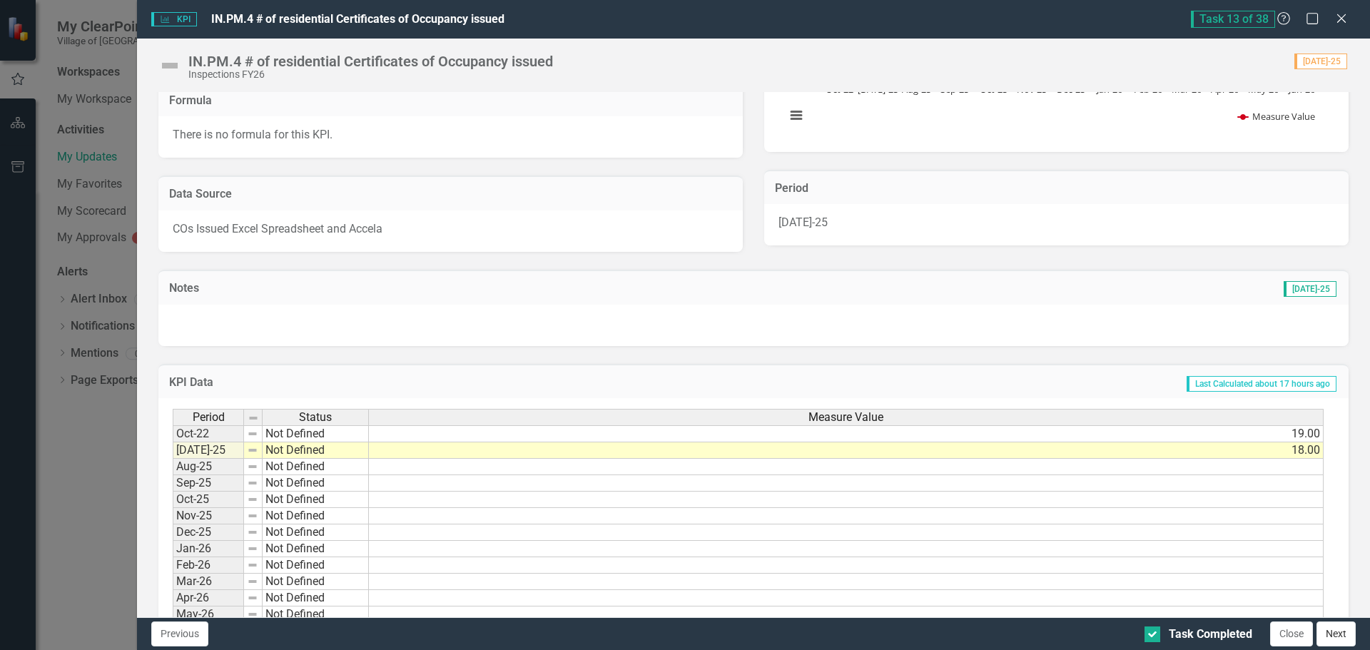
click at [1335, 630] on button "Next" at bounding box center [1336, 634] width 39 height 25
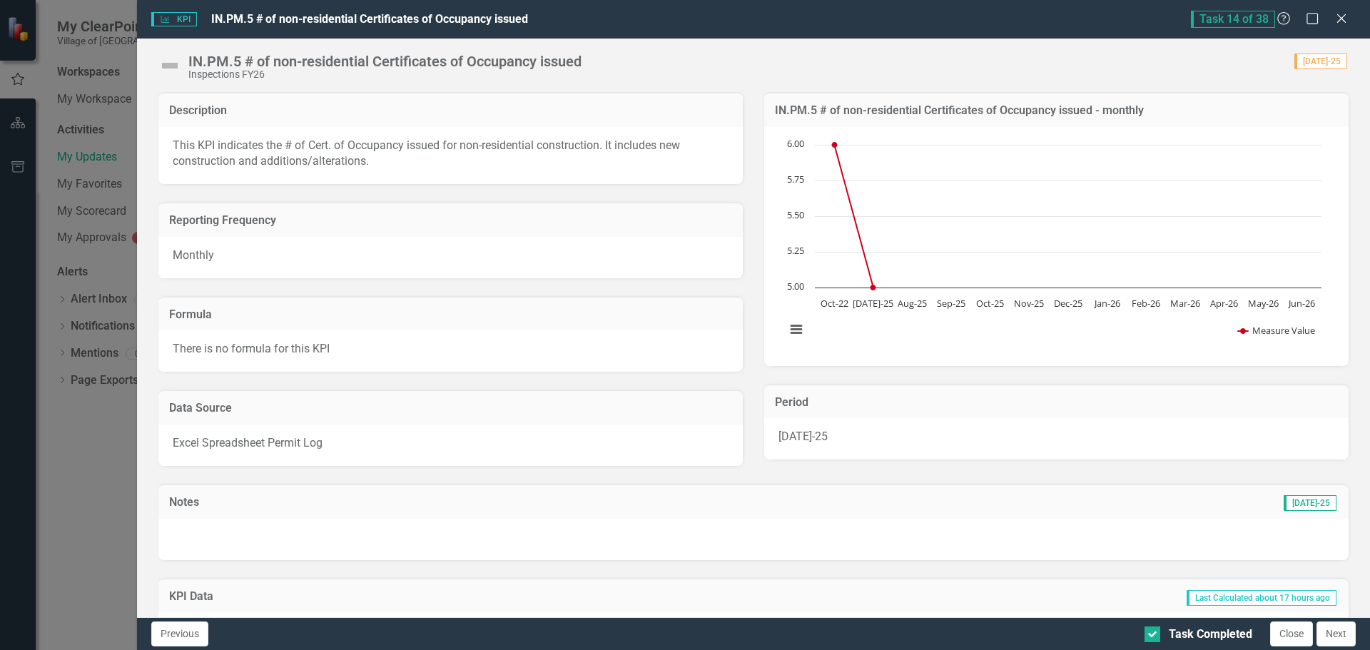
click at [1335, 632] on button "Next" at bounding box center [1336, 634] width 39 height 25
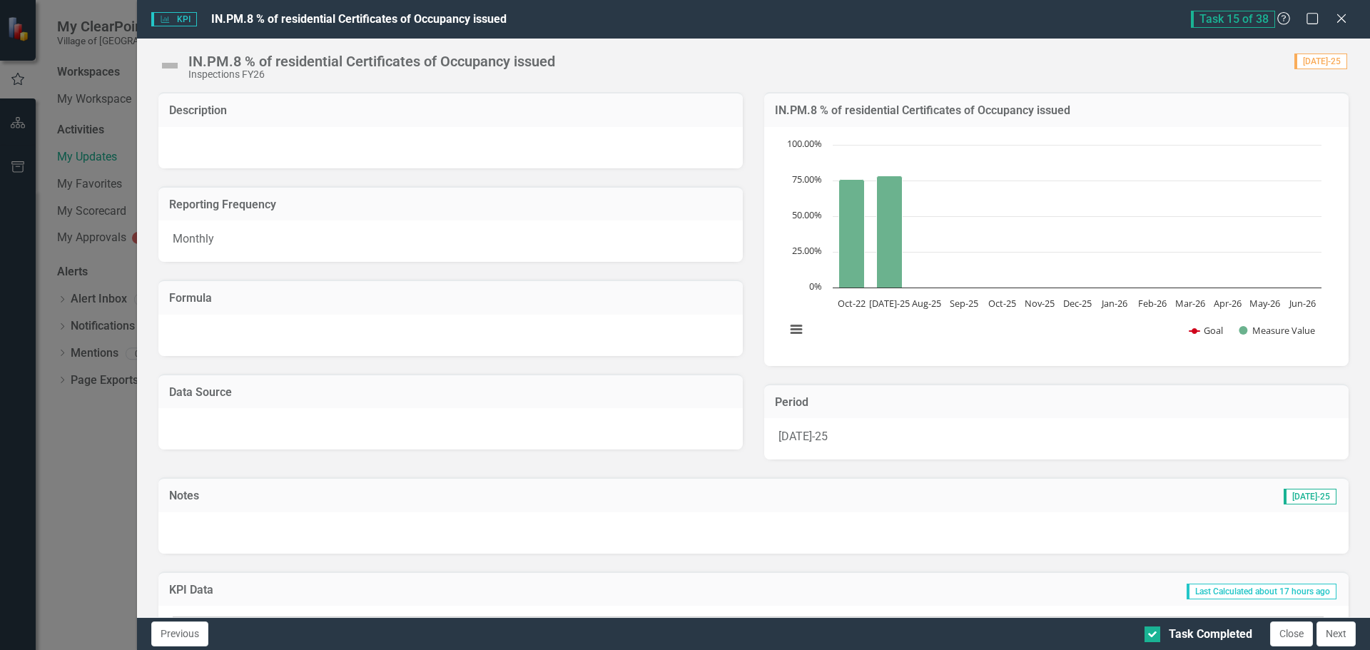
click at [1335, 632] on button "Next" at bounding box center [1336, 634] width 39 height 25
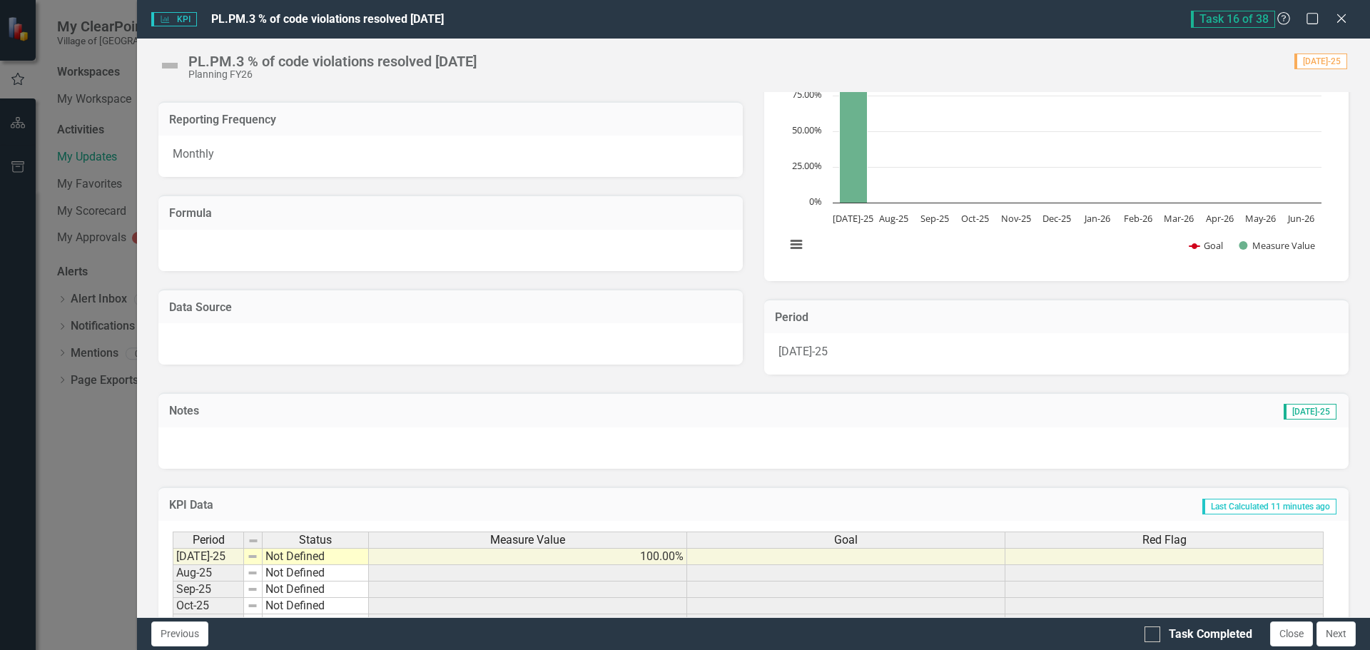
scroll to position [249, 0]
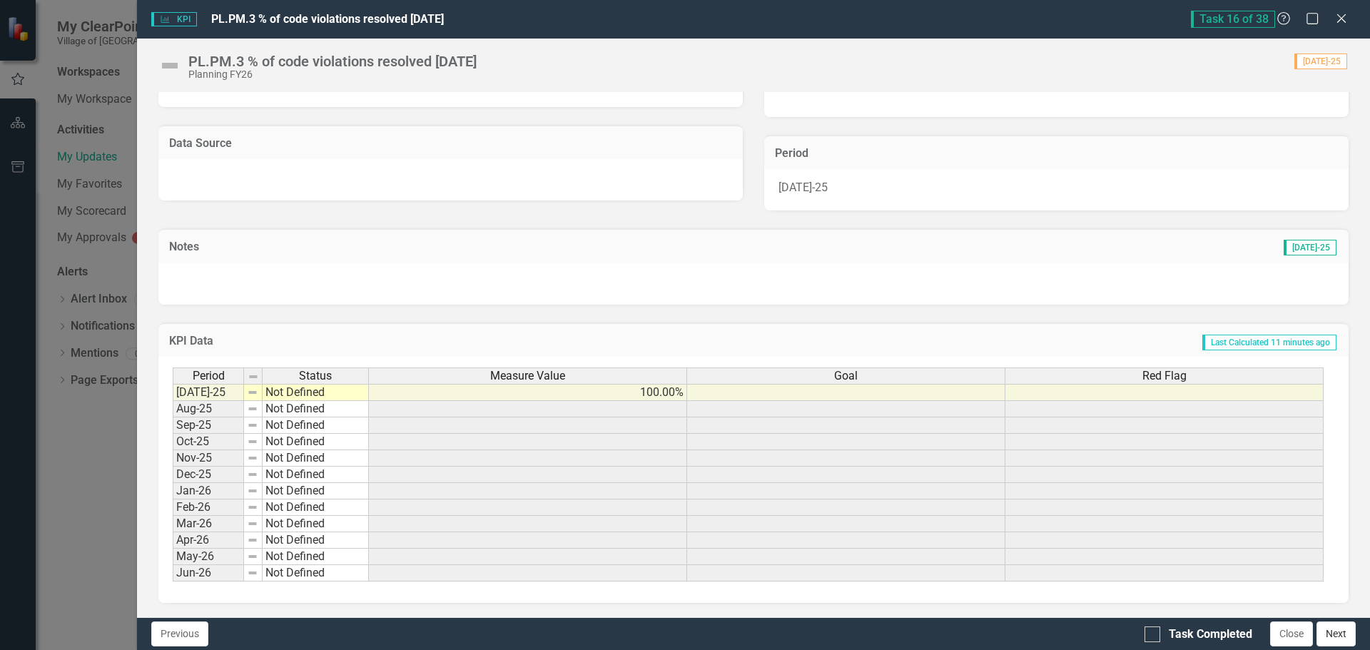
click at [1339, 639] on button "Next" at bounding box center [1336, 634] width 39 height 25
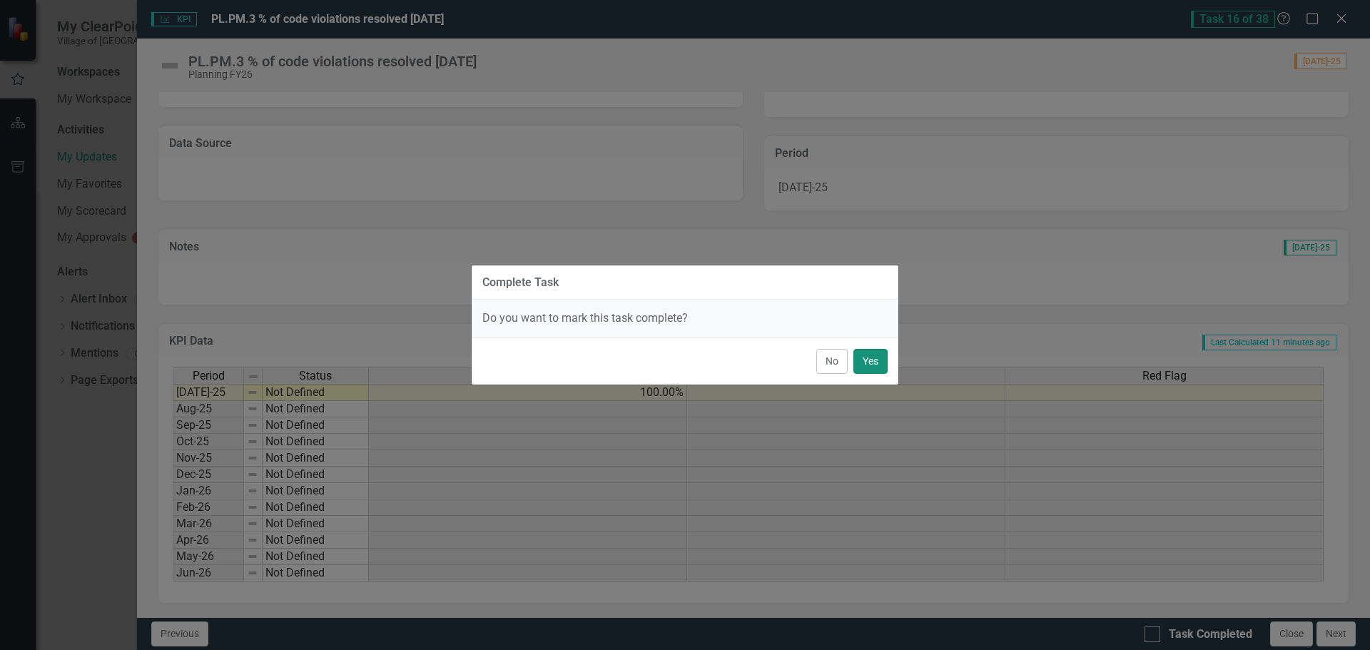
click at [869, 358] on button "Yes" at bounding box center [871, 361] width 34 height 25
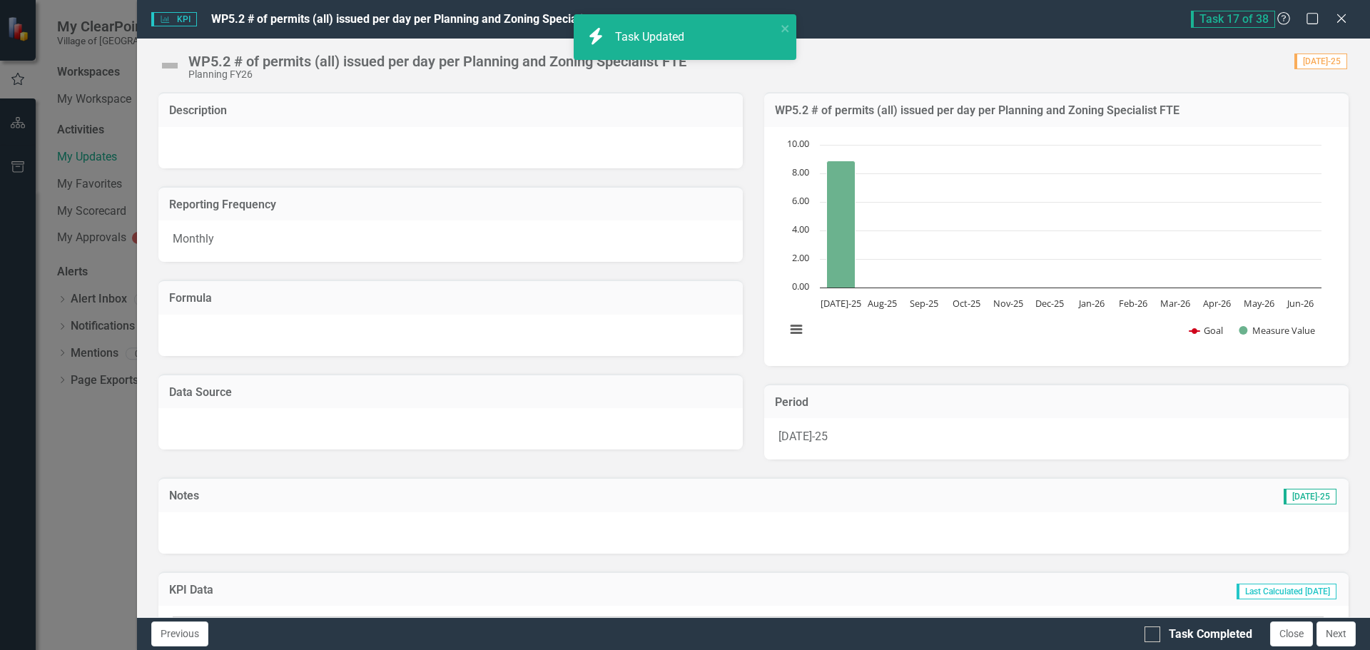
checkbox input "true"
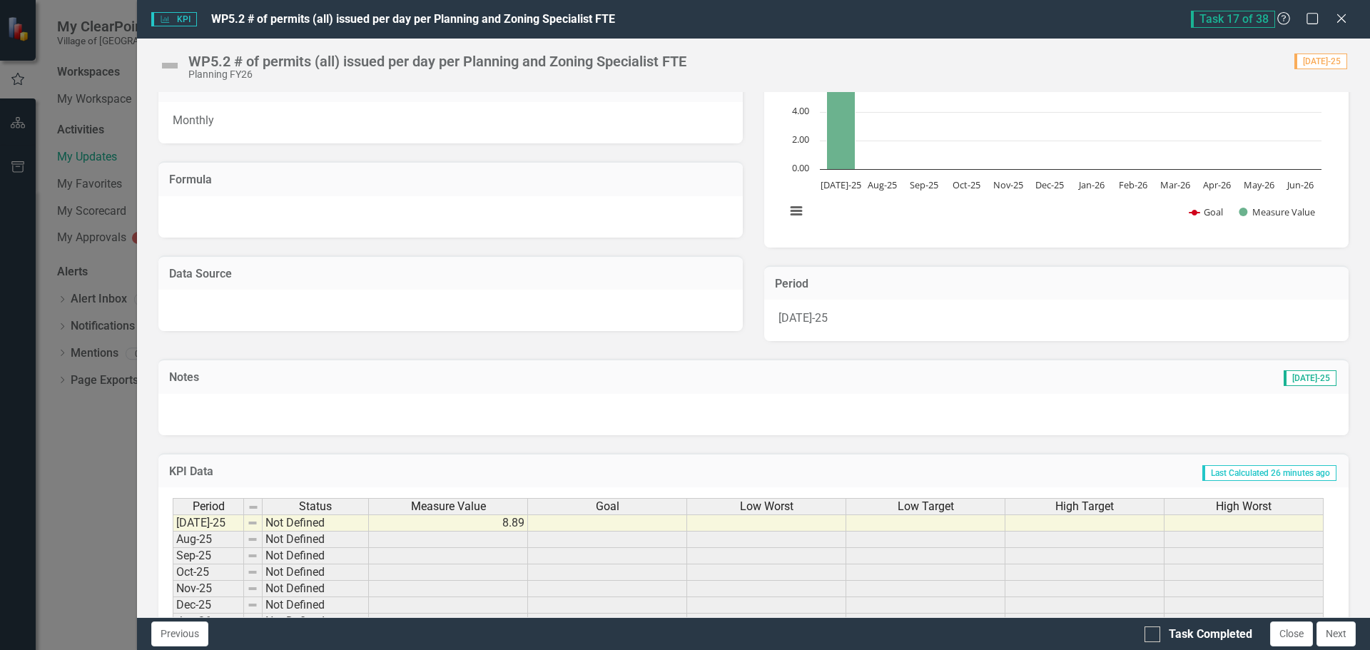
scroll to position [214, 0]
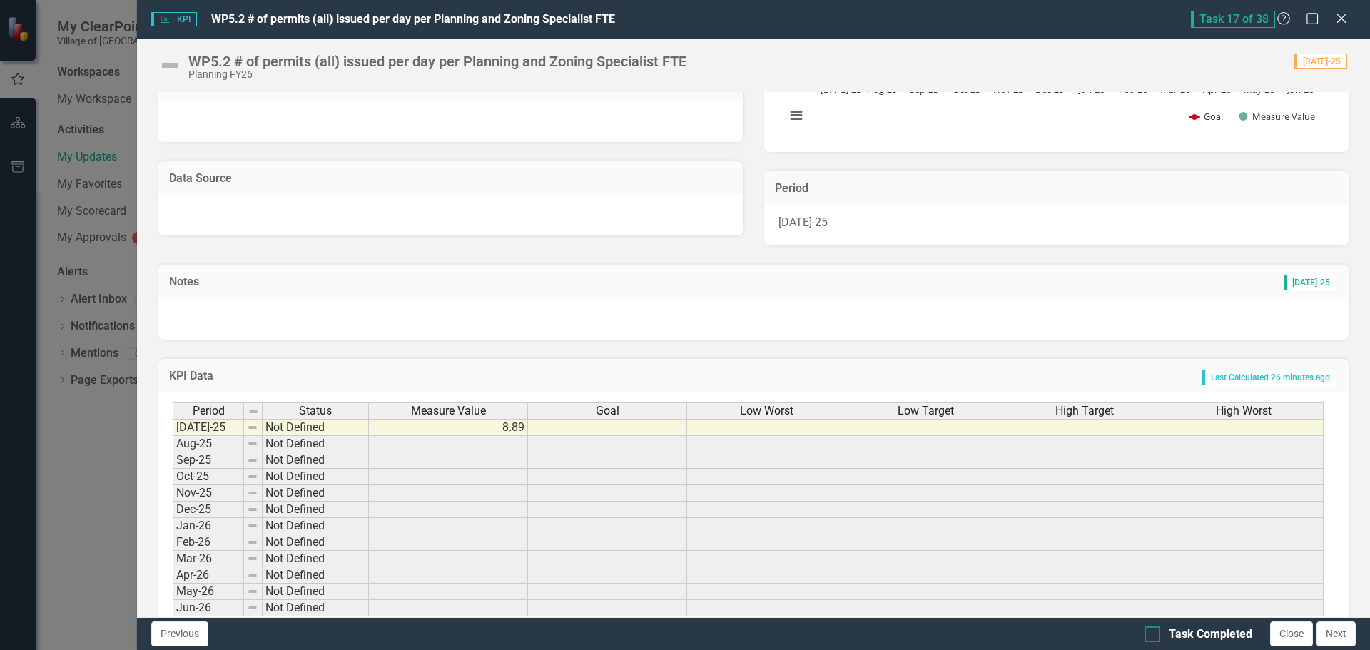
click at [1151, 634] on input "Task Completed" at bounding box center [1149, 631] width 9 height 9
checkbox input "true"
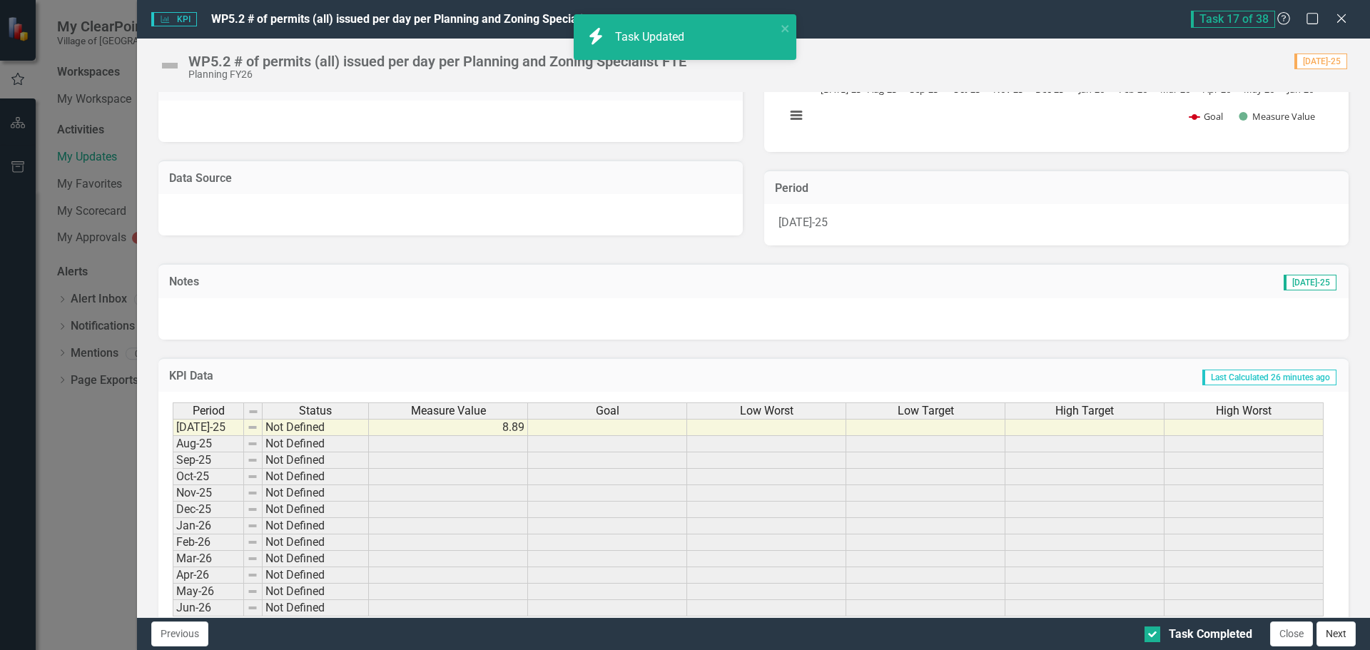
click at [1324, 637] on button "Next" at bounding box center [1336, 634] width 39 height 25
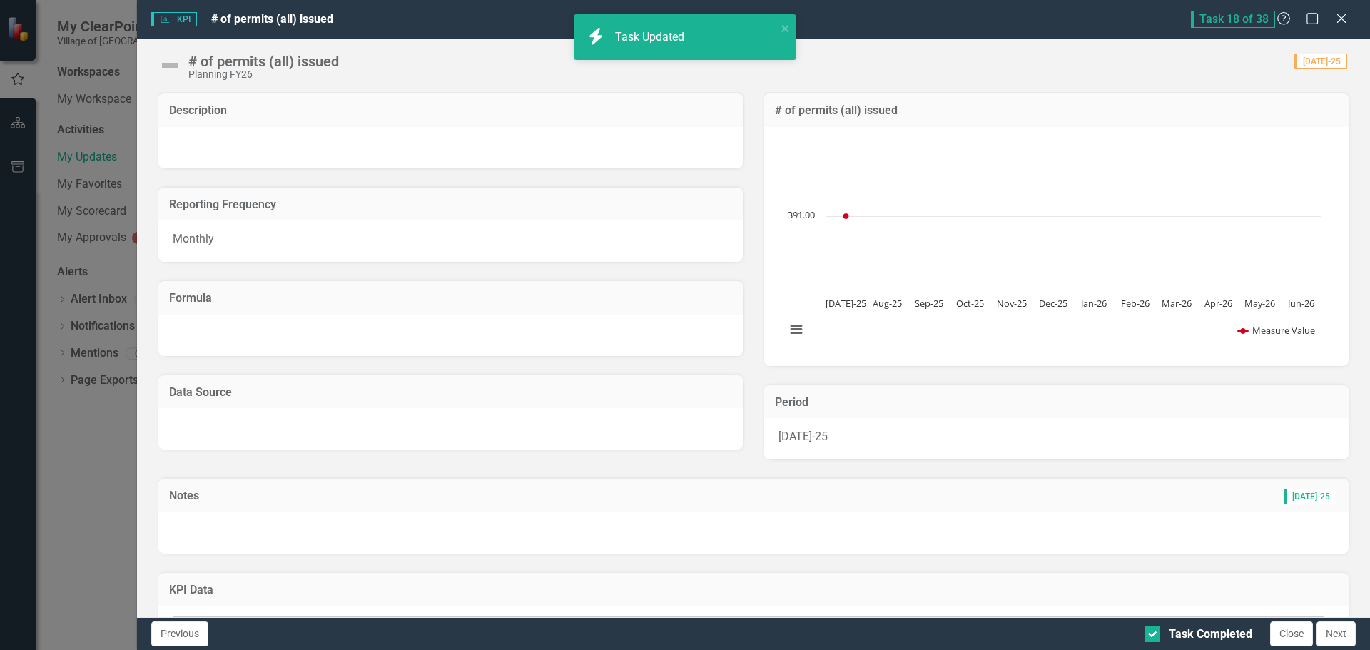
checkbox input "true"
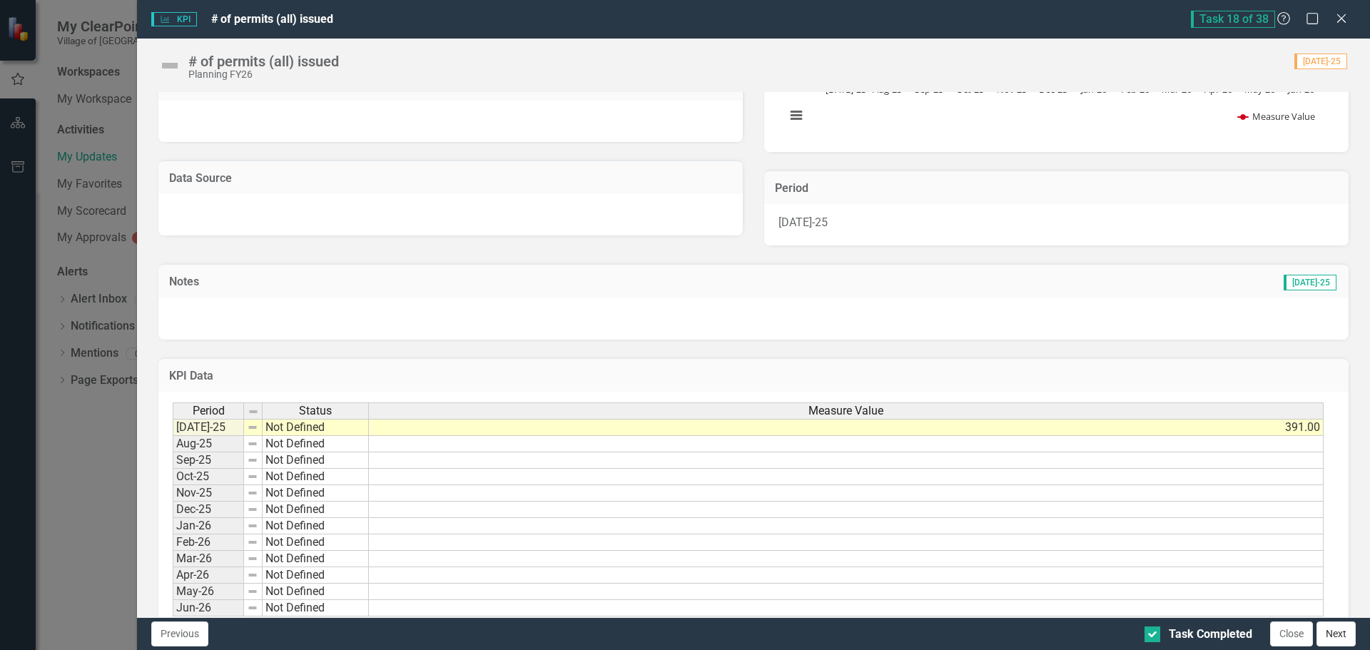
click at [1352, 631] on button "Next" at bounding box center [1336, 634] width 39 height 25
click at [1346, 630] on button "Next" at bounding box center [1336, 634] width 39 height 25
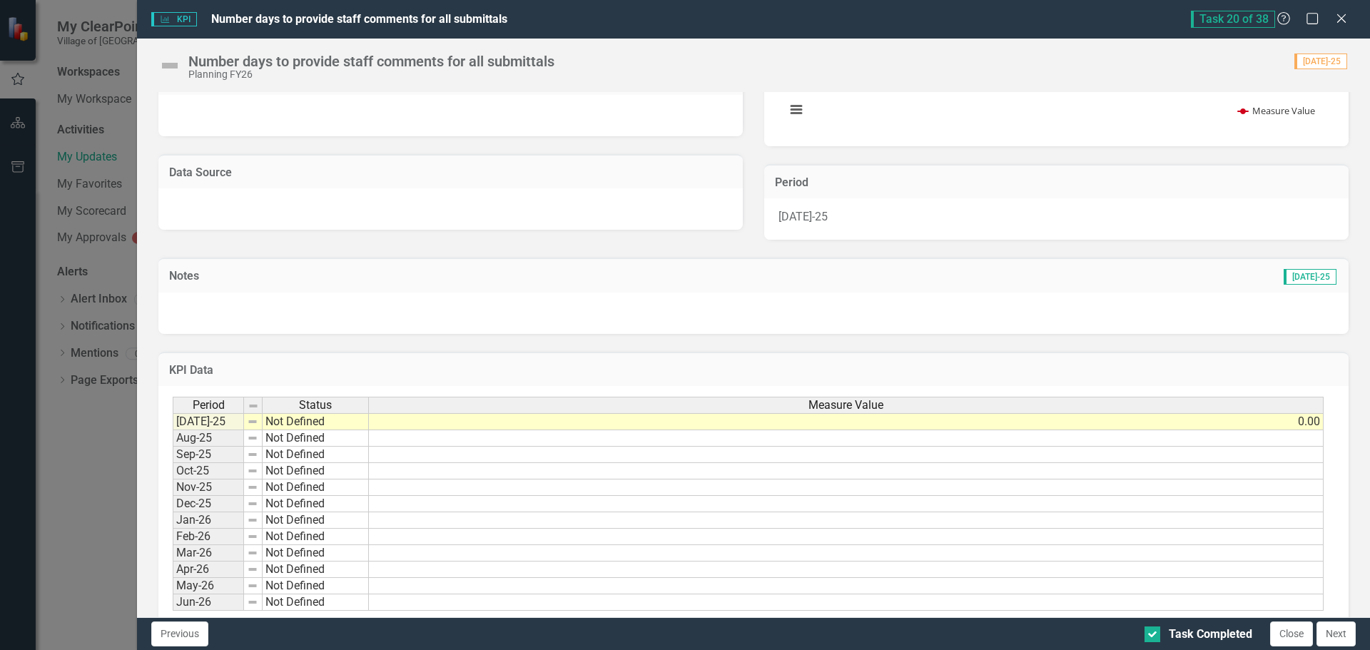
scroll to position [249, 0]
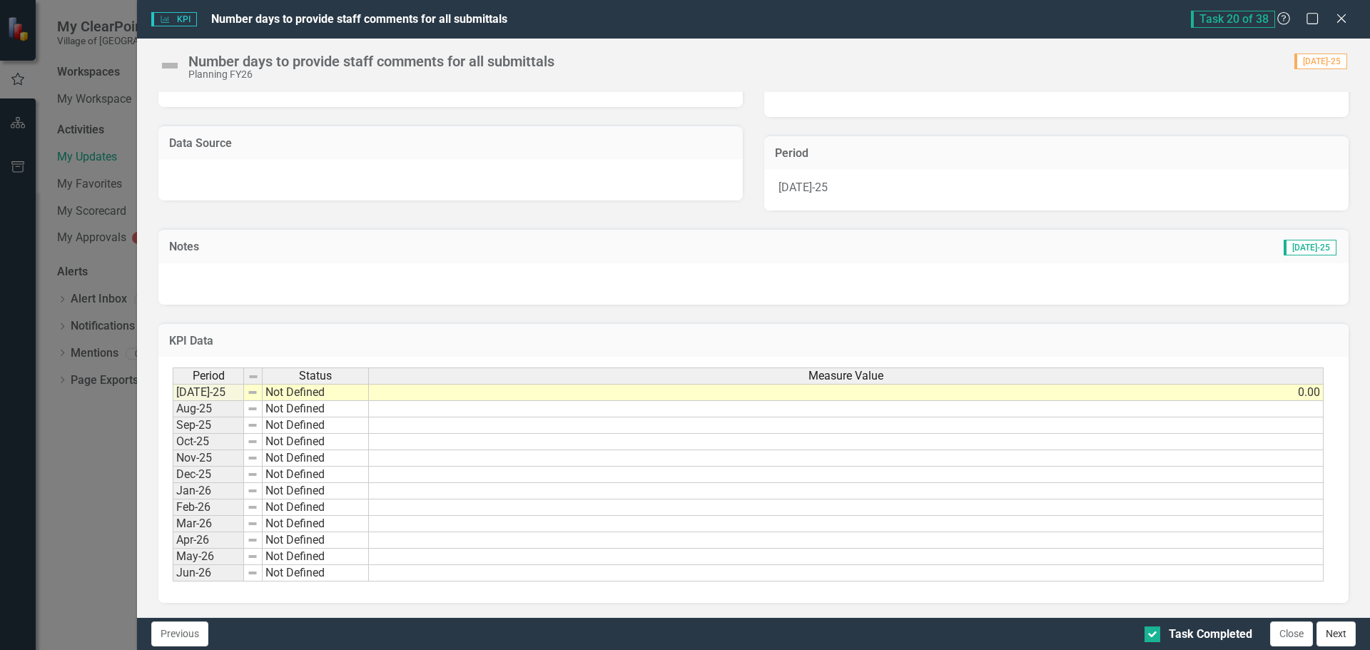
click at [1337, 634] on button "Next" at bounding box center [1336, 634] width 39 height 25
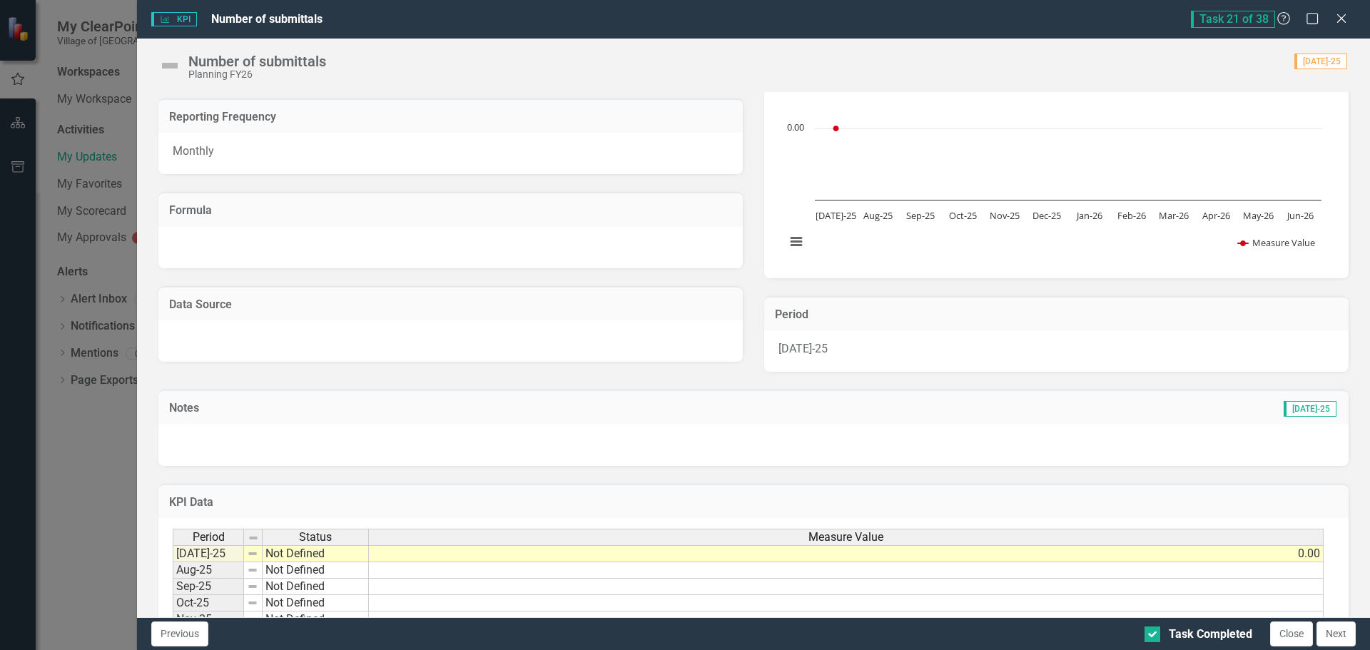
scroll to position [214, 0]
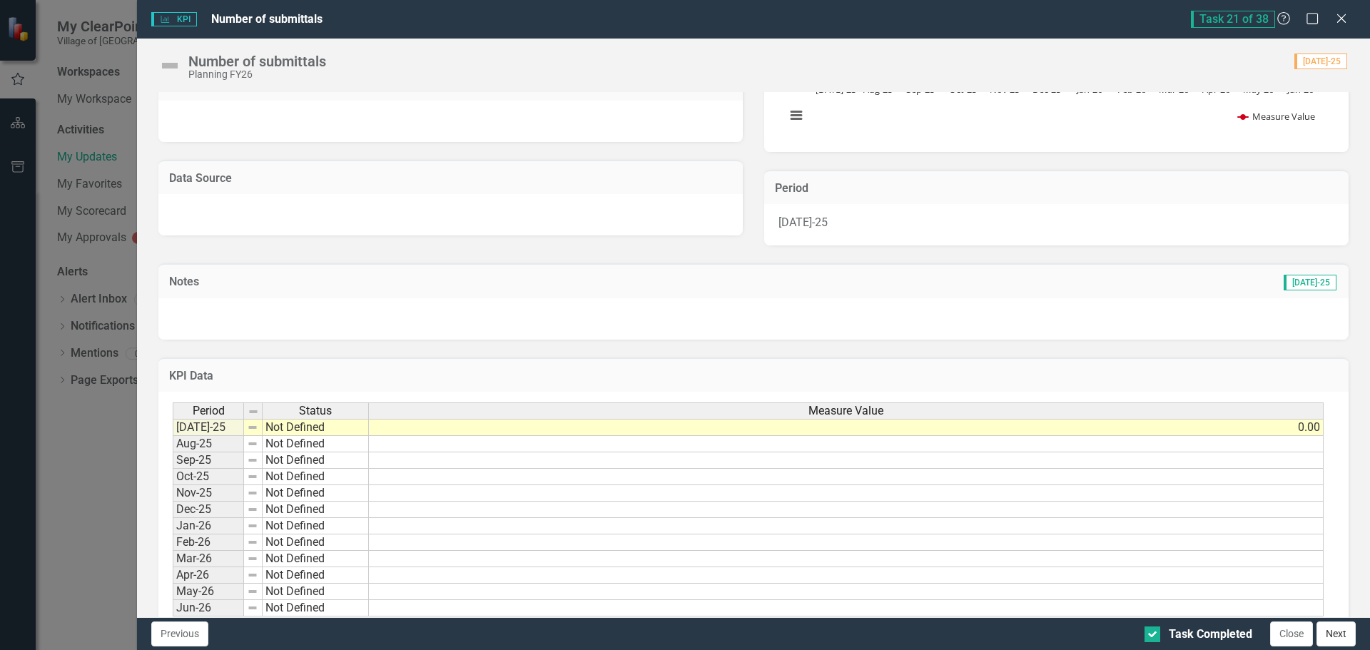
click at [1335, 631] on button "Next" at bounding box center [1336, 634] width 39 height 25
click at [1348, 637] on button "Next" at bounding box center [1336, 634] width 39 height 25
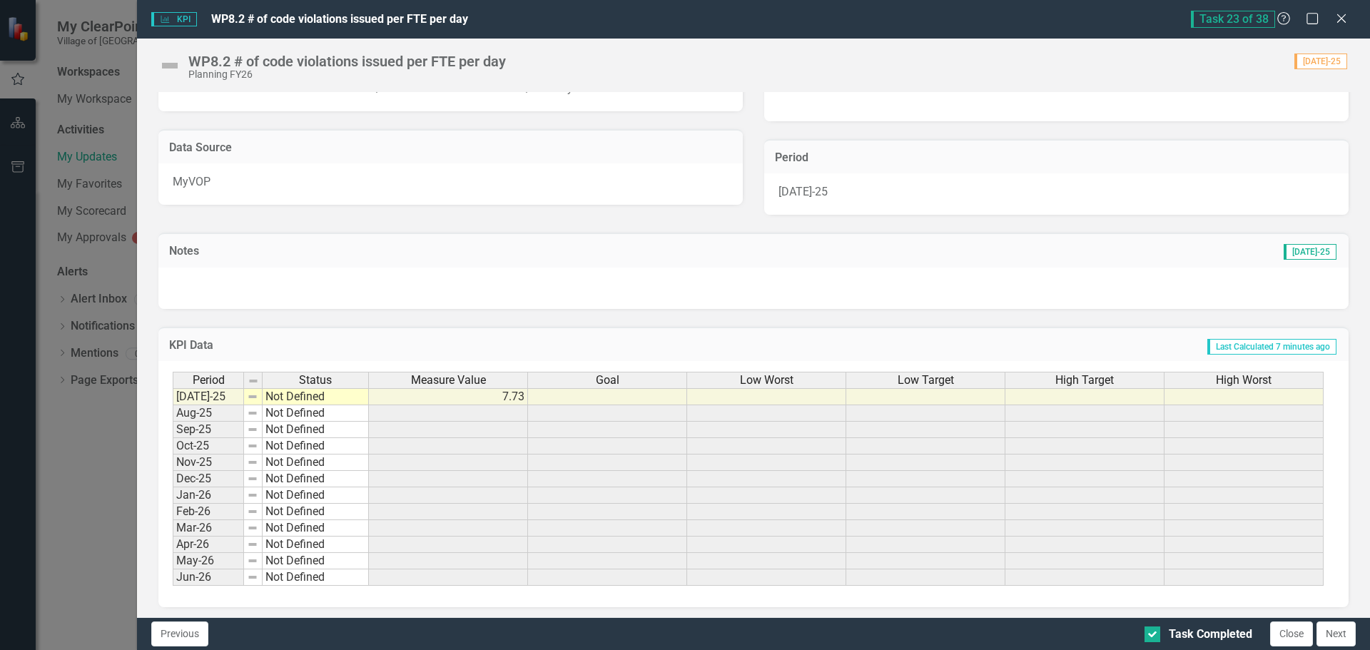
scroll to position [249, 0]
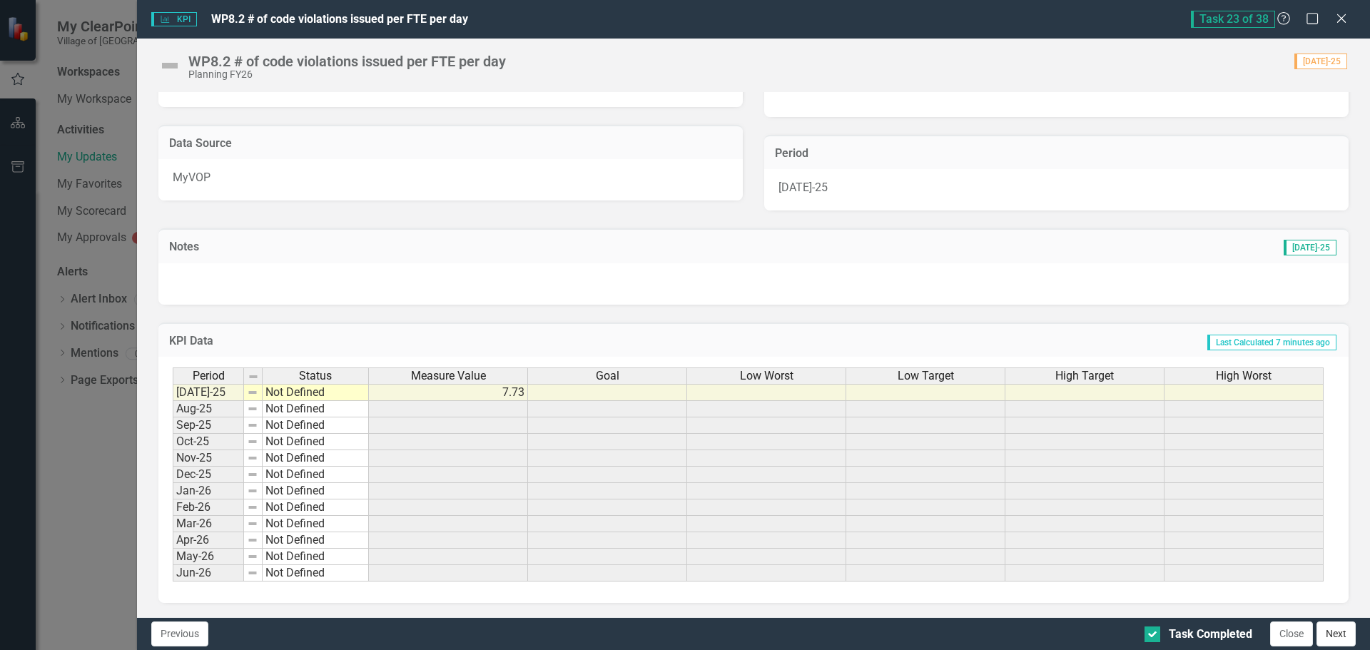
click at [1344, 632] on button "Next" at bounding box center [1336, 634] width 39 height 25
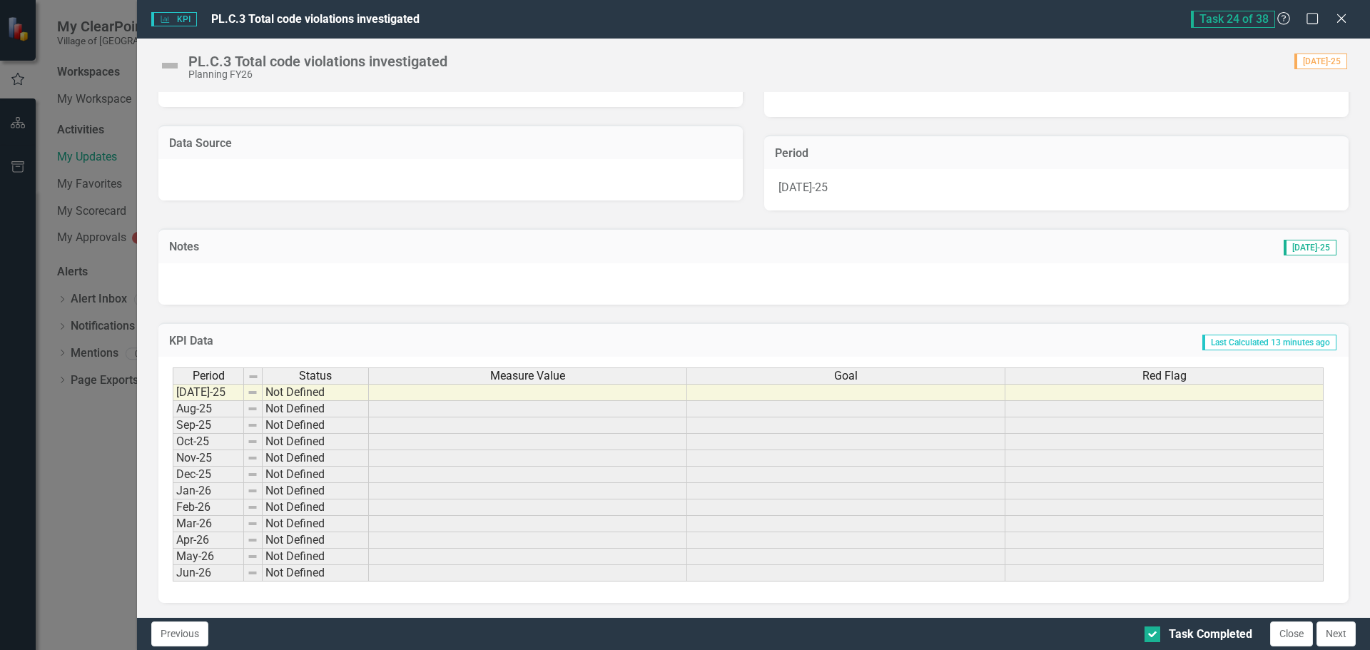
click at [530, 395] on td at bounding box center [528, 392] width 318 height 17
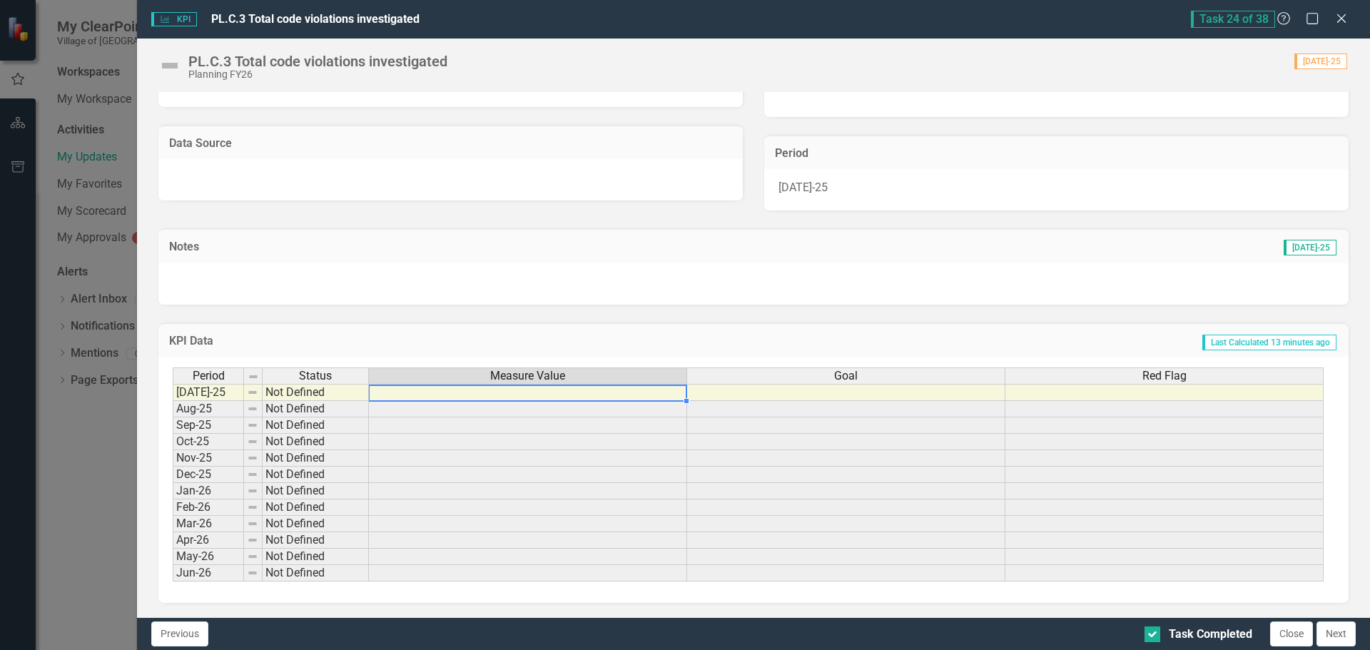
click at [477, 390] on td at bounding box center [528, 392] width 318 height 17
click at [500, 409] on td at bounding box center [528, 409] width 318 height 16
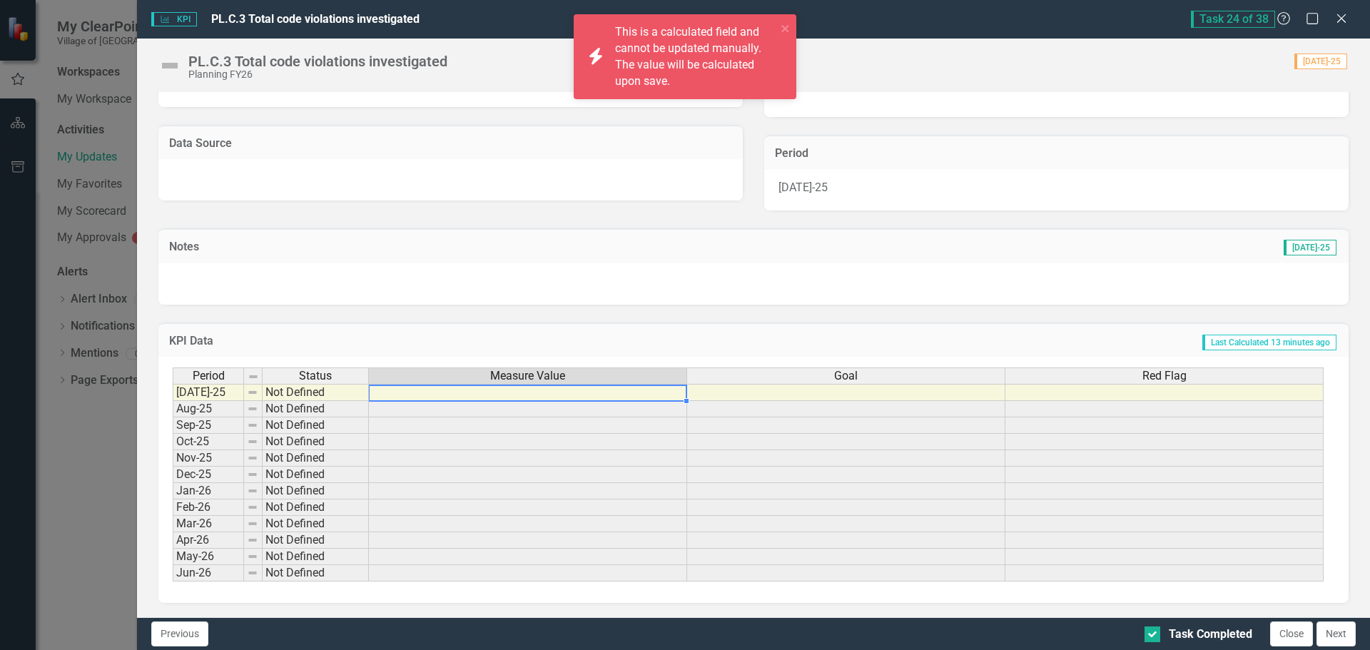
click at [502, 398] on td at bounding box center [528, 392] width 318 height 17
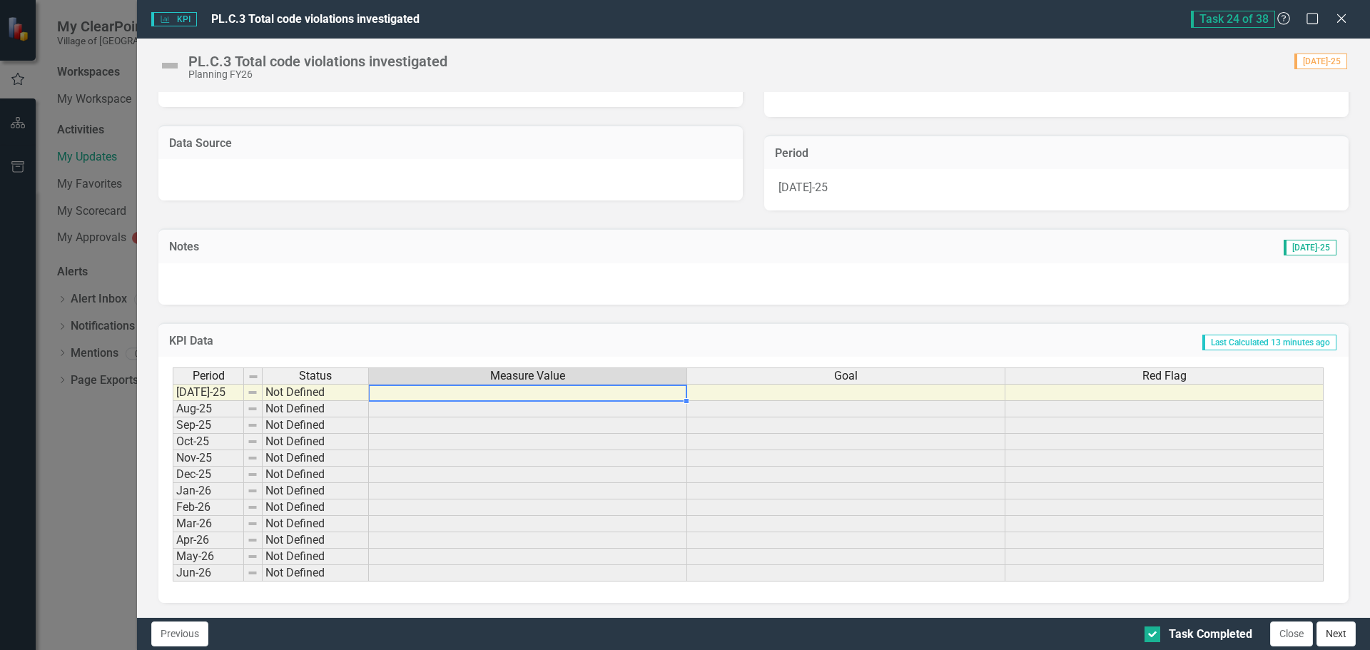
click at [1339, 629] on button "Next" at bounding box center [1336, 634] width 39 height 25
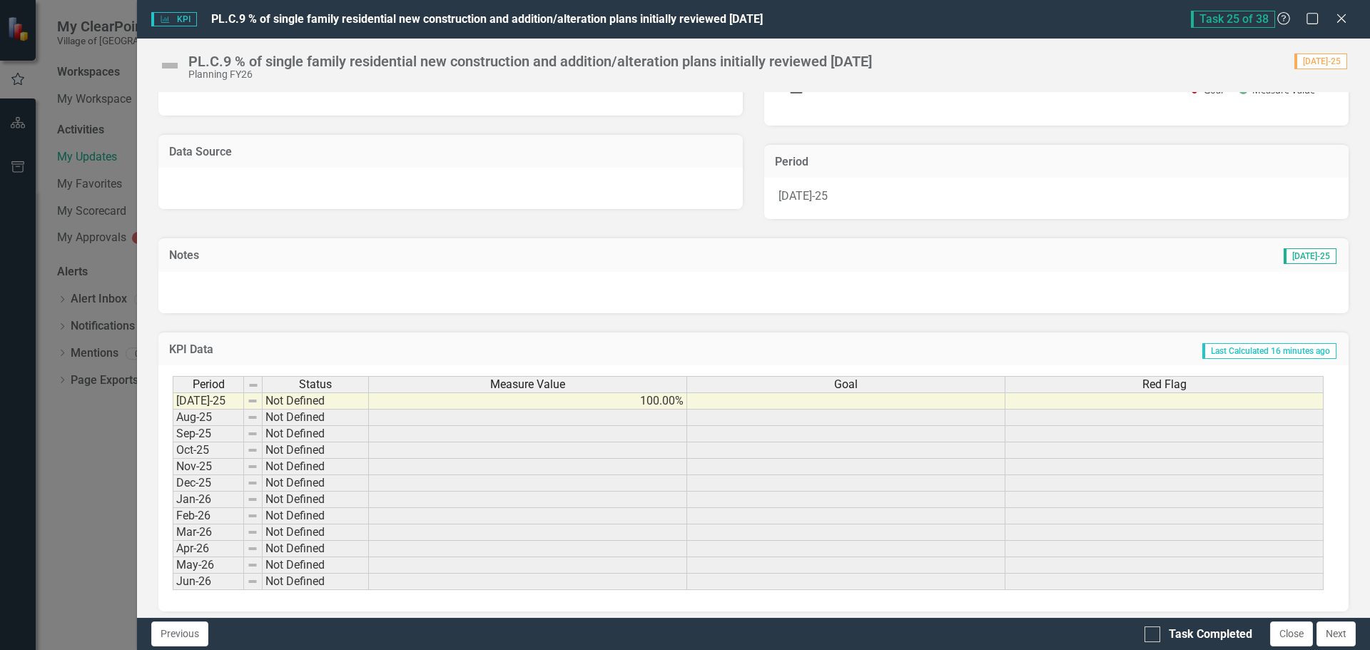
scroll to position [262, 0]
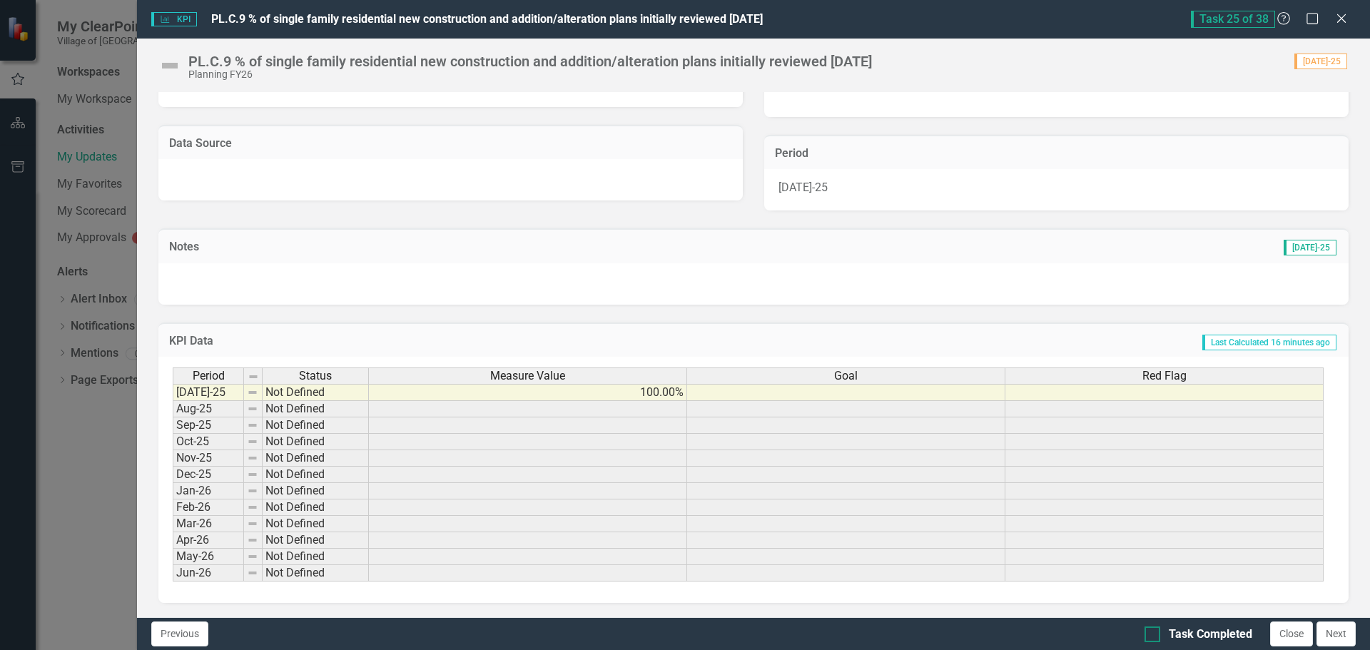
click at [1146, 632] on input "Task Completed" at bounding box center [1149, 631] width 9 height 9
checkbox input "true"
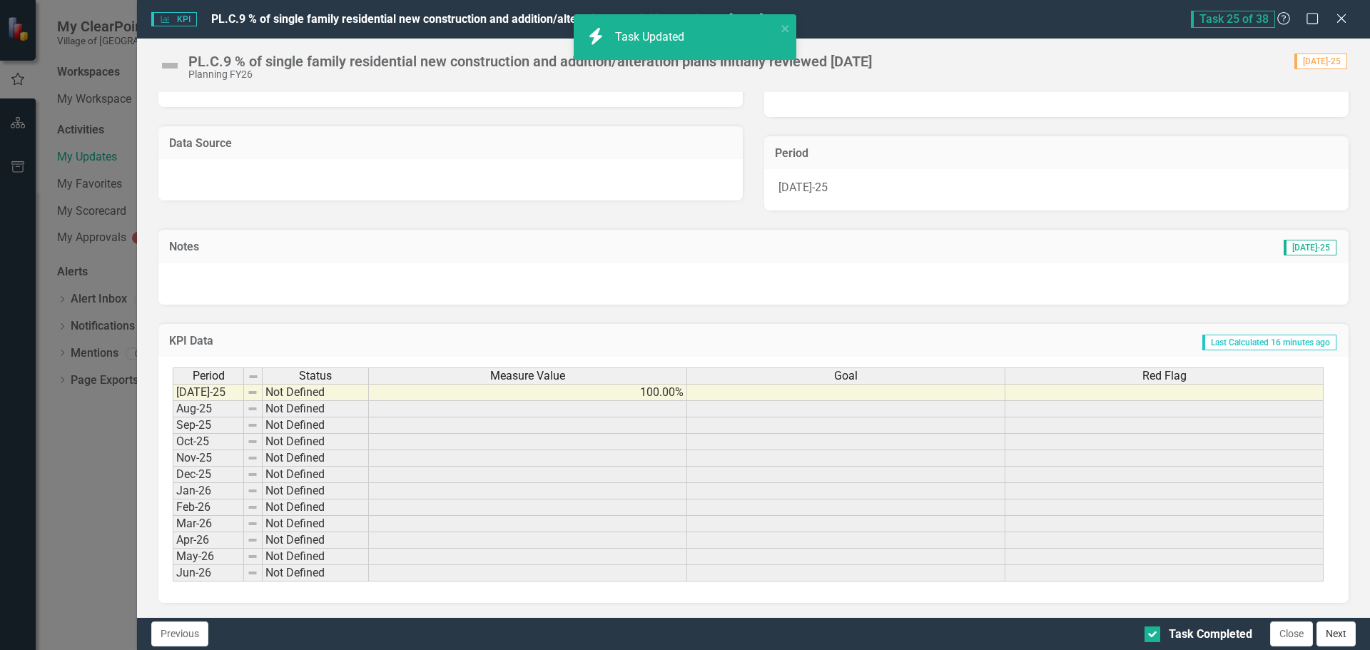
click at [1342, 634] on button "Next" at bounding box center [1336, 634] width 39 height 25
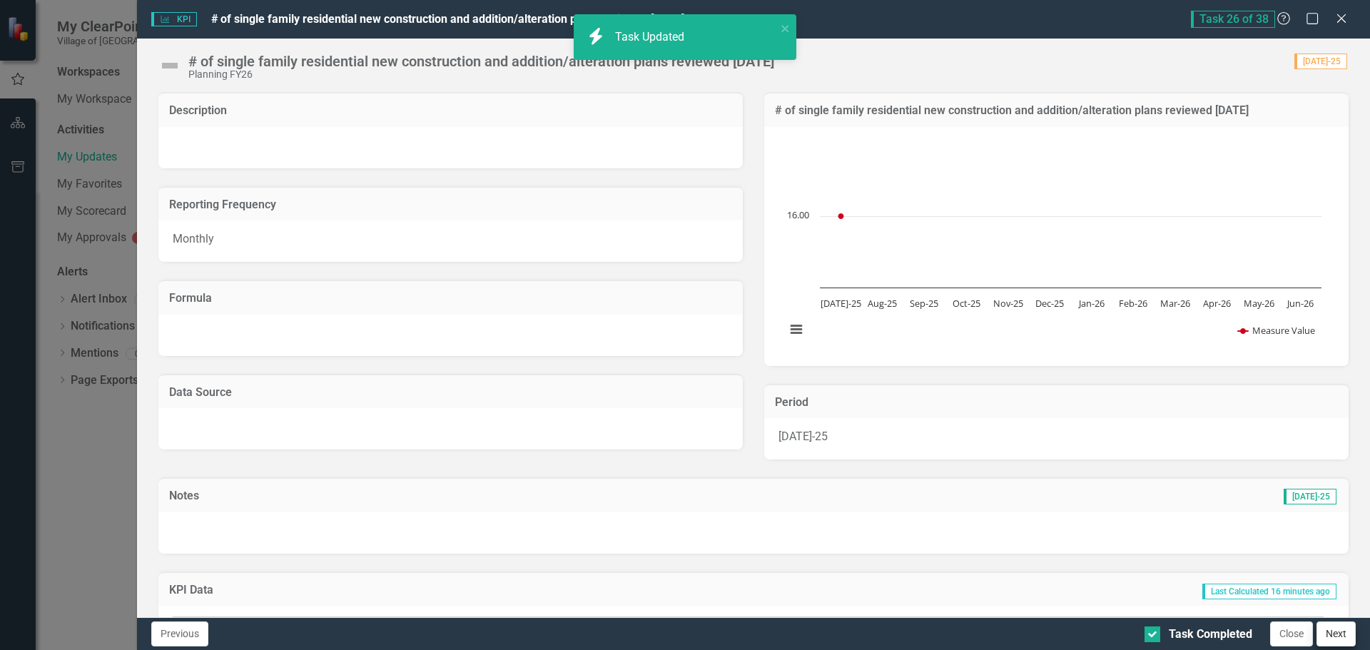
checkbox input "true"
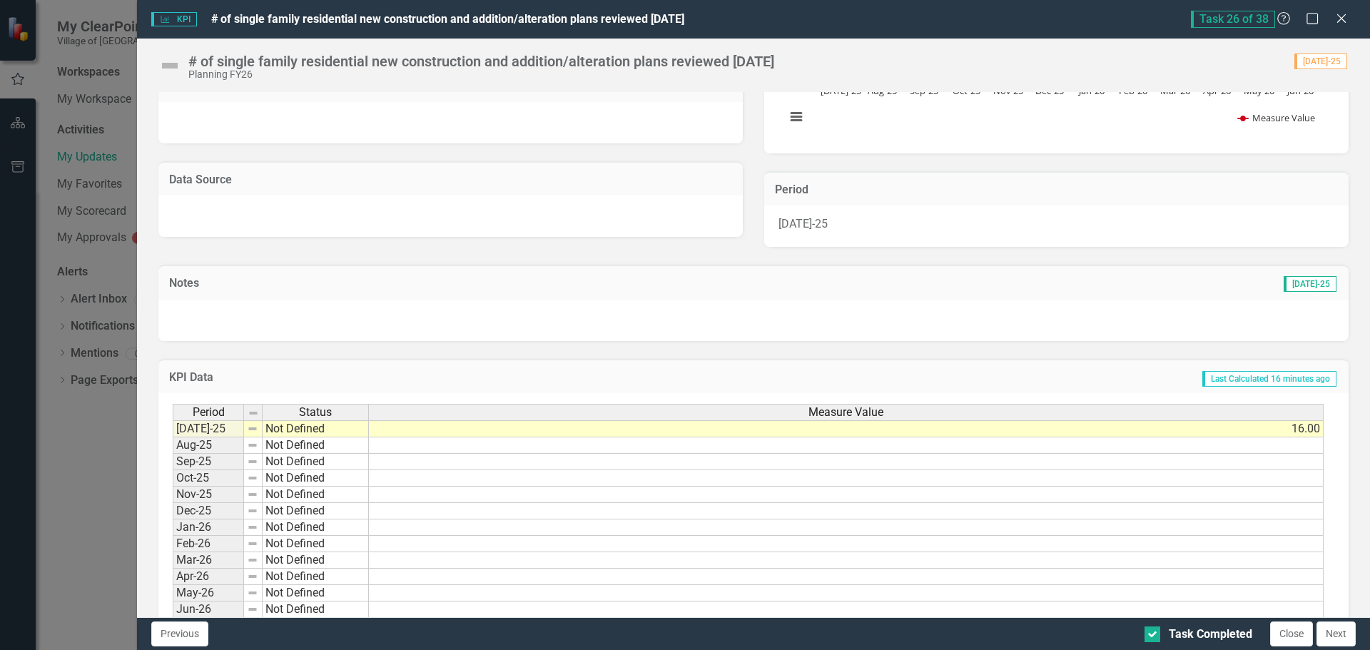
scroll to position [214, 0]
click at [1340, 633] on button "Next" at bounding box center [1336, 634] width 39 height 25
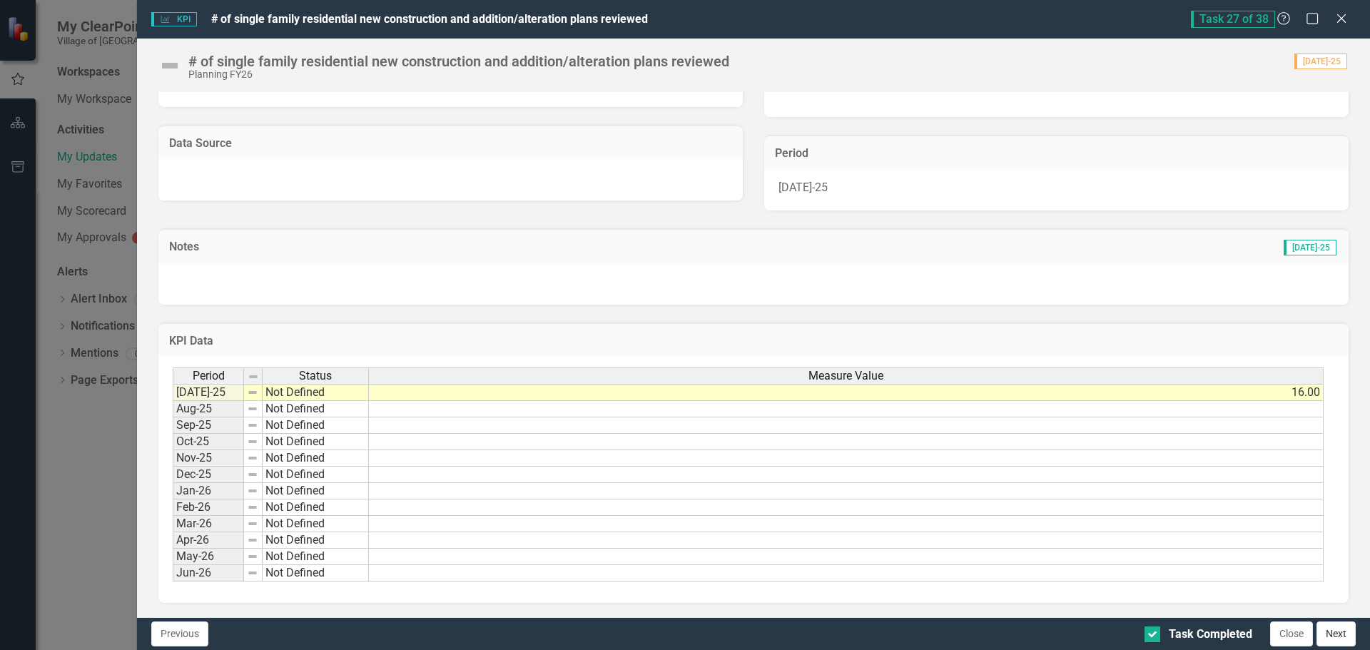
click at [1345, 632] on button "Next" at bounding box center [1336, 634] width 39 height 25
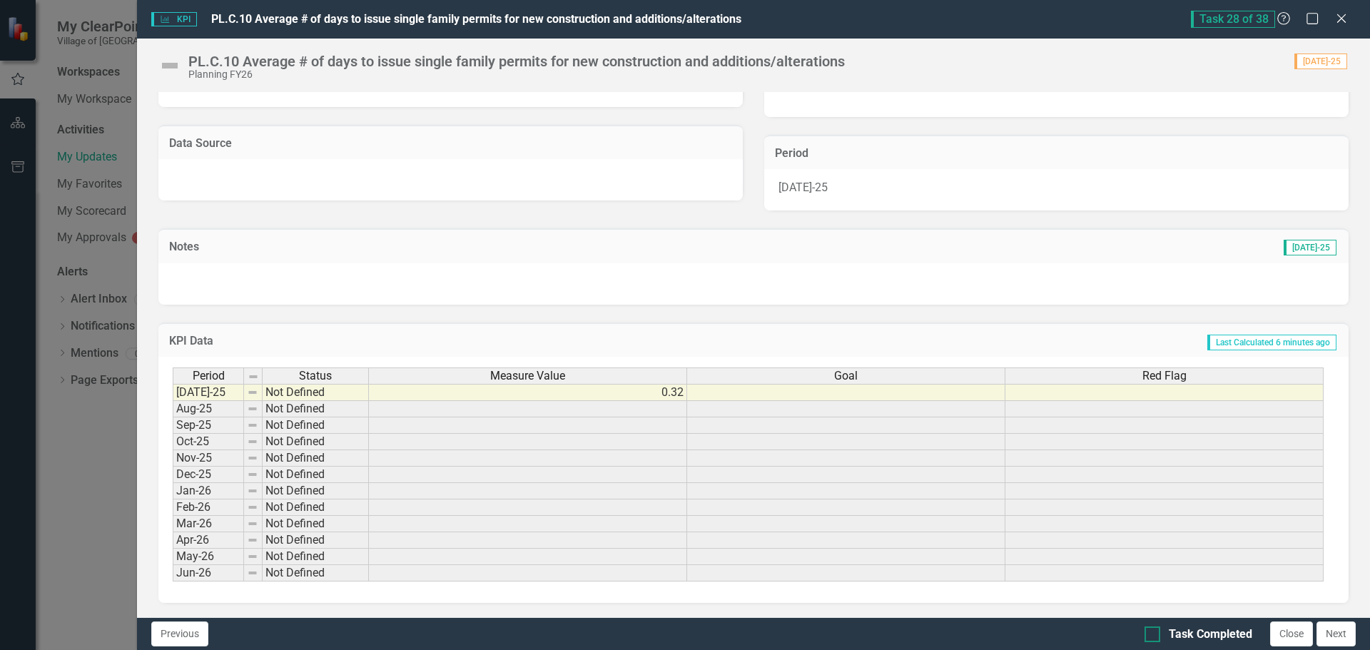
click at [1148, 637] on div at bounding box center [1153, 635] width 16 height 16
click at [1148, 636] on input "Task Completed" at bounding box center [1149, 631] width 9 height 9
click at [575, 394] on td "0.32" at bounding box center [528, 392] width 318 height 17
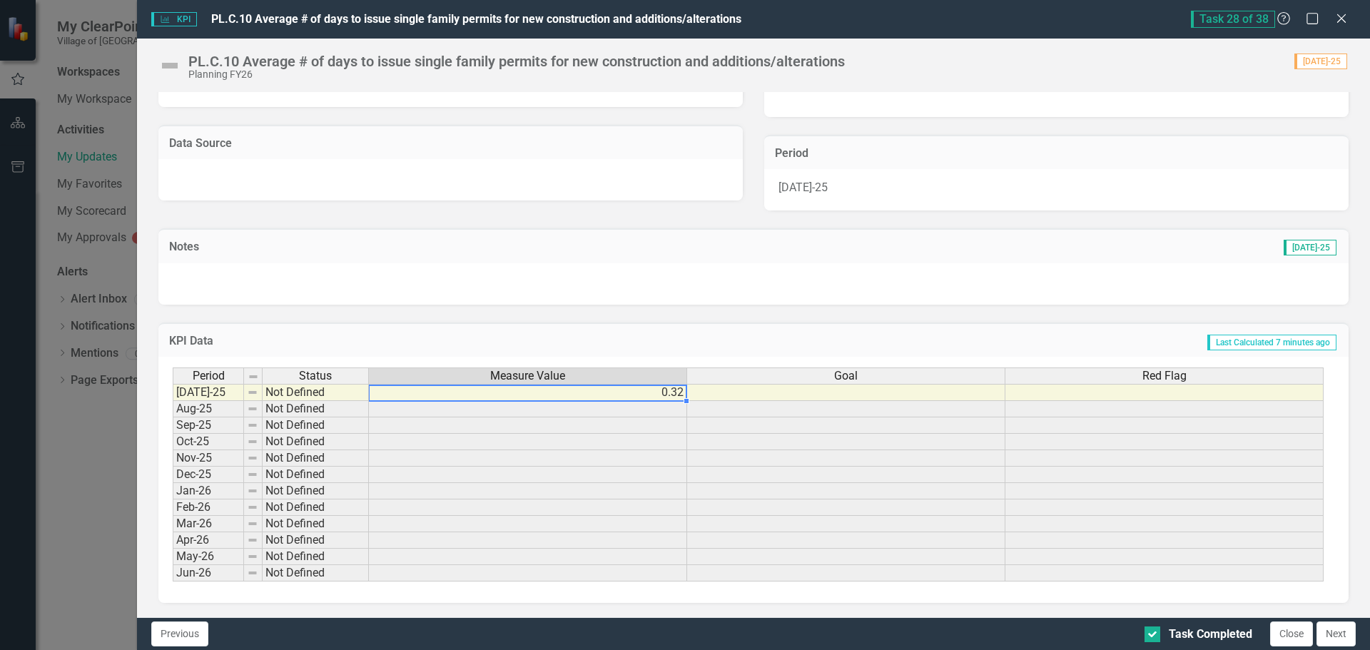
click at [679, 388] on td "0.32" at bounding box center [528, 392] width 318 height 17
drag, startPoint x: 682, startPoint y: 395, endPoint x: 467, endPoint y: 394, distance: 215.5
click at [467, 394] on td "0.32" at bounding box center [528, 392] width 318 height 17
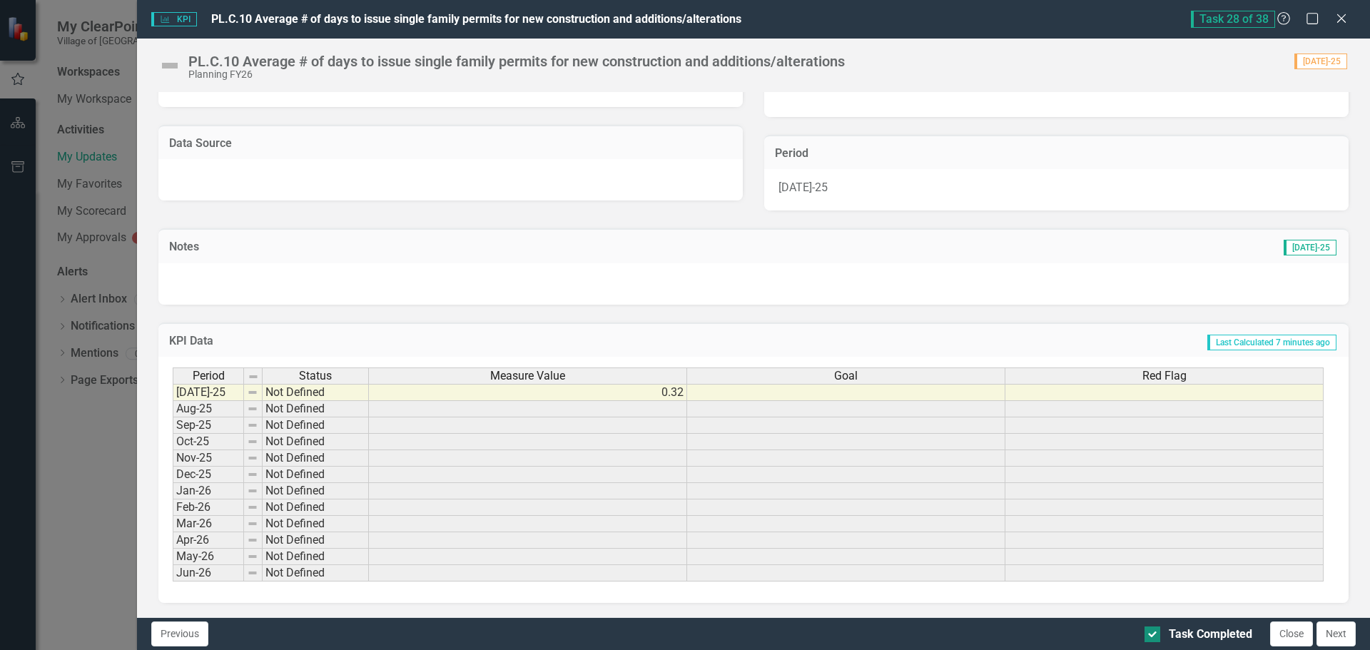
click at [1151, 628] on input "Task Completed" at bounding box center [1149, 631] width 9 height 9
checkbox input "false"
click at [679, 395] on td "0.32" at bounding box center [528, 392] width 318 height 17
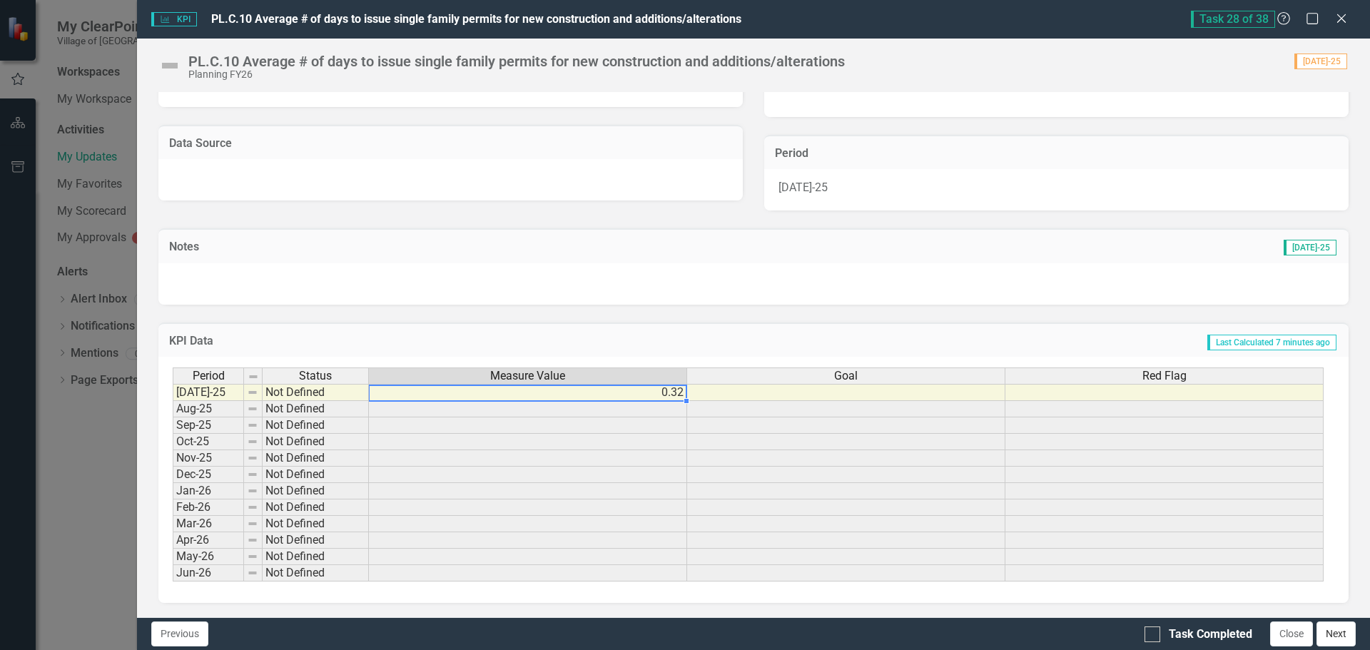
click at [1334, 634] on button "Next" at bounding box center [1336, 634] width 39 height 25
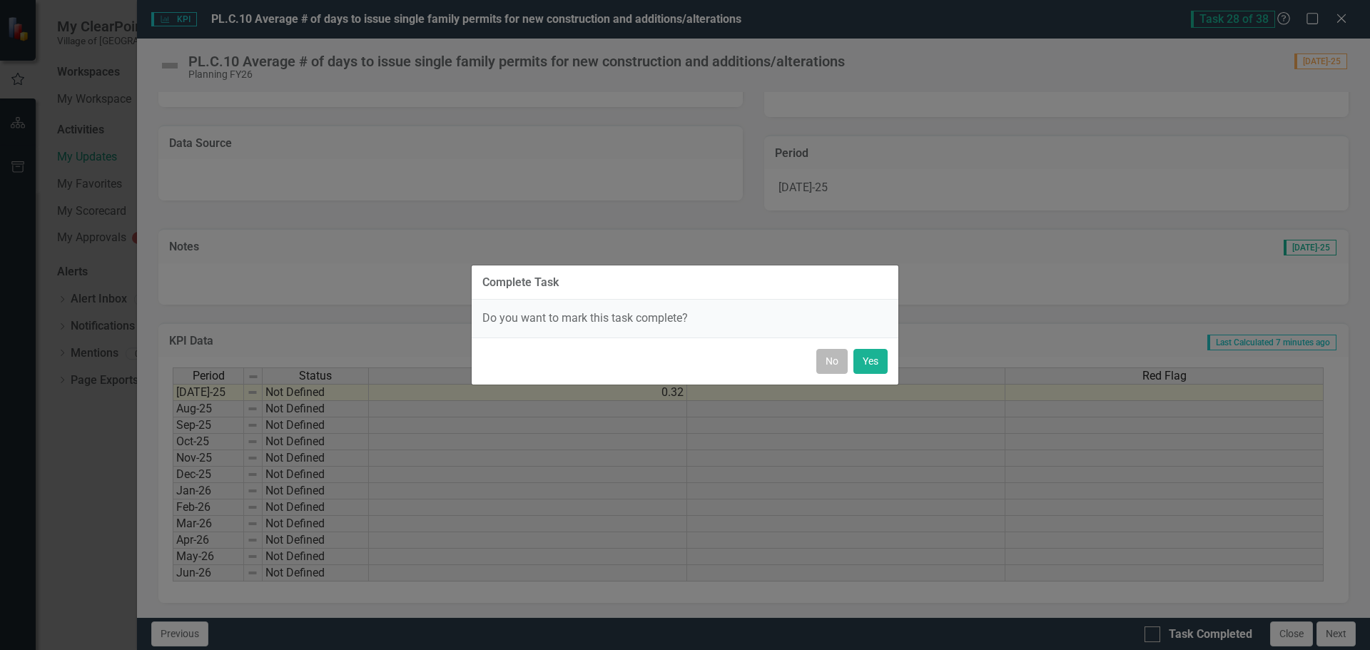
click at [829, 358] on button "No" at bounding box center [831, 361] width 31 height 25
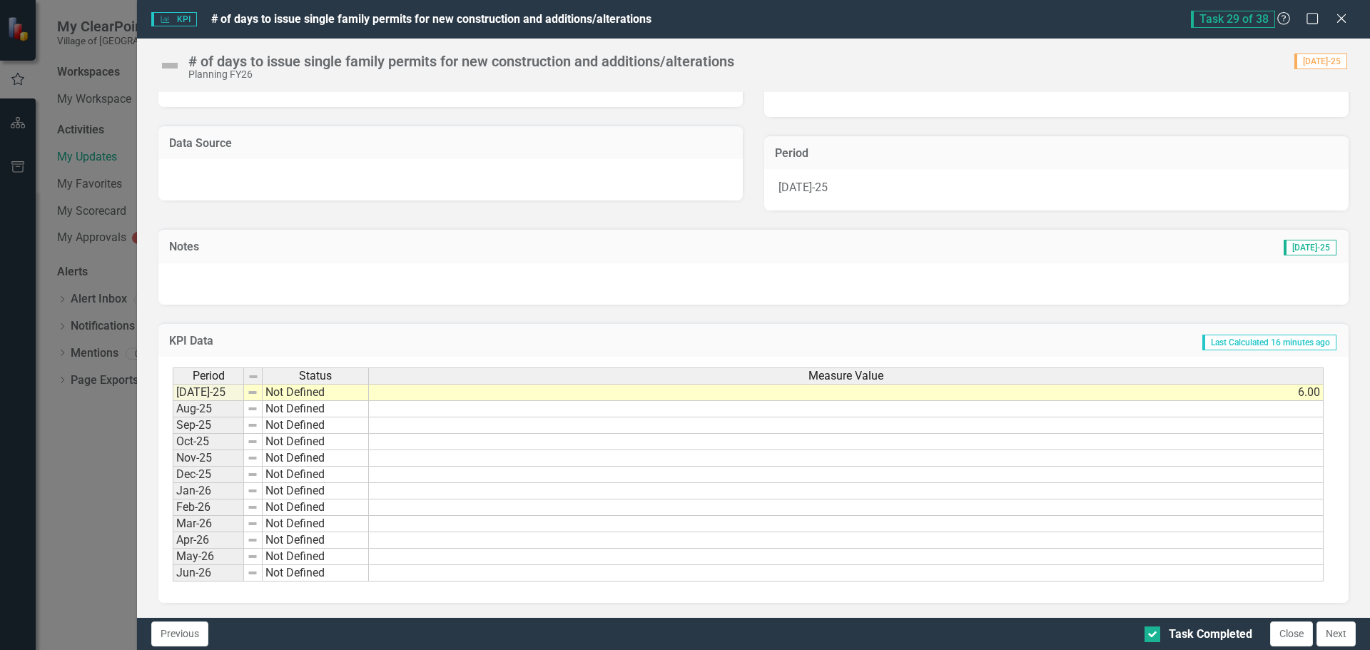
click at [450, 396] on td "6.00" at bounding box center [846, 392] width 955 height 17
click at [1332, 635] on button "Next" at bounding box center [1336, 634] width 39 height 25
click at [1347, 627] on button "Next" at bounding box center [1336, 634] width 39 height 25
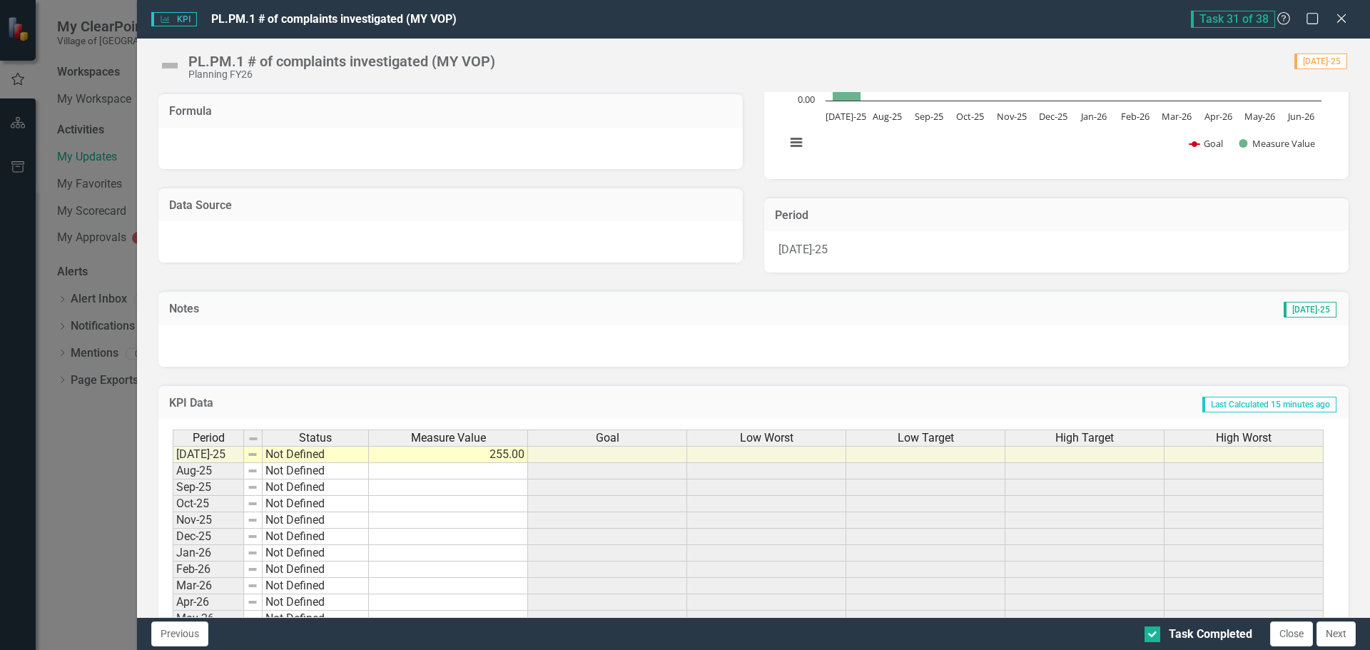
scroll to position [249, 0]
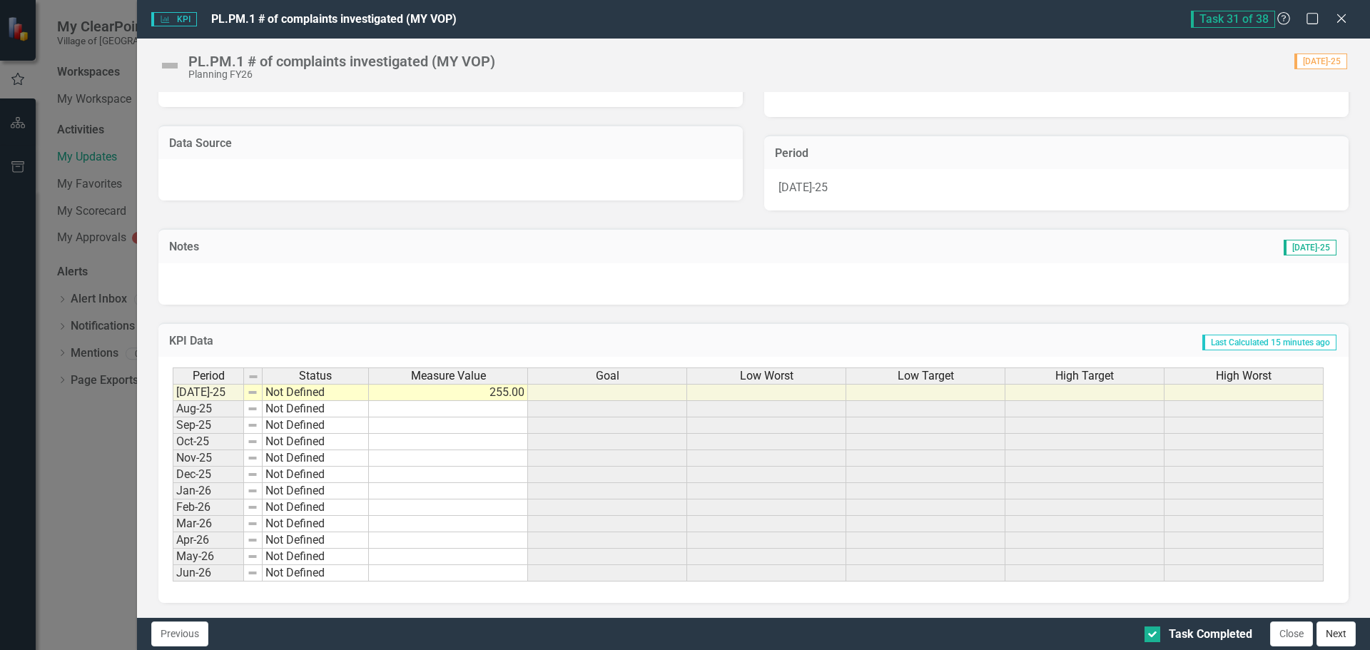
click at [1339, 629] on button "Next" at bounding box center [1336, 634] width 39 height 25
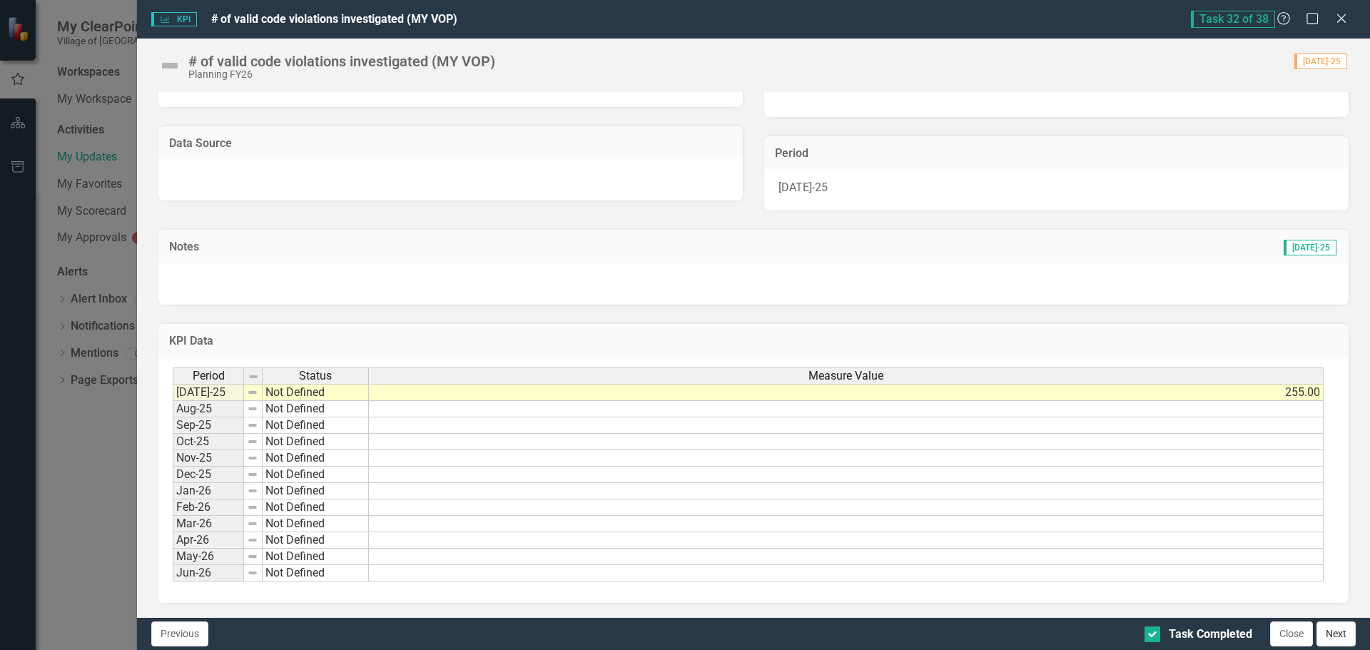
click at [1335, 632] on button "Next" at bounding box center [1336, 634] width 39 height 25
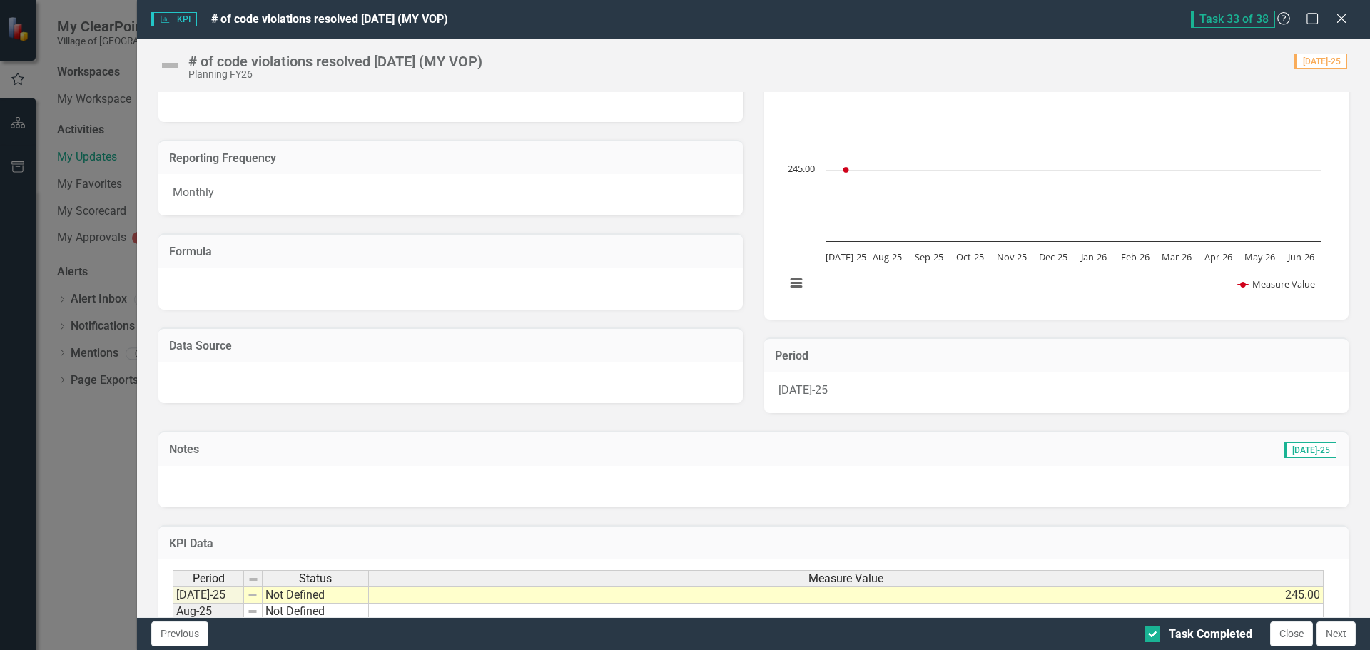
scroll to position [214, 0]
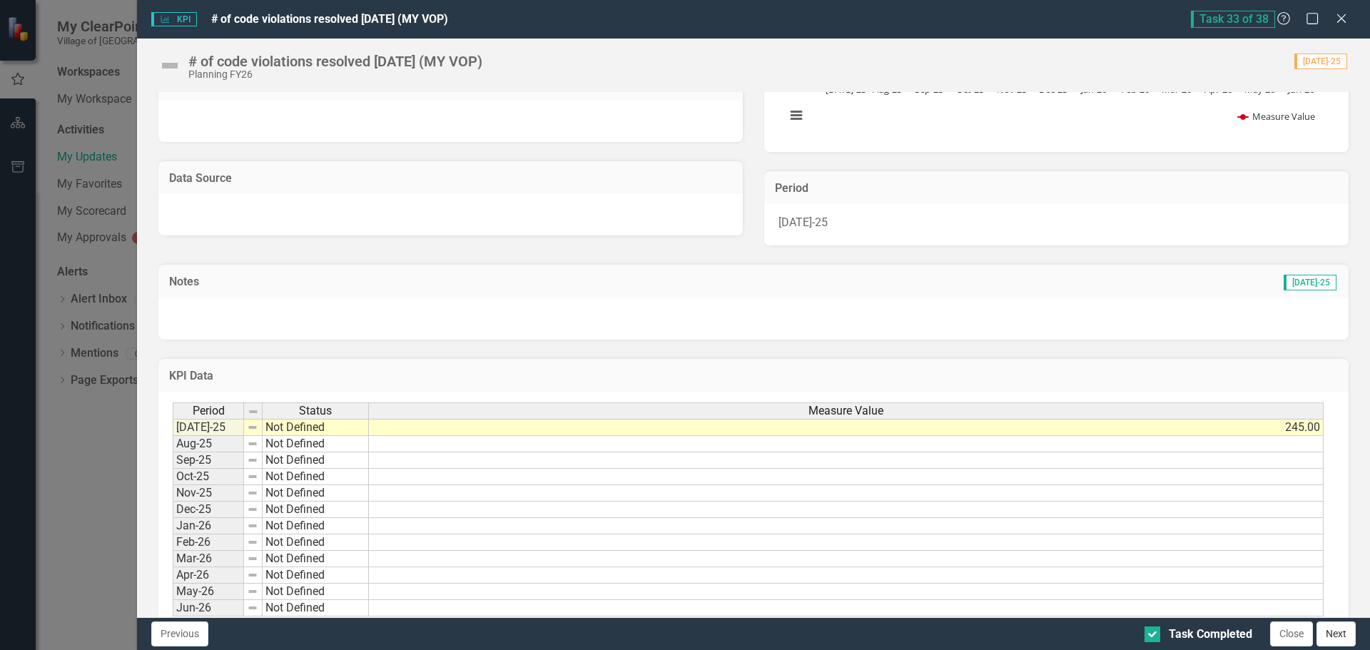
click at [1336, 633] on button "Next" at bounding box center [1336, 634] width 39 height 25
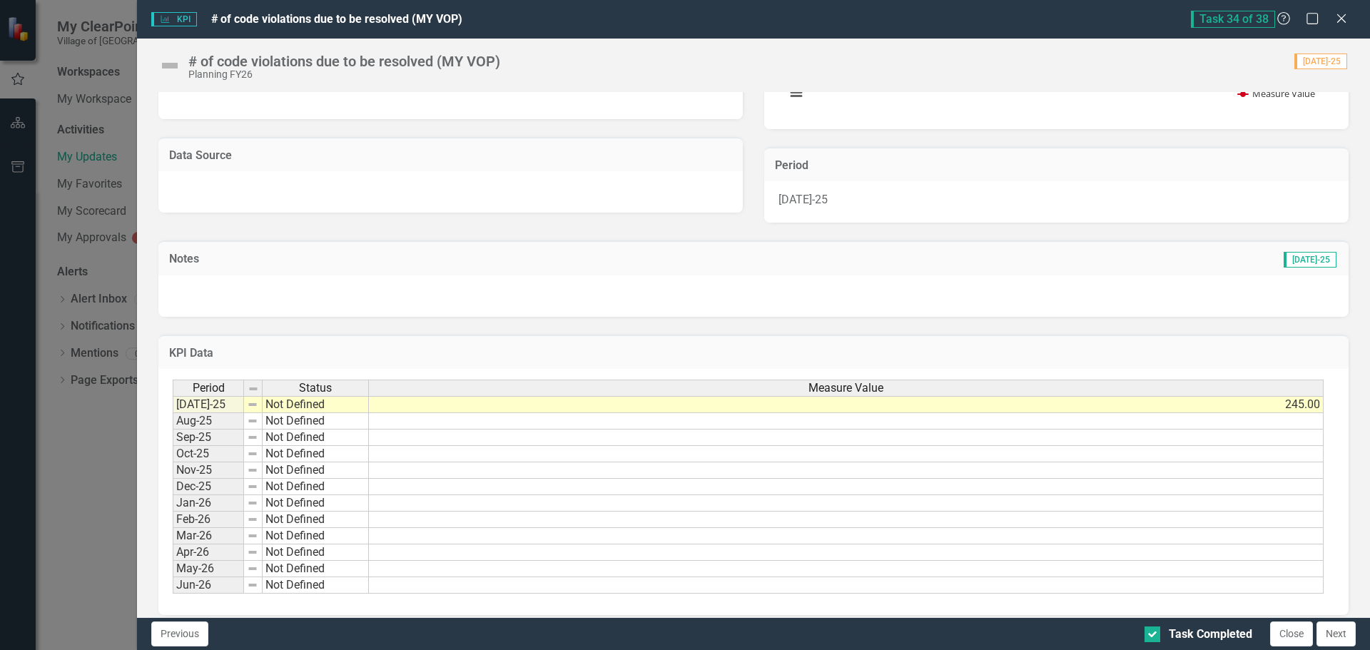
scroll to position [249, 0]
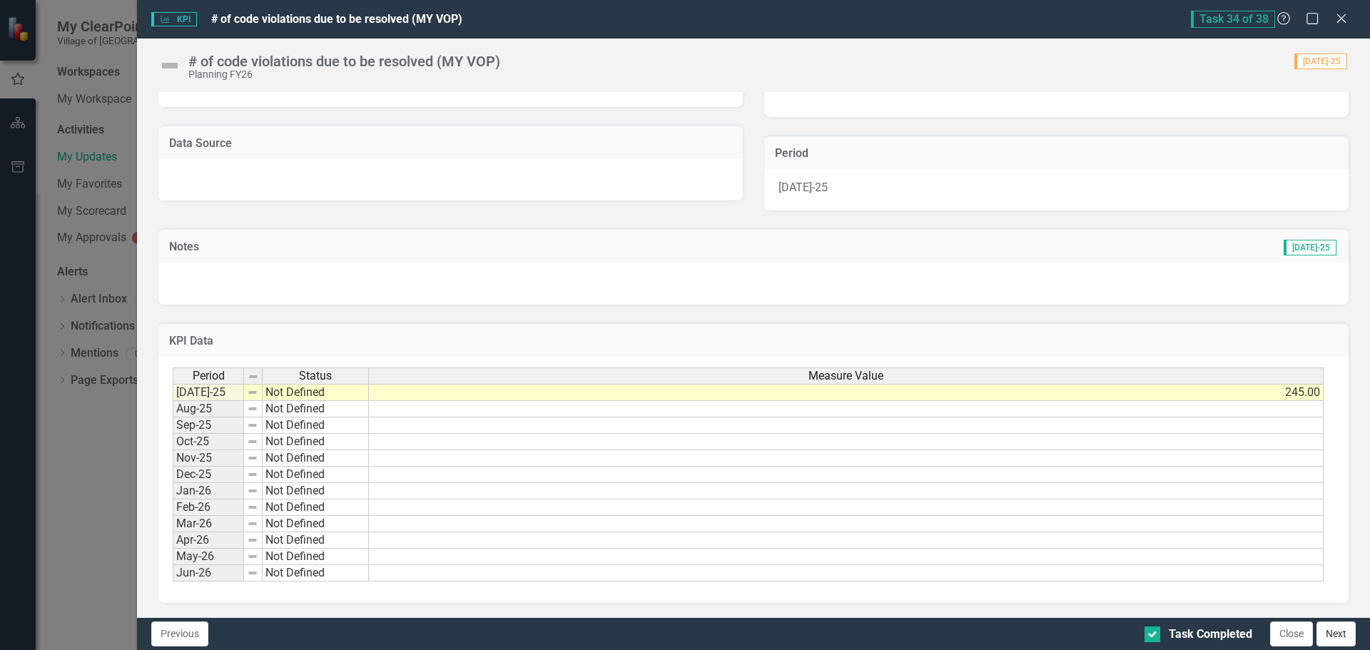
click at [1336, 632] on button "Next" at bounding box center [1336, 634] width 39 height 25
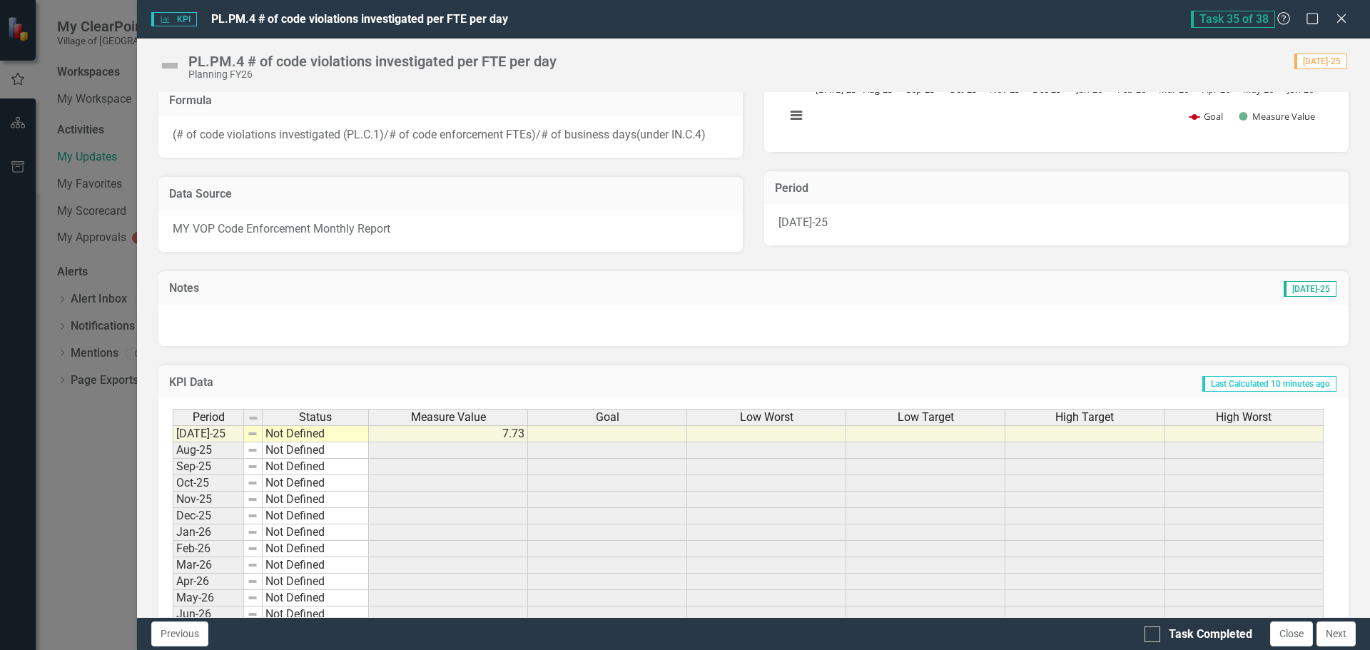
scroll to position [256, 0]
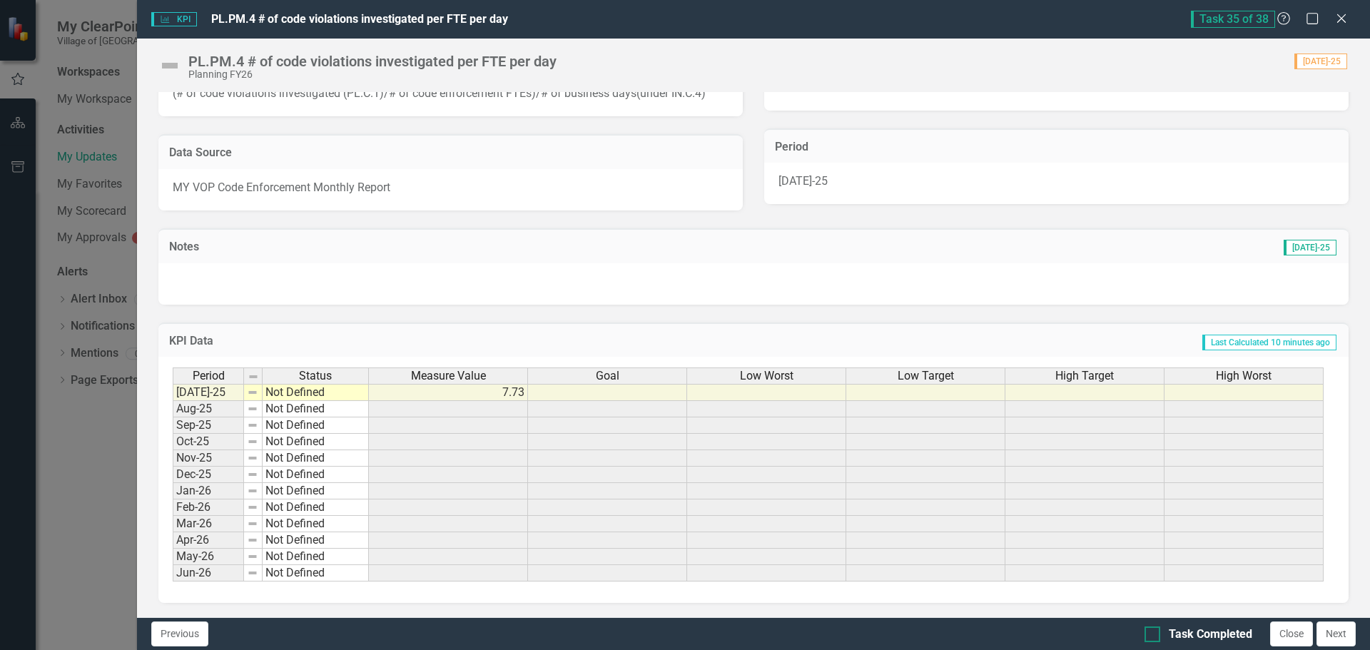
click at [1150, 636] on div at bounding box center [1153, 635] width 16 height 16
click at [1150, 636] on input "Task Completed" at bounding box center [1149, 631] width 9 height 9
checkbox input "true"
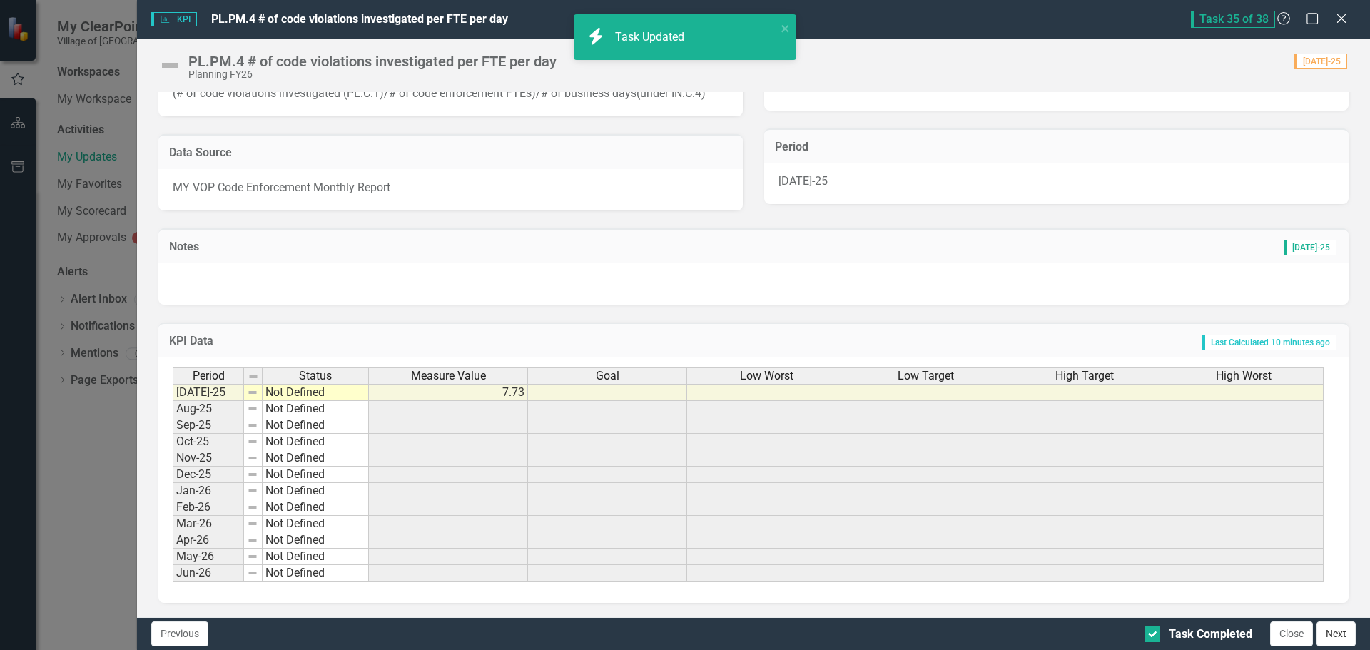
click at [1346, 639] on button "Next" at bounding box center [1336, 634] width 39 height 25
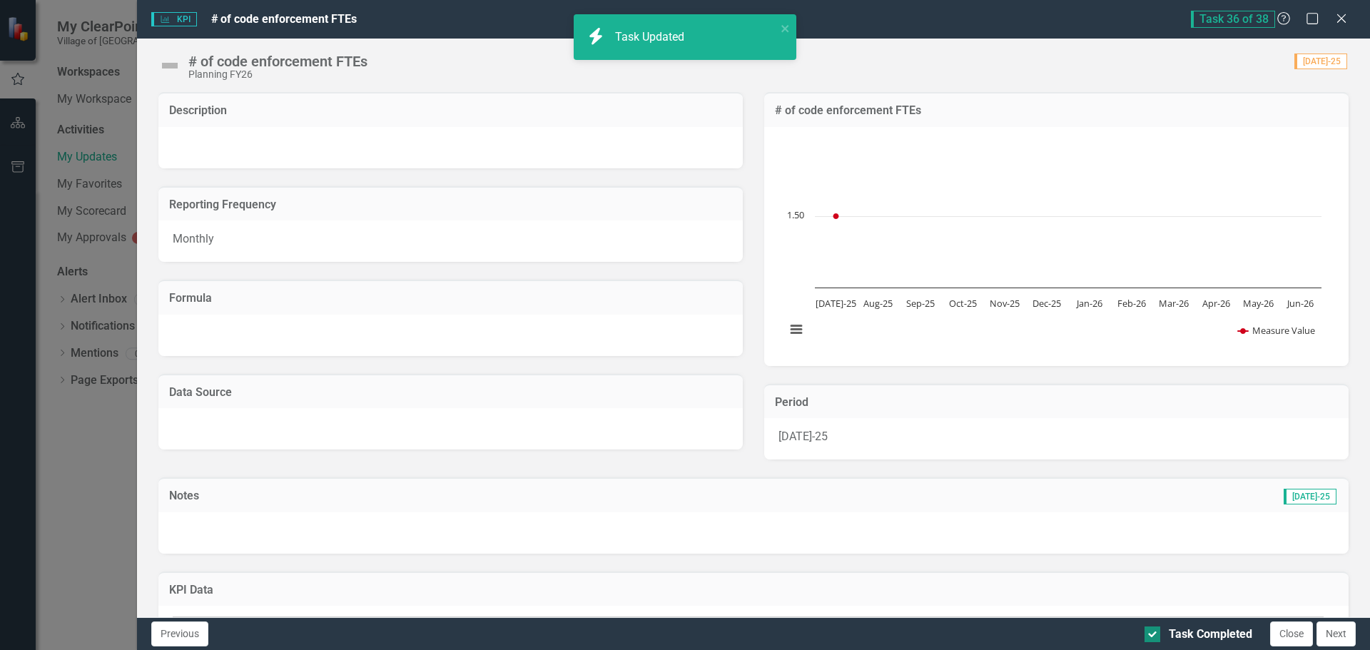
checkbox input "true"
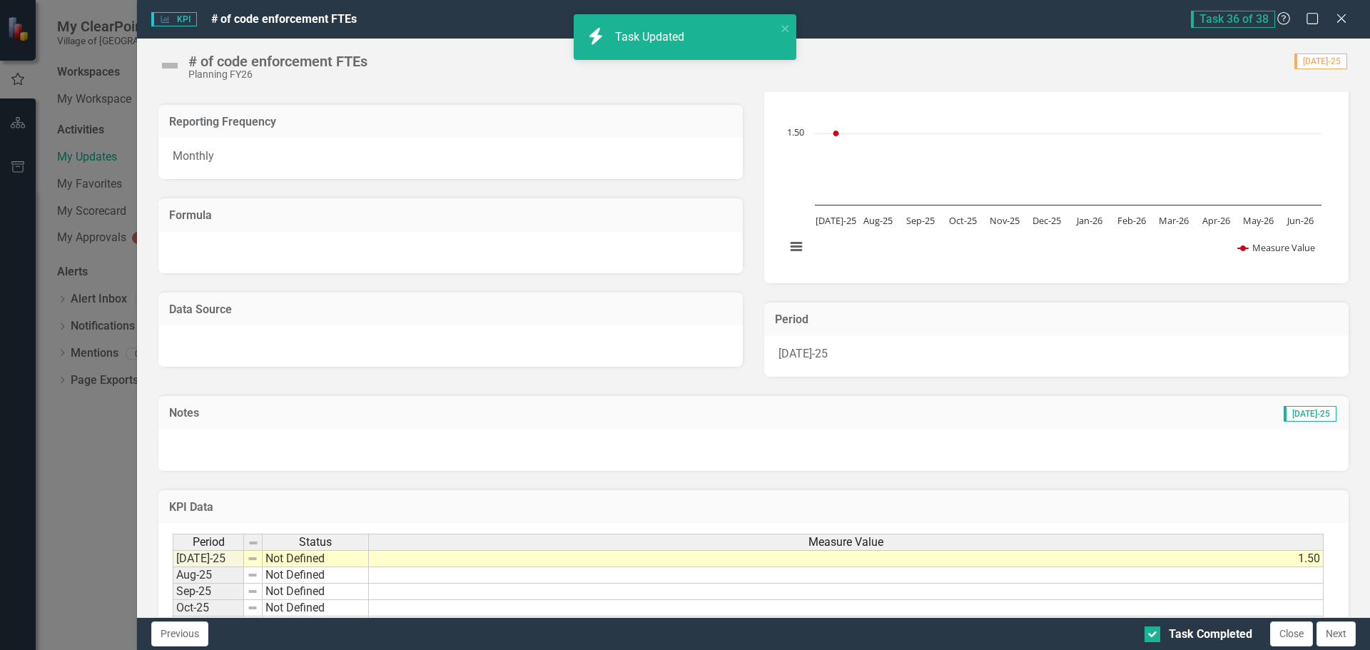
scroll to position [214, 0]
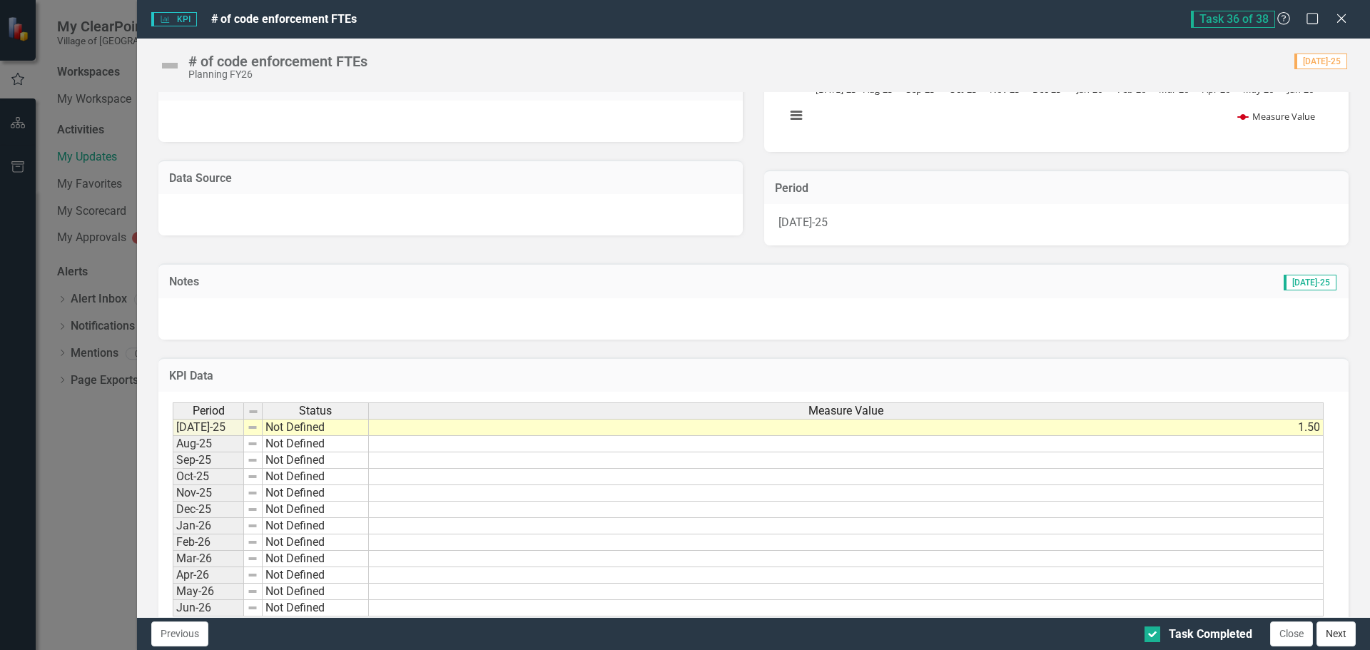
click at [1338, 632] on button "Next" at bounding box center [1336, 634] width 39 height 25
click at [1355, 634] on button "Next" at bounding box center [1336, 634] width 39 height 25
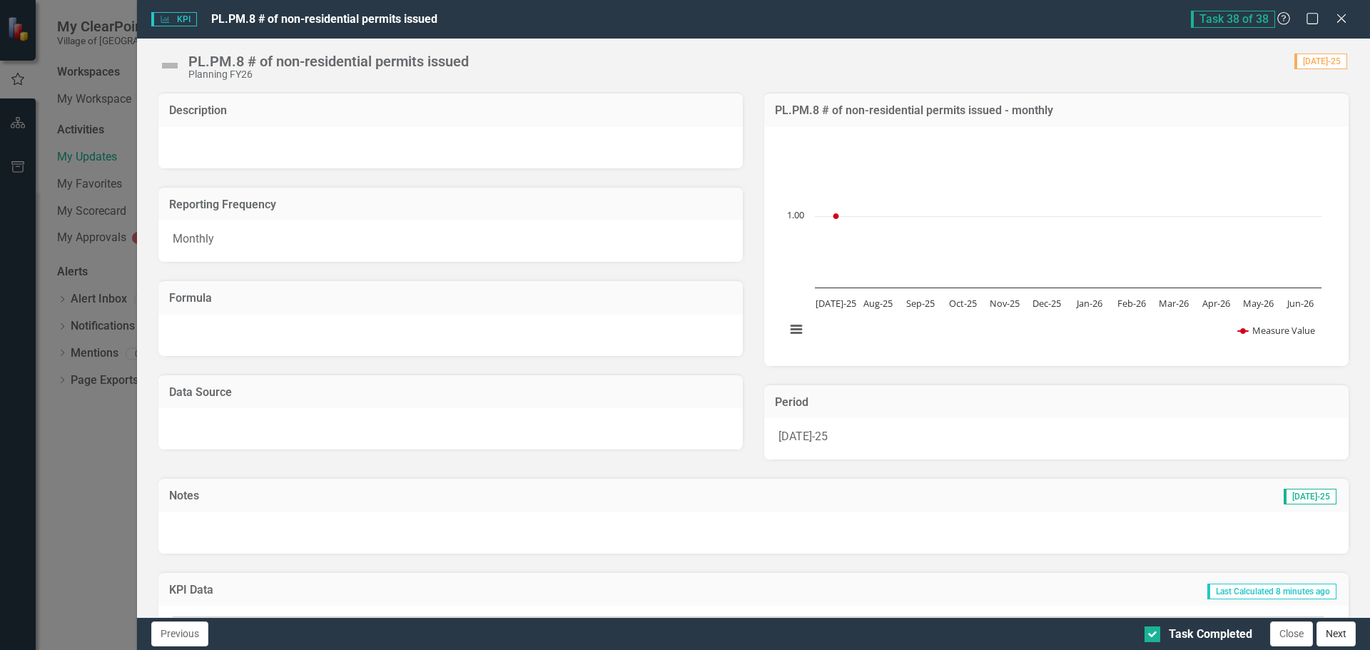
click at [1335, 627] on button "Next" at bounding box center [1336, 634] width 39 height 25
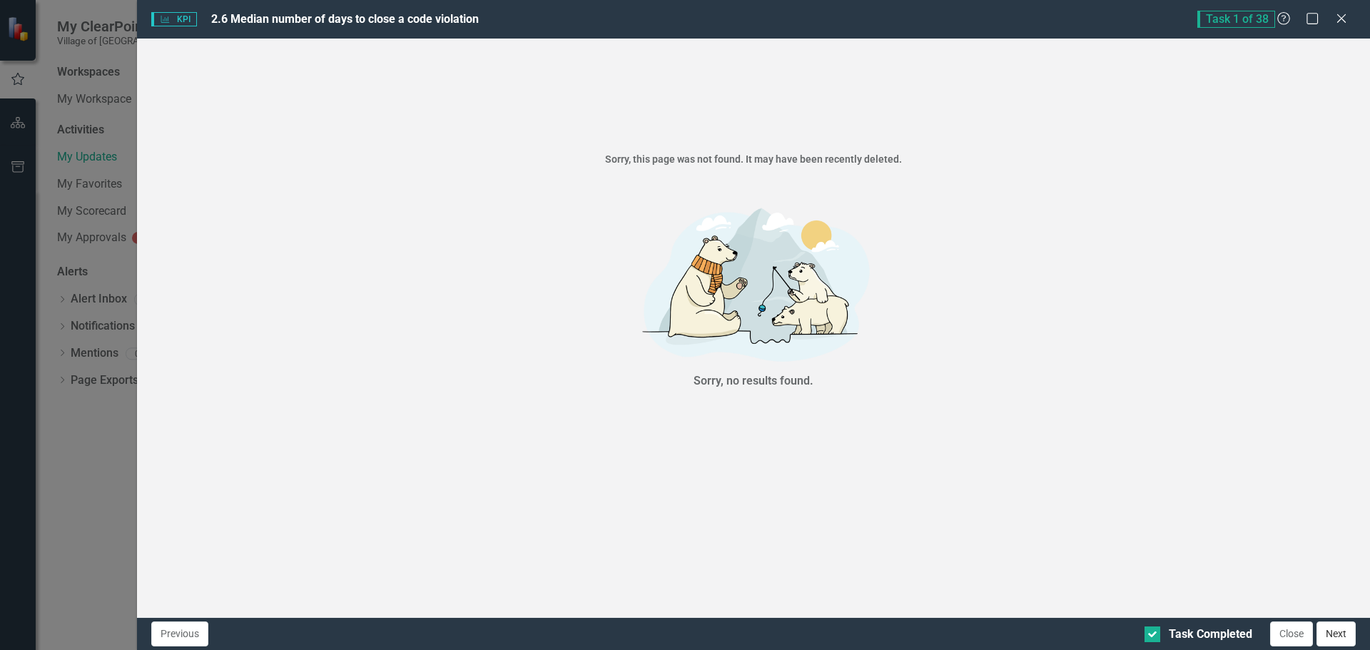
click at [1335, 629] on button "Next" at bounding box center [1336, 634] width 39 height 25
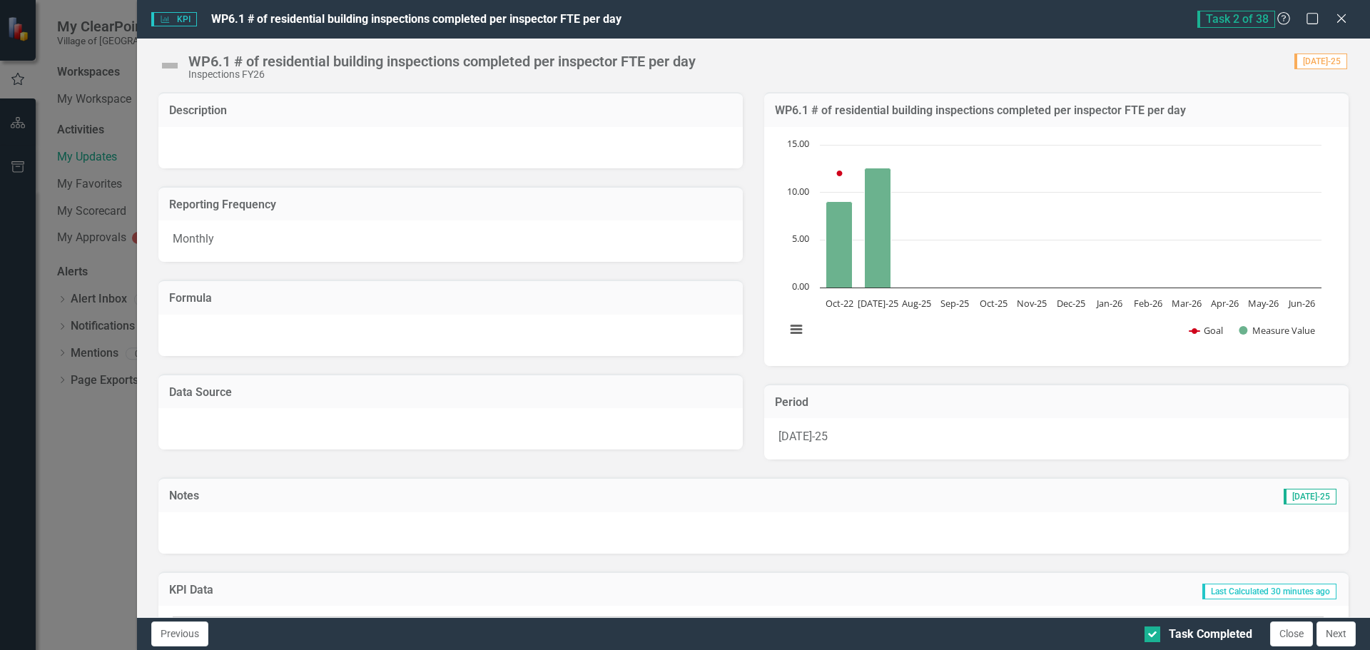
click at [1335, 629] on button "Next" at bounding box center [1336, 634] width 39 height 25
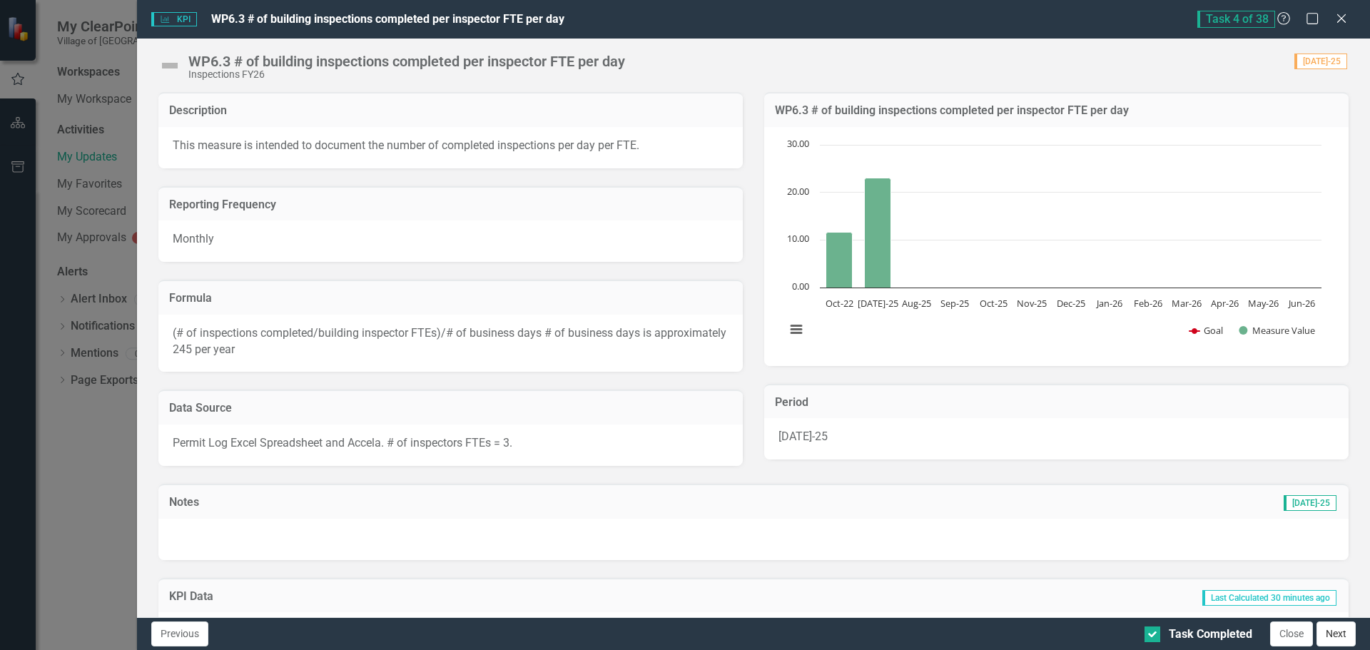
drag, startPoint x: 1335, startPoint y: 629, endPoint x: 1338, endPoint y: 638, distance: 9.9
click at [1338, 638] on button "Next" at bounding box center [1336, 634] width 39 height 25
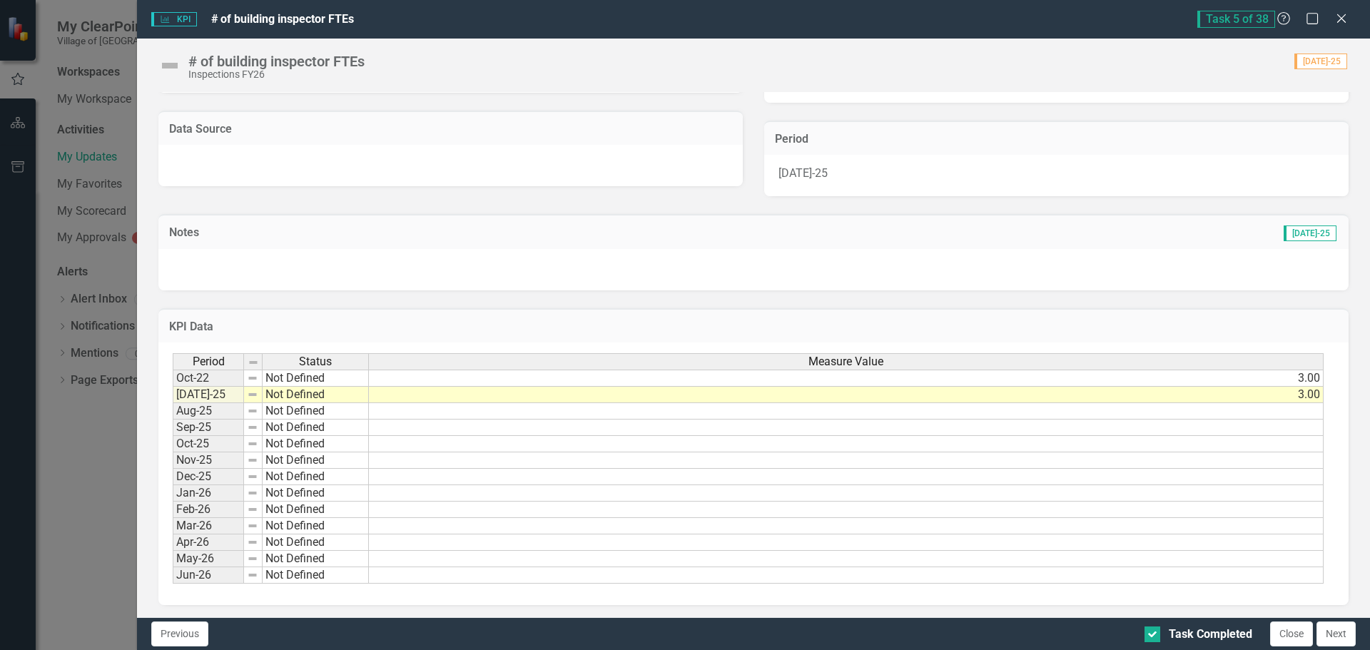
scroll to position [265, 0]
click at [1343, 627] on button "Next" at bounding box center [1336, 634] width 39 height 25
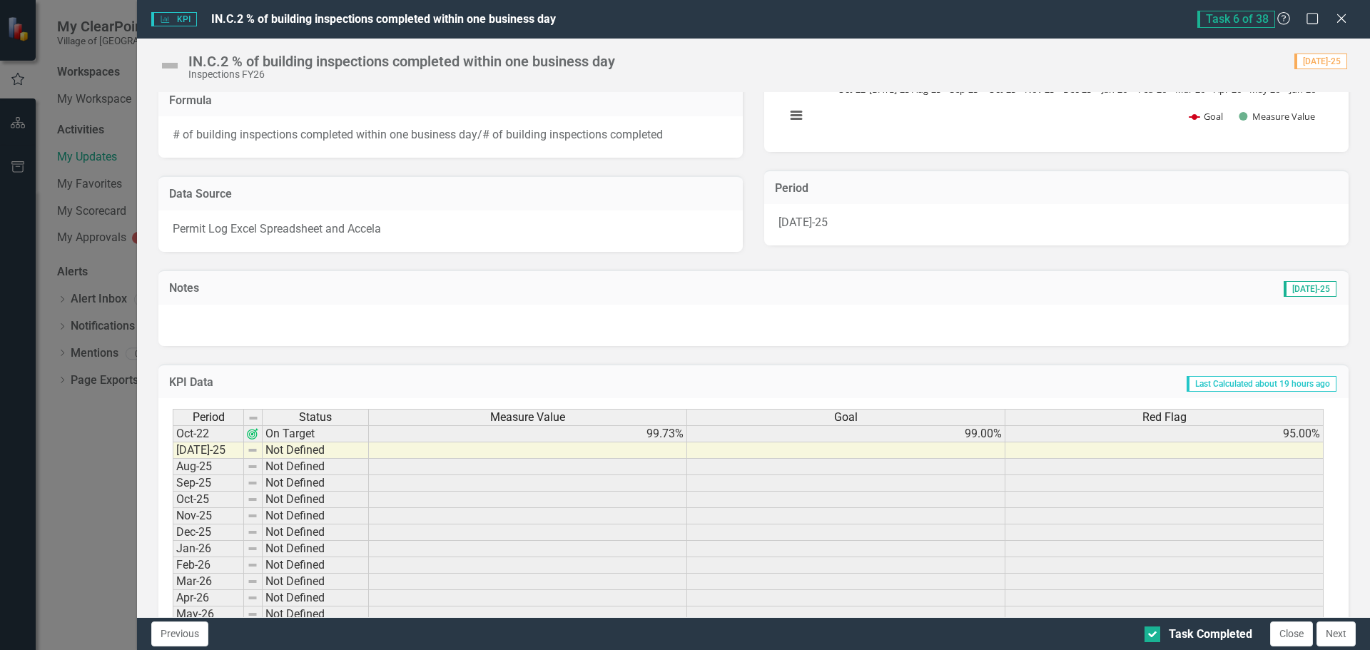
scroll to position [272, 0]
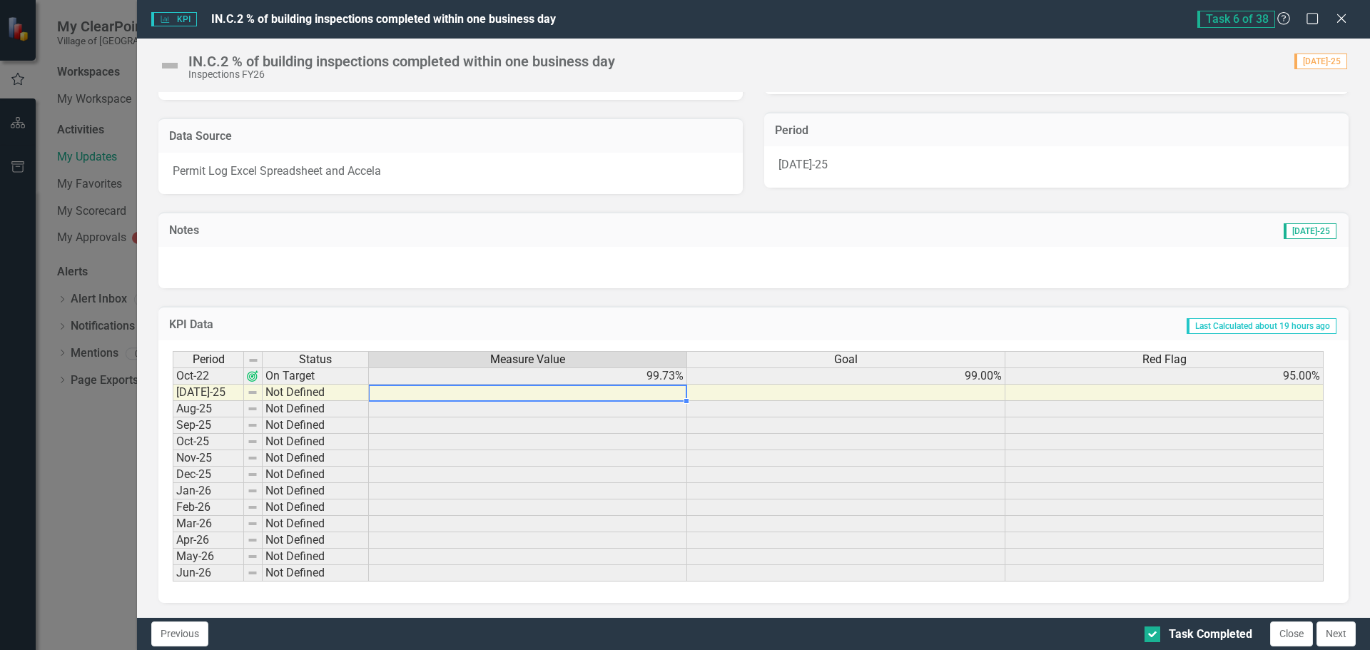
click at [638, 388] on td at bounding box center [528, 393] width 318 height 16
click at [1335, 634] on button "Next" at bounding box center [1336, 634] width 39 height 25
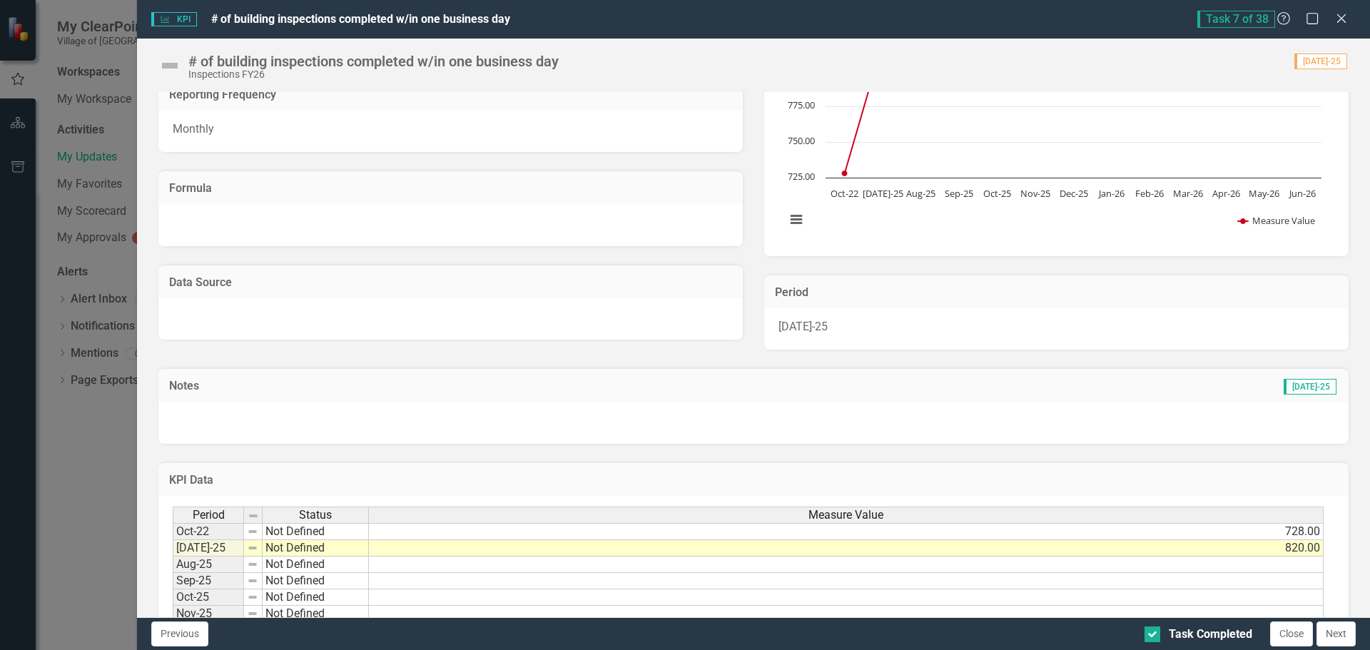
scroll to position [214, 0]
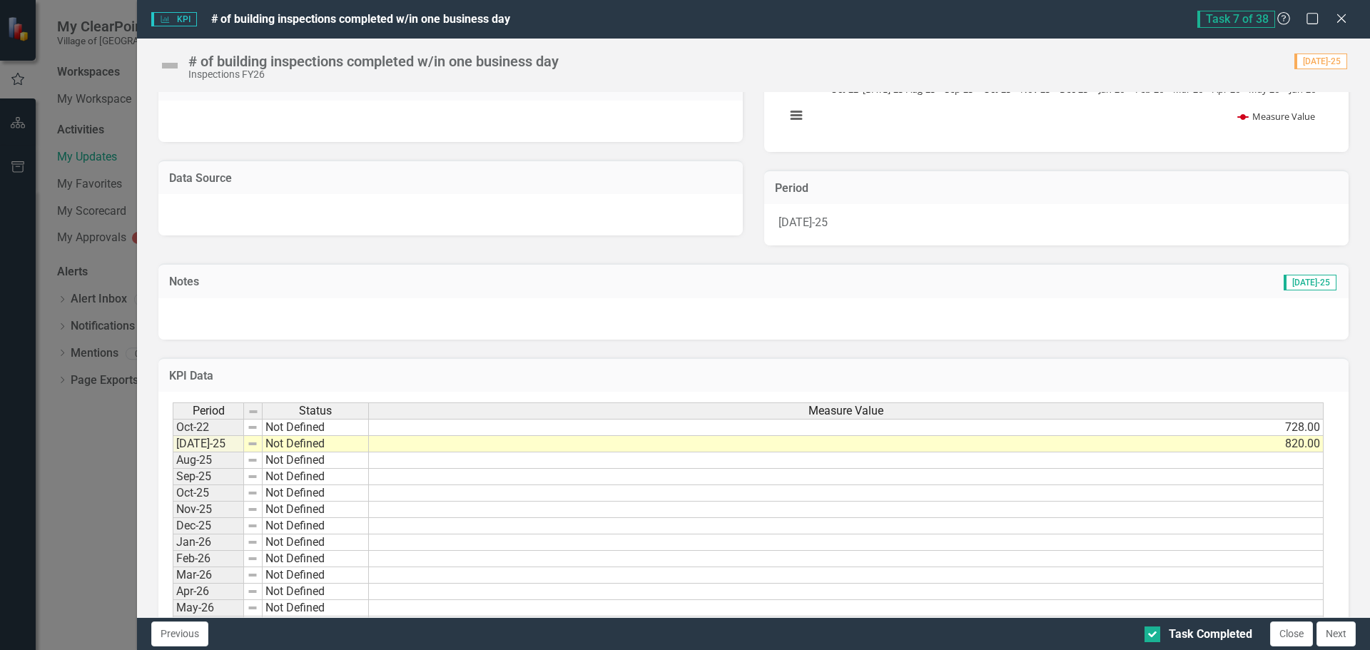
click at [1335, 634] on button "Next" at bounding box center [1336, 634] width 39 height 25
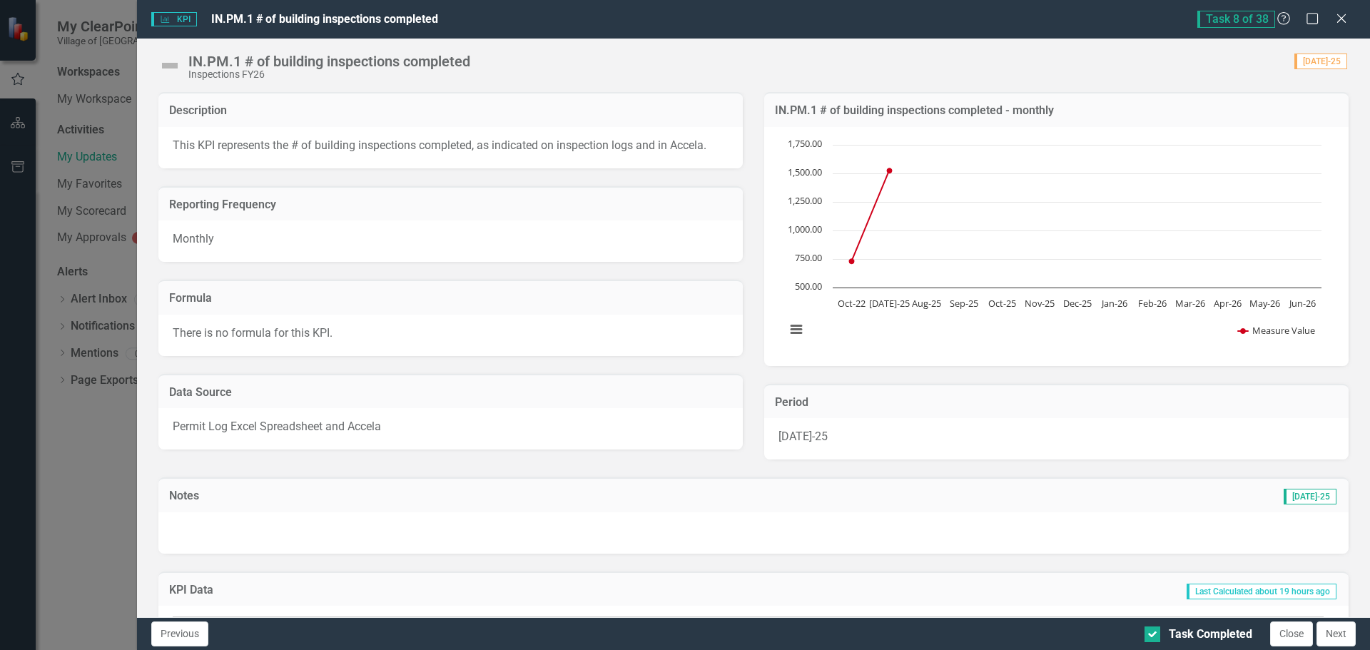
scroll to position [143, 0]
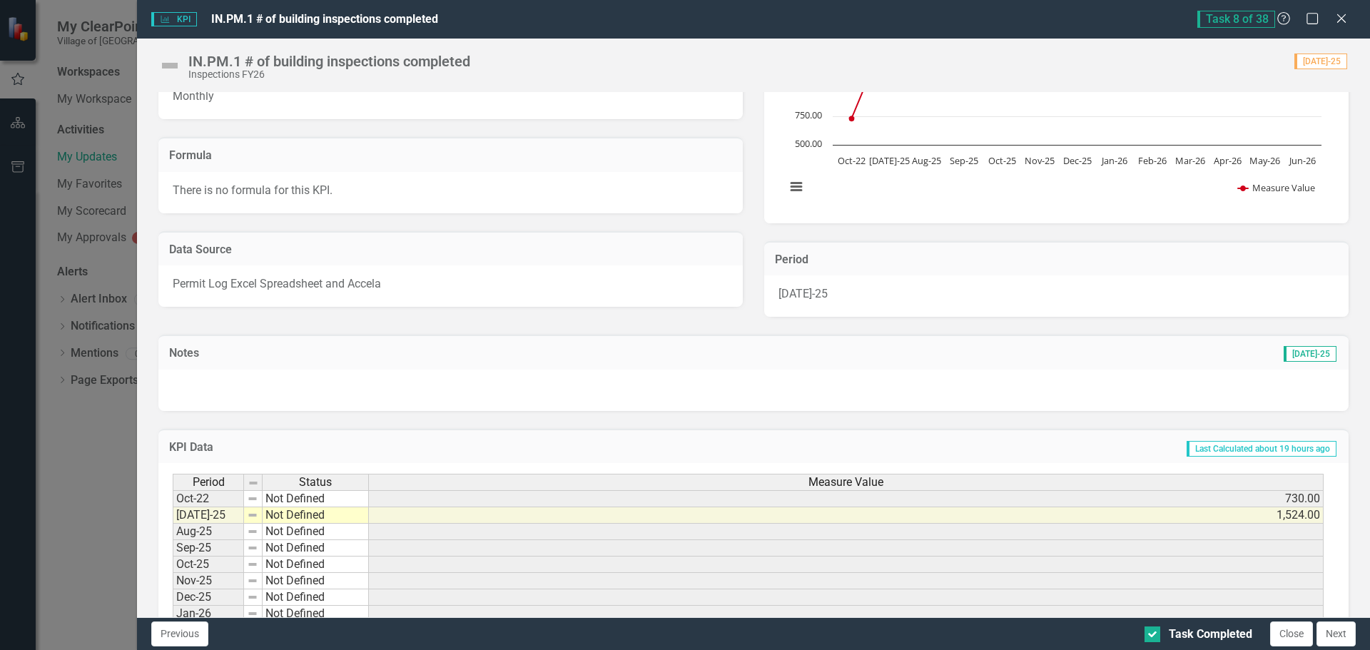
click at [1332, 637] on button "Next" at bounding box center [1336, 634] width 39 height 25
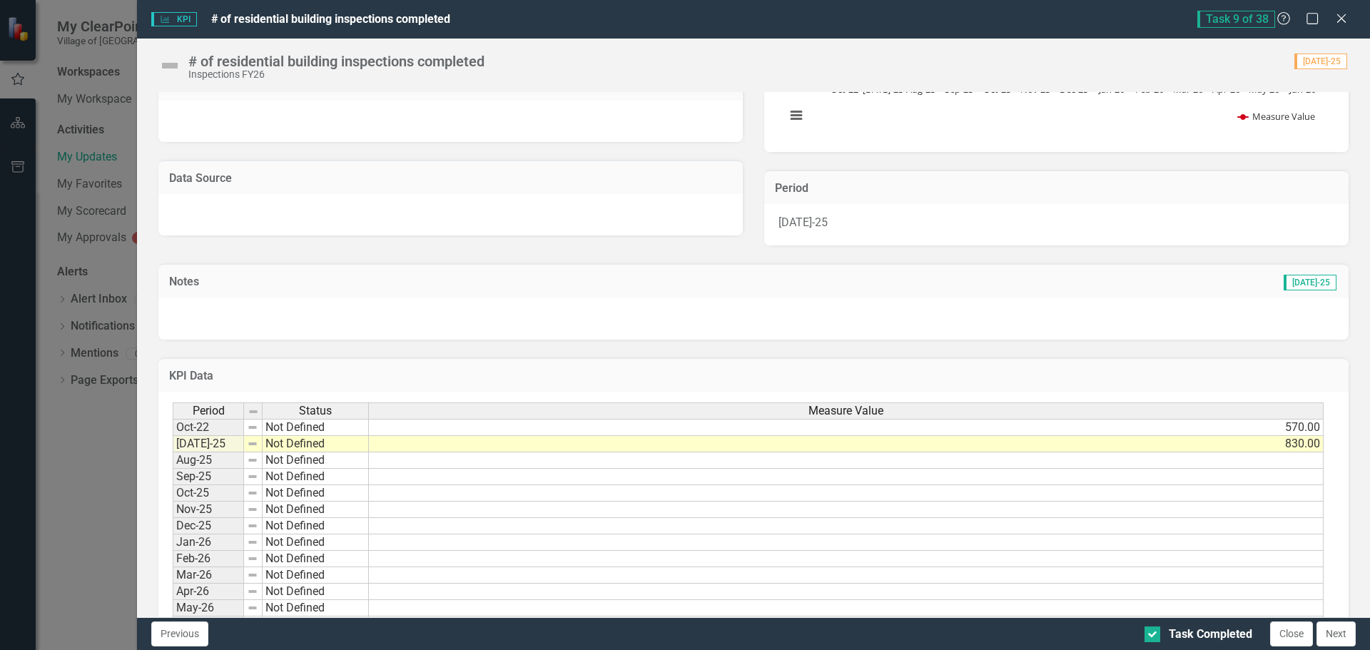
scroll to position [265, 0]
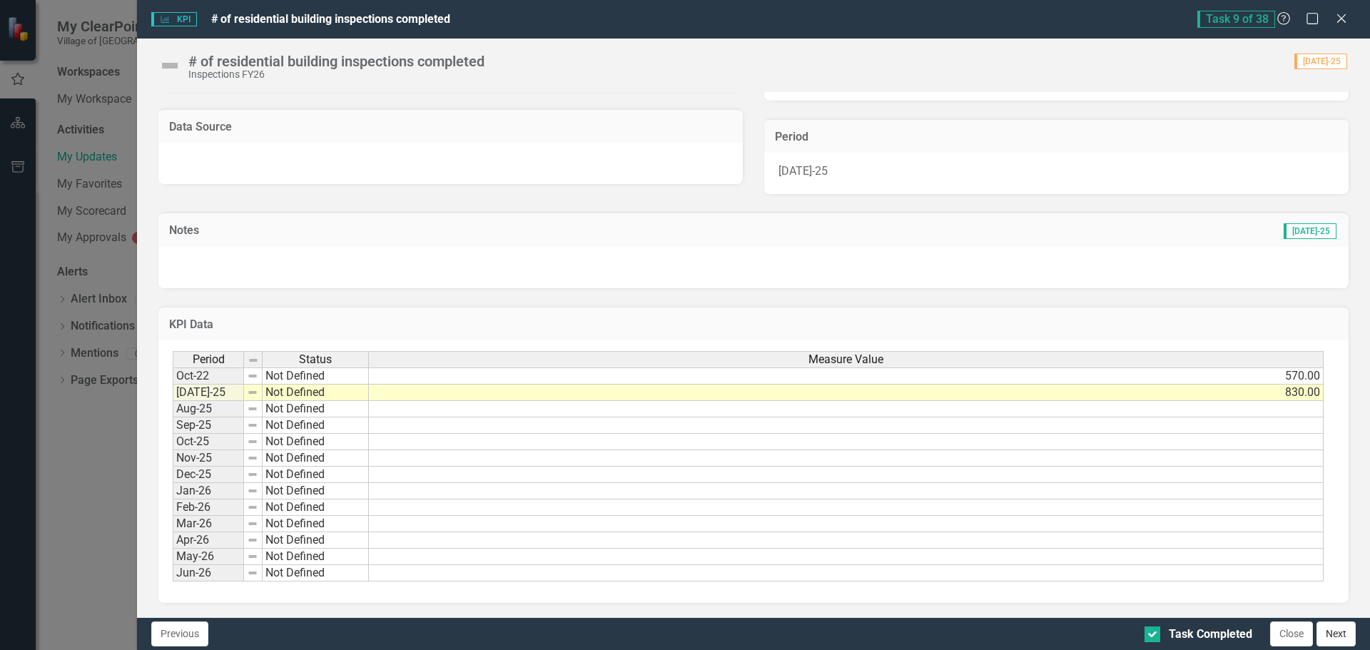
click at [1335, 627] on button "Next" at bounding box center [1336, 634] width 39 height 25
click at [1339, 637] on button "Next" at bounding box center [1336, 634] width 39 height 25
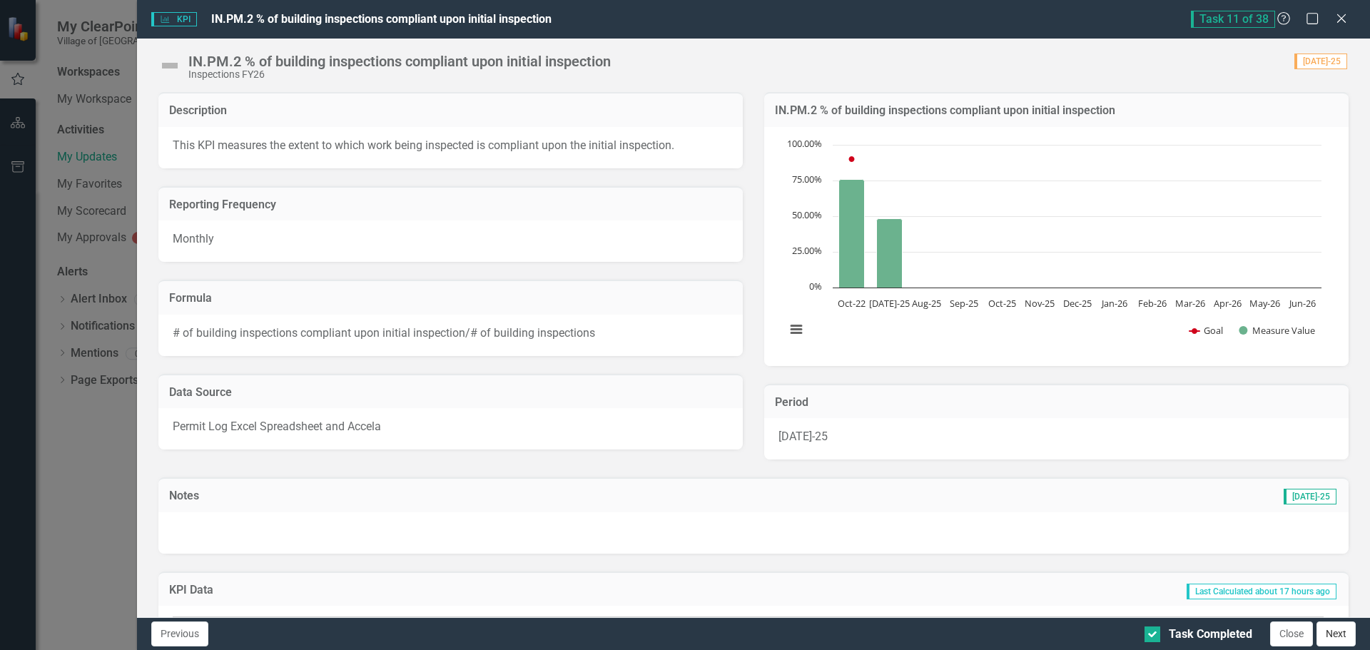
click at [1345, 628] on button "Next" at bounding box center [1336, 634] width 39 height 25
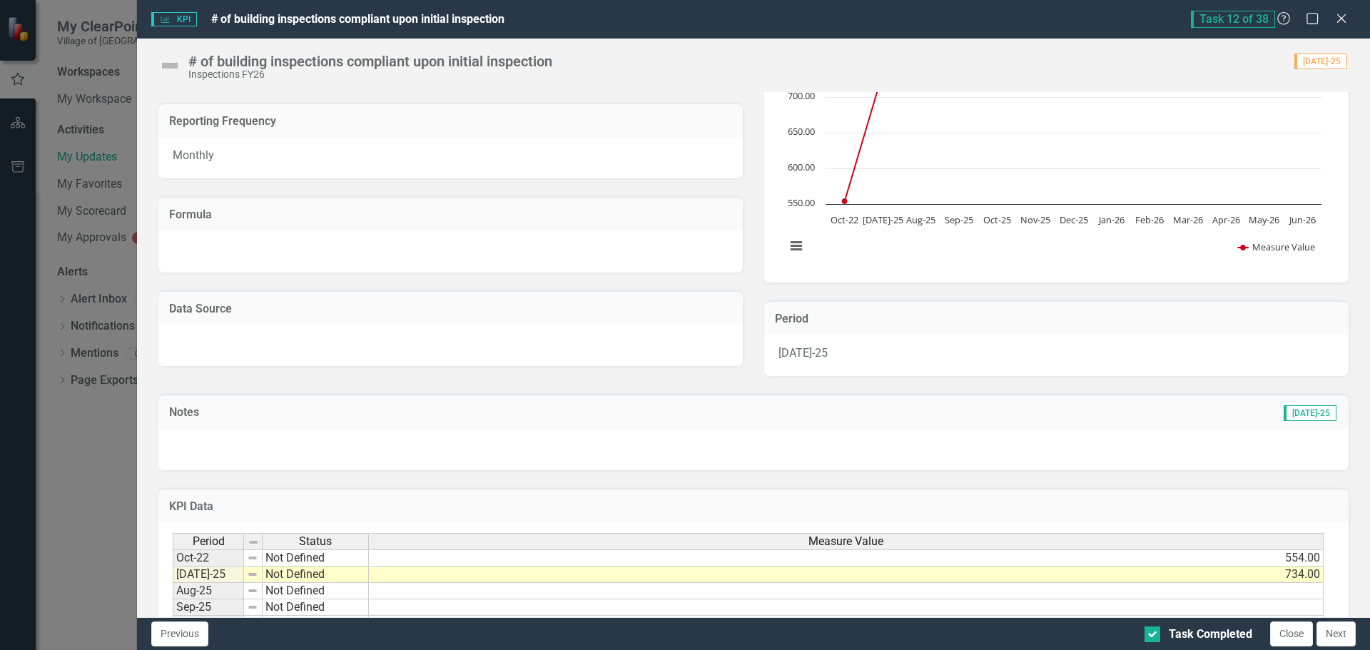
scroll to position [214, 0]
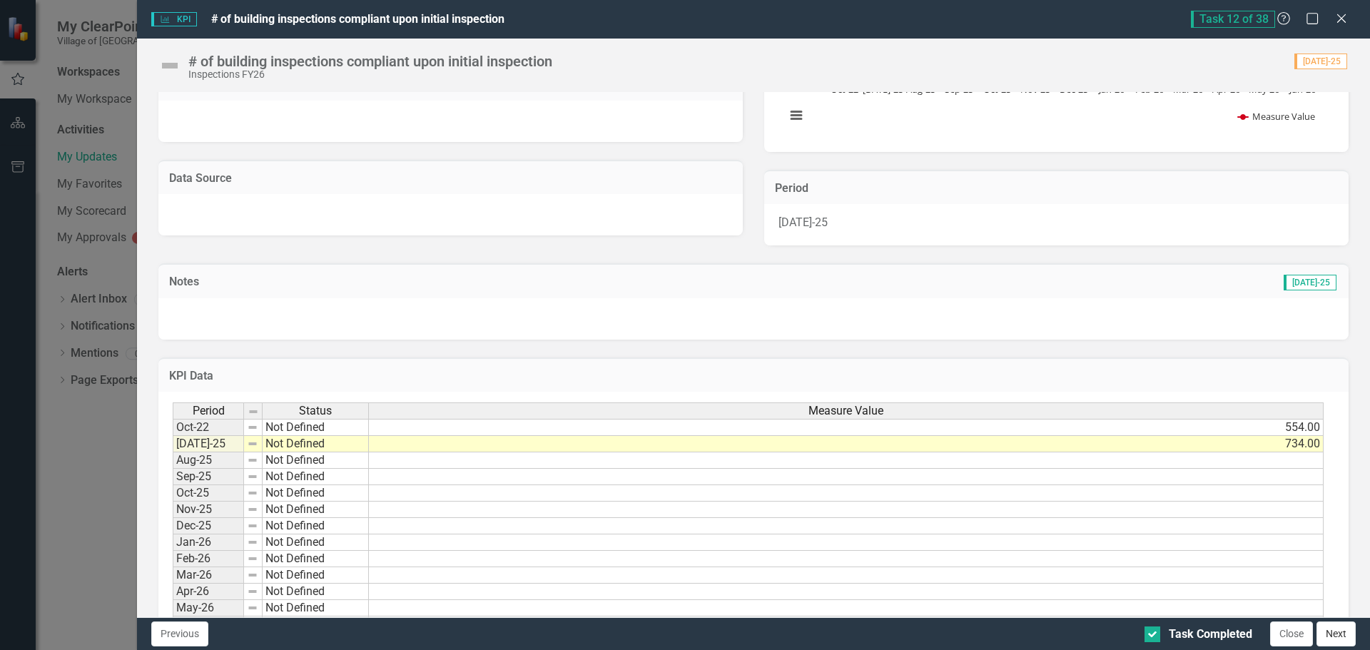
click at [1347, 635] on button "Next" at bounding box center [1336, 634] width 39 height 25
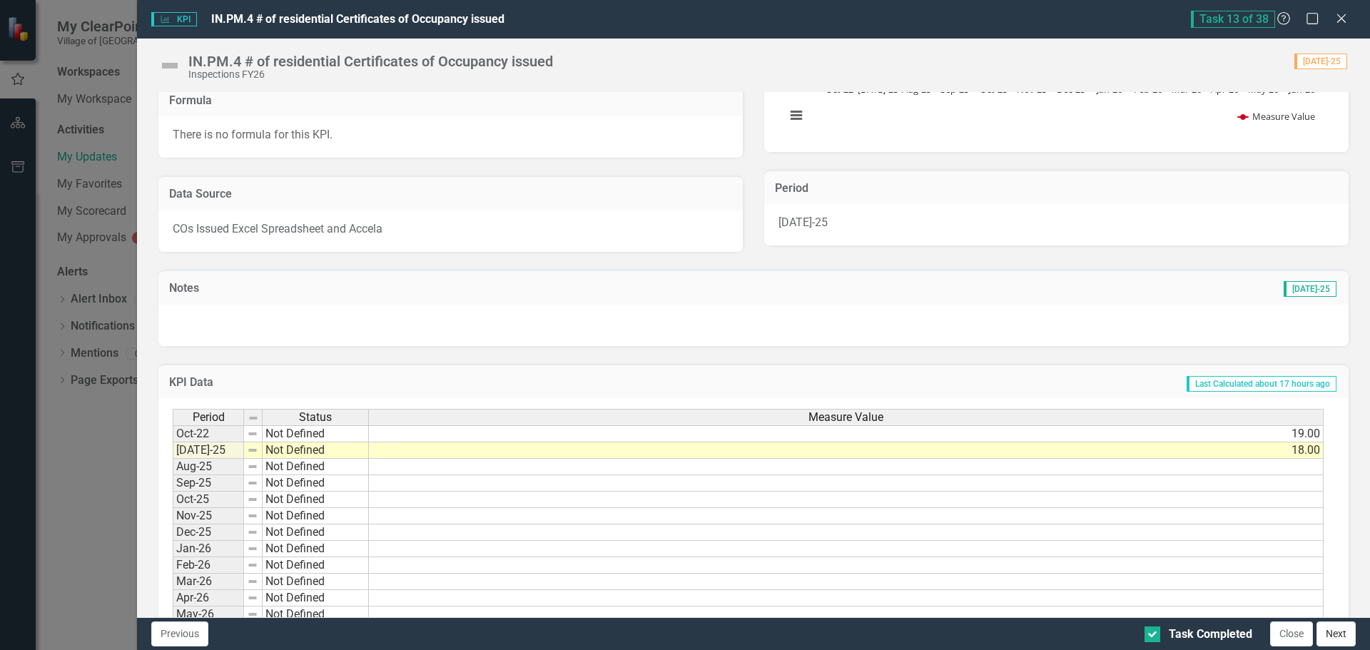
click at [1349, 634] on button "Next" at bounding box center [1336, 634] width 39 height 25
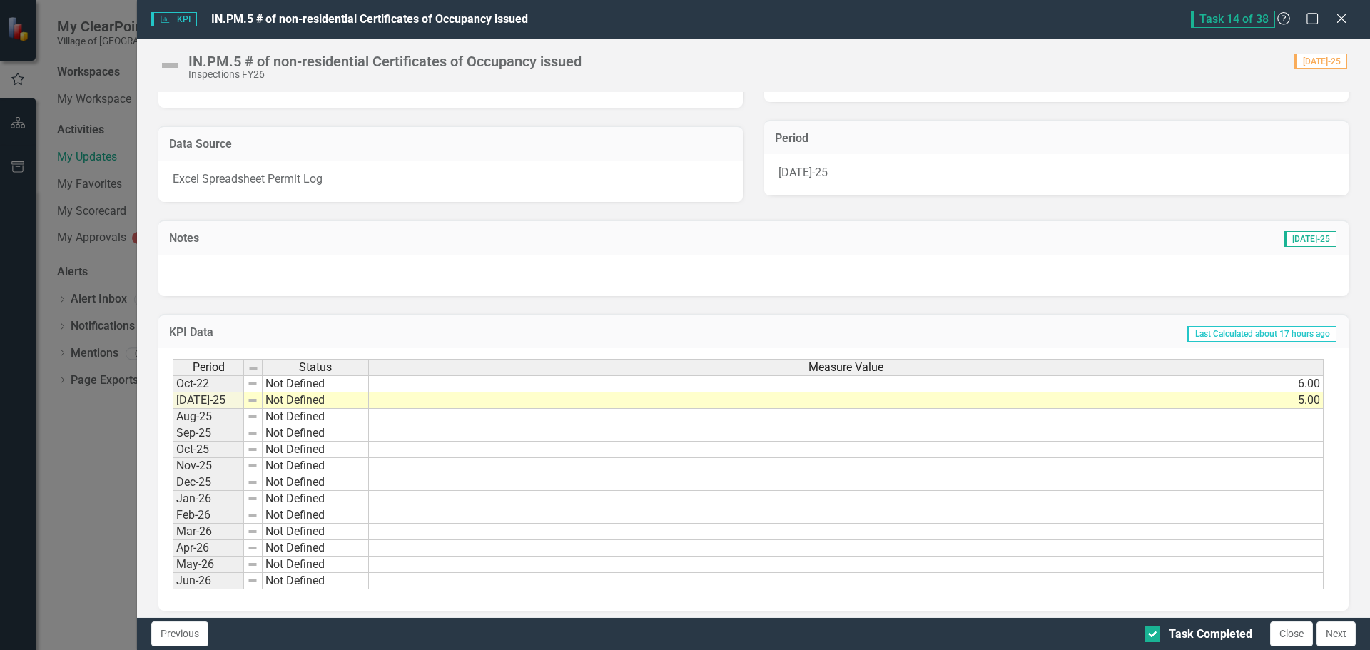
scroll to position [272, 0]
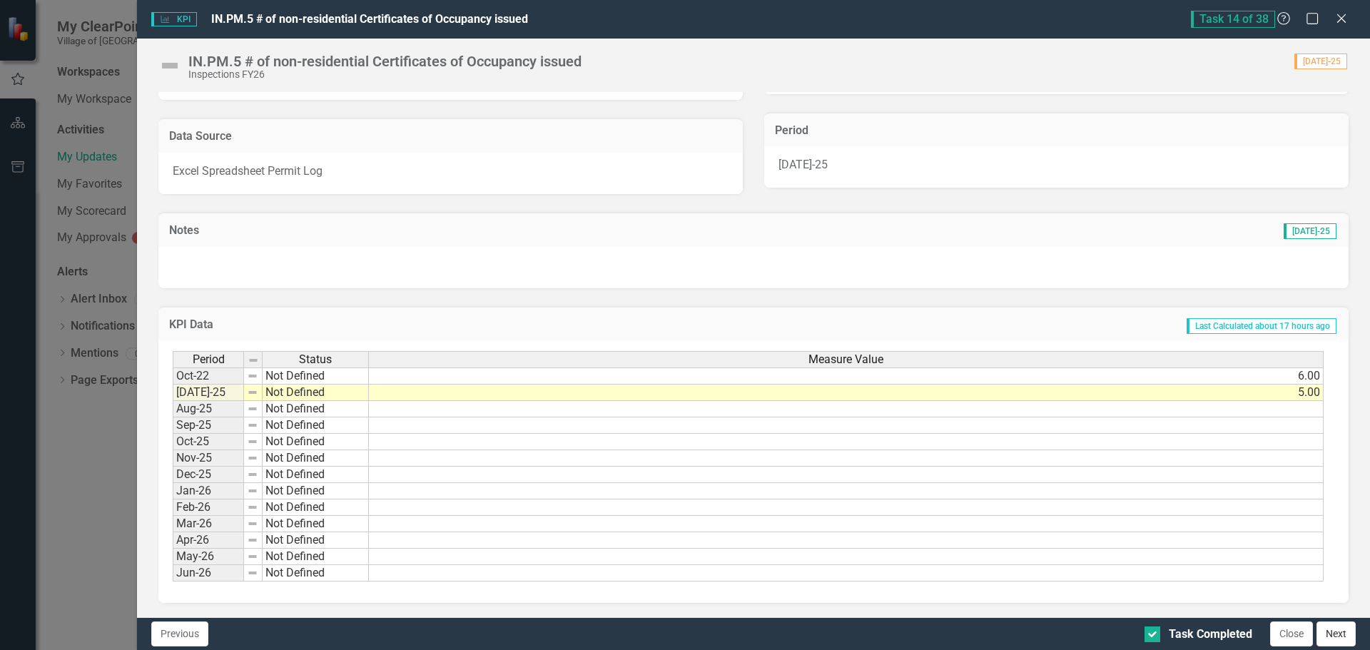
click at [1333, 637] on button "Next" at bounding box center [1336, 634] width 39 height 25
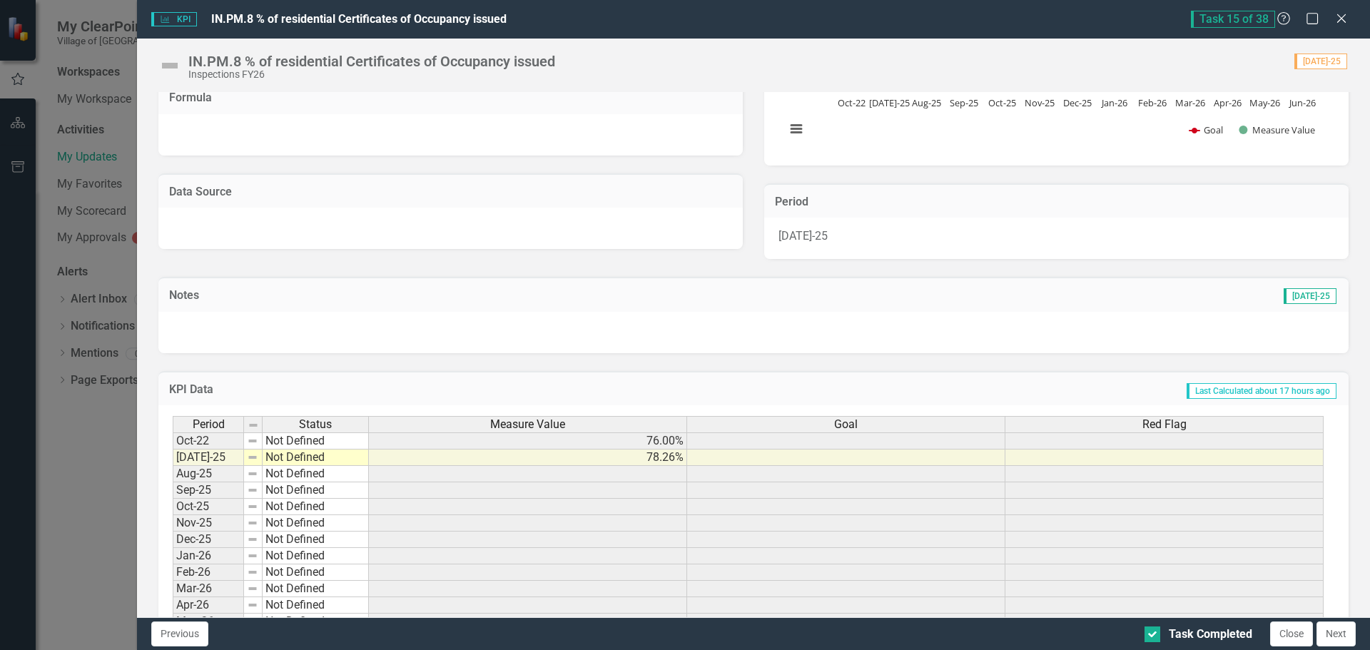
scroll to position [265, 0]
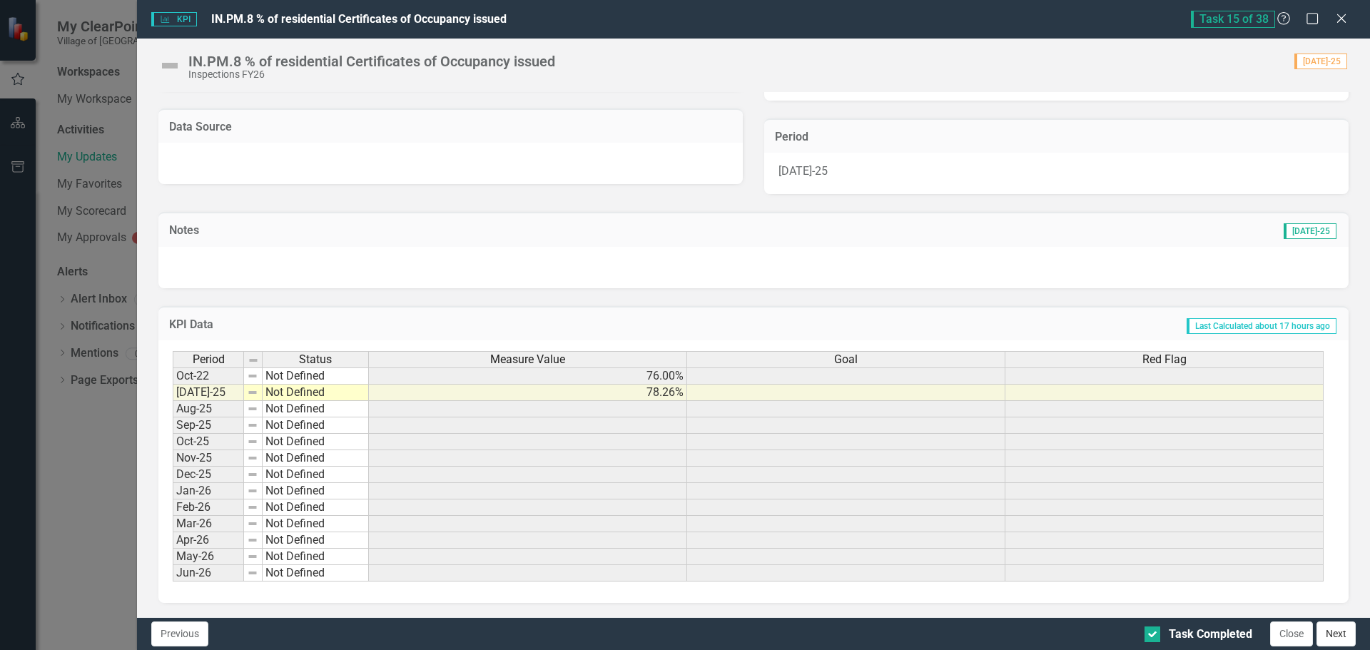
click at [1342, 632] on button "Next" at bounding box center [1336, 634] width 39 height 25
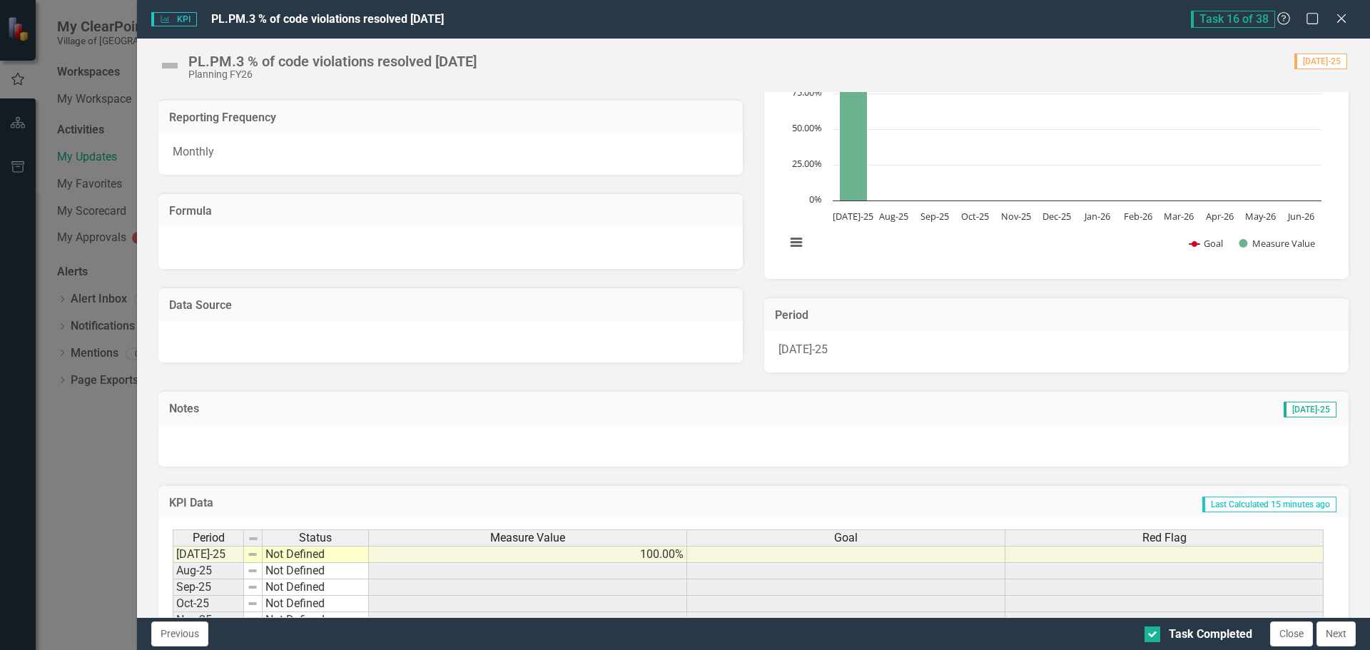
scroll to position [214, 0]
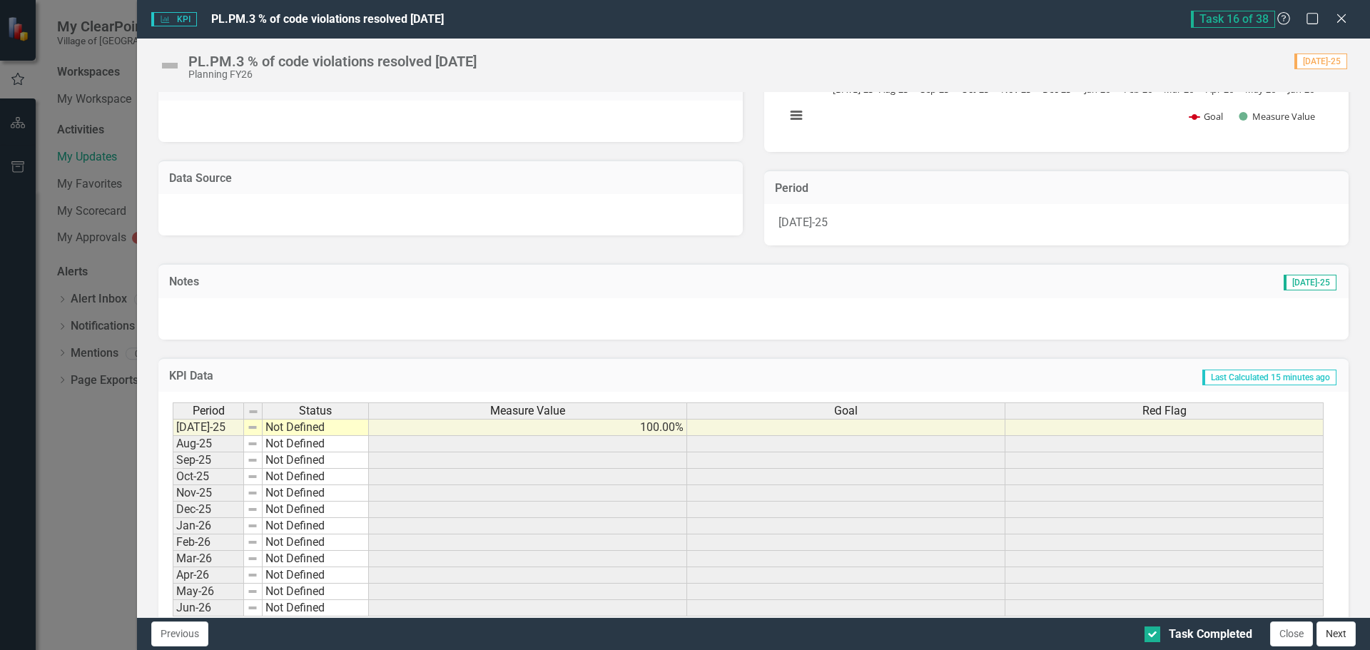
click at [1325, 631] on button "Next" at bounding box center [1336, 634] width 39 height 25
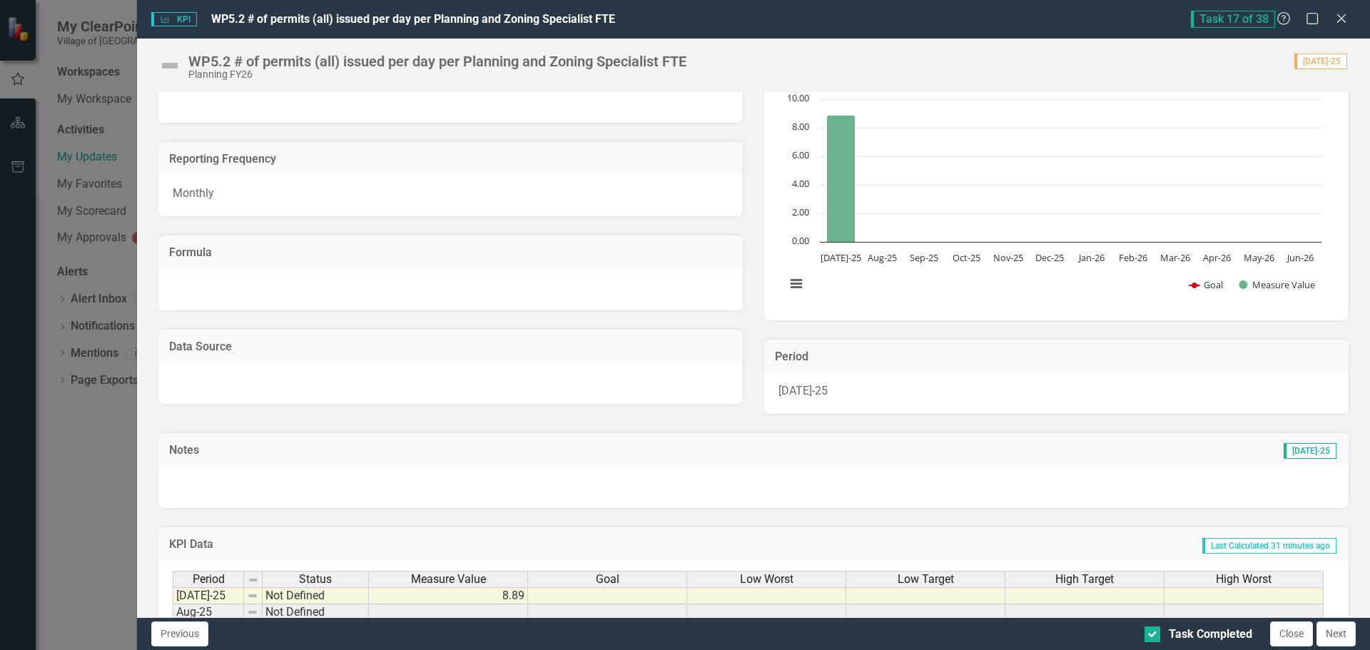
scroll to position [143, 0]
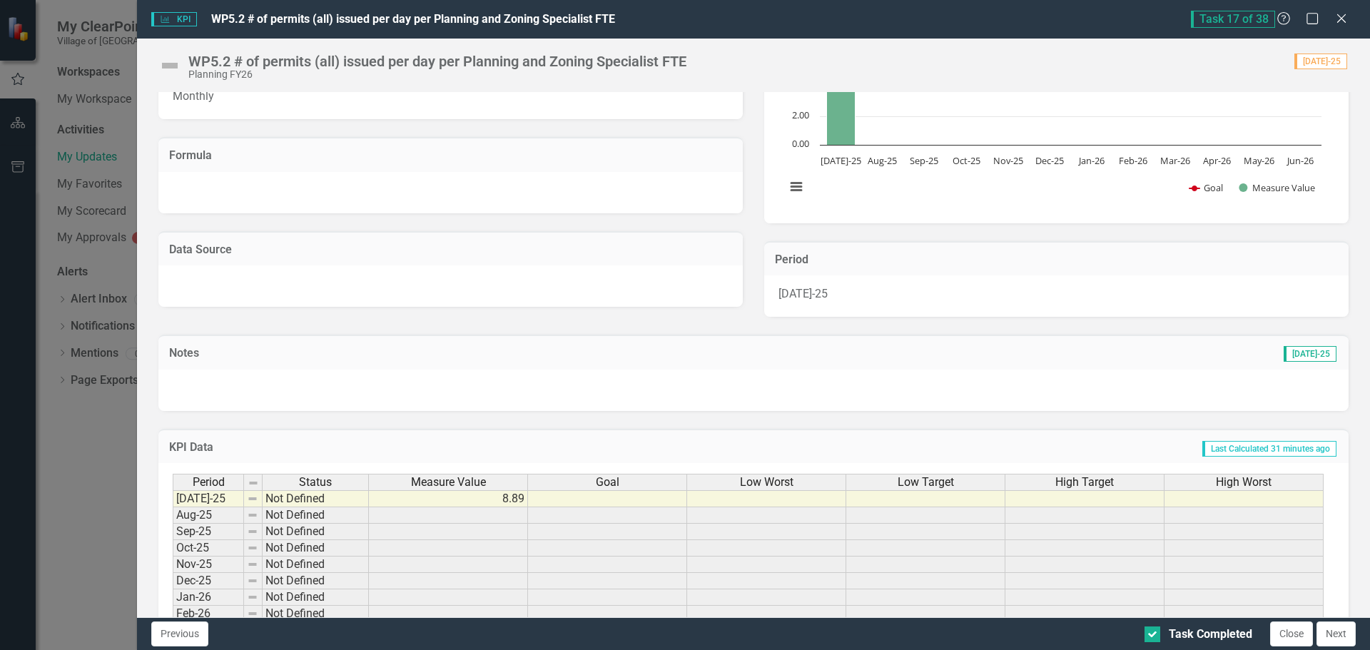
click at [1341, 630] on button "Next" at bounding box center [1336, 634] width 39 height 25
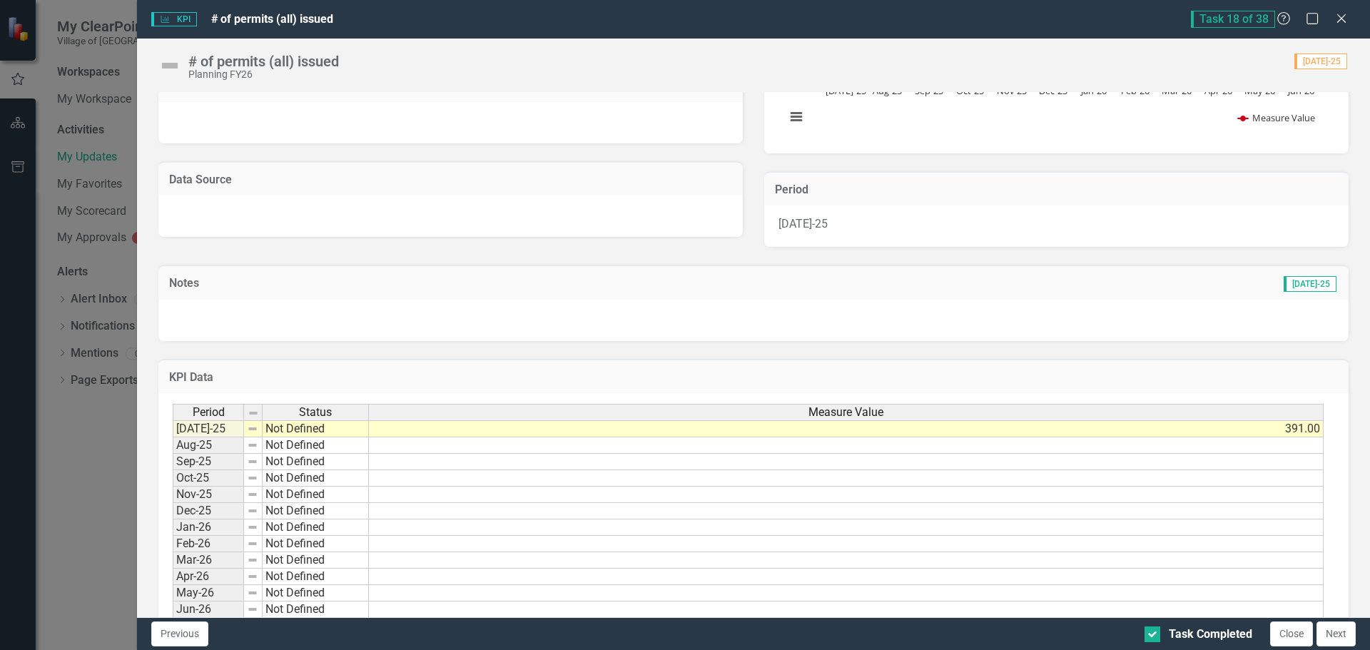
scroll to position [214, 0]
click at [1327, 634] on button "Next" at bounding box center [1336, 634] width 39 height 25
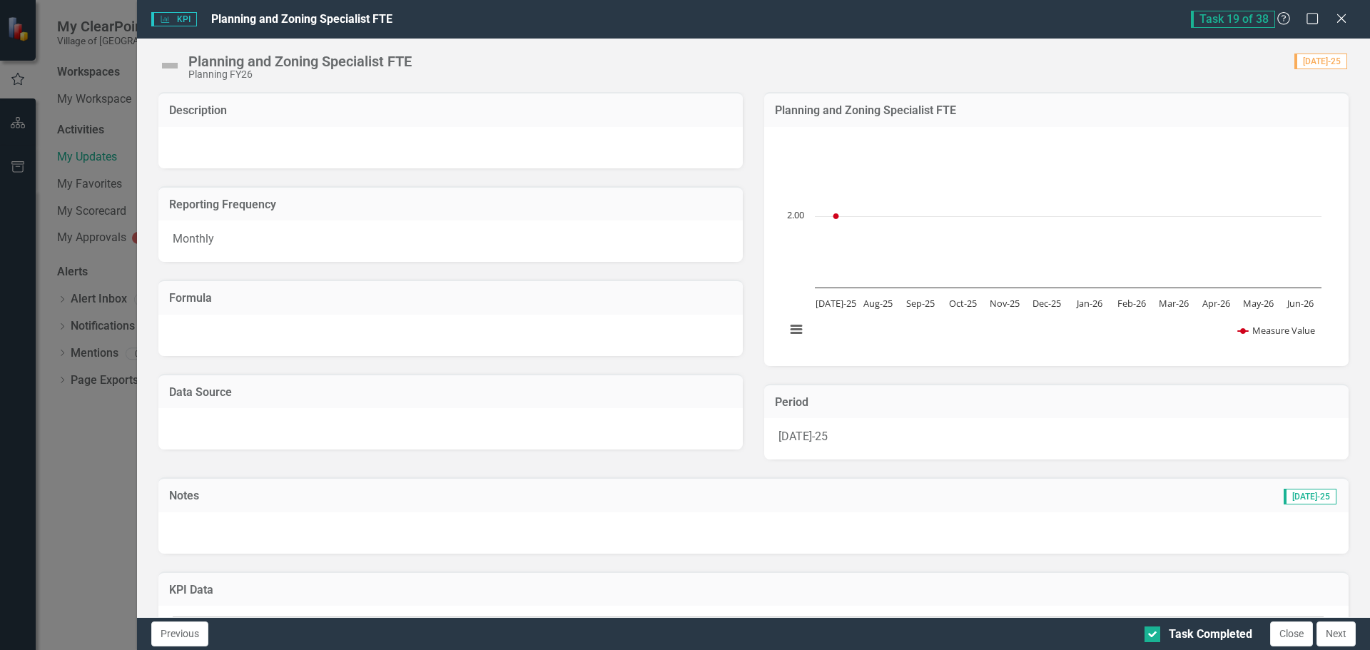
scroll to position [249, 0]
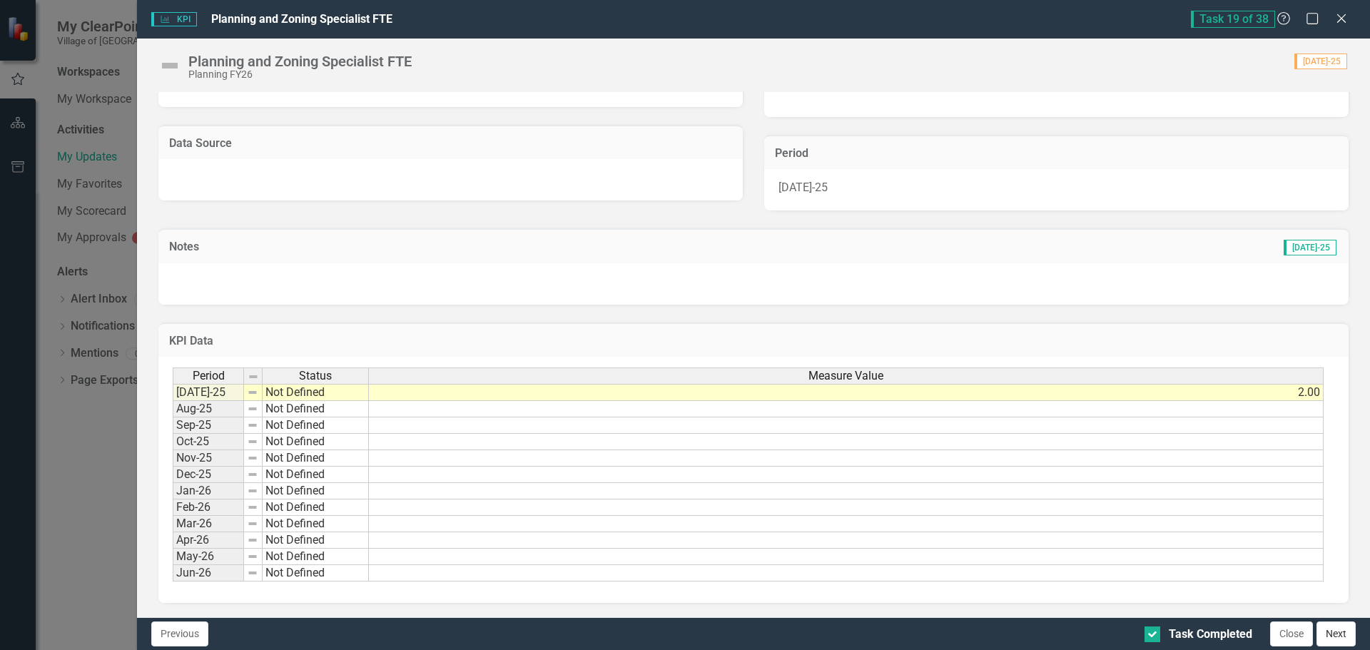
click at [1341, 630] on button "Next" at bounding box center [1336, 634] width 39 height 25
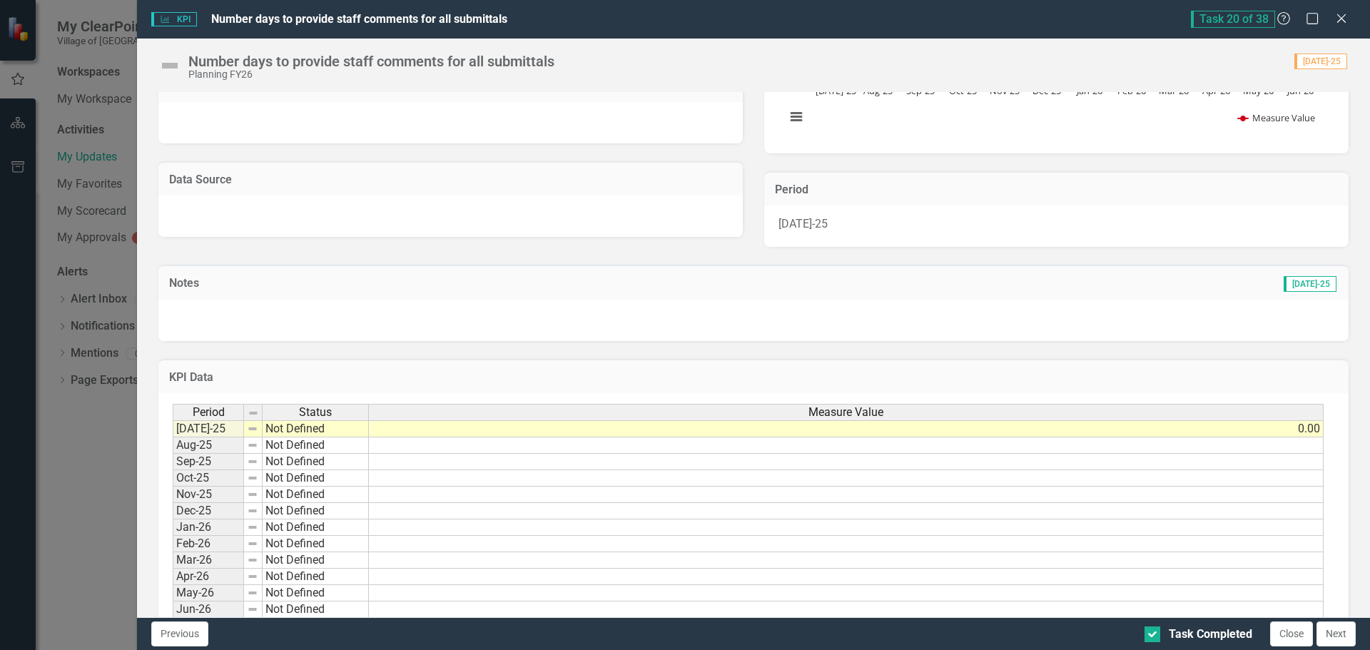
scroll to position [214, 0]
click at [1330, 630] on button "Next" at bounding box center [1336, 634] width 39 height 25
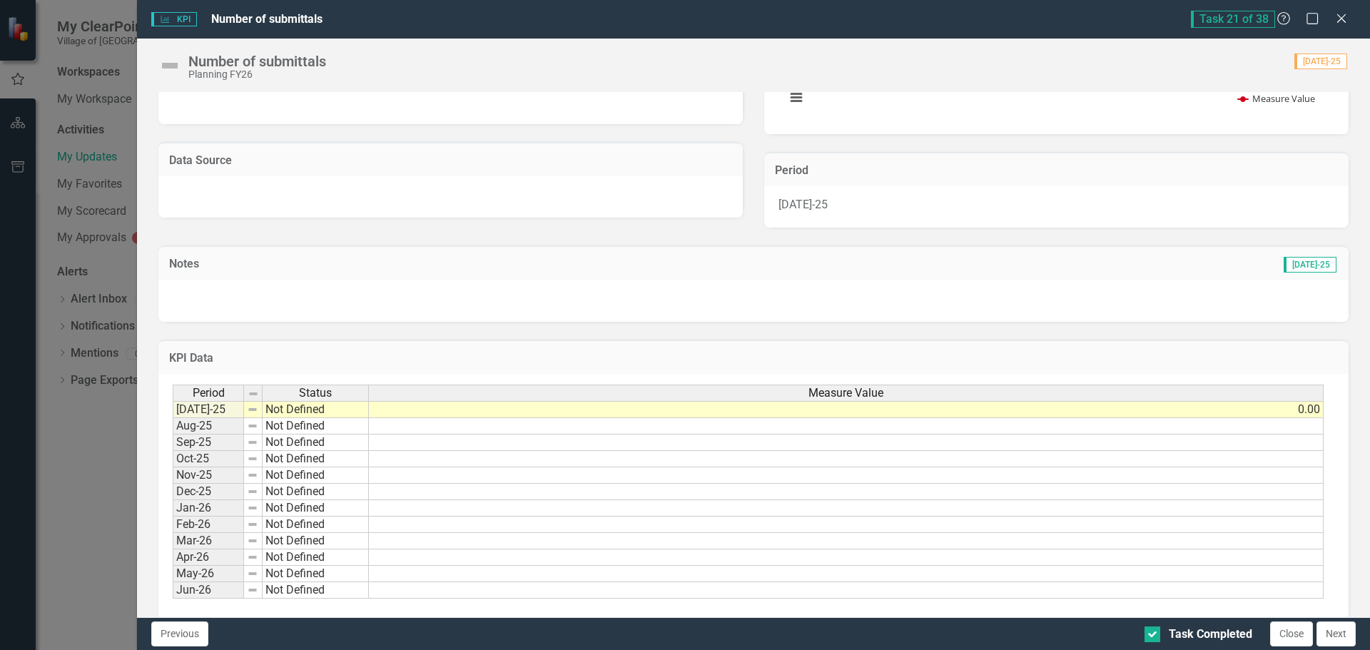
scroll to position [249, 0]
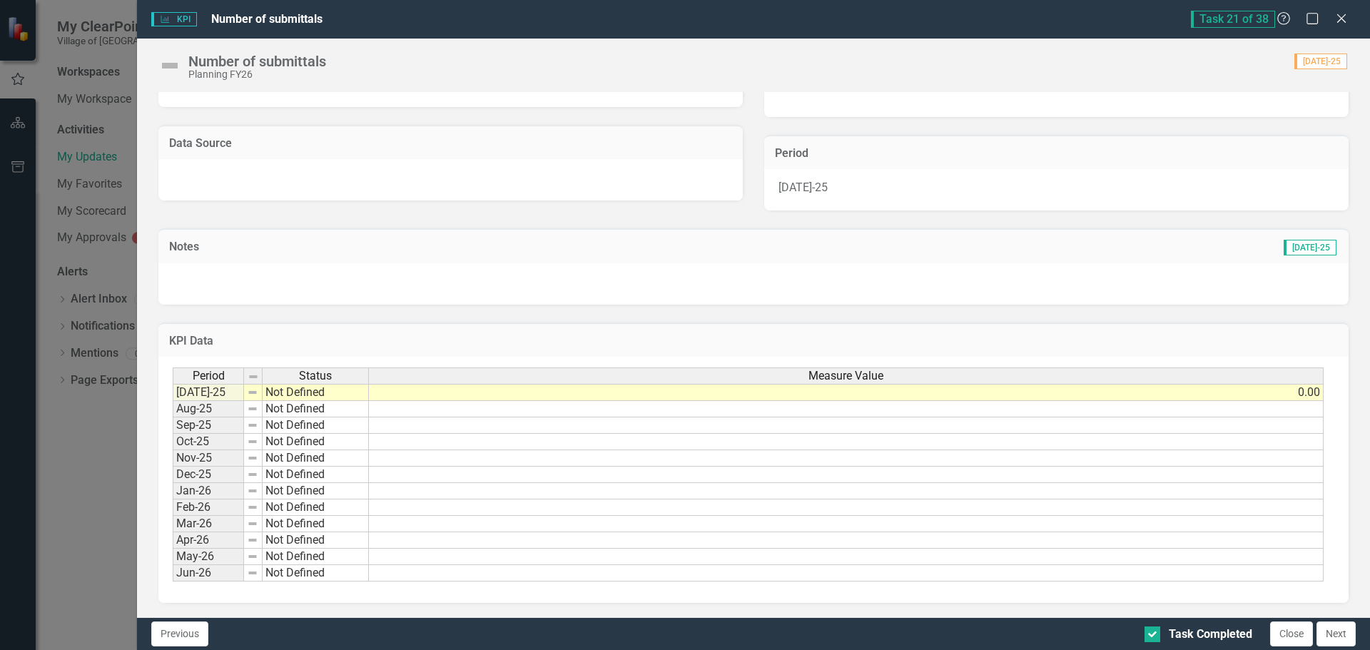
click at [1344, 629] on button "Next" at bounding box center [1336, 634] width 39 height 25
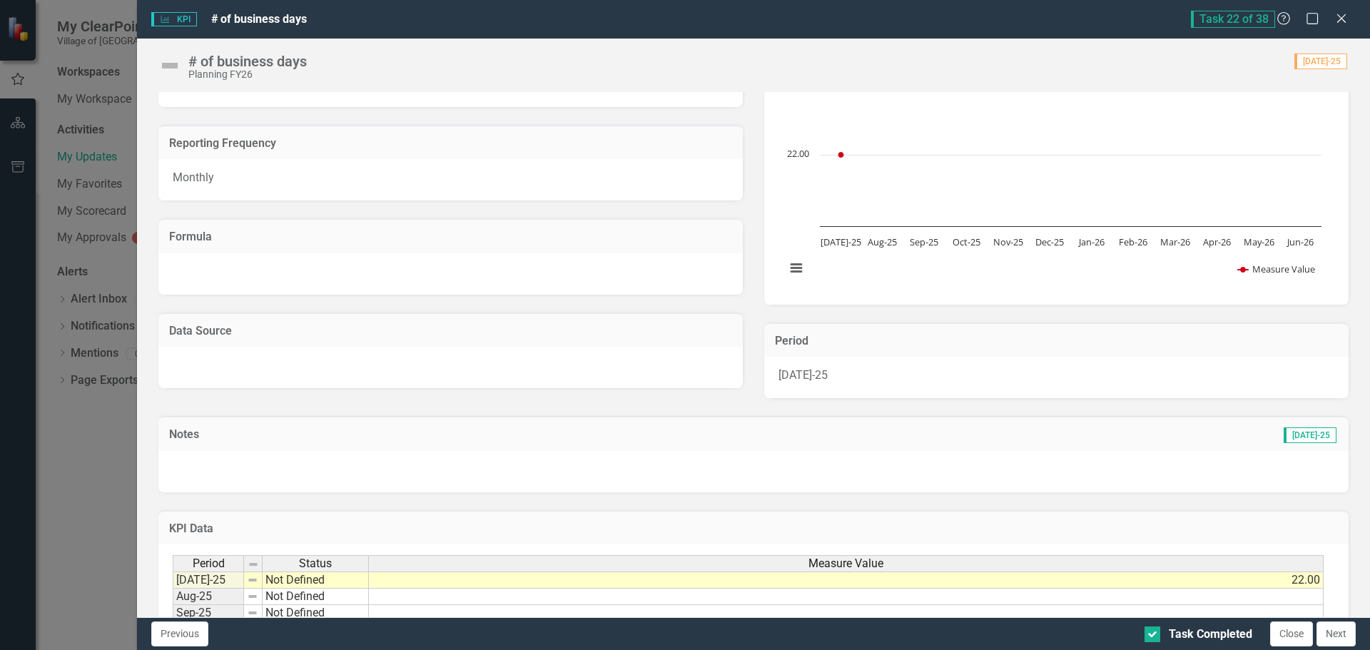
scroll to position [143, 0]
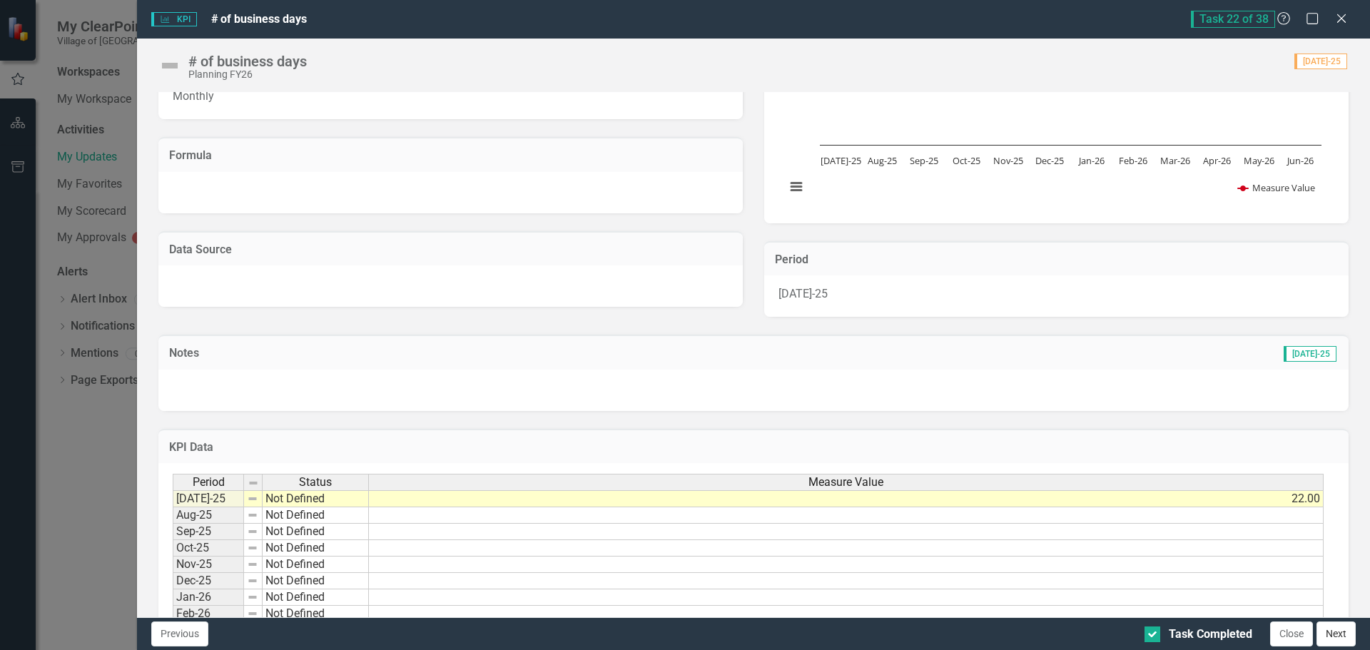
click at [1345, 633] on button "Next" at bounding box center [1336, 634] width 39 height 25
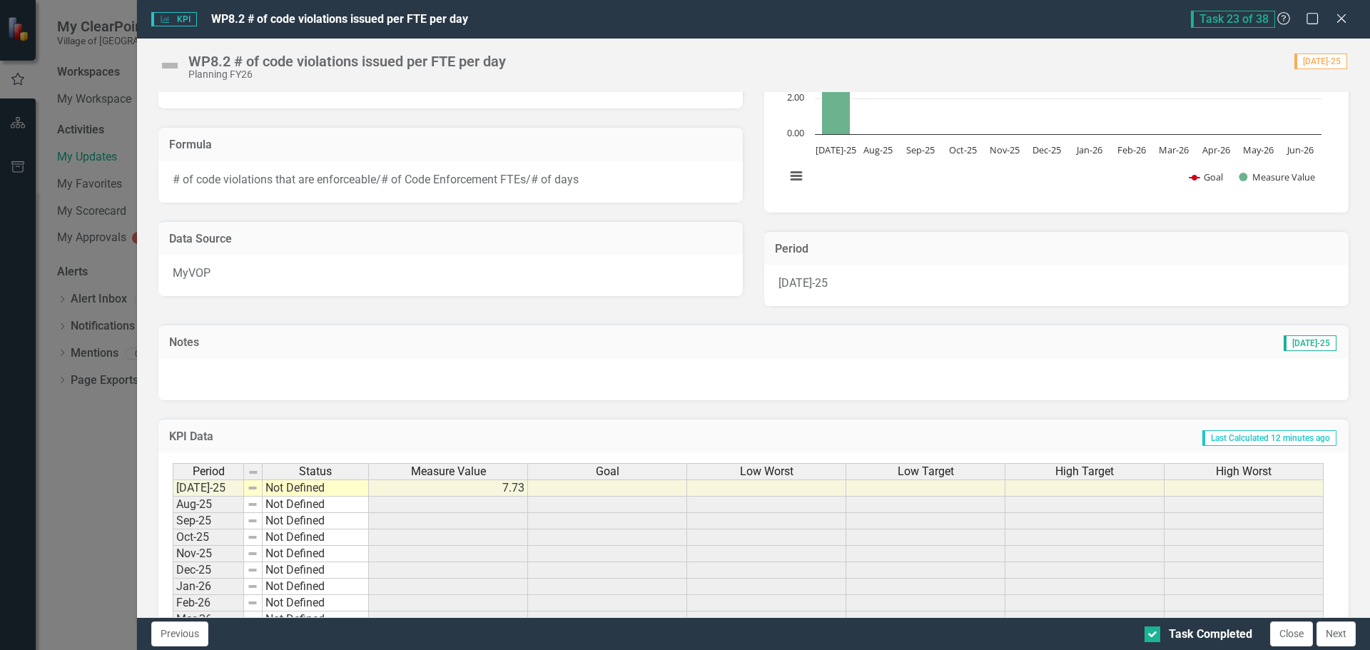
scroll to position [249, 0]
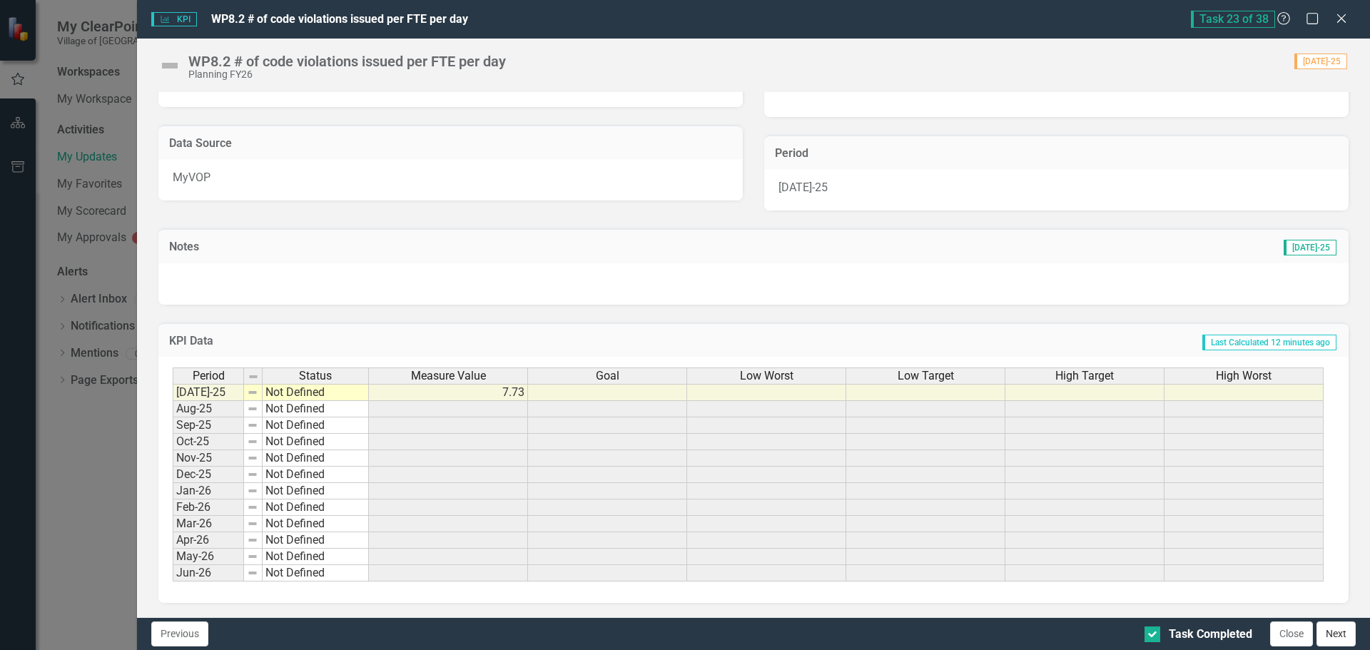
click at [1341, 630] on button "Next" at bounding box center [1336, 634] width 39 height 25
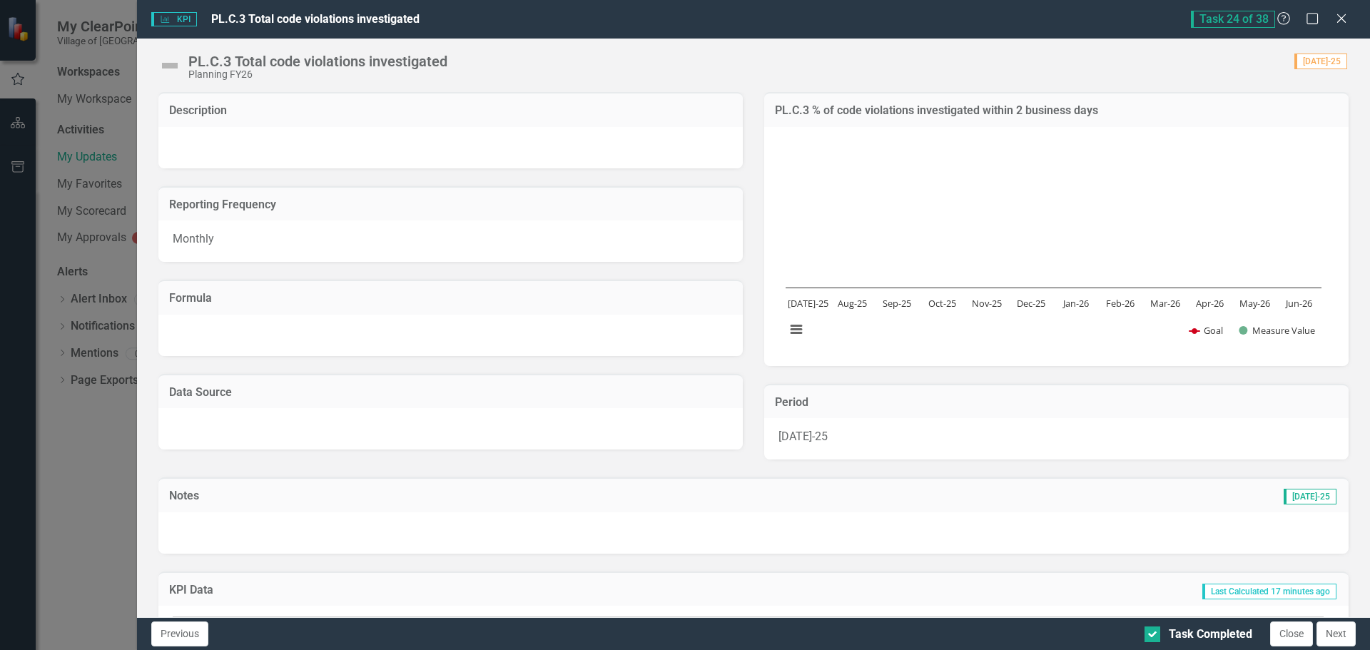
scroll to position [214, 0]
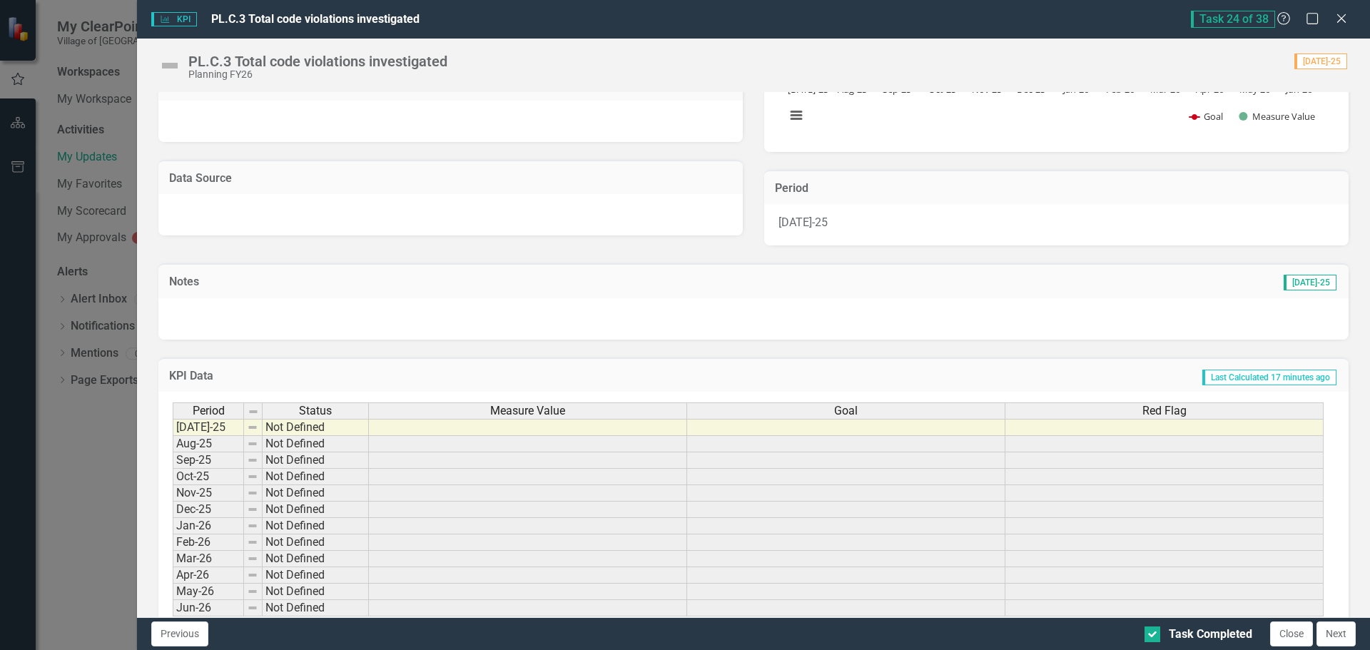
click at [445, 420] on div "Period Status Measure Value Goal Red Flag" at bounding box center [748, 412] width 1151 height 19
click at [447, 432] on td at bounding box center [528, 427] width 318 height 17
click at [446, 432] on td at bounding box center [528, 427] width 318 height 17
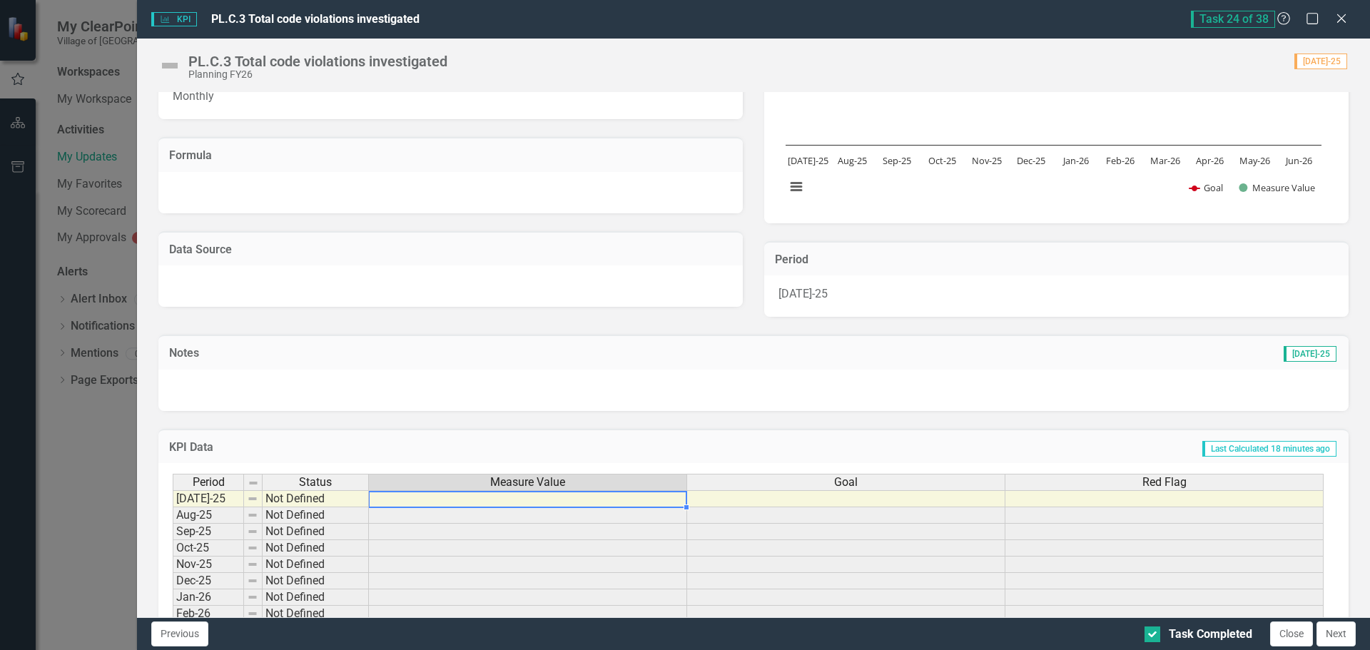
scroll to position [71, 0]
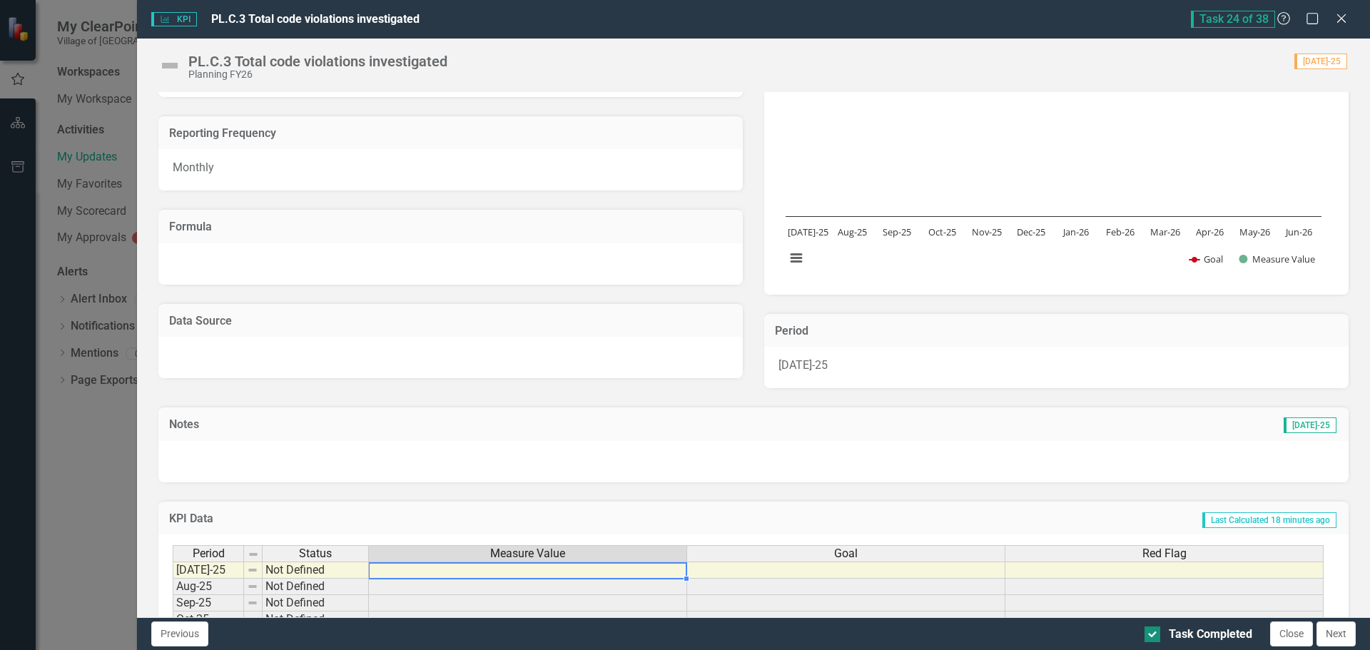
click at [1155, 632] on div at bounding box center [1153, 635] width 16 height 16
click at [1154, 632] on input "Task Completed" at bounding box center [1149, 631] width 9 height 9
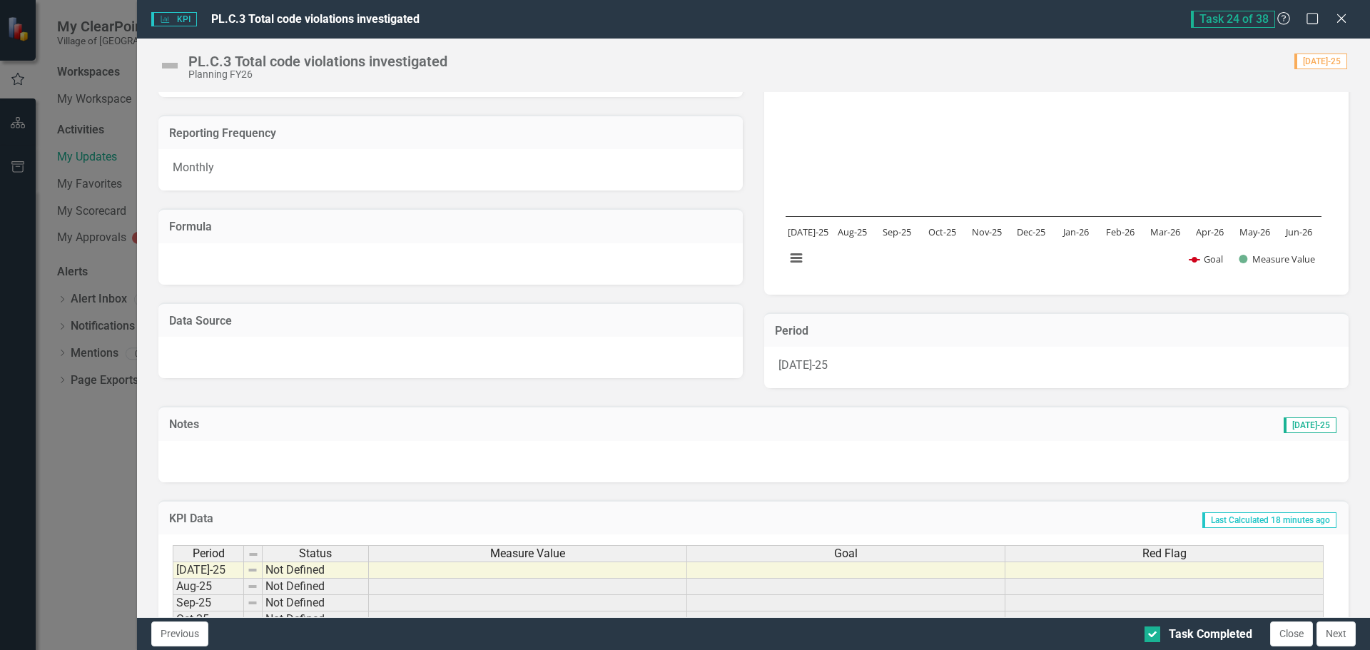
checkbox input "false"
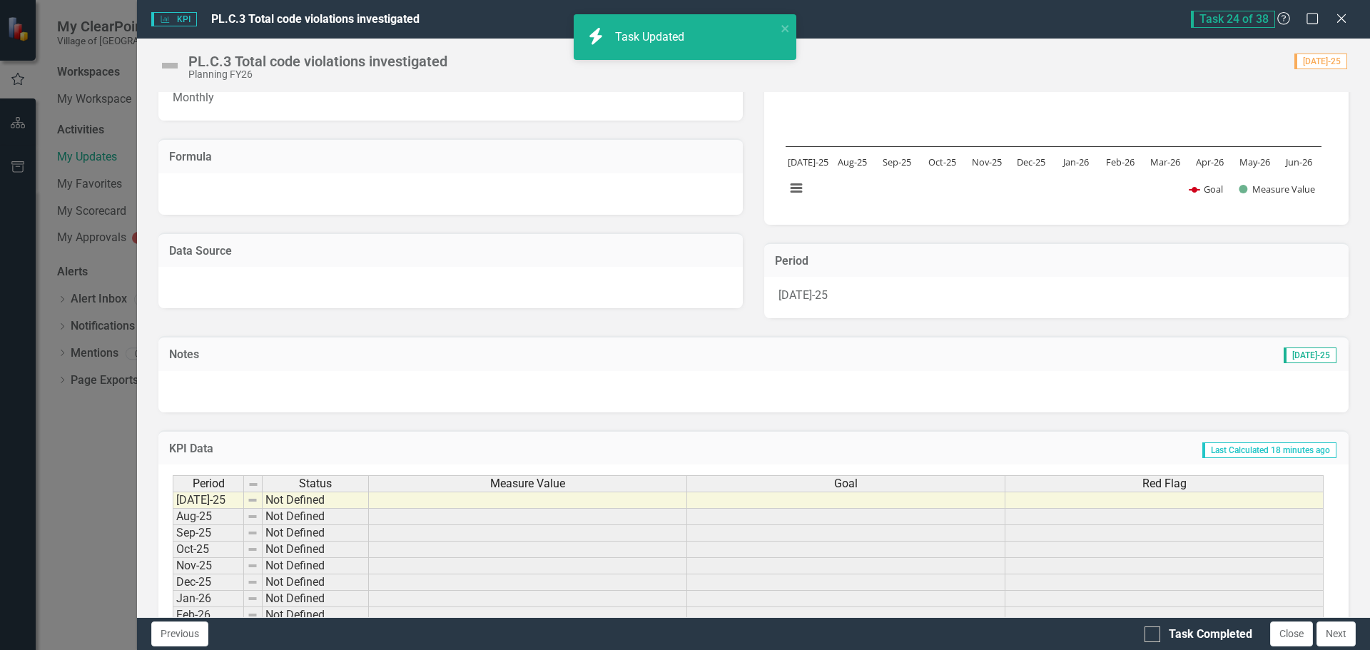
scroll to position [249, 0]
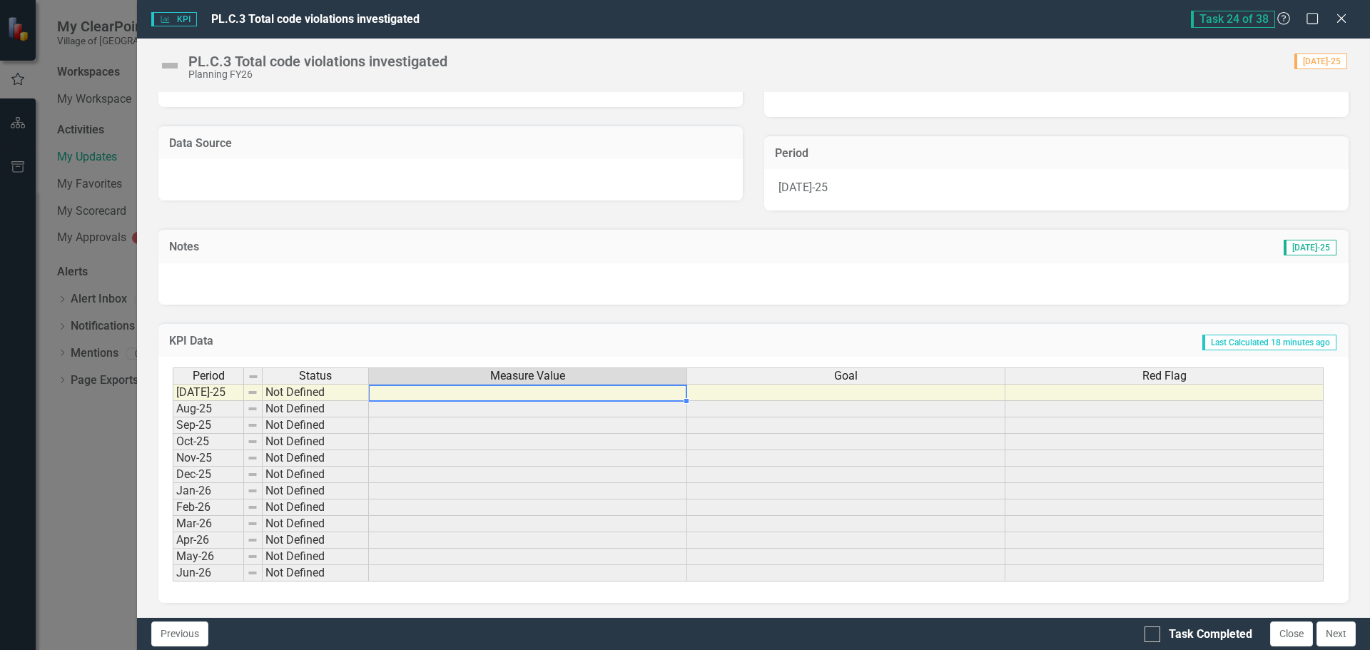
click at [422, 390] on td at bounding box center [528, 392] width 318 height 17
click at [537, 391] on td at bounding box center [528, 392] width 318 height 17
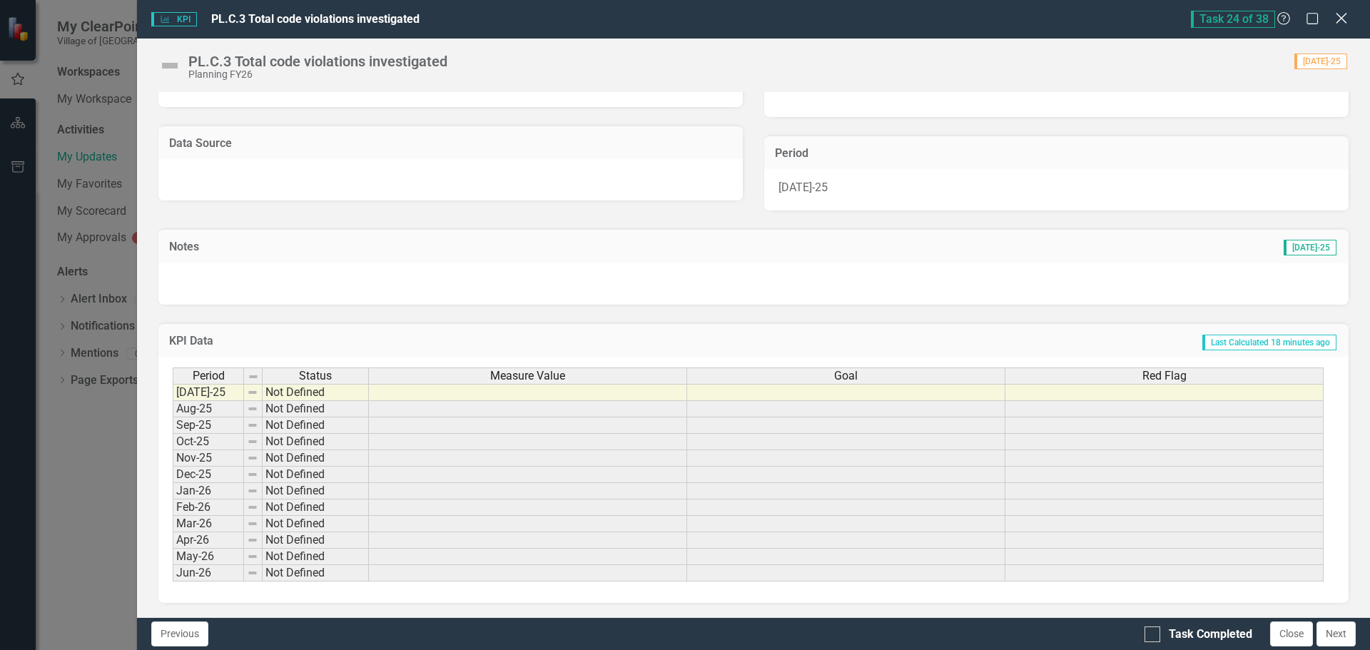
click at [1335, 26] on div "Close" at bounding box center [1341, 19] width 18 height 19
checkbox input "false"
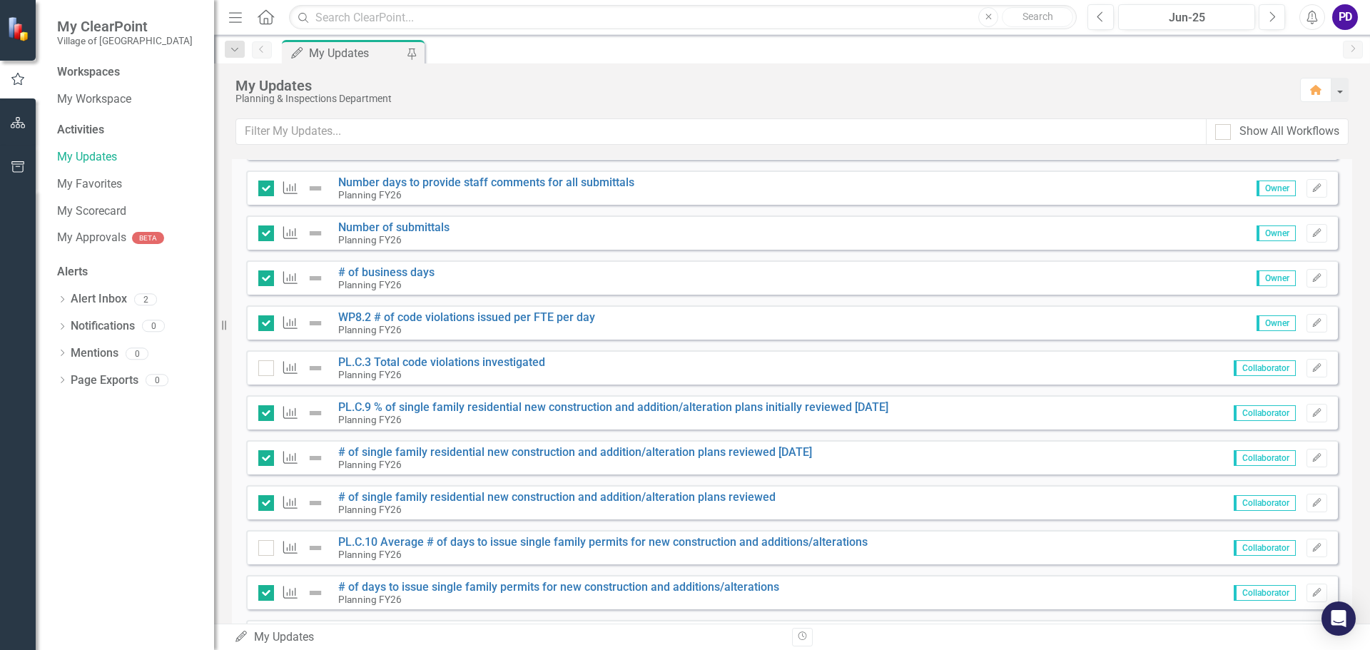
scroll to position [1142, 0]
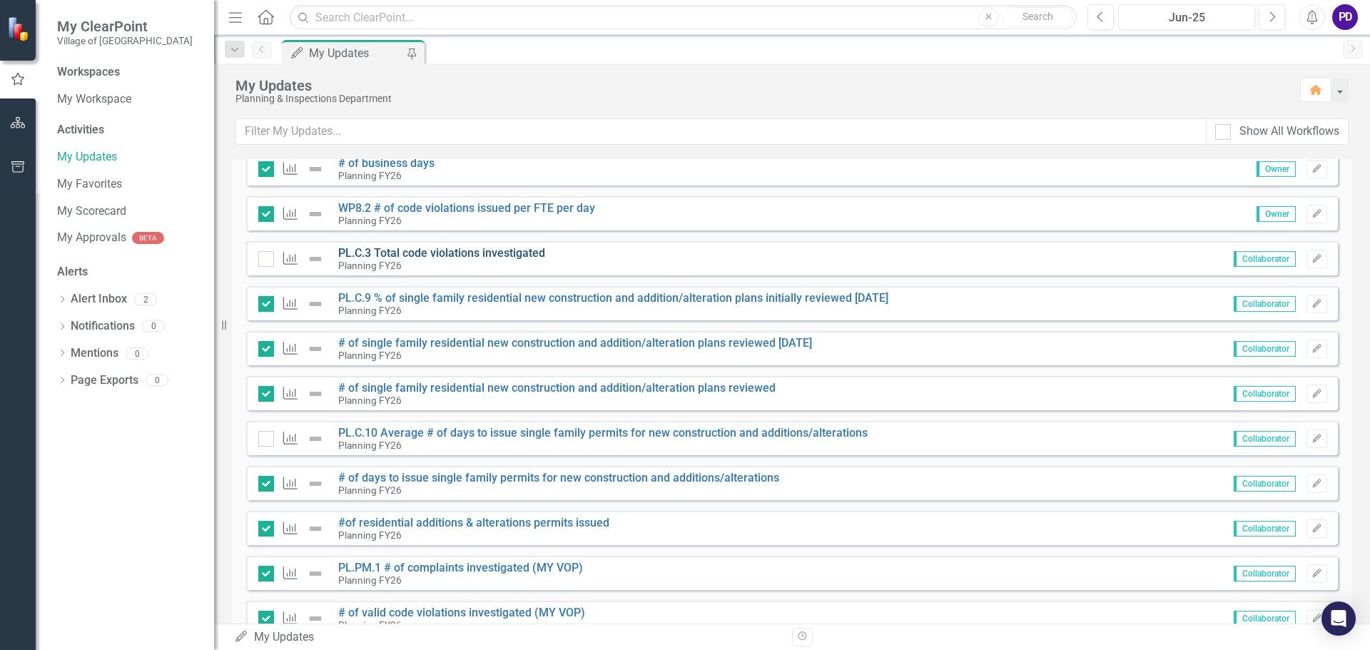
click at [389, 251] on link "PL.C.3 Total code violations investigated" at bounding box center [441, 253] width 207 height 14
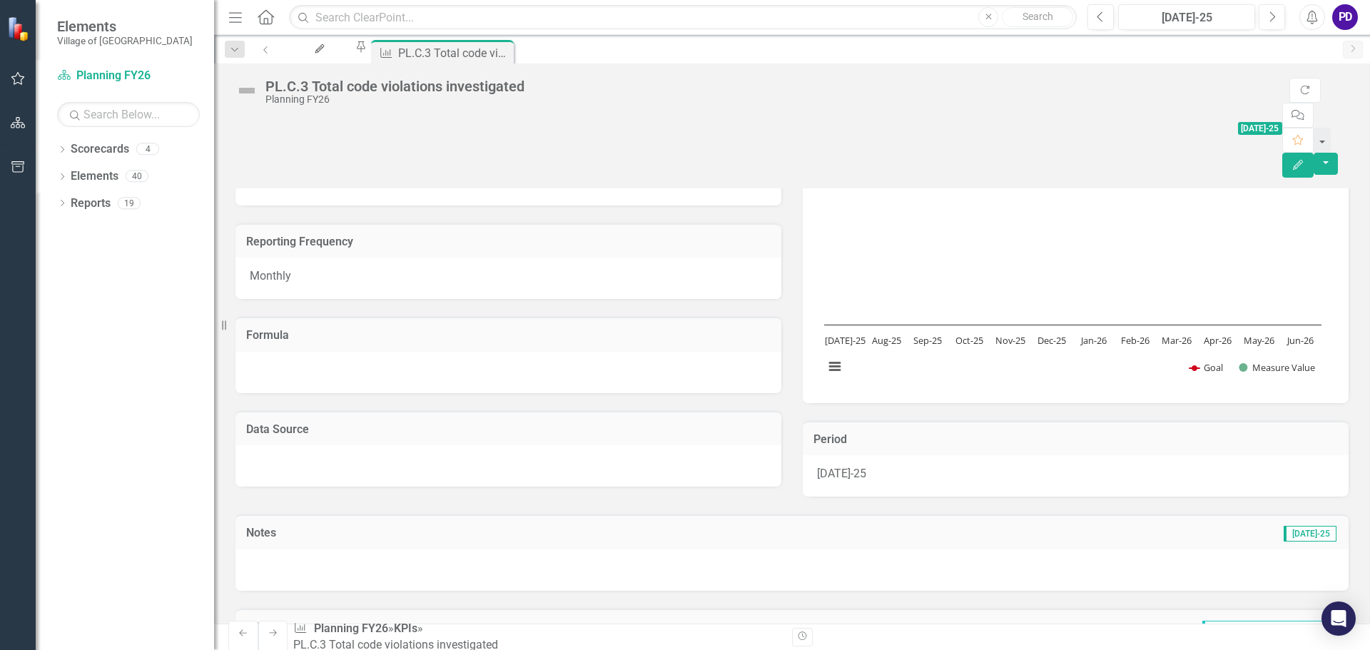
scroll to position [214, 0]
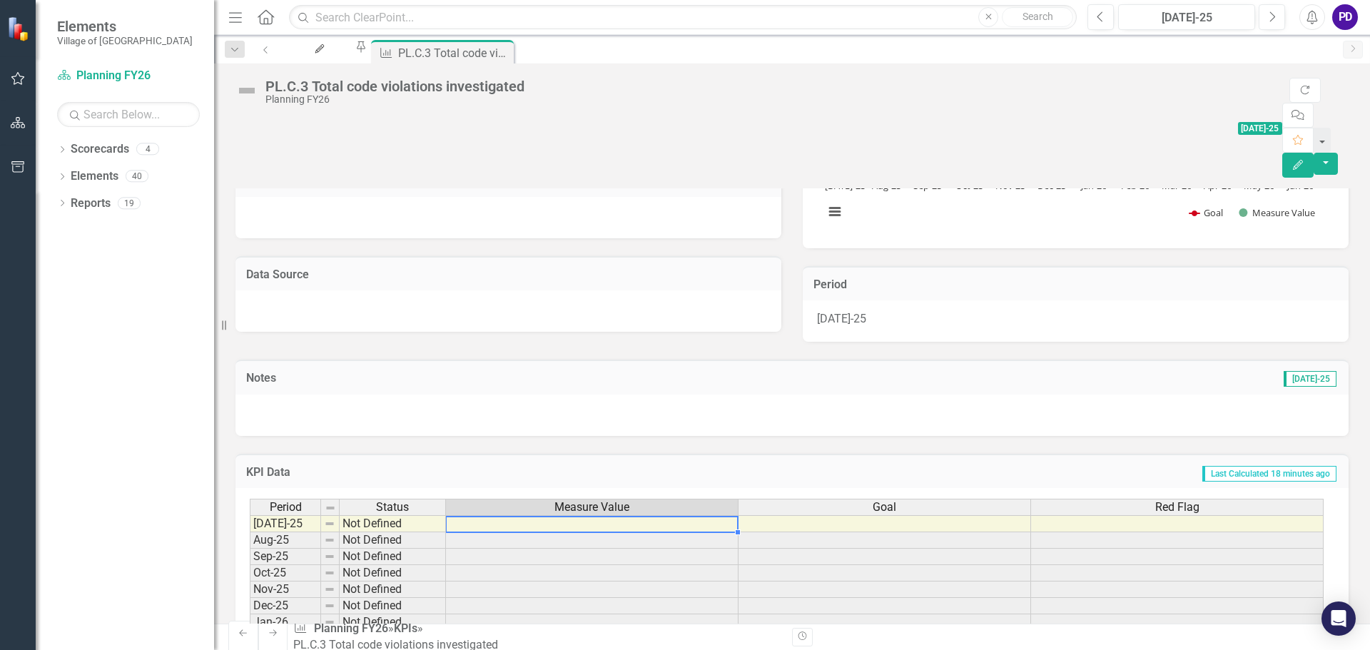
click at [504, 515] on td at bounding box center [592, 523] width 293 height 17
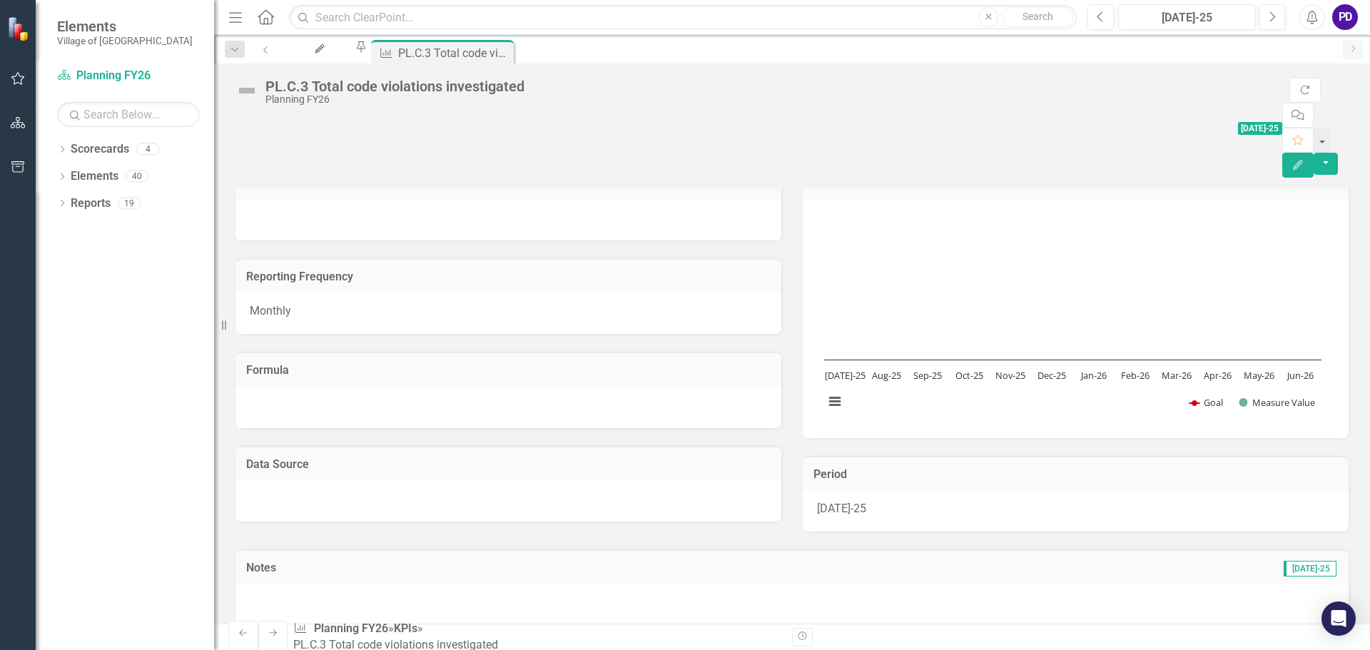
scroll to position [0, 0]
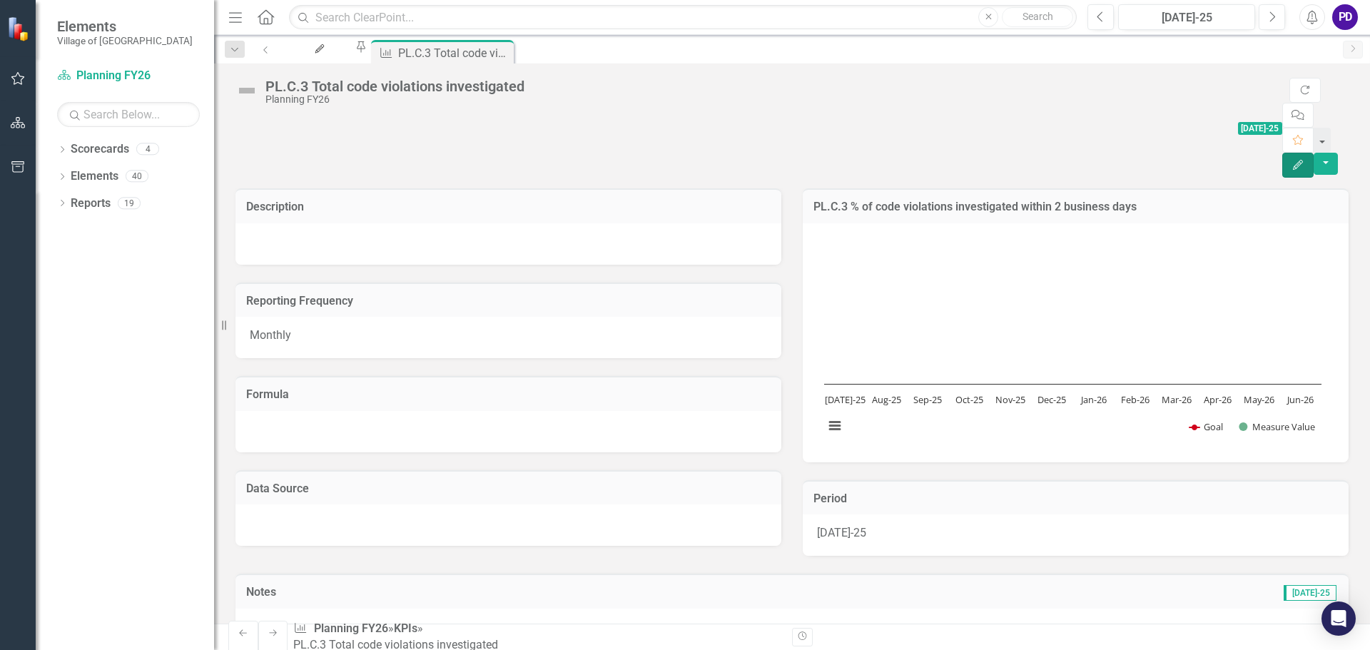
click at [1305, 160] on icon "Edit" at bounding box center [1298, 165] width 13 height 10
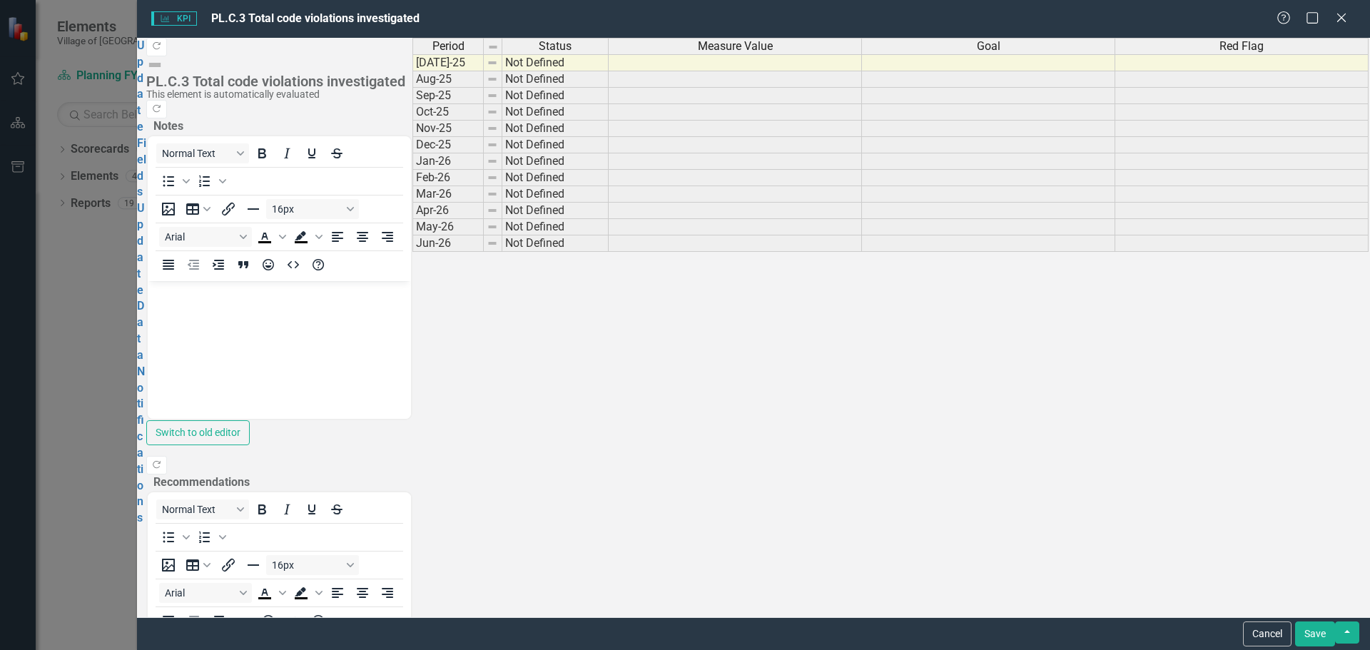
click at [687, 71] on td at bounding box center [735, 62] width 253 height 17
click at [146, 49] on link "Update Fields" at bounding box center [141, 119] width 9 height 161
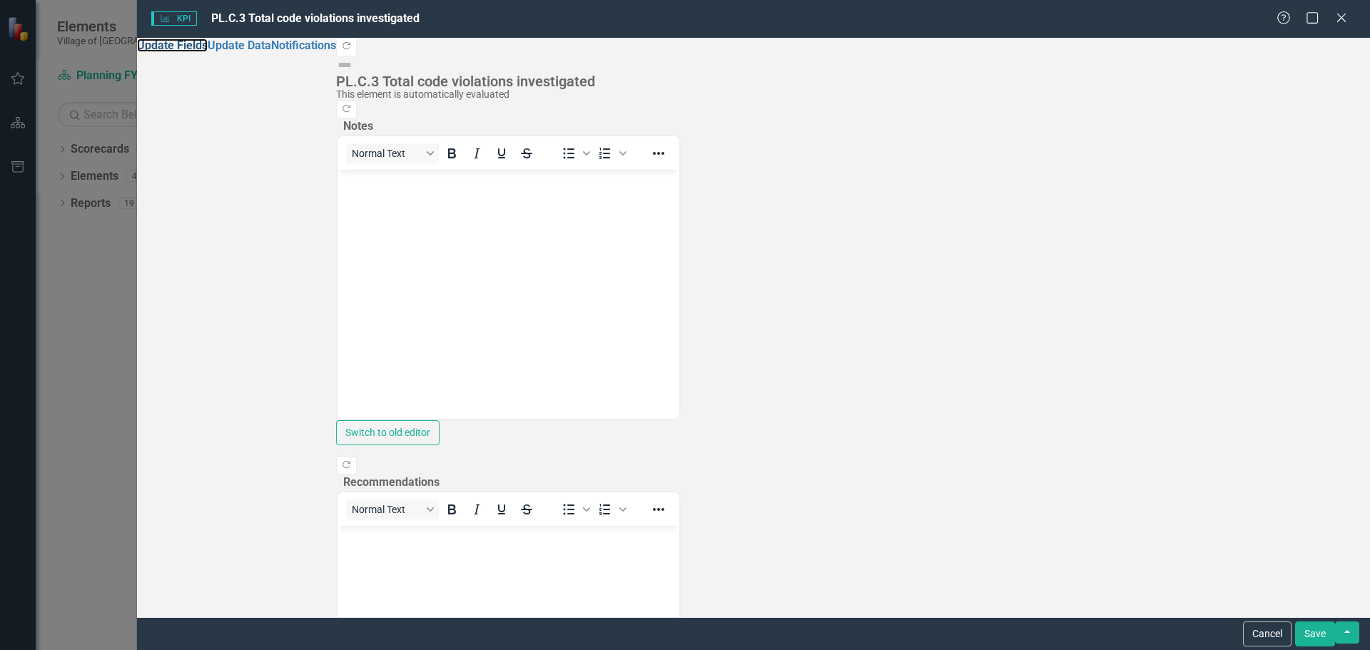
scroll to position [242, 0]
click at [1338, 10] on div "Close" at bounding box center [1341, 18] width 18 height 19
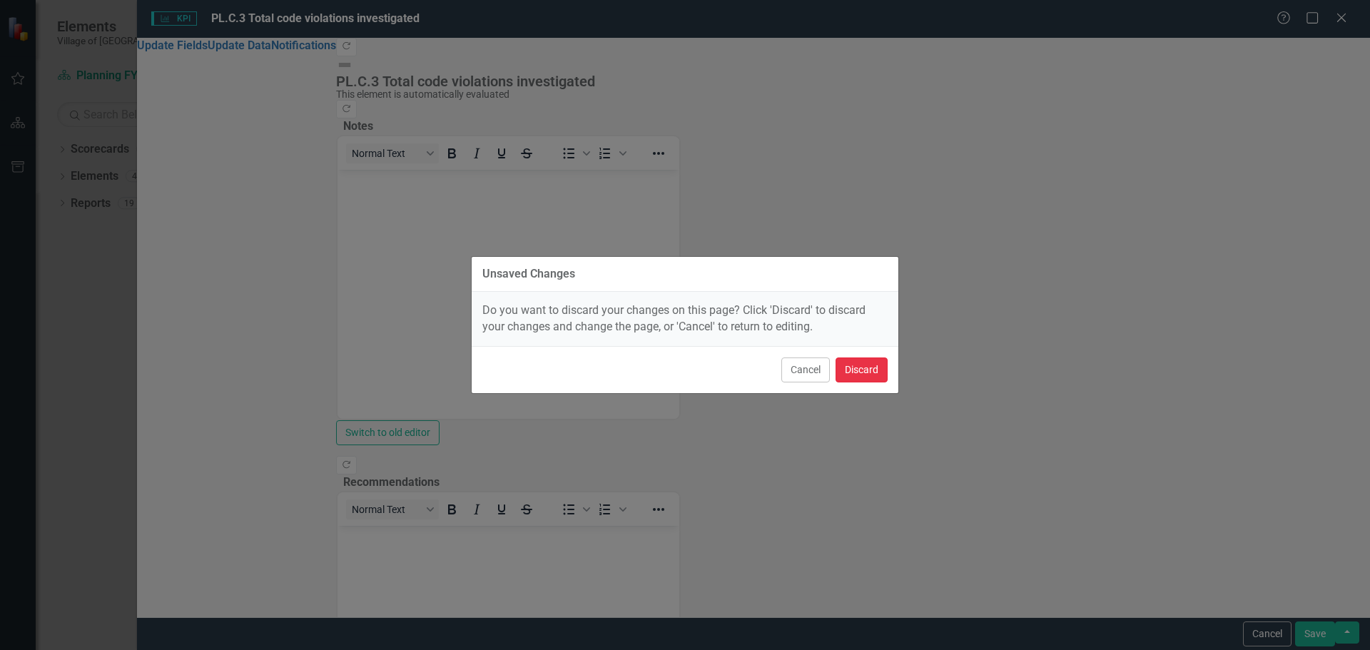
drag, startPoint x: 865, startPoint y: 363, endPoint x: 870, endPoint y: 370, distance: 8.1
click at [869, 368] on button "Discard" at bounding box center [862, 370] width 52 height 25
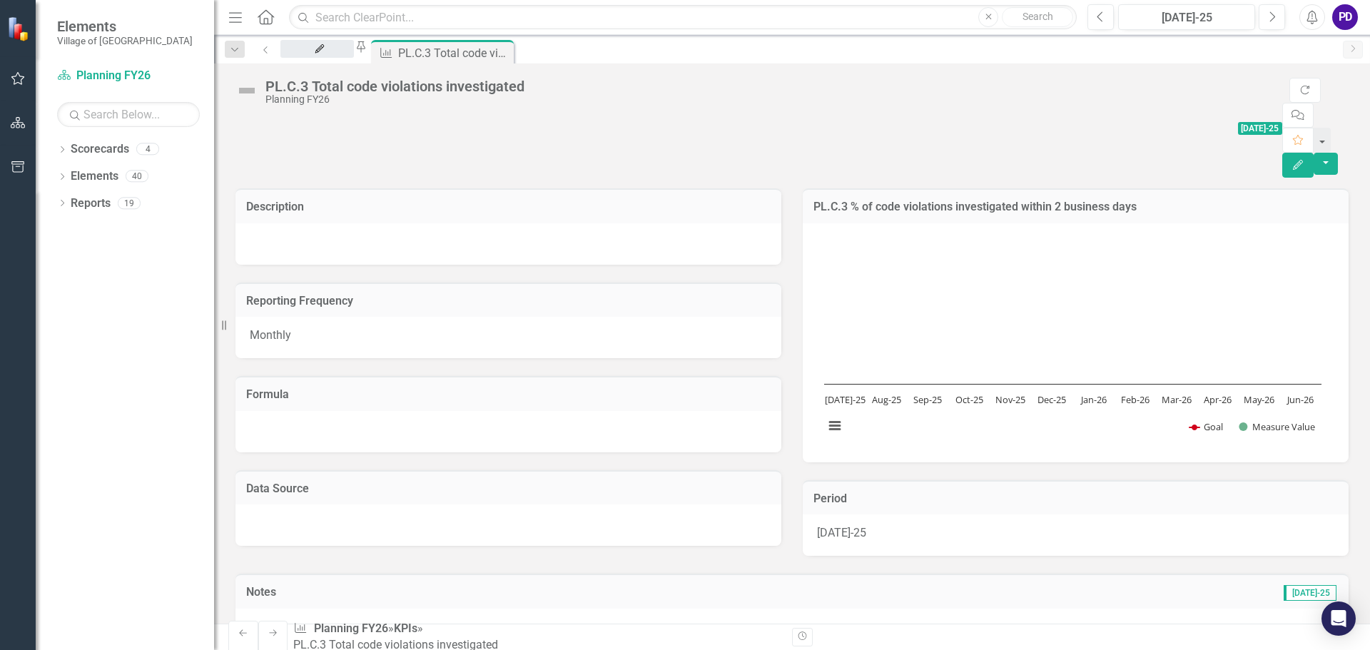
click at [341, 58] on div "My Updates" at bounding box center [317, 63] width 48 height 18
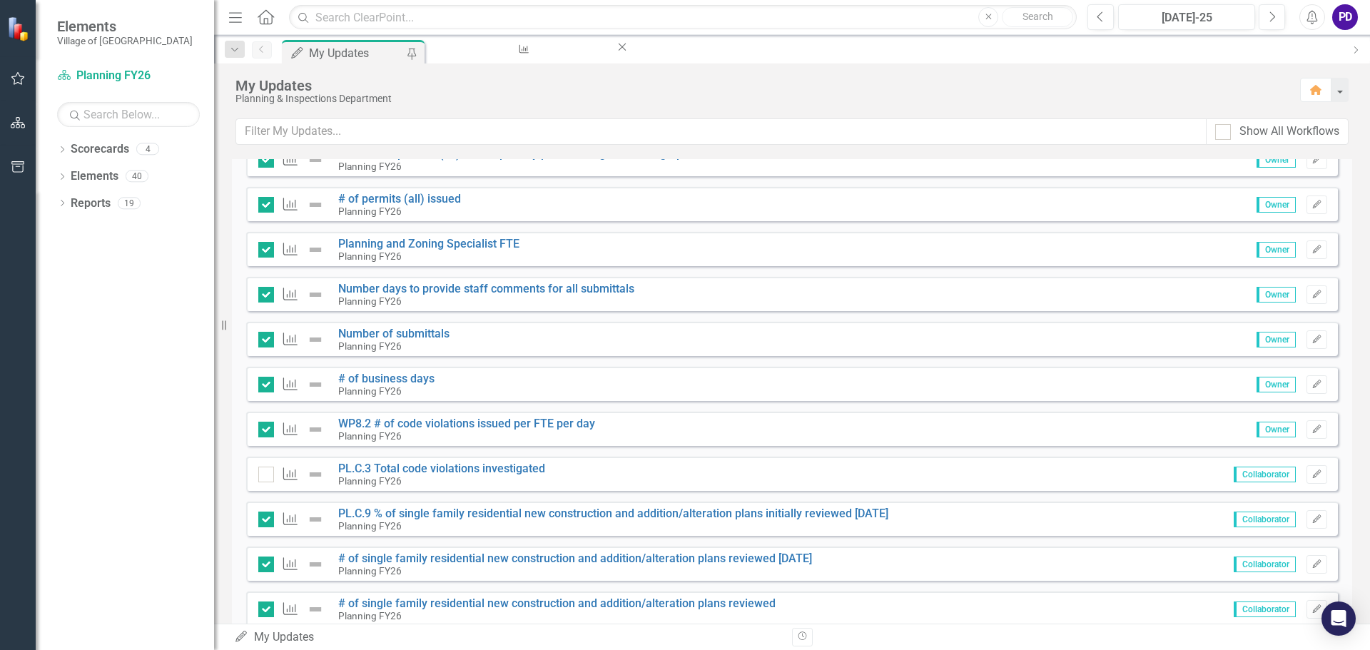
scroll to position [928, 0]
click at [1307, 473] on button "Edit" at bounding box center [1317, 473] width 21 height 19
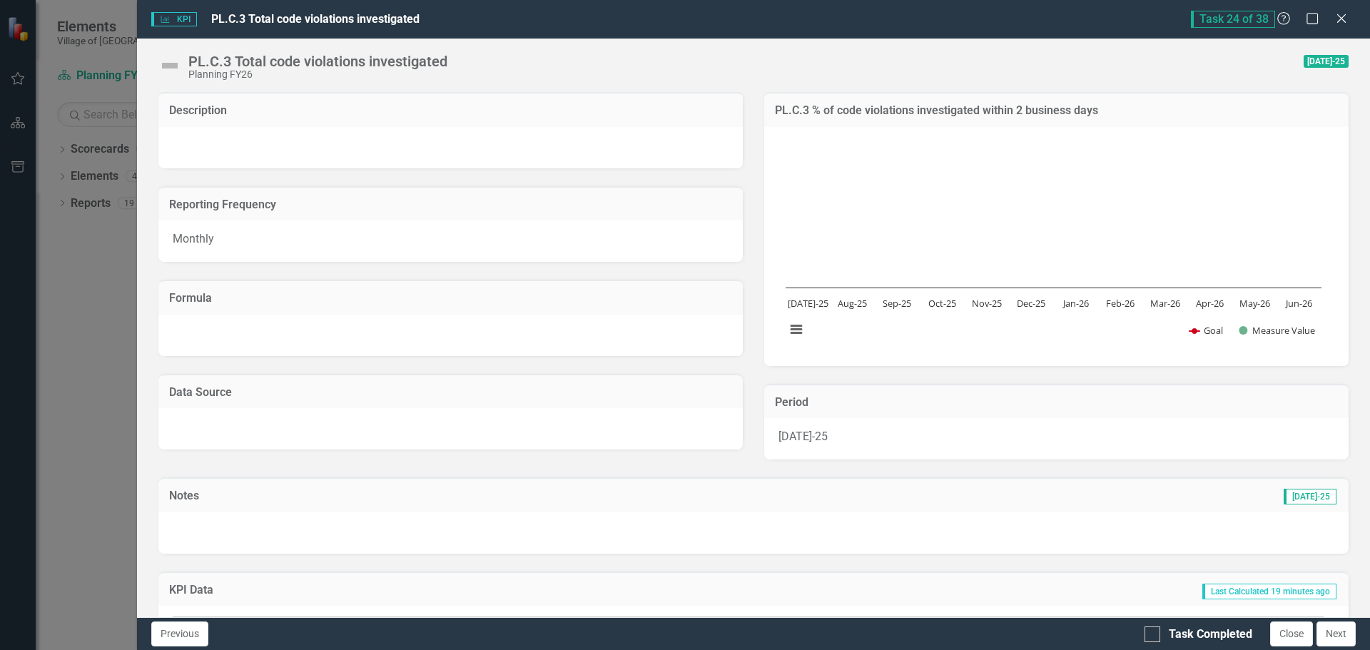
scroll to position [214, 0]
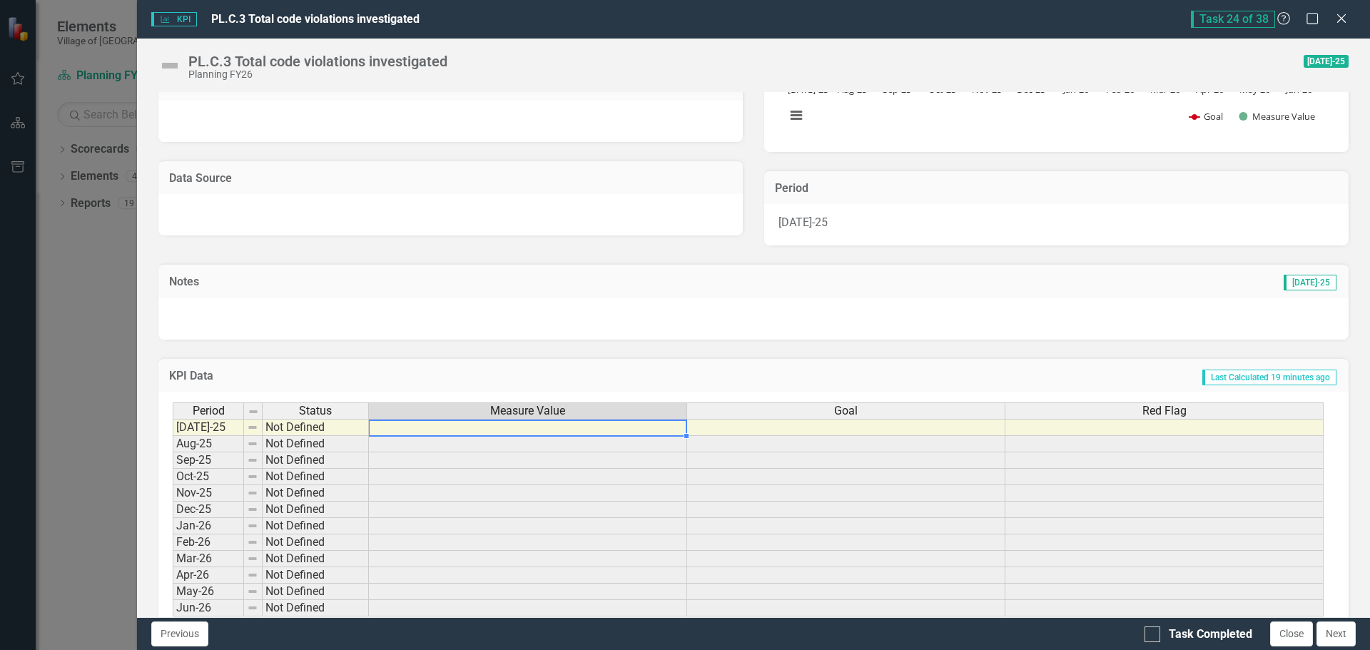
click at [467, 428] on td at bounding box center [528, 427] width 318 height 17
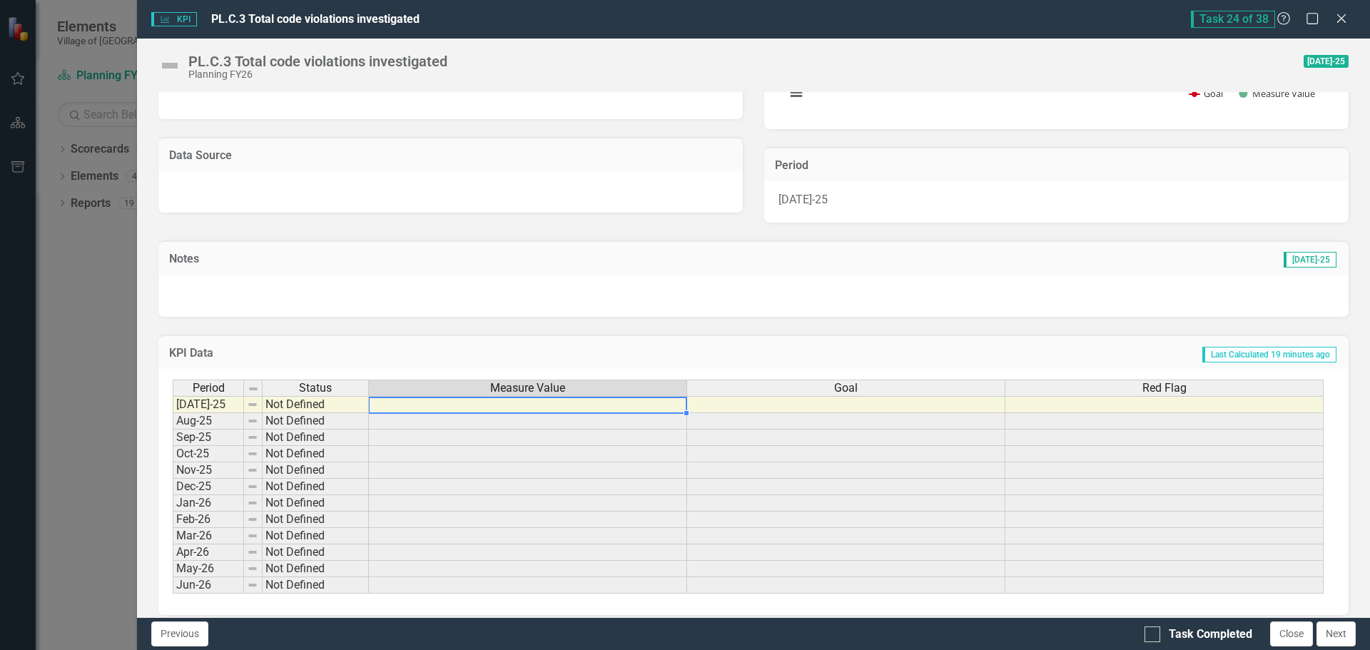
scroll to position [249, 0]
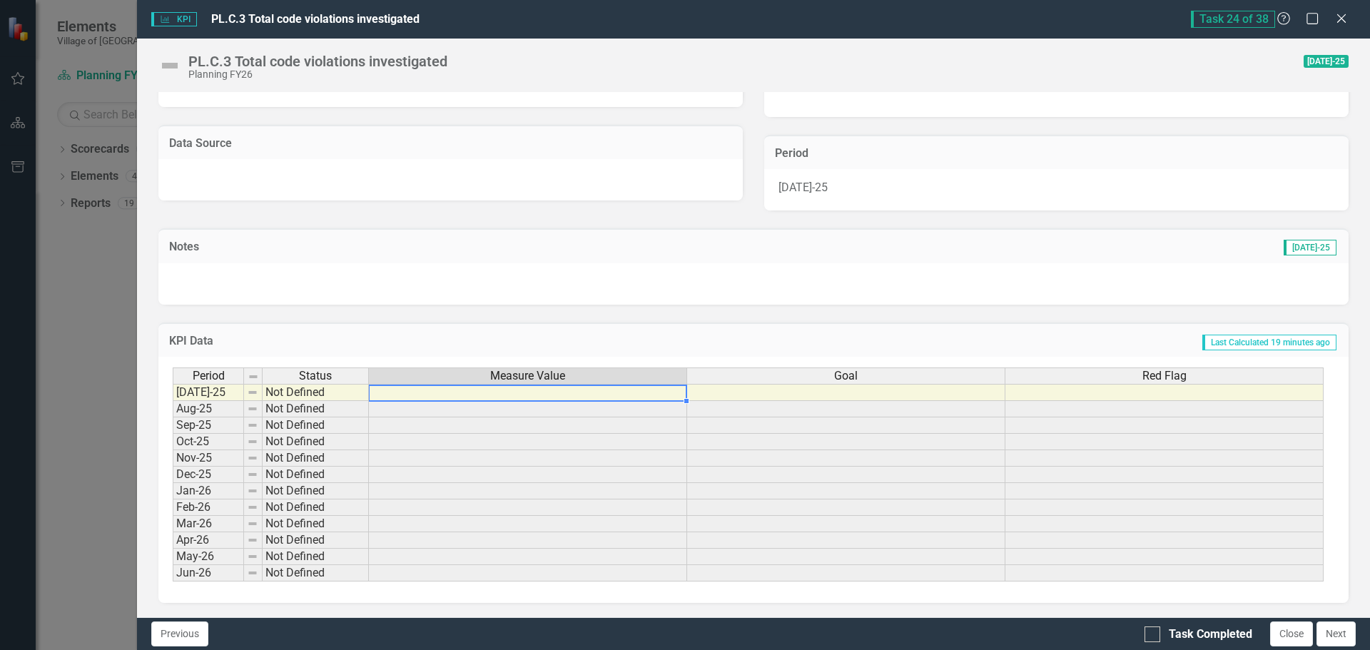
click at [418, 390] on td at bounding box center [528, 392] width 318 height 17
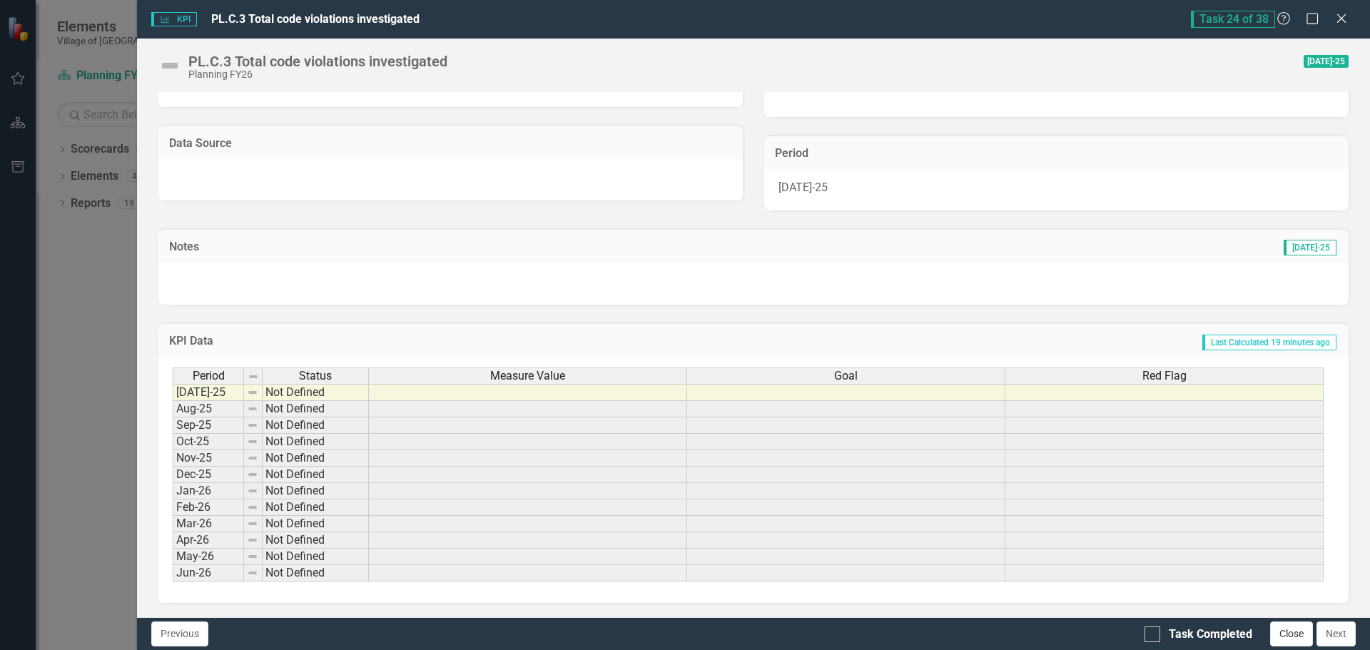
click at [1295, 634] on button "Close" at bounding box center [1291, 634] width 43 height 25
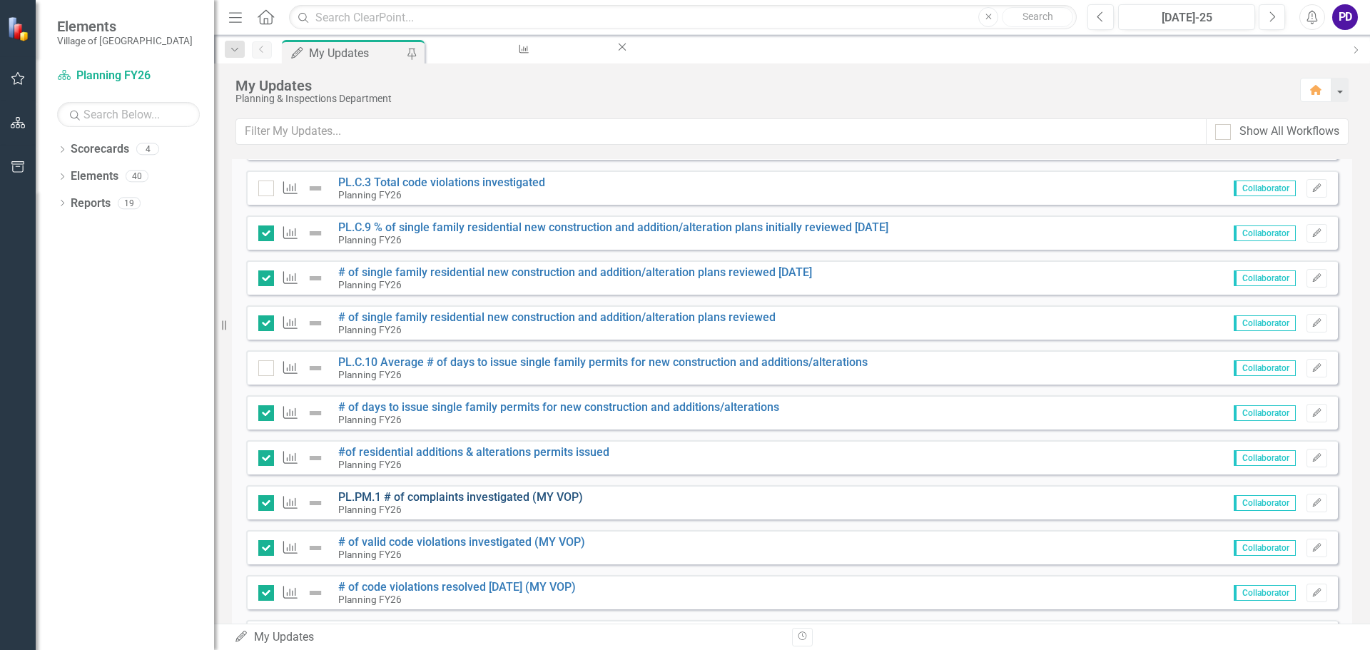
scroll to position [1213, 0]
click at [1312, 363] on icon "Edit" at bounding box center [1317, 367] width 11 height 9
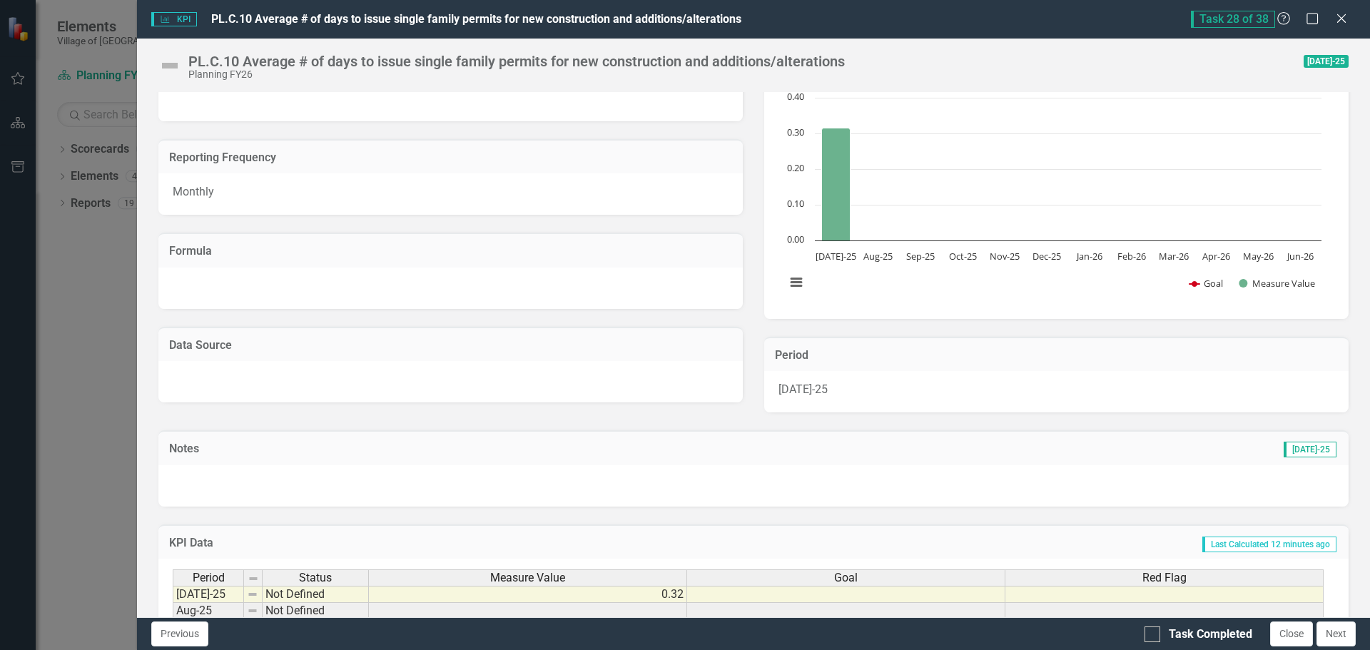
scroll to position [143, 0]
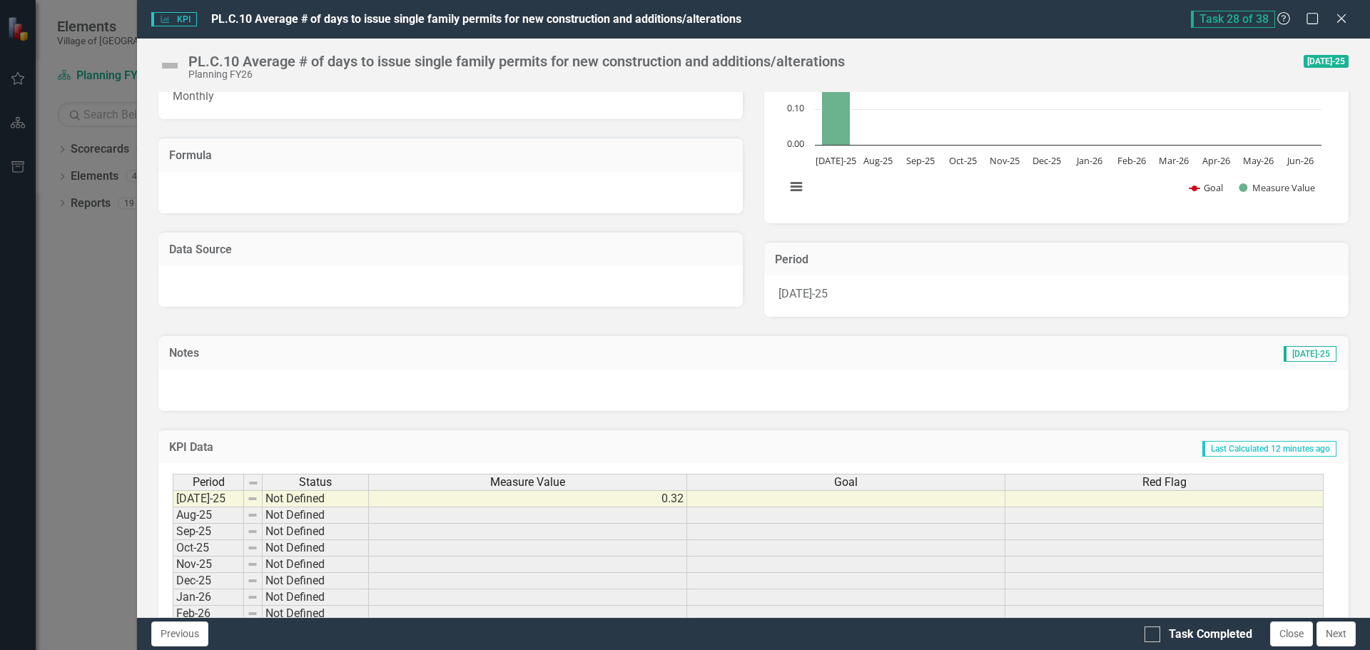
click at [659, 506] on td "0.32" at bounding box center [528, 498] width 318 height 17
drag, startPoint x: 680, startPoint y: 500, endPoint x: 616, endPoint y: 500, distance: 64.2
click at [624, 500] on td "0.32" at bounding box center [528, 498] width 318 height 17
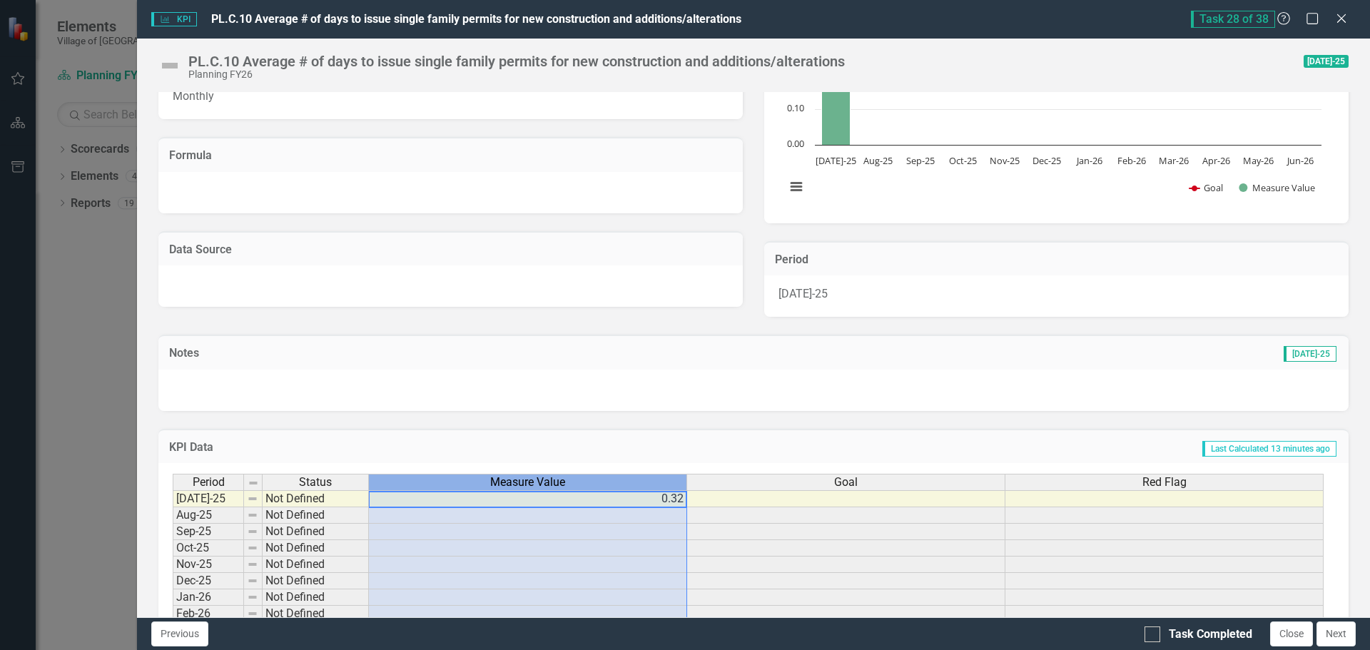
click at [670, 490] on th "Measure Value" at bounding box center [528, 482] width 318 height 16
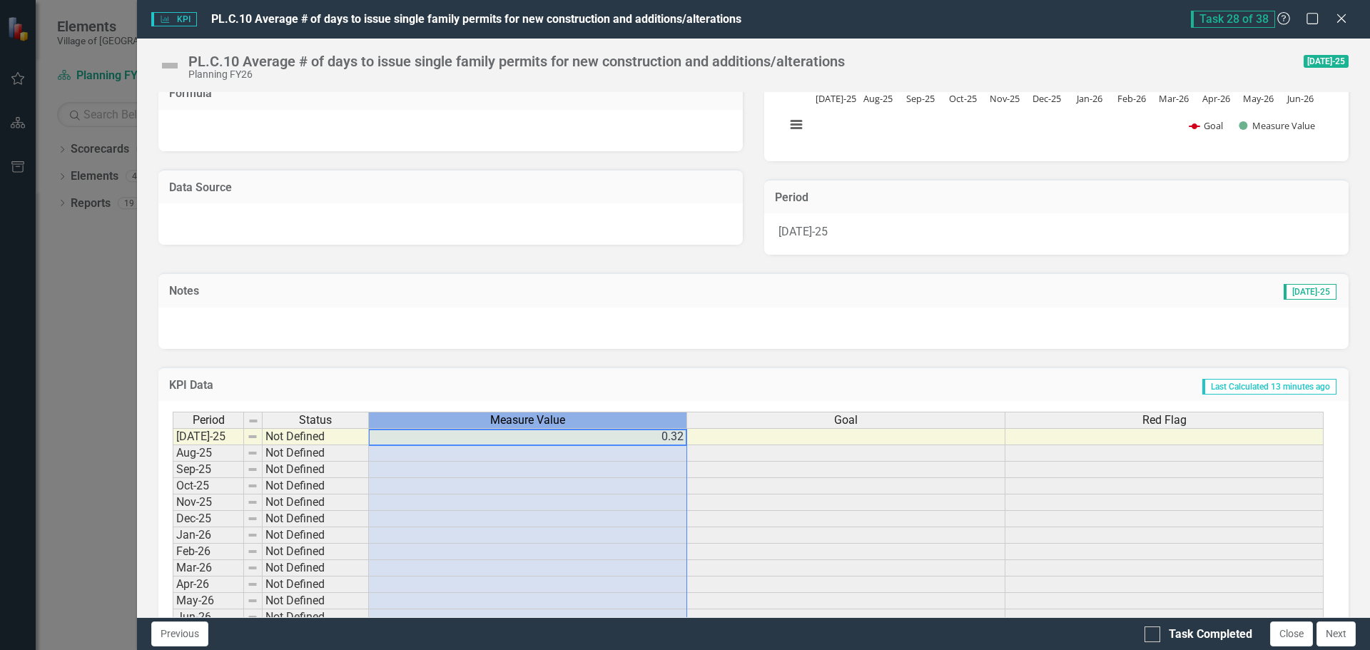
scroll to position [249, 0]
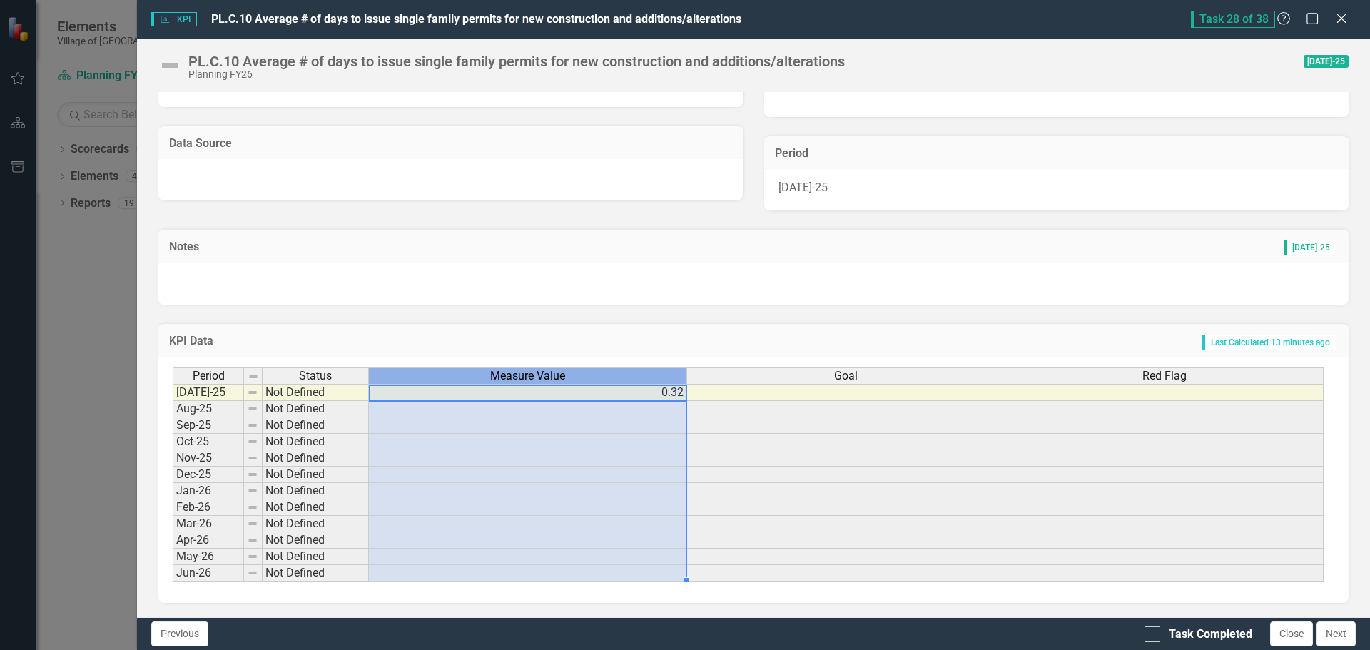
click at [659, 395] on td "0.32" at bounding box center [528, 392] width 318 height 17
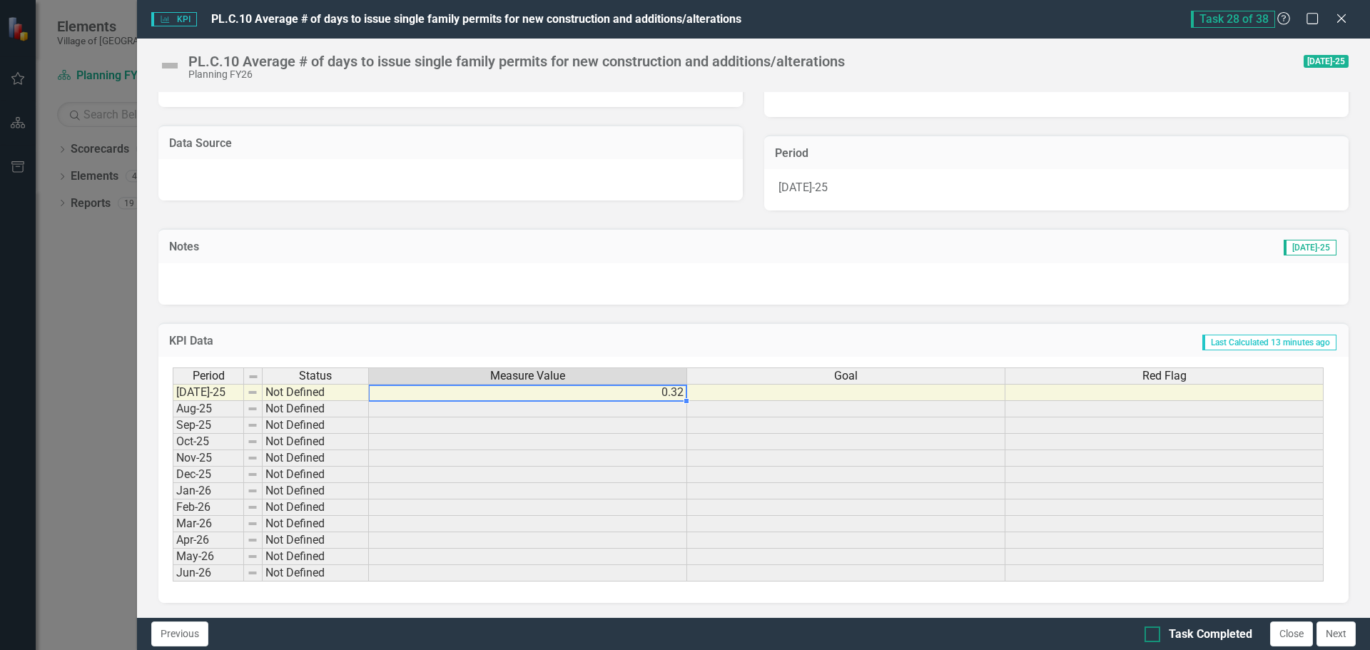
click at [1152, 635] on input "Task Completed" at bounding box center [1149, 631] width 9 height 9
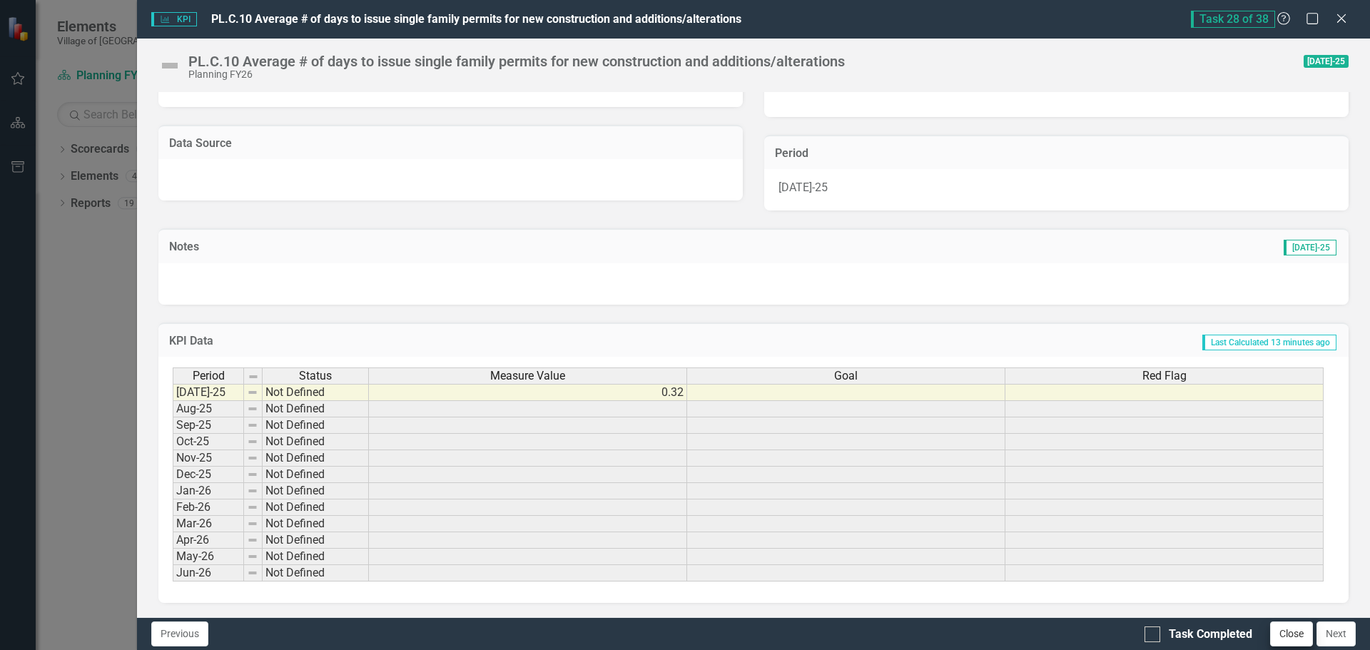
checkbox input "true"
click at [1342, 629] on button "Next" at bounding box center [1336, 634] width 39 height 25
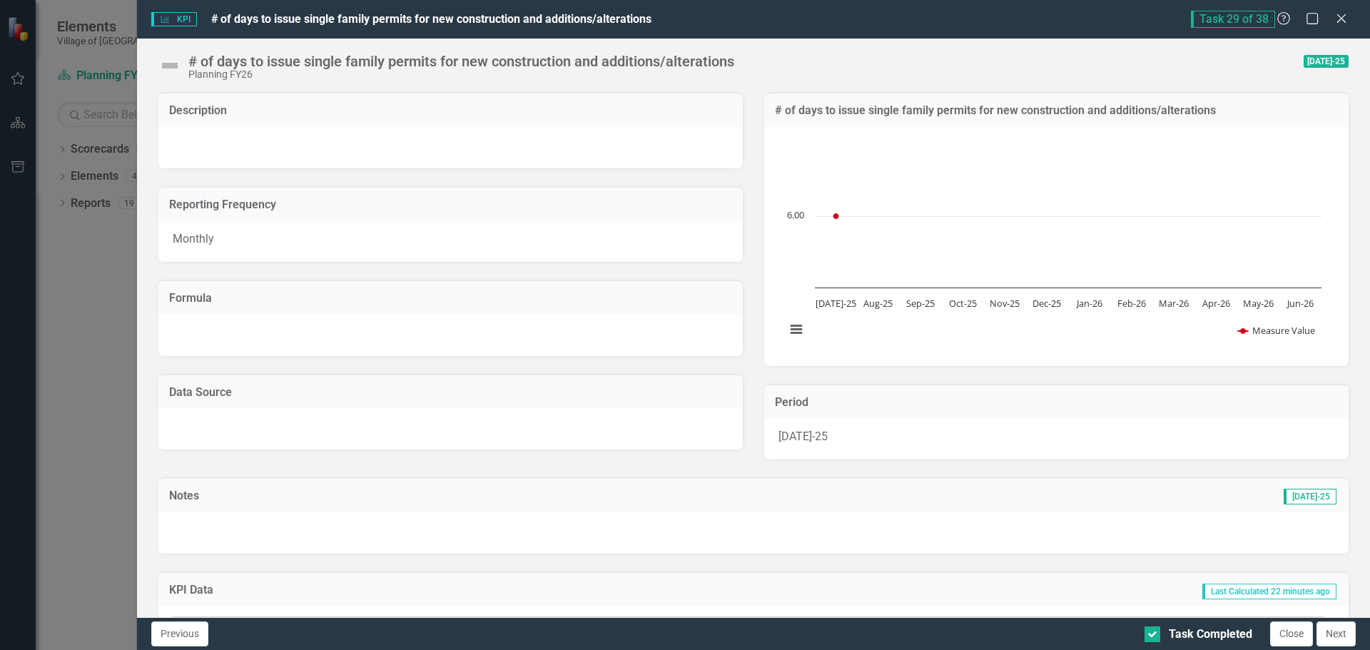
checkbox input "true"
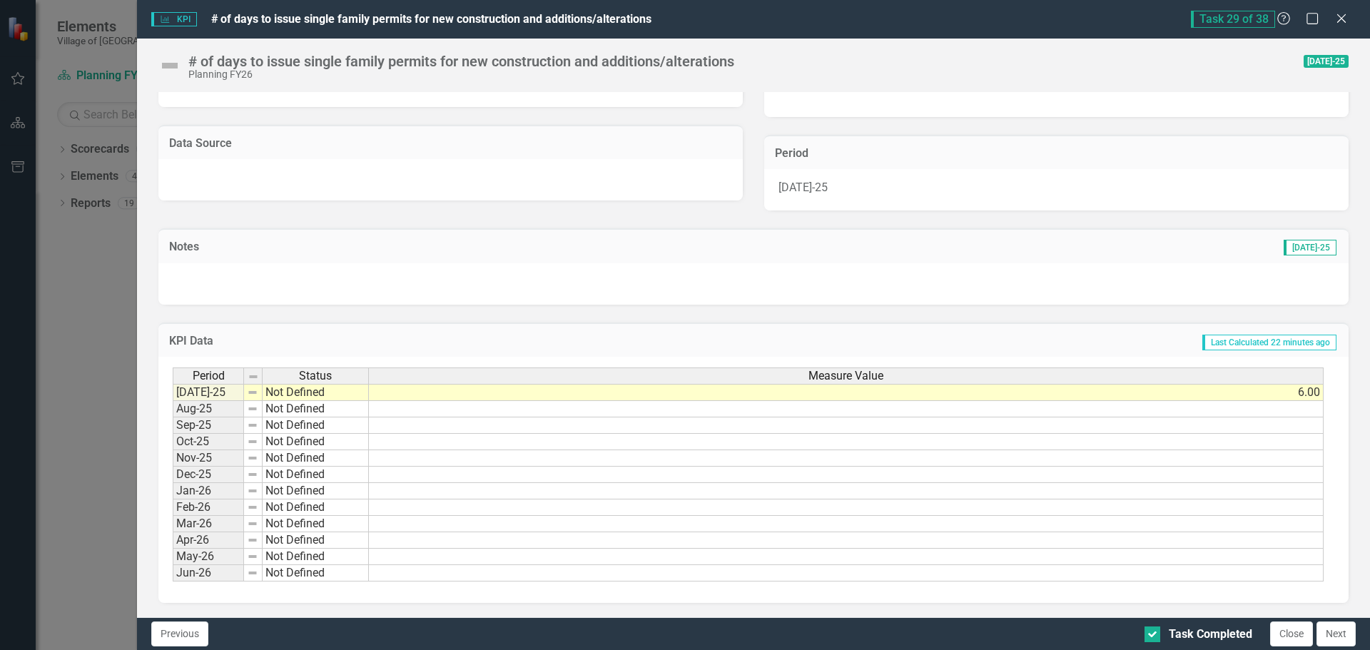
click at [1335, 629] on button "Next" at bounding box center [1336, 634] width 39 height 25
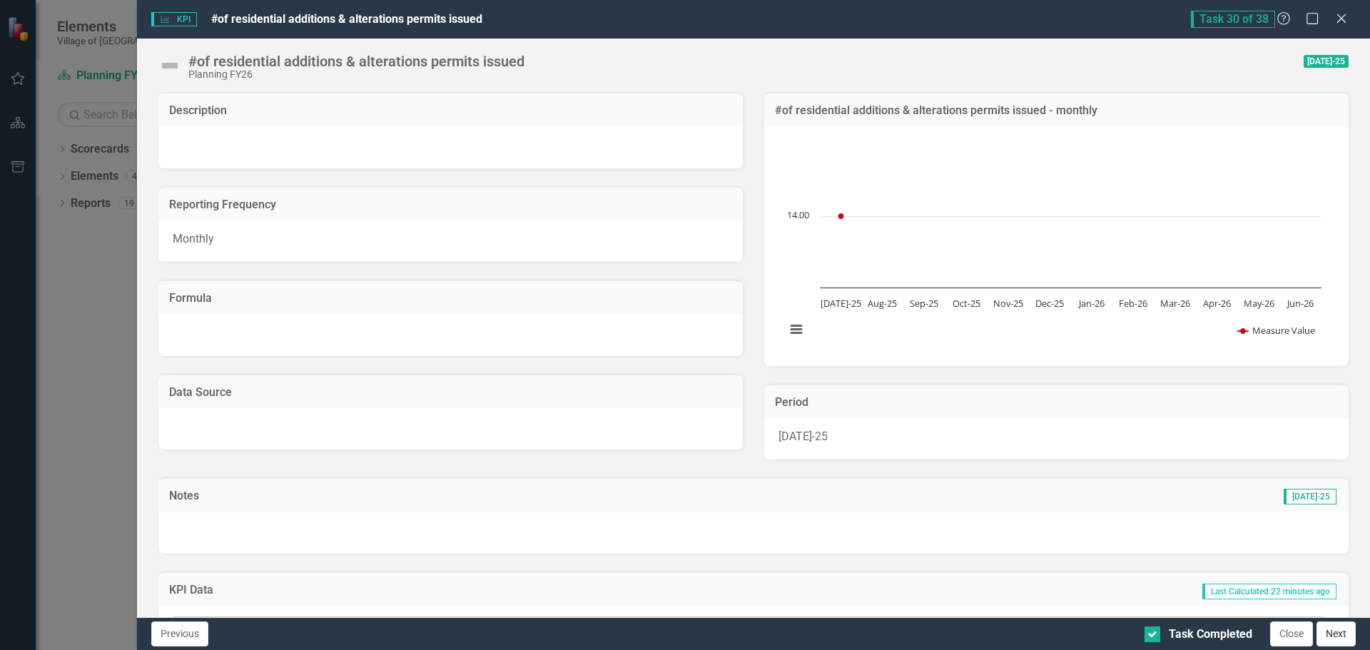
click at [1342, 632] on button "Next" at bounding box center [1336, 634] width 39 height 25
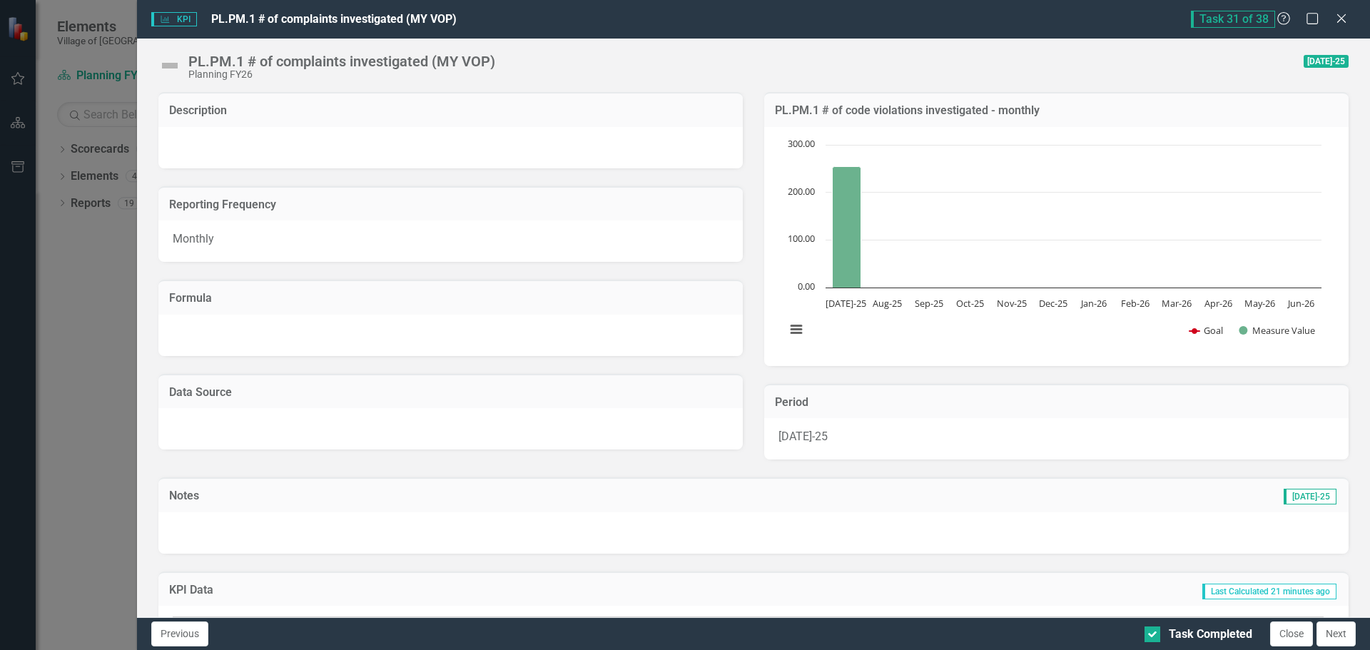
click at [1344, 633] on button "Next" at bounding box center [1336, 634] width 39 height 25
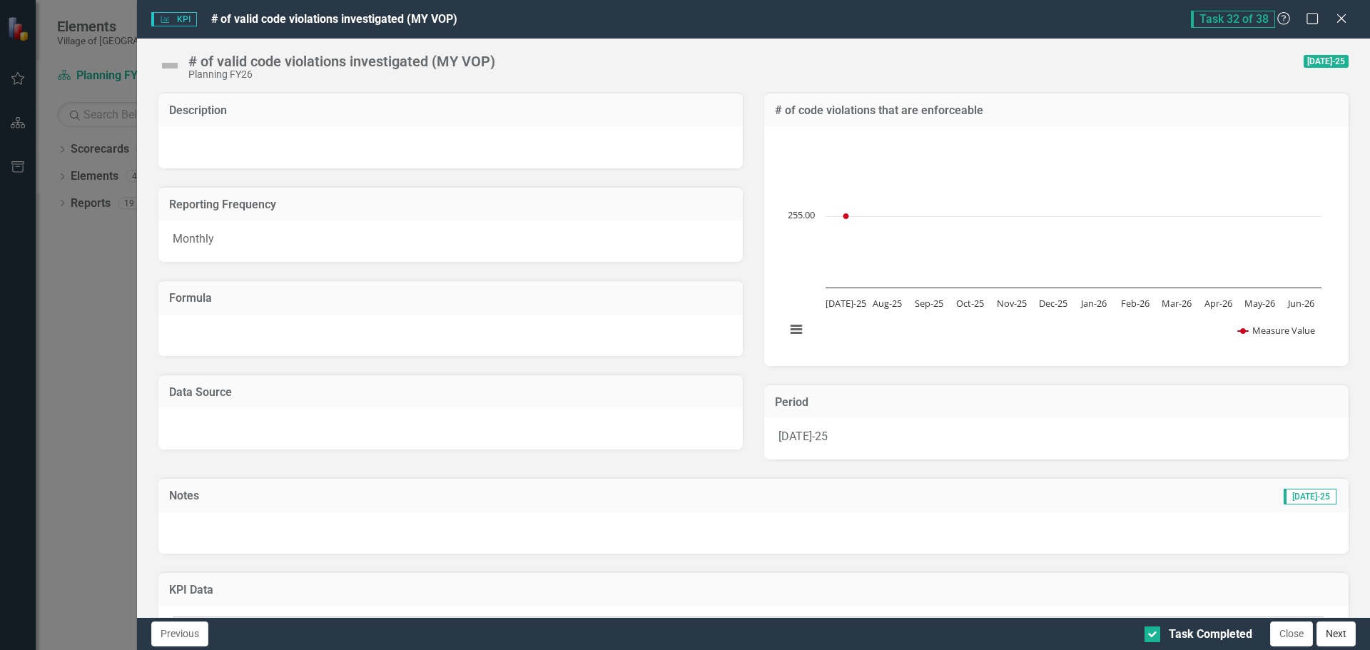
click at [1336, 629] on button "Next" at bounding box center [1336, 634] width 39 height 25
click at [1336, 631] on button "Next" at bounding box center [1336, 634] width 39 height 25
click at [1349, 19] on icon "Close" at bounding box center [1342, 18] width 14 height 11
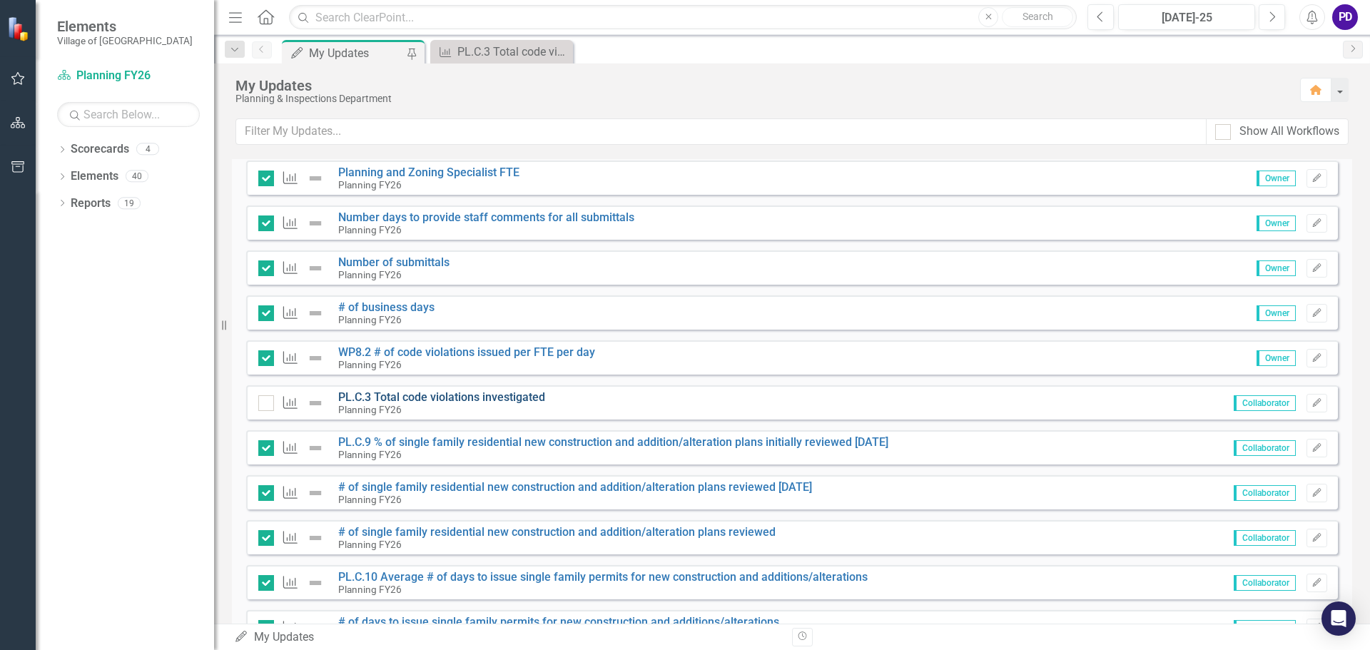
scroll to position [999, 0]
click at [1312, 399] on icon "Edit" at bounding box center [1317, 402] width 11 height 9
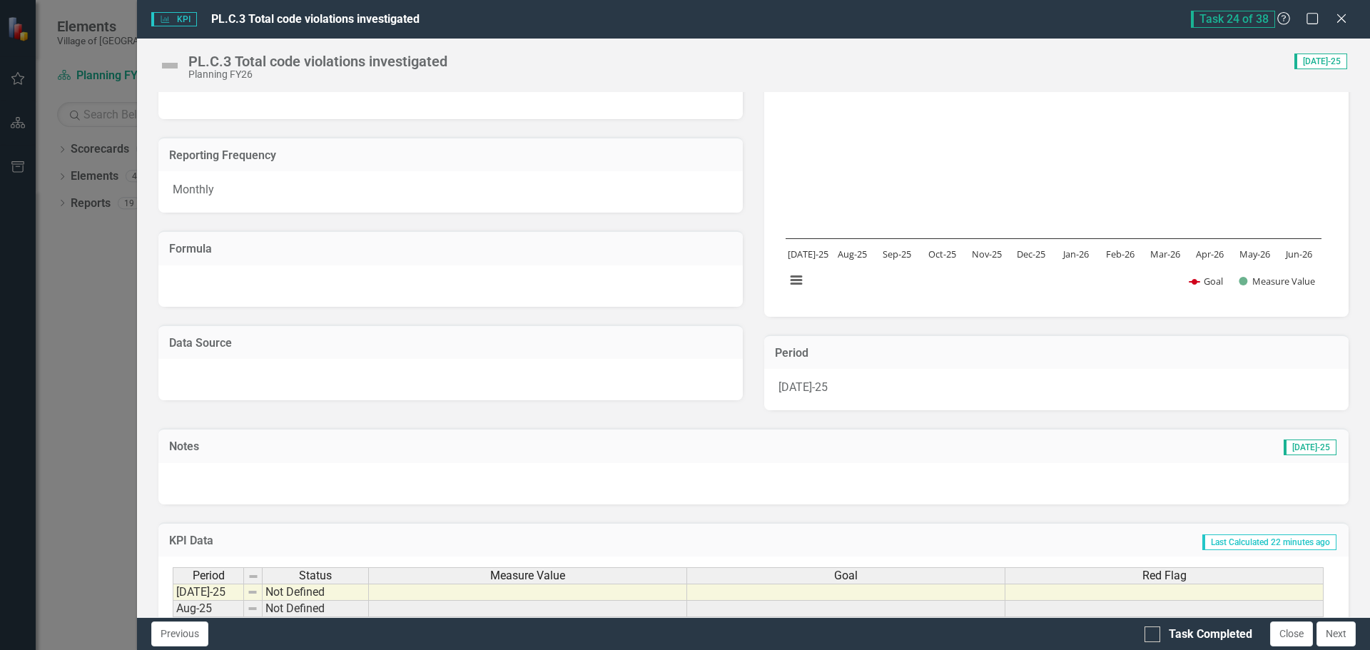
scroll to position [143, 0]
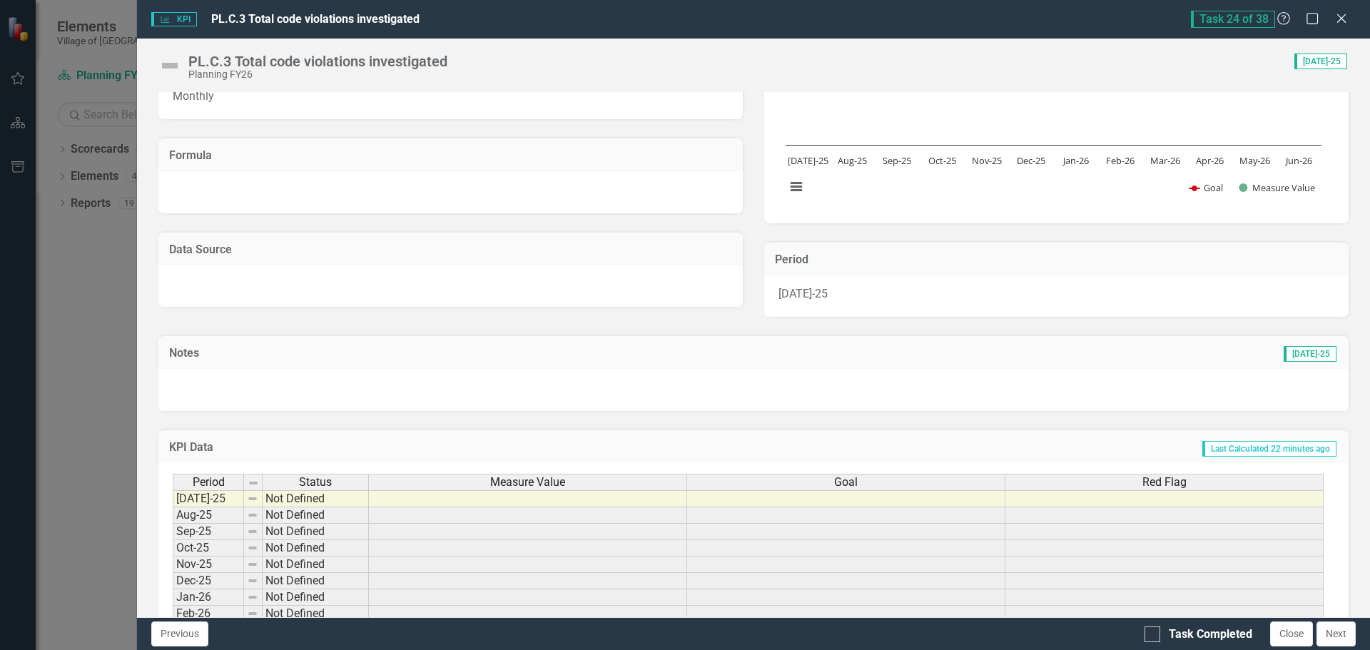
click at [505, 497] on td at bounding box center [528, 498] width 318 height 17
click at [466, 500] on td at bounding box center [528, 498] width 318 height 17
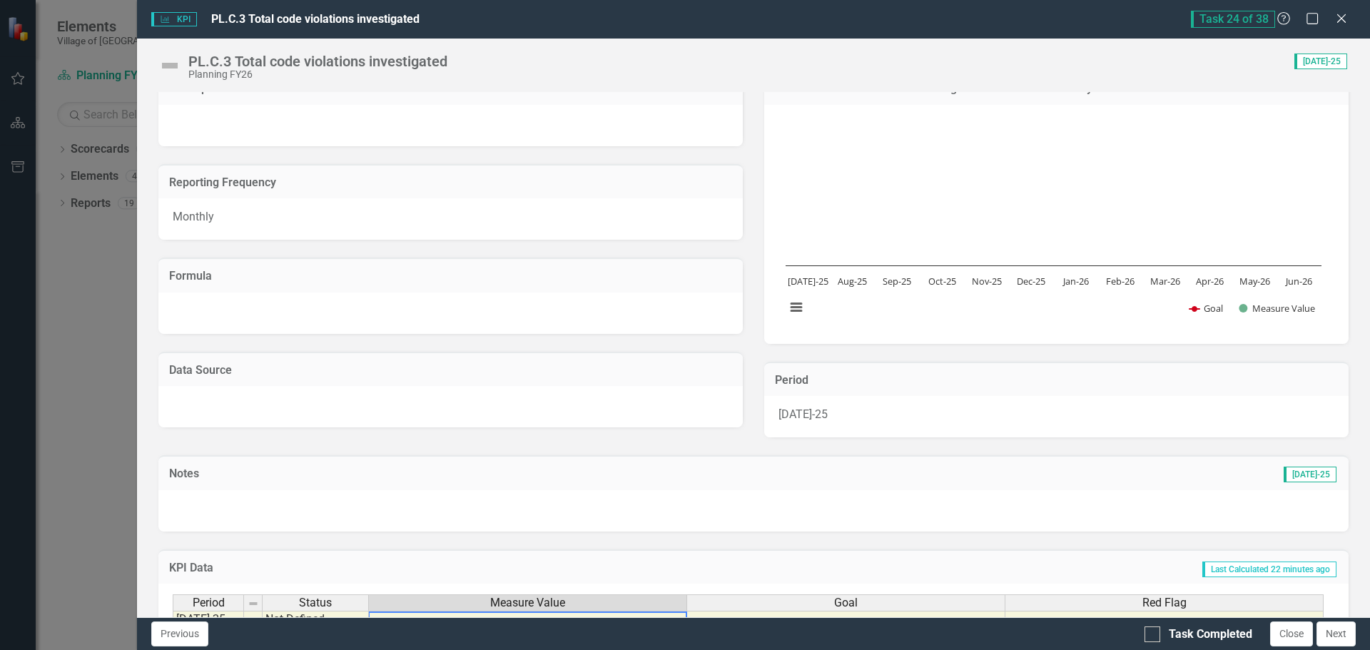
scroll to position [0, 0]
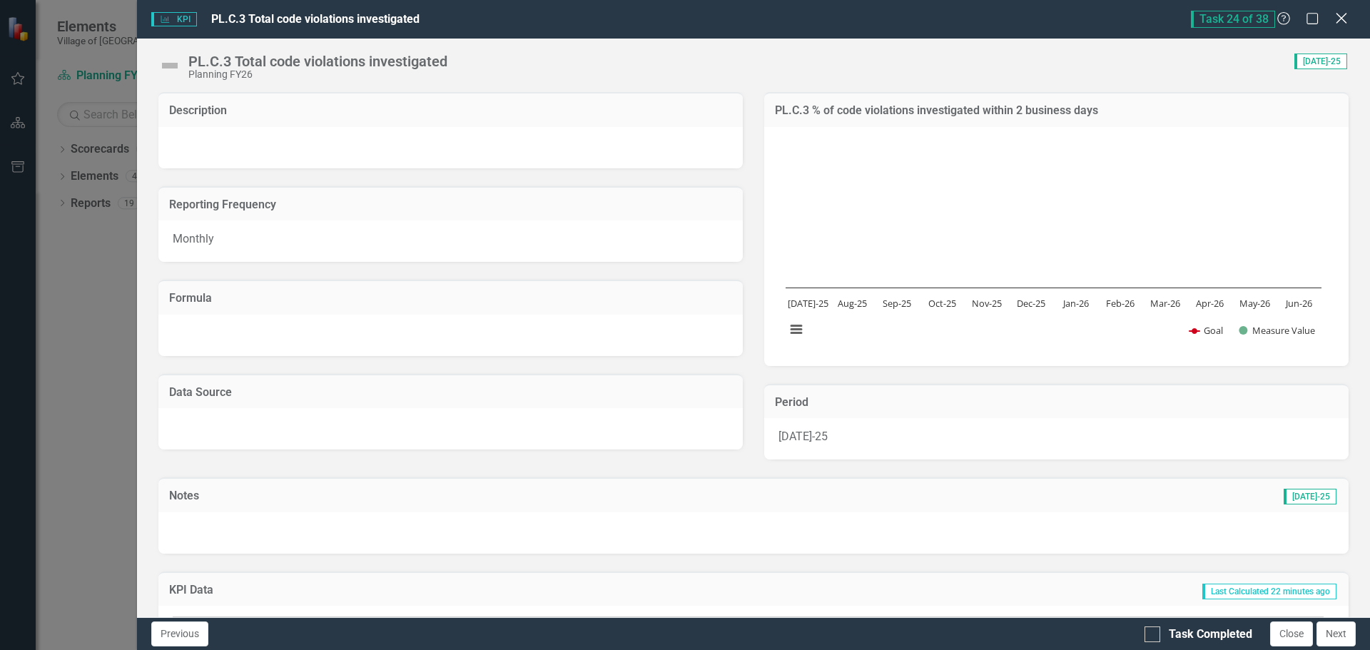
click at [1342, 17] on icon "Close" at bounding box center [1341, 18] width 18 height 14
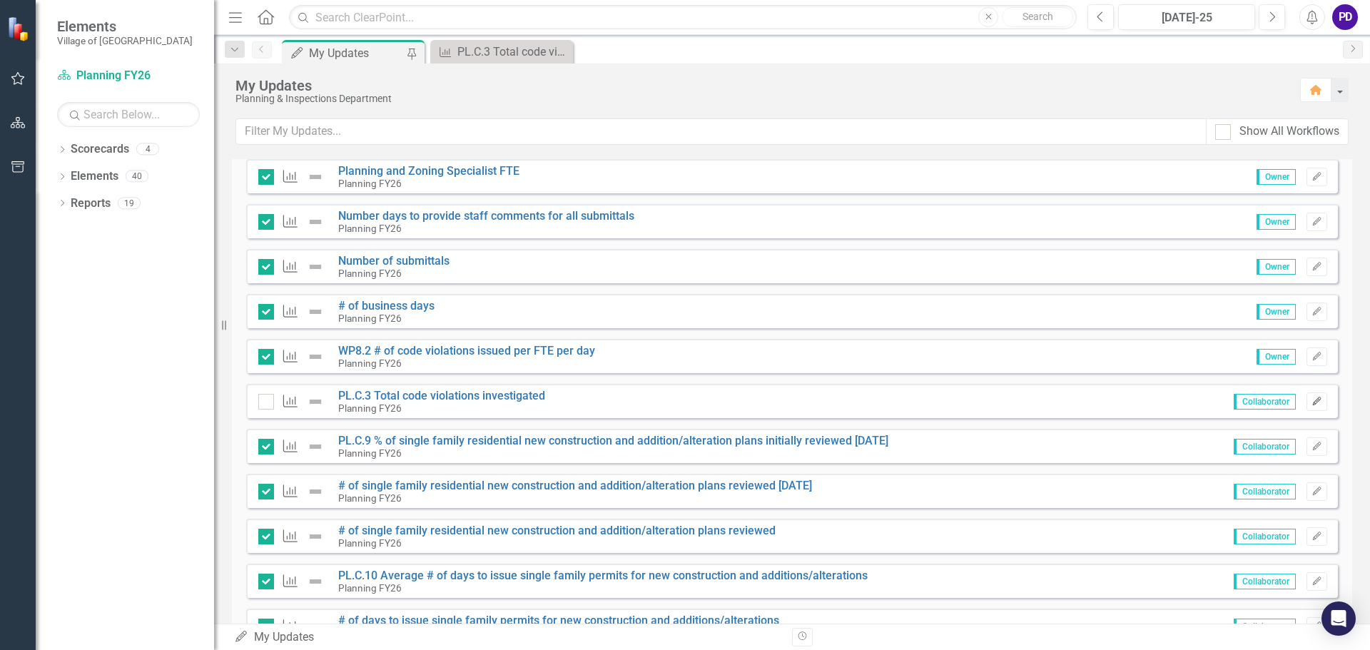
click at [1312, 402] on icon "Edit" at bounding box center [1317, 402] width 11 height 9
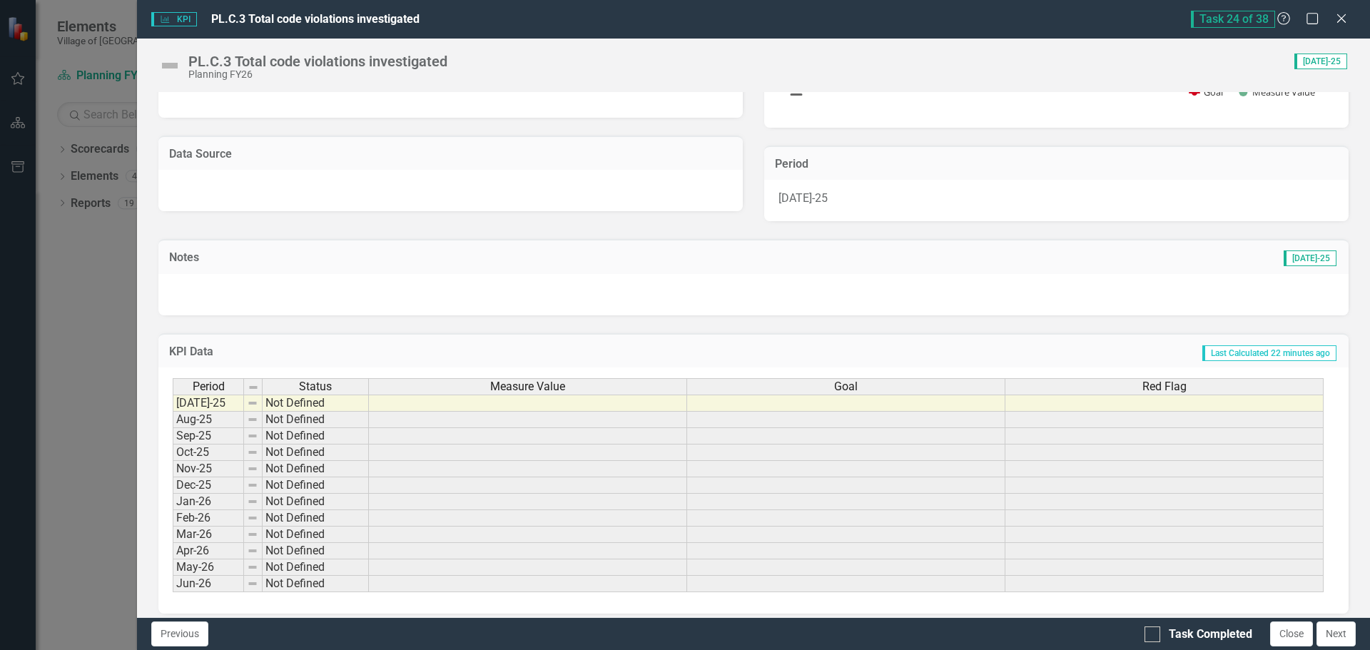
scroll to position [249, 0]
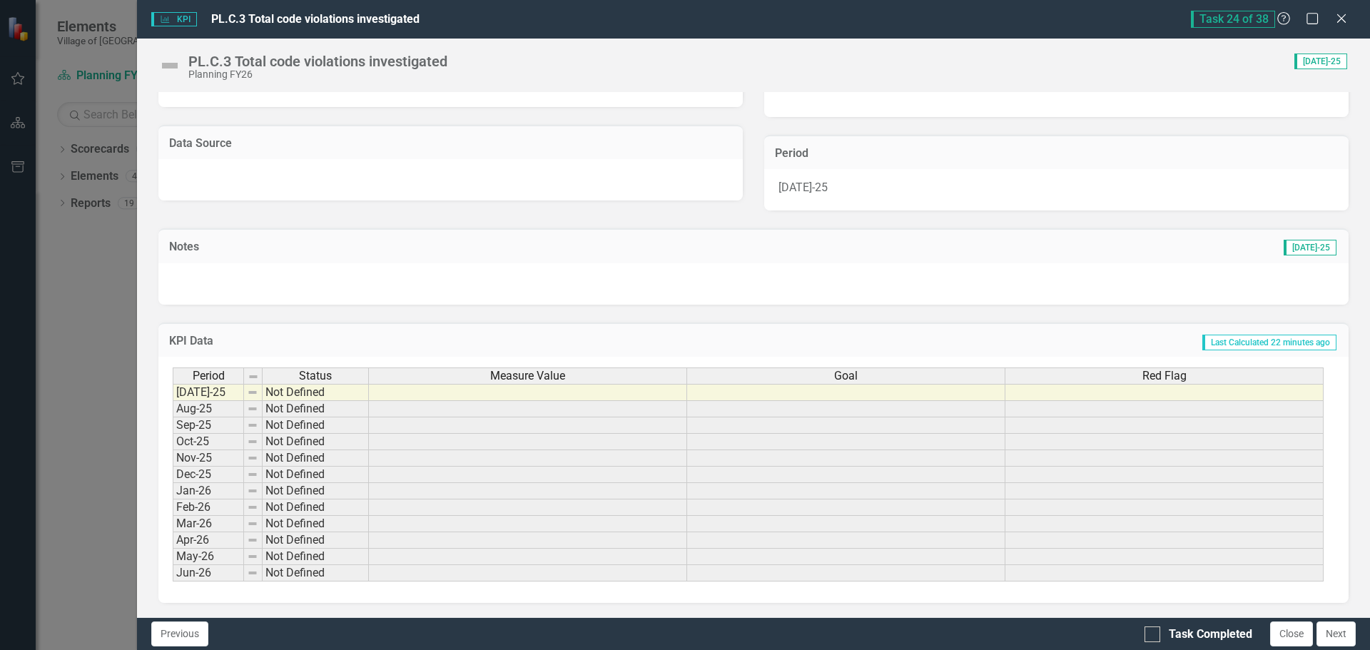
click at [497, 396] on td at bounding box center [528, 392] width 318 height 17
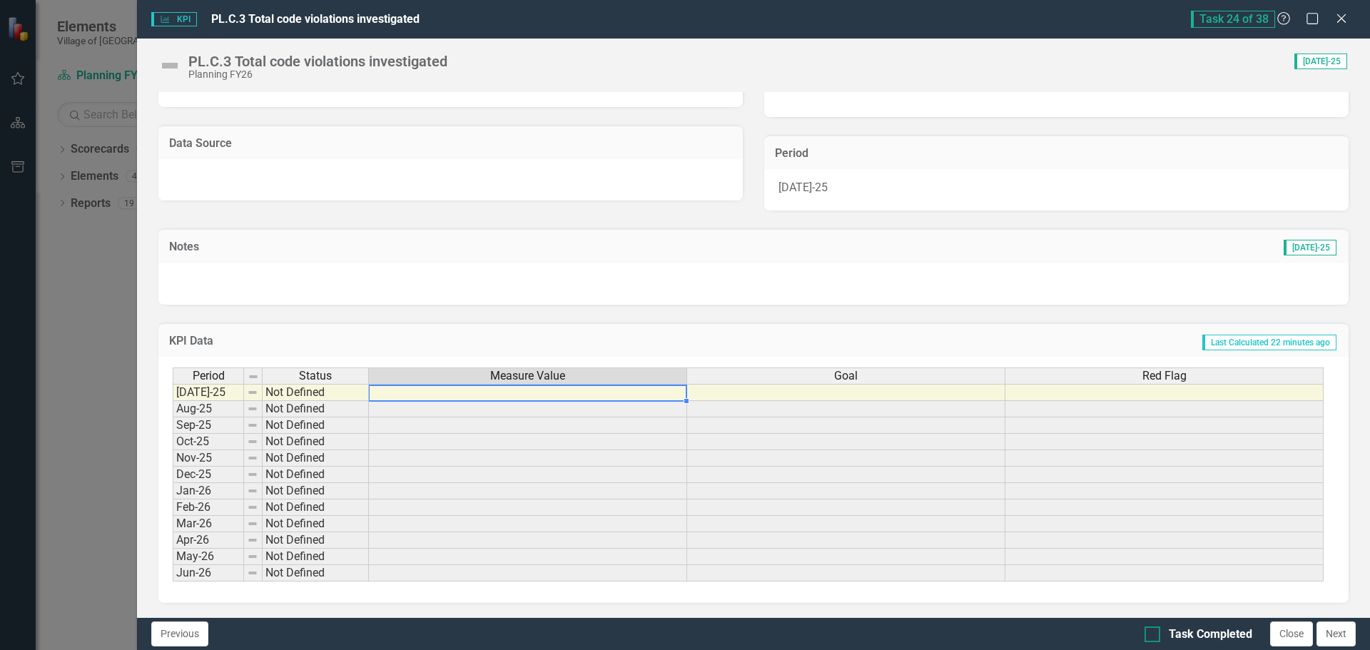
click at [1155, 634] on div at bounding box center [1153, 635] width 16 height 16
click at [1154, 634] on input "Task Completed" at bounding box center [1149, 631] width 9 height 9
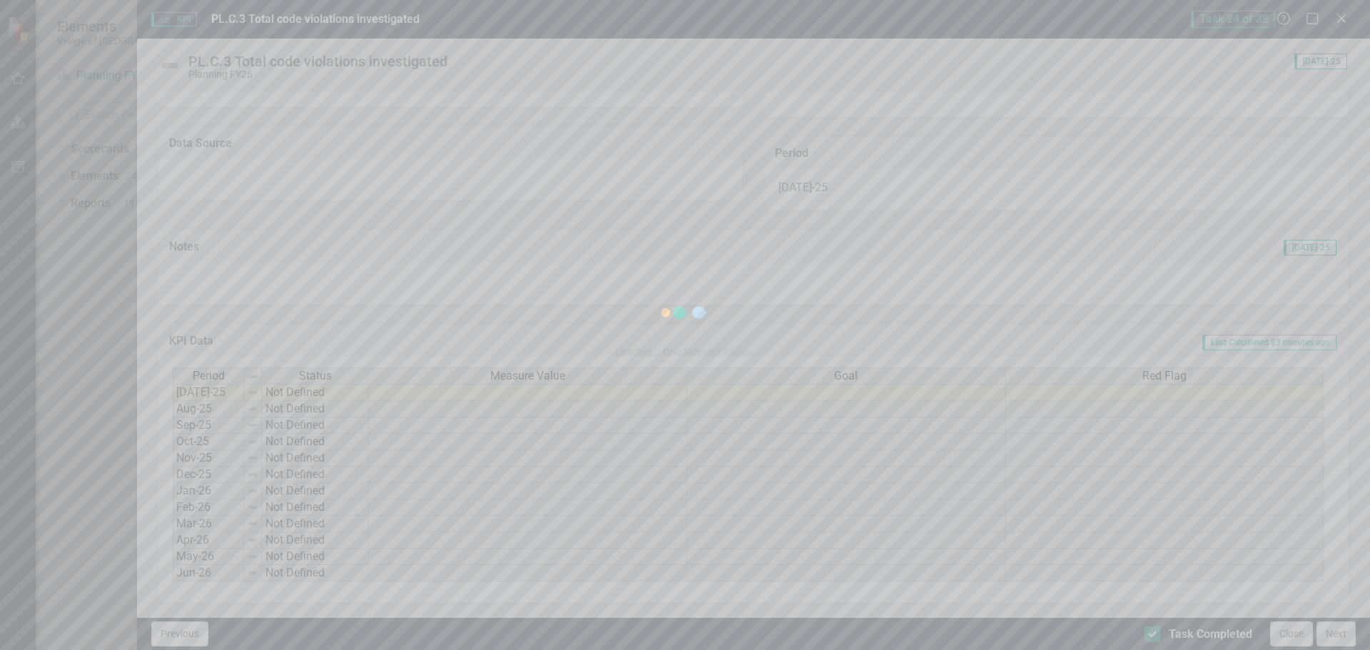
checkbox input "true"
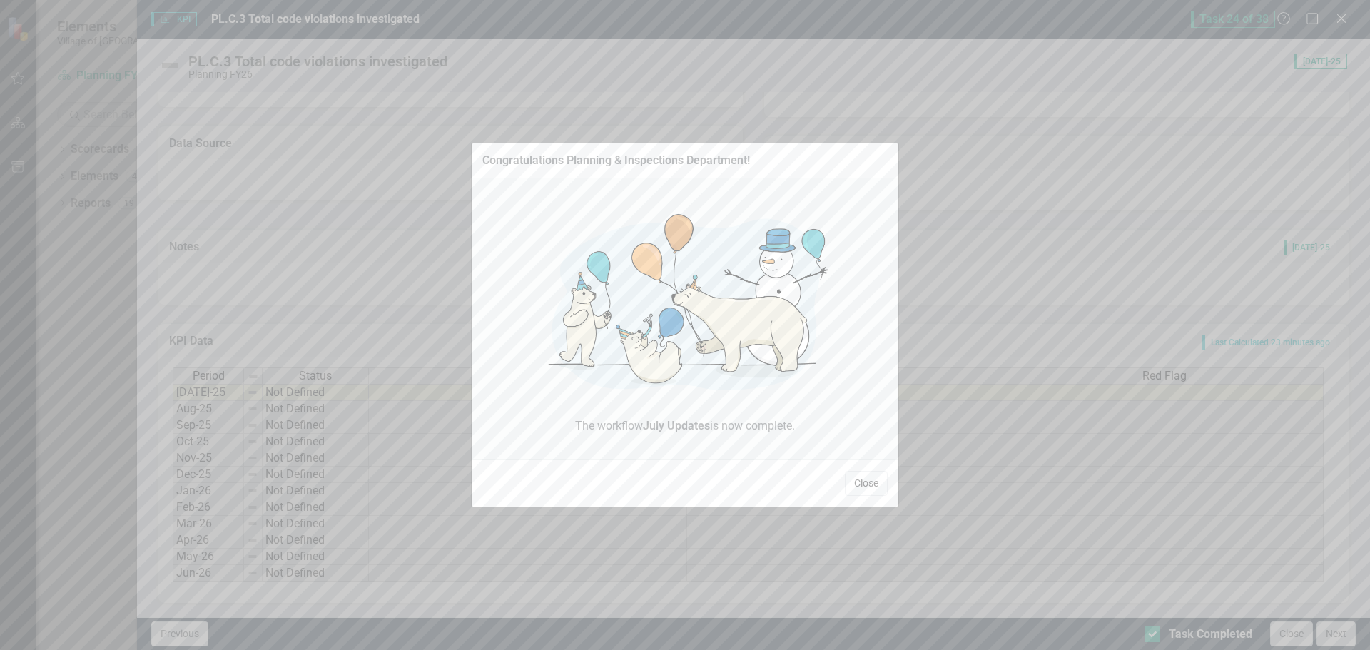
click at [869, 482] on button "Close" at bounding box center [866, 483] width 43 height 25
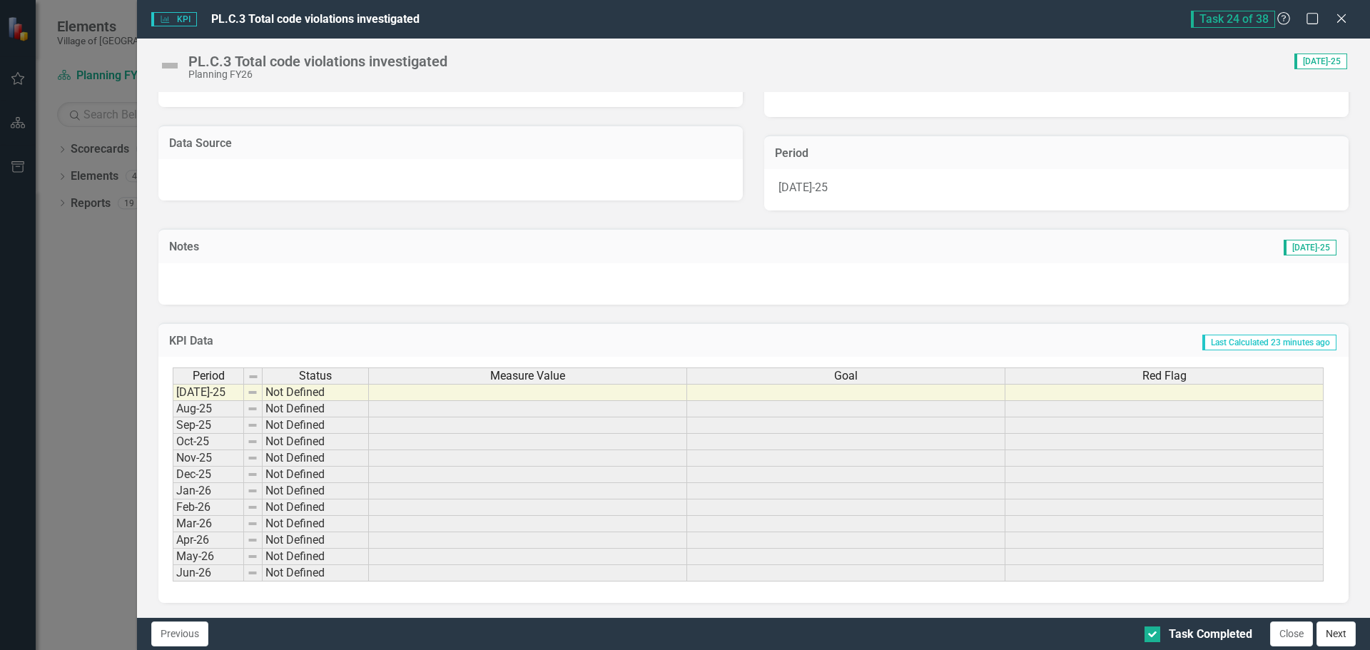
click at [1335, 633] on button "Next" at bounding box center [1336, 634] width 39 height 25
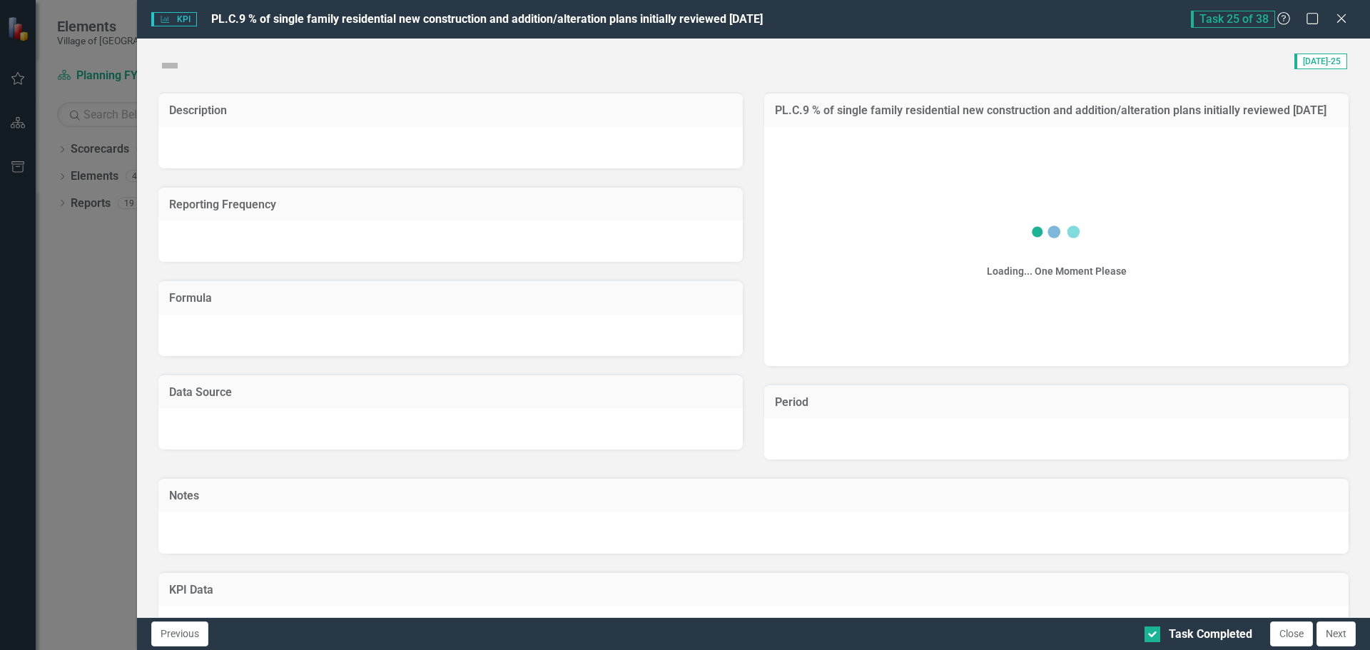
checkbox input "true"
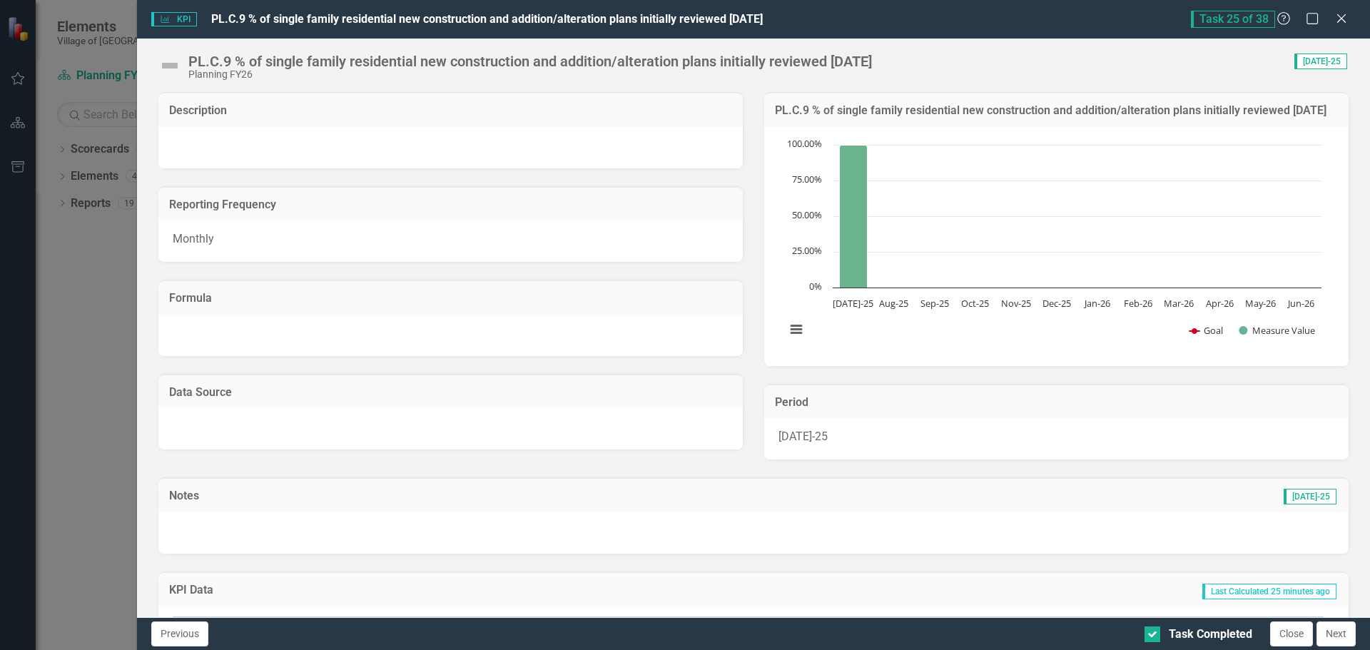
scroll to position [214, 0]
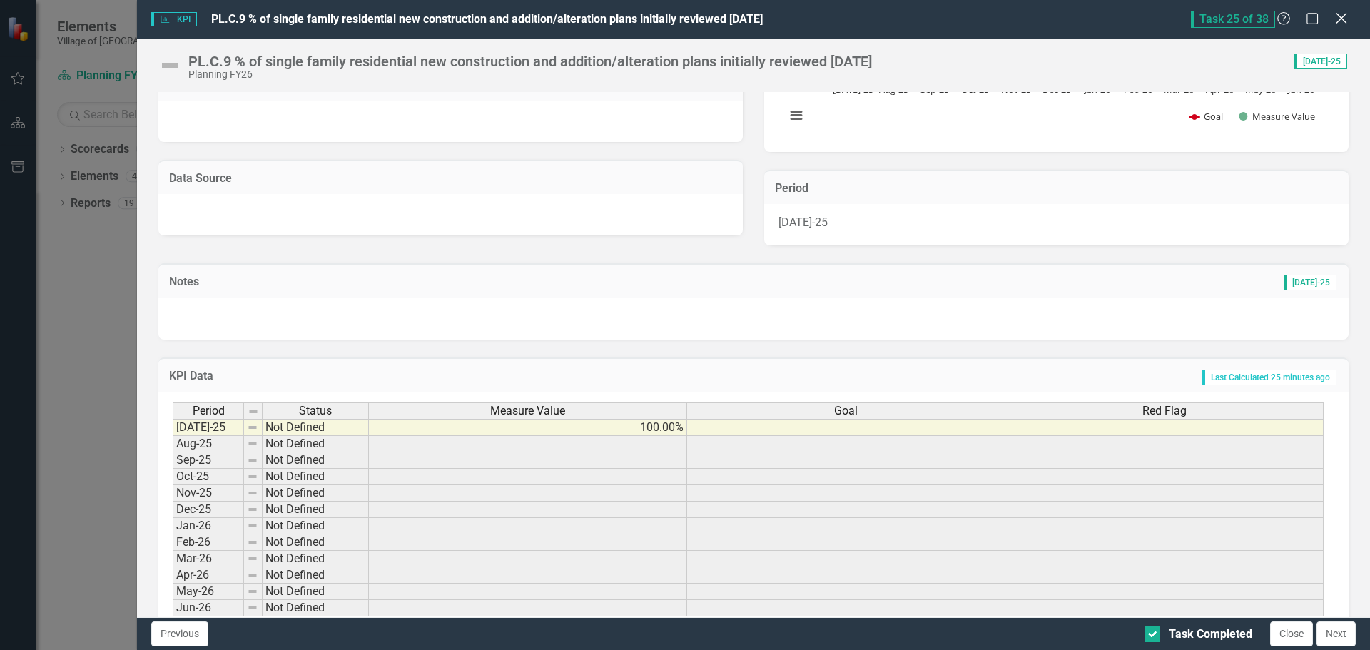
click at [1335, 19] on icon "Close" at bounding box center [1341, 18] width 18 height 14
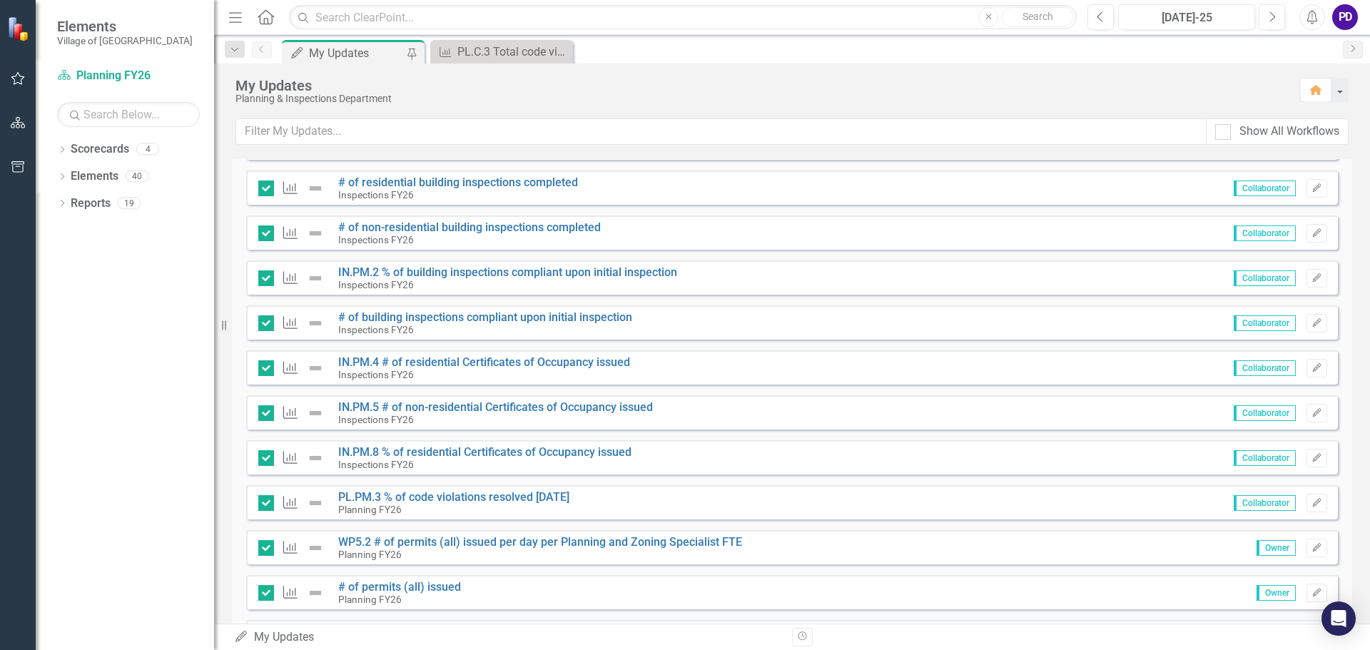
scroll to position [395, 0]
